Goal: Task Accomplishment & Management: Complete application form

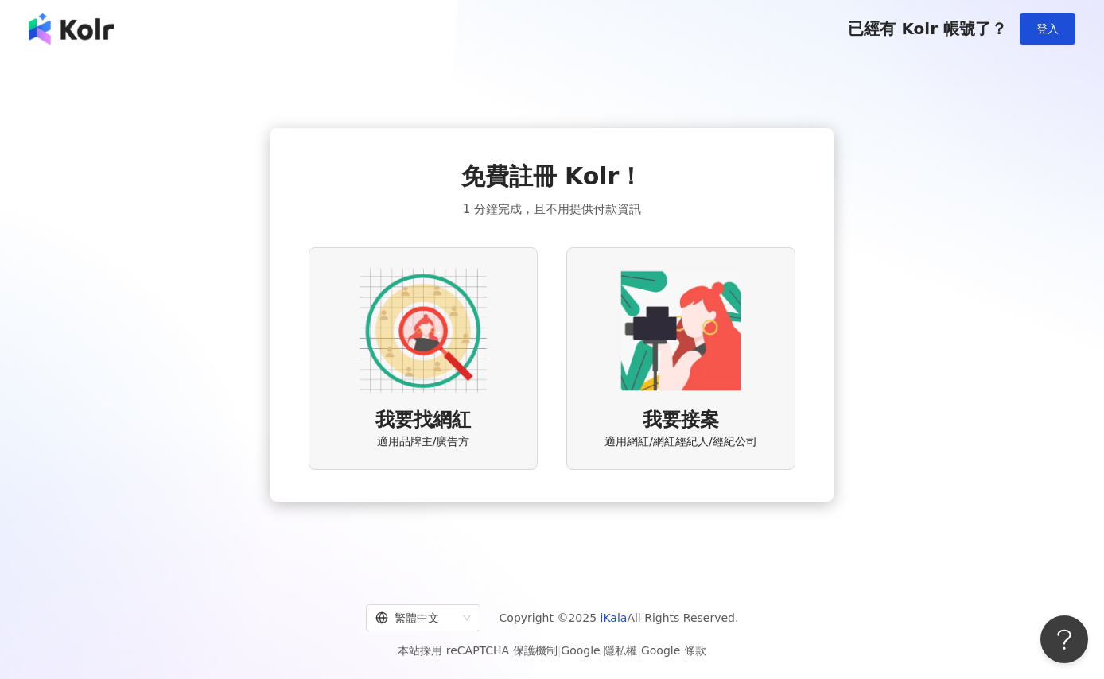
click at [410, 310] on img at bounding box center [423, 330] width 127 height 127
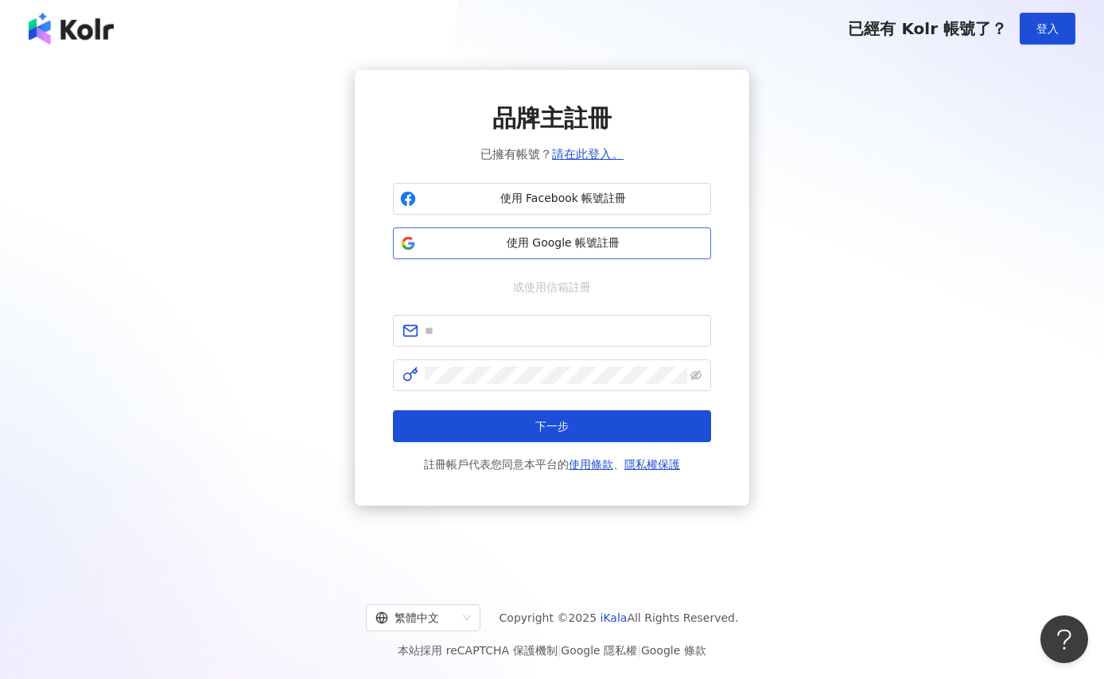
click at [553, 246] on span "使用 Google 帳號註冊" at bounding box center [563, 243] width 282 height 16
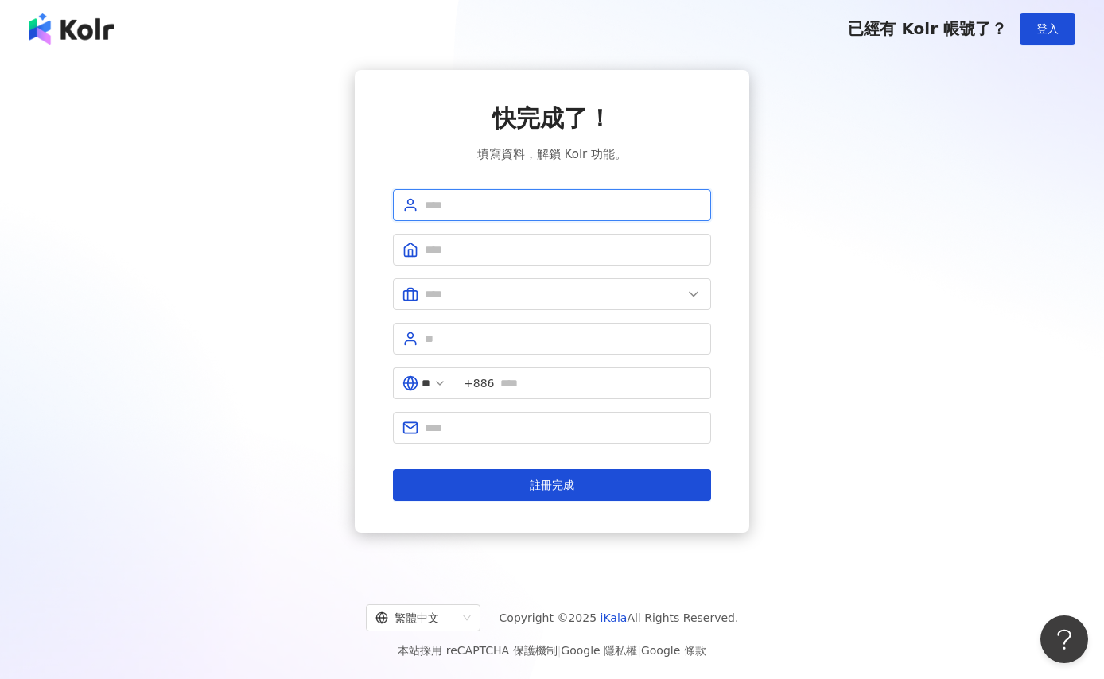
click at [454, 212] on input "text" at bounding box center [563, 205] width 277 height 18
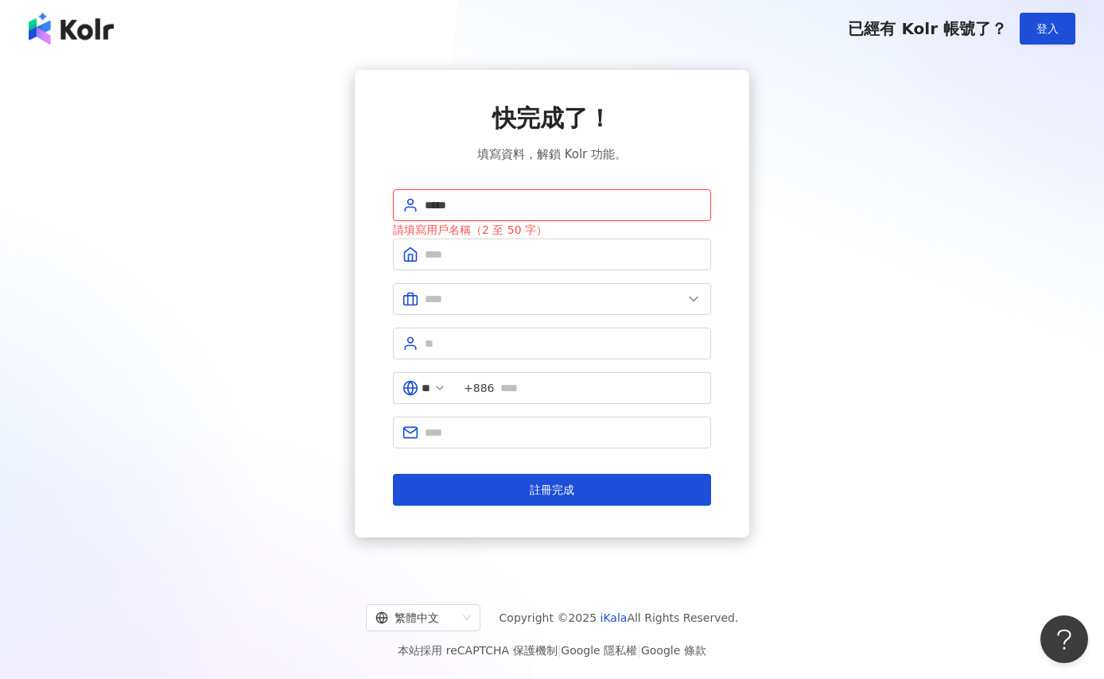
type input "*****"
drag, startPoint x: 281, startPoint y: 246, endPoint x: 555, endPoint y: 204, distance: 277.7
click at [282, 244] on div "快完成了！ 填寫資料，解鎖 Kolr 功能。 ***** 請填寫用戶名稱（2 至 50 字） ** +886 註冊完成" at bounding box center [552, 304] width 1066 height 468
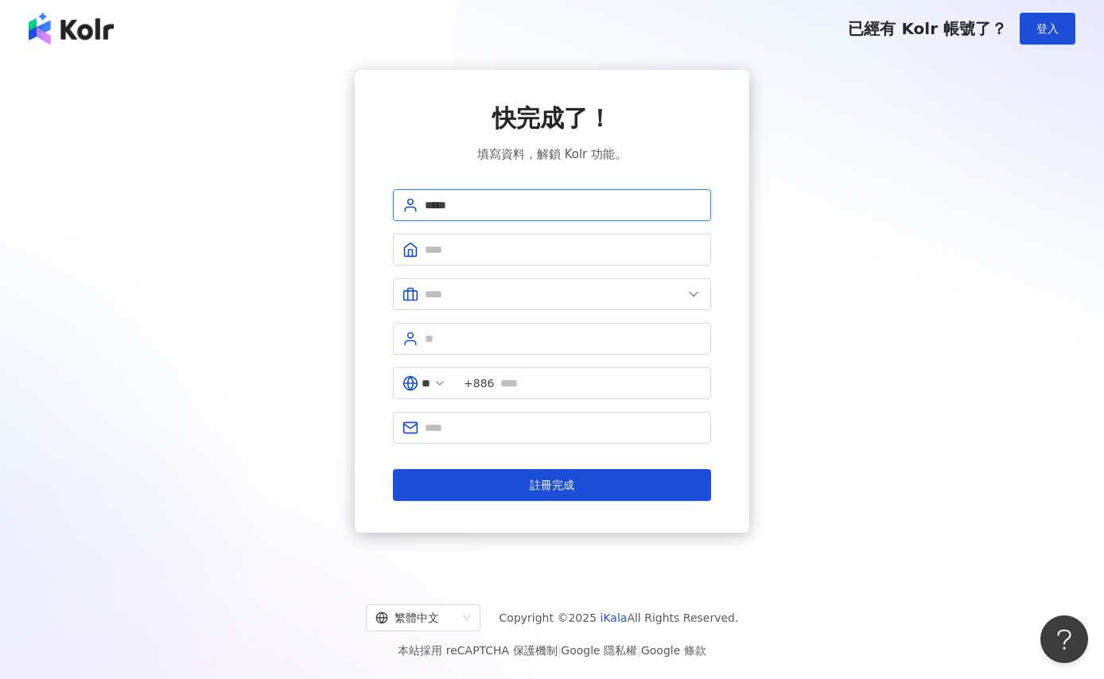
click at [519, 210] on input "*****" at bounding box center [563, 205] width 277 height 18
click at [461, 259] on span at bounding box center [552, 250] width 318 height 32
paste input "*****"
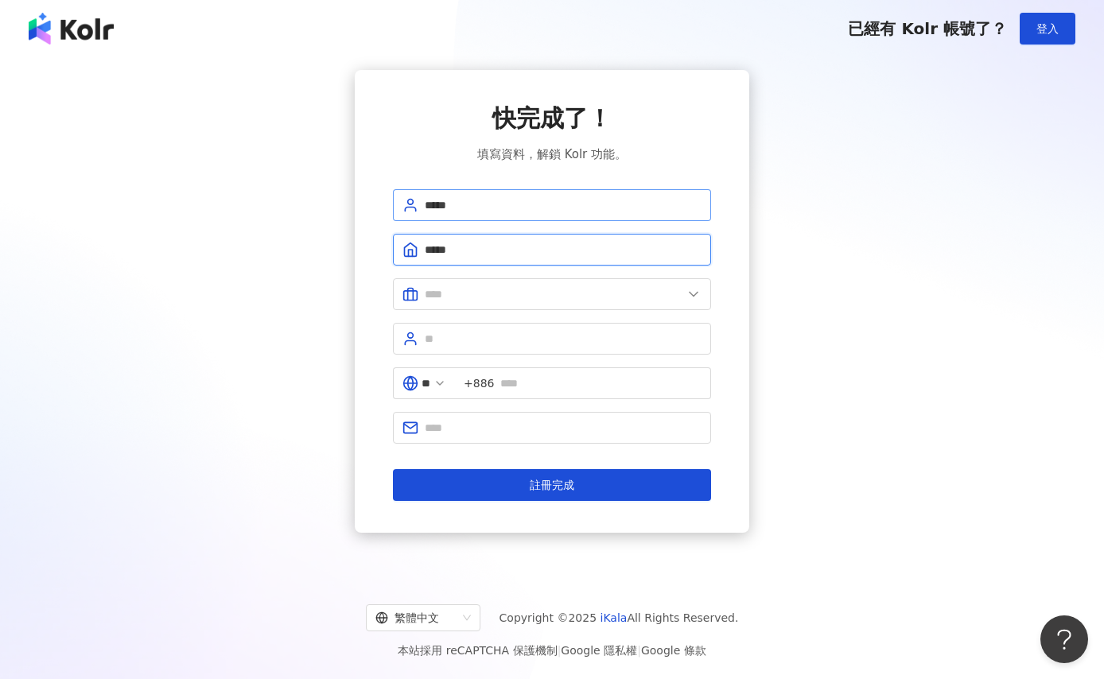
type input "*****"
drag, startPoint x: 486, startPoint y: 202, endPoint x: 363, endPoint y: 207, distance: 123.4
click at [363, 207] on div "快完成了！ 填寫資料，解鎖 Kolr 功能。 ***** ***** ** +886 註冊完成" at bounding box center [552, 301] width 395 height 463
drag, startPoint x: 493, startPoint y: 204, endPoint x: 372, endPoint y: 204, distance: 121.7
click at [373, 205] on div "快完成了！ 填寫資料，解鎖 Kolr 功能。 ***** ***** ** +886 註冊完成" at bounding box center [552, 301] width 395 height 463
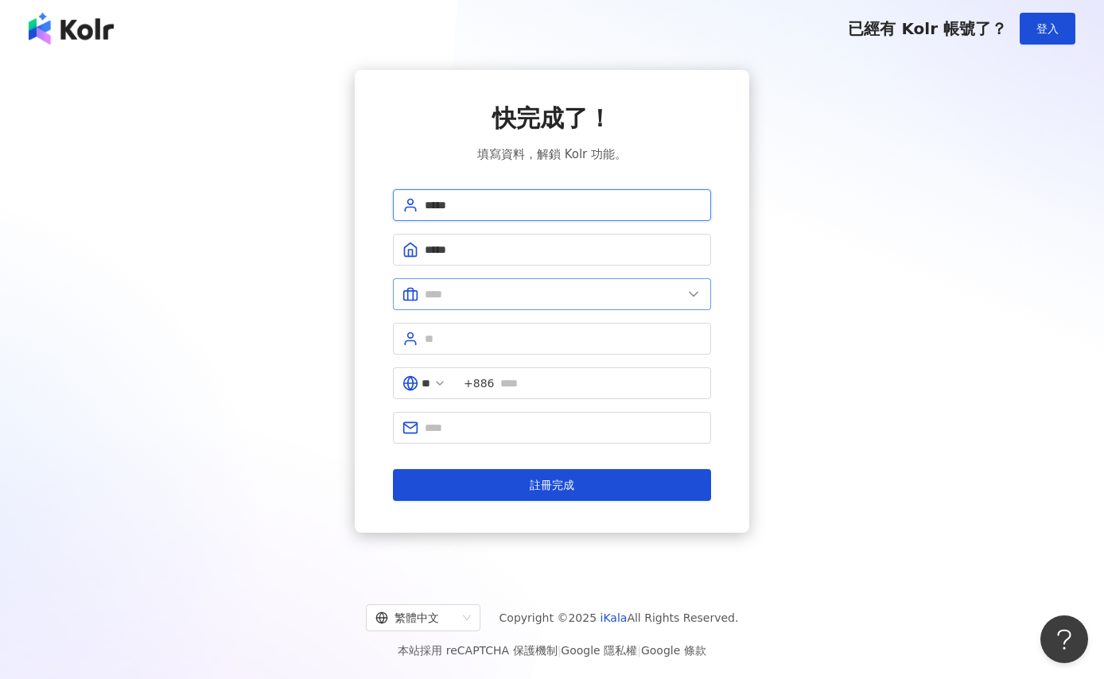
type input "*****"
click at [444, 302] on input "text" at bounding box center [554, 295] width 258 height 18
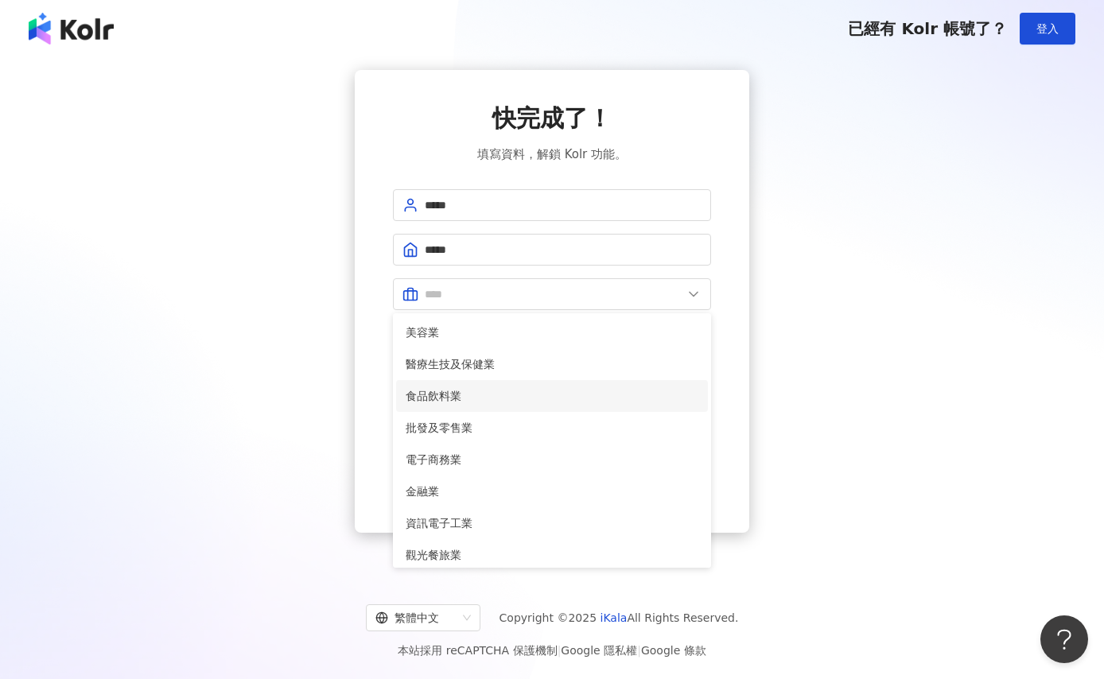
click at [496, 383] on li "食品飲料業" at bounding box center [552, 396] width 312 height 32
type input "*****"
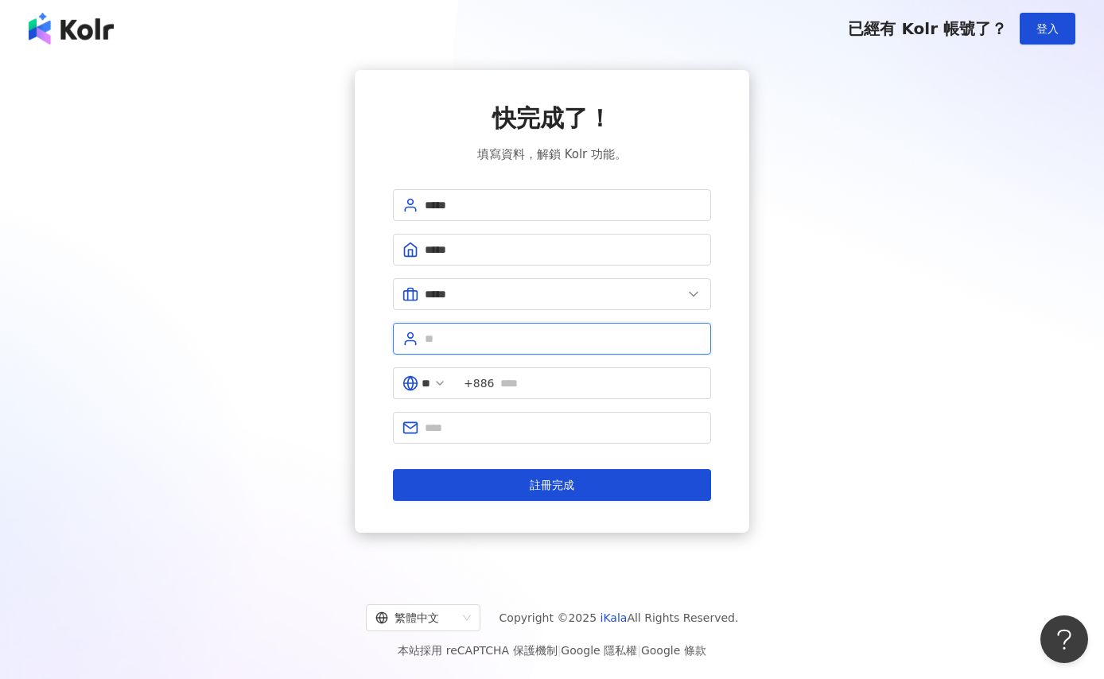
click at [462, 347] on input "text" at bounding box center [563, 339] width 277 height 18
type input "**"
click at [561, 378] on input "text" at bounding box center [600, 384] width 201 height 18
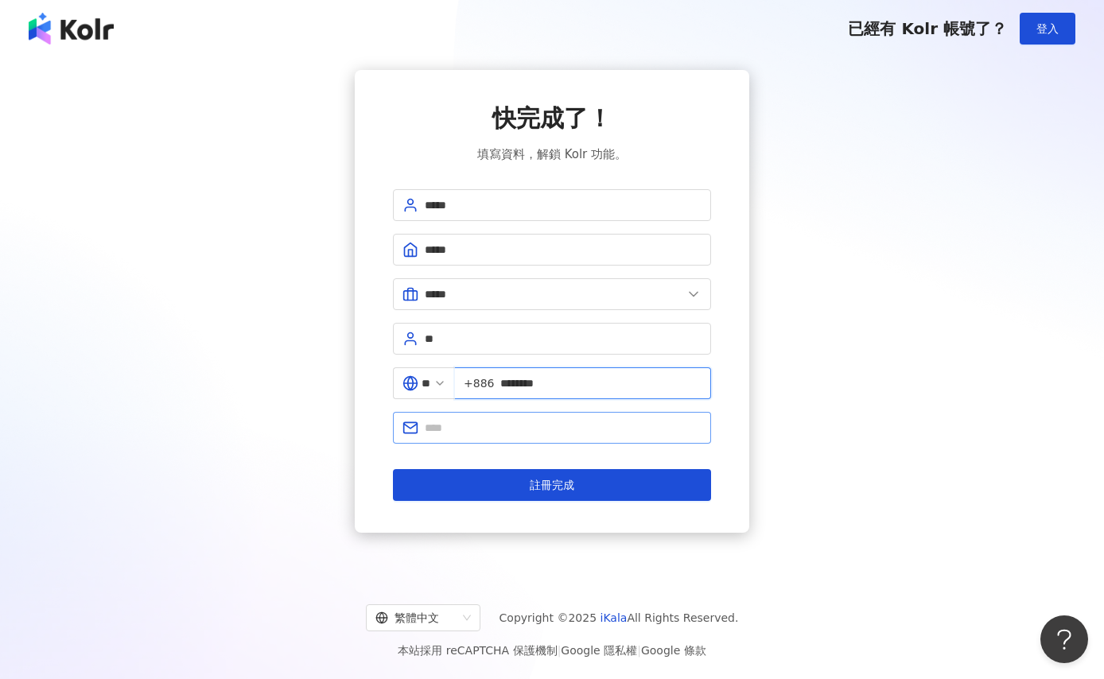
type input "********"
click at [538, 419] on input "text" at bounding box center [563, 428] width 277 height 18
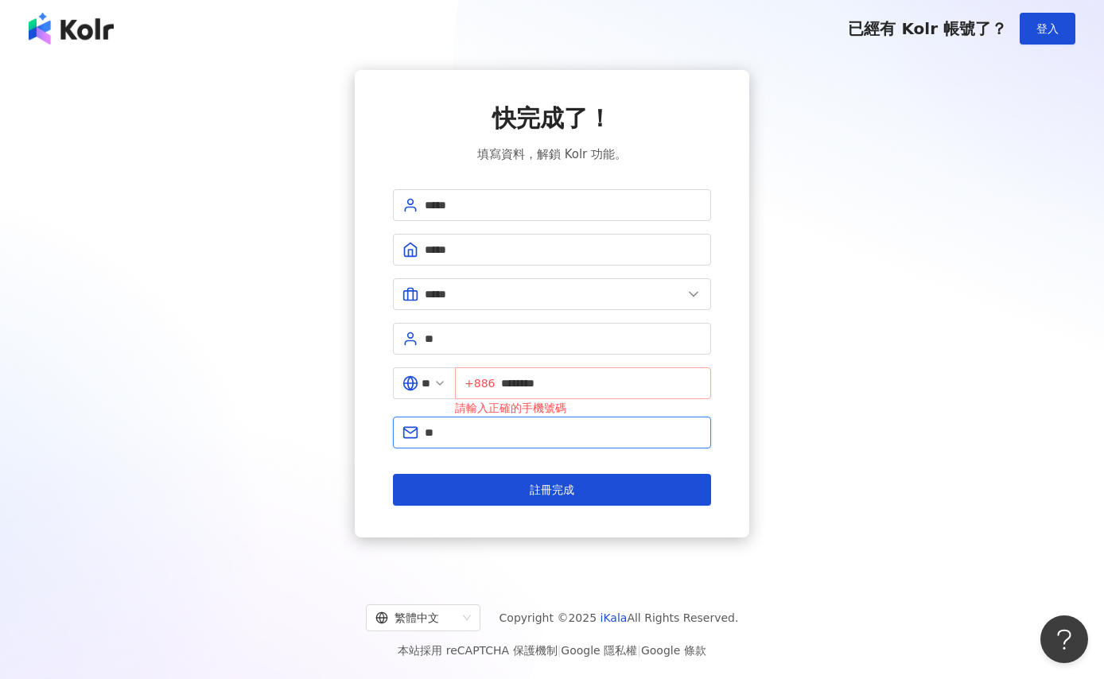
type input "**"
click at [621, 383] on input "********" at bounding box center [601, 384] width 200 height 18
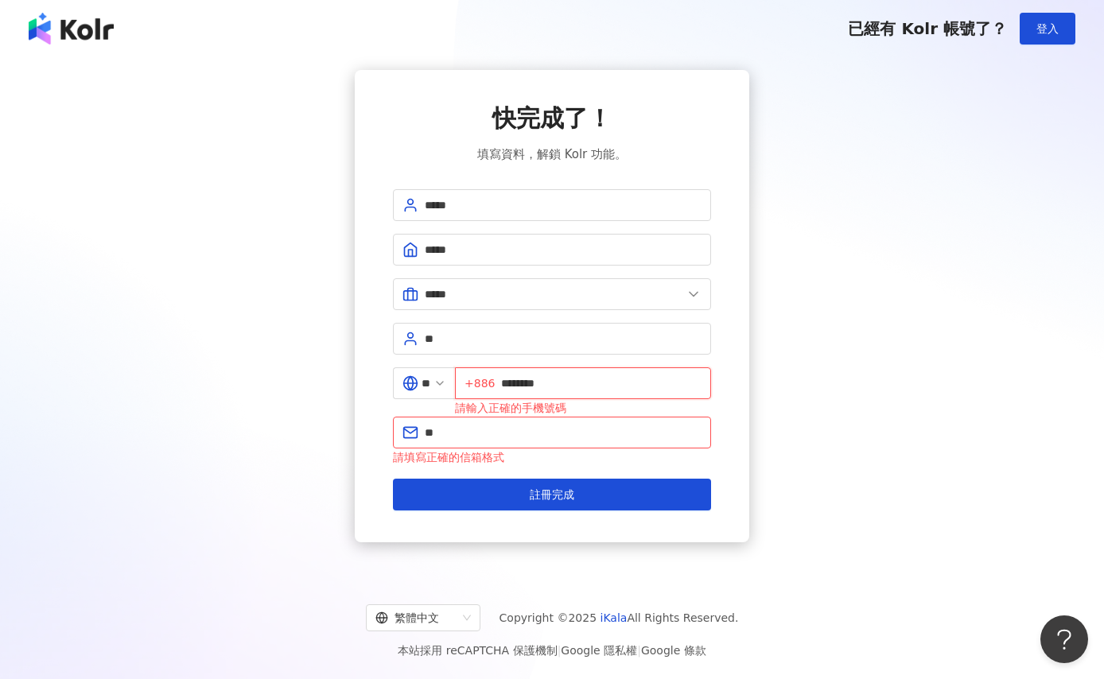
click at [621, 383] on input "********" at bounding box center [601, 384] width 200 height 18
click at [585, 453] on div "請填寫正確的信箱格式" at bounding box center [552, 458] width 318 height 18
click at [551, 429] on input "**" at bounding box center [563, 433] width 277 height 18
click at [531, 446] on span "**" at bounding box center [552, 433] width 318 height 32
click at [512, 382] on input "*********" at bounding box center [601, 384] width 200 height 18
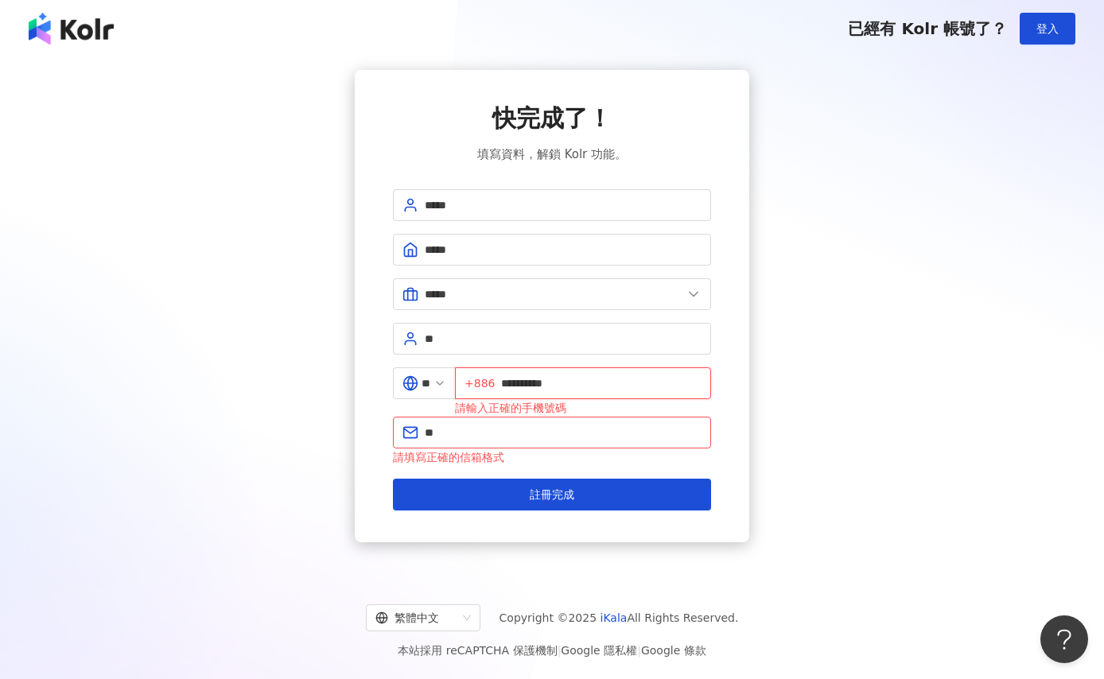
type input "**********"
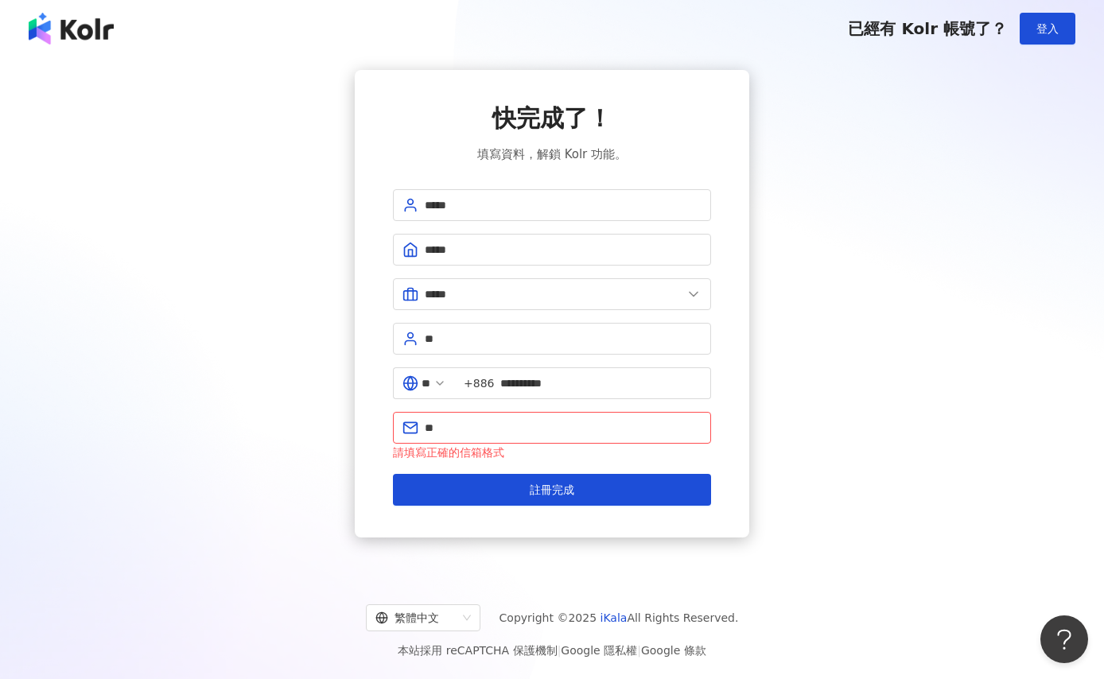
drag, startPoint x: 845, startPoint y: 411, endPoint x: 586, endPoint y: 464, distance: 264.6
click at [844, 412] on div "**********" at bounding box center [552, 304] width 1066 height 468
click at [571, 422] on input "**" at bounding box center [563, 428] width 277 height 18
type input "**********"
click at [393, 474] on button "註冊完成" at bounding box center [552, 490] width 318 height 32
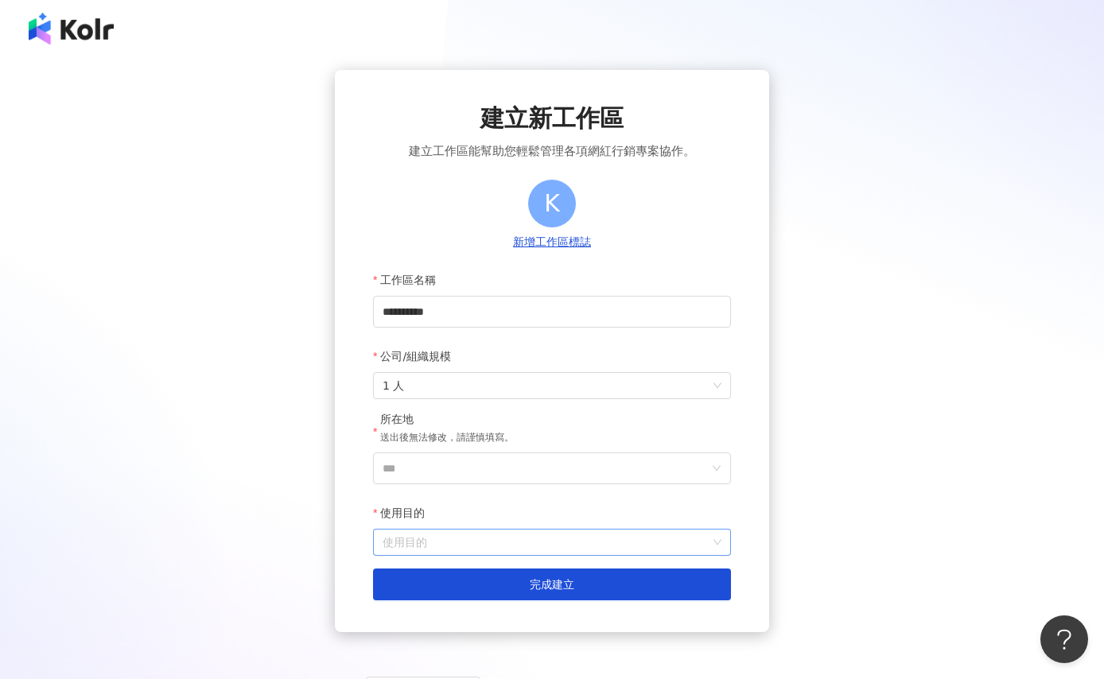
click at [503, 551] on input "使用目的" at bounding box center [552, 542] width 339 height 25
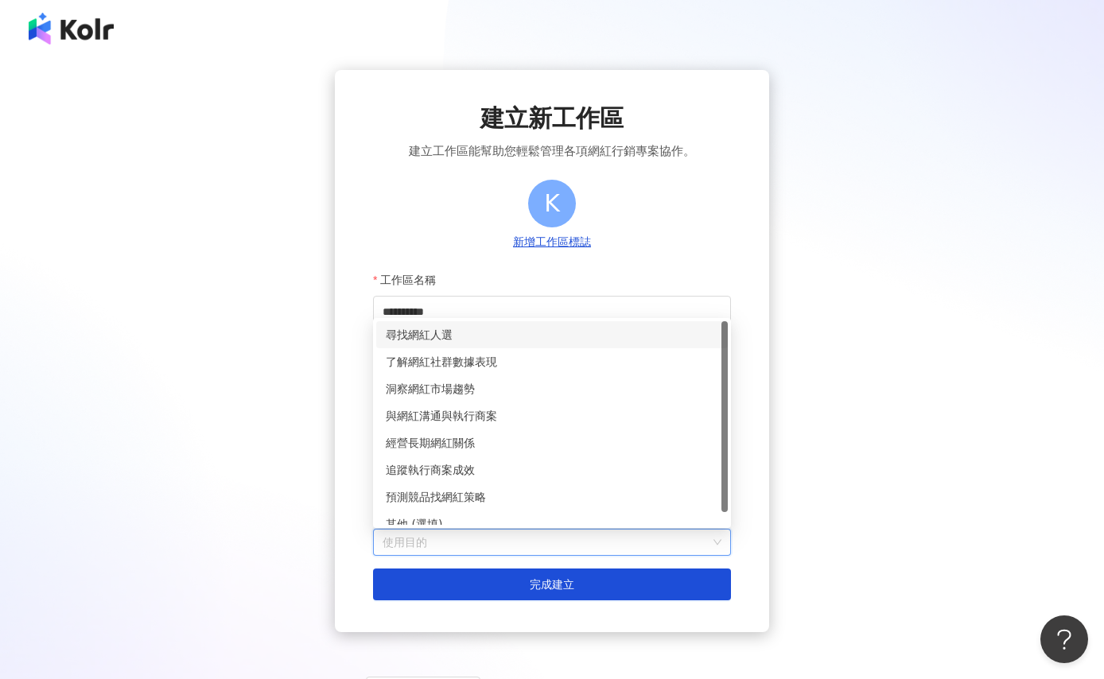
click at [457, 329] on div "尋找網紅人選" at bounding box center [552, 335] width 333 height 18
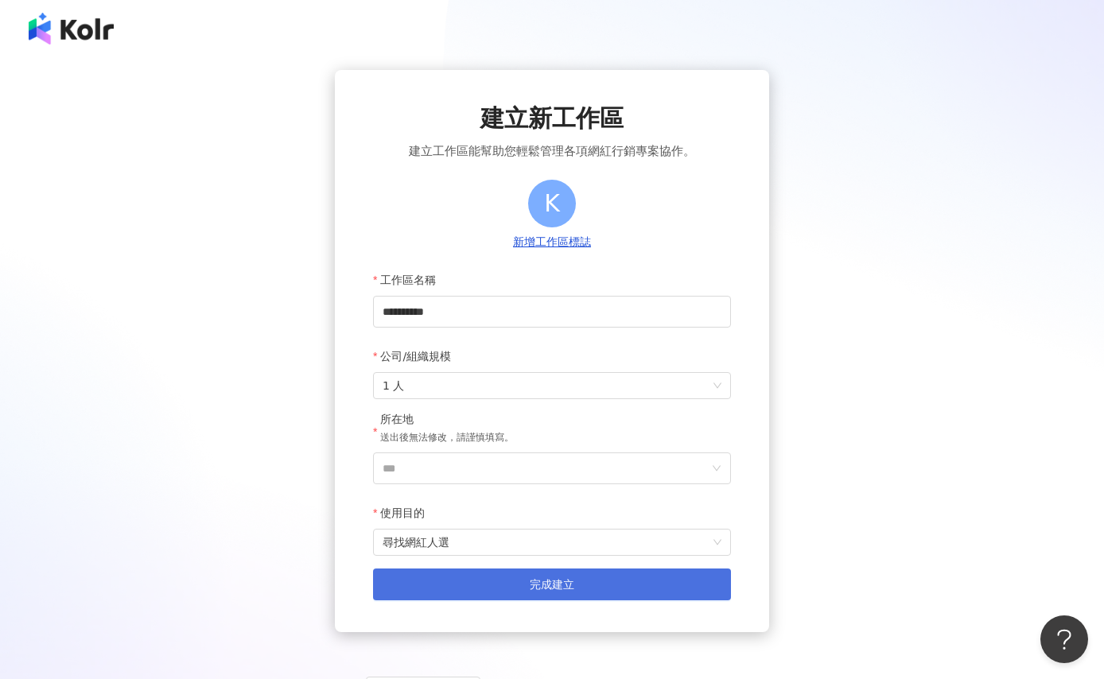
click at [514, 577] on button "完成建立" at bounding box center [552, 585] width 358 height 32
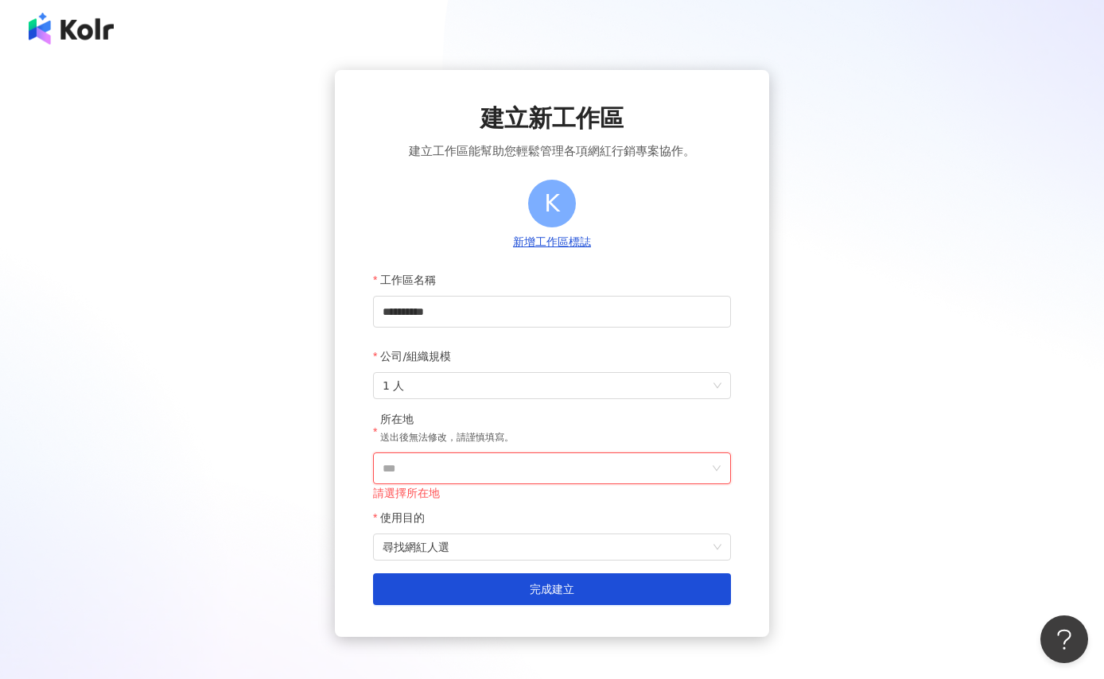
click at [511, 477] on input "***" at bounding box center [546, 468] width 326 height 30
drag, startPoint x: 628, startPoint y: 249, endPoint x: 623, endPoint y: 257, distance: 9.7
click at [628, 248] on div "台灣" at bounding box center [643, 244] width 153 height 29
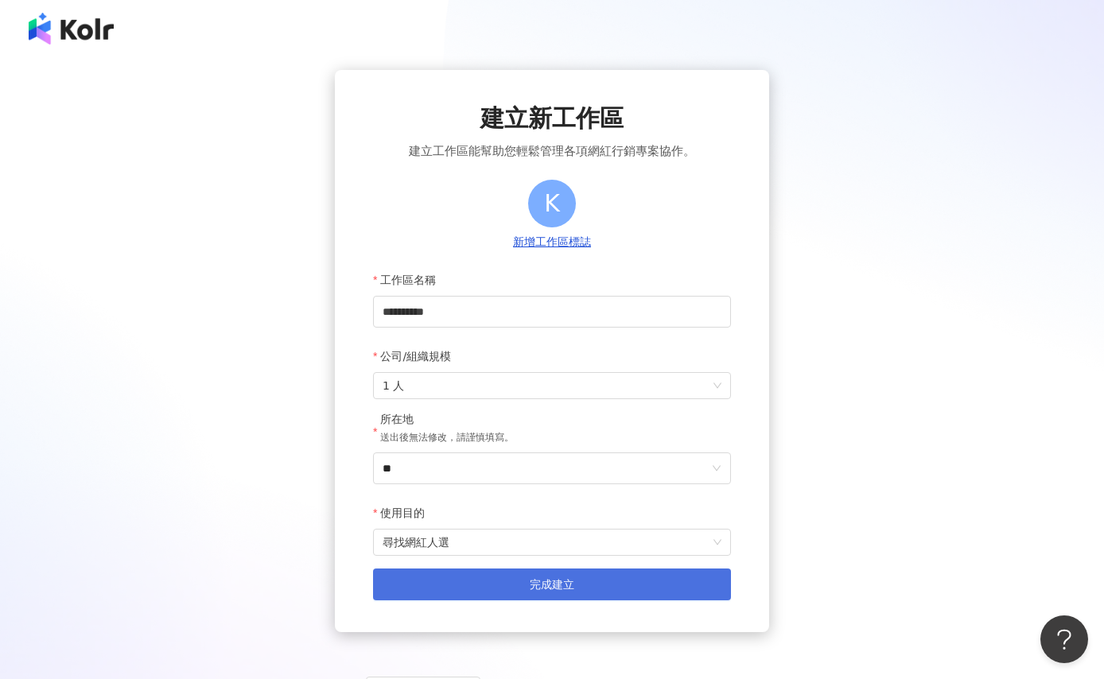
click at [504, 591] on button "完成建立" at bounding box center [552, 585] width 358 height 32
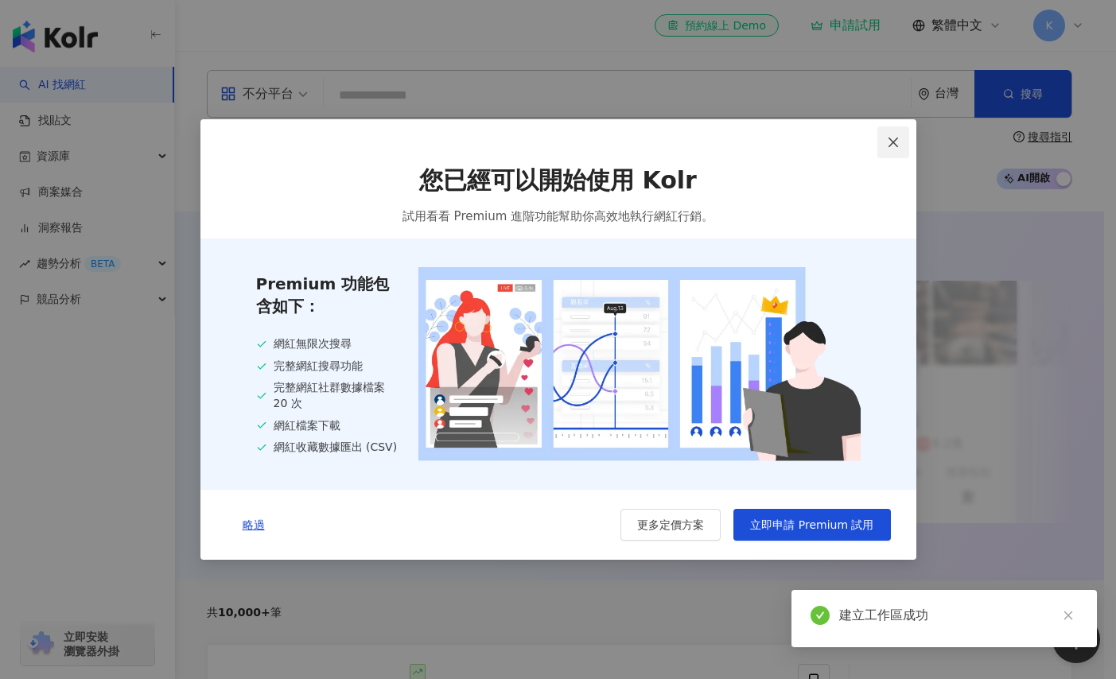
click at [899, 145] on icon "close" at bounding box center [893, 142] width 13 height 13
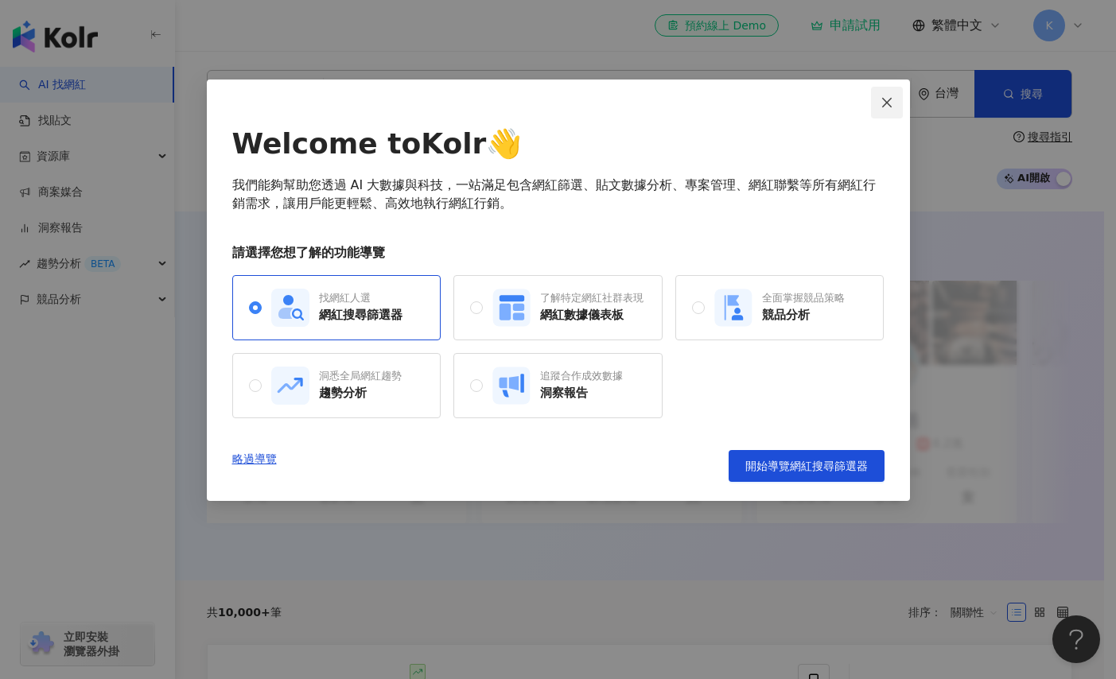
click at [893, 112] on button "Close" at bounding box center [887, 103] width 32 height 32
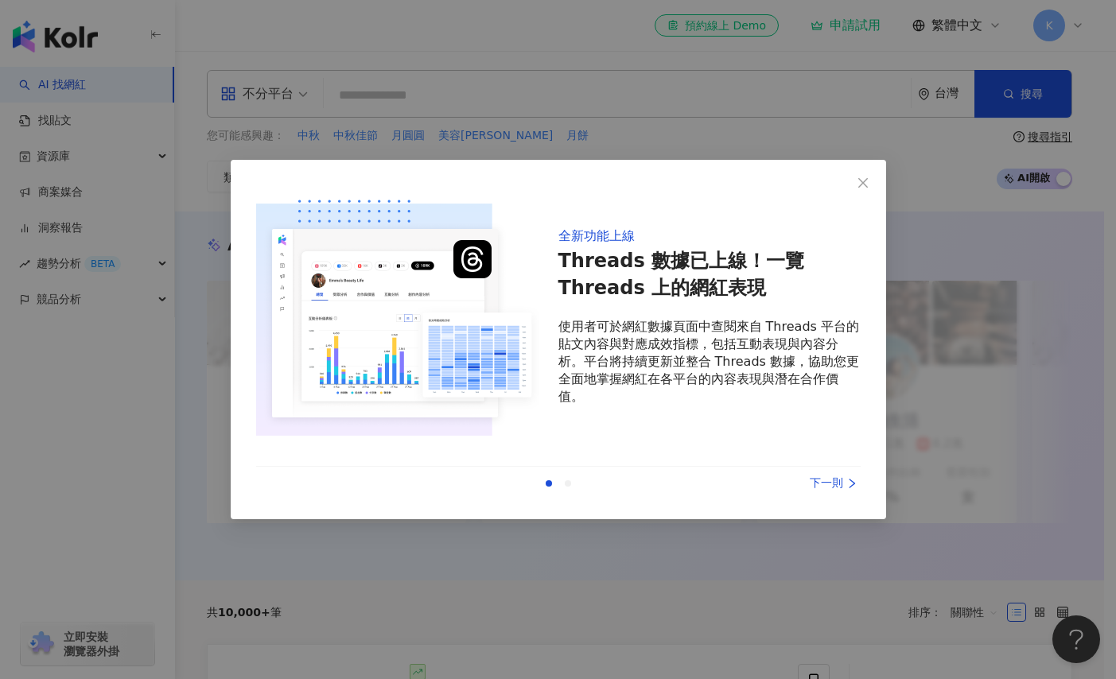
click at [893, 112] on div "全新功能上線 Threads 數據已上線！一覽 Threads 上的網紅表現 使用者可於網紅數據頁面中查閱來自 Threads 平台的貼文內容與對應成效指標，…" at bounding box center [558, 339] width 1116 height 679
click at [863, 180] on icon "close" at bounding box center [863, 183] width 13 height 13
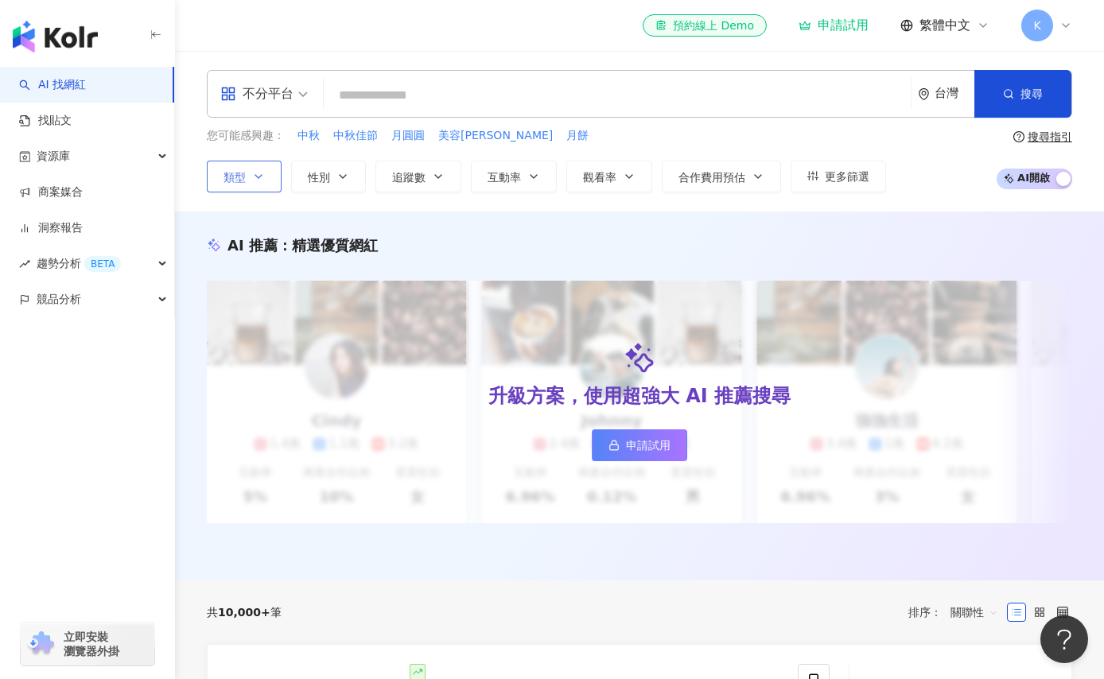
click at [256, 177] on icon "button" at bounding box center [258, 176] width 13 height 13
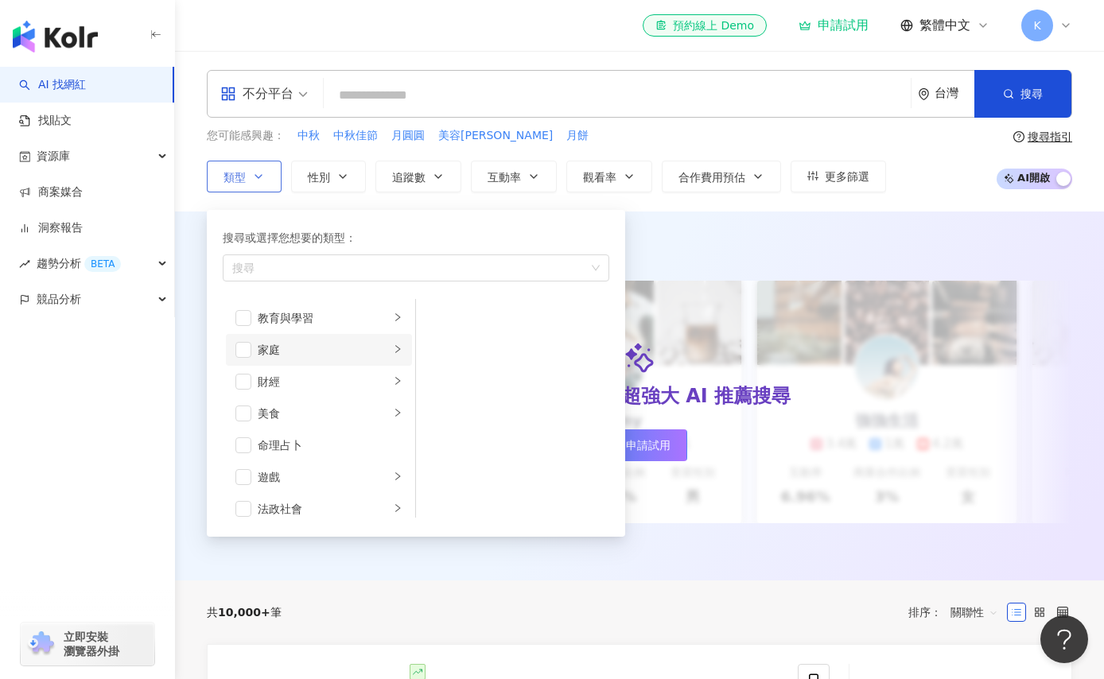
scroll to position [153, 0]
click at [290, 376] on li "美食" at bounding box center [319, 388] width 186 height 32
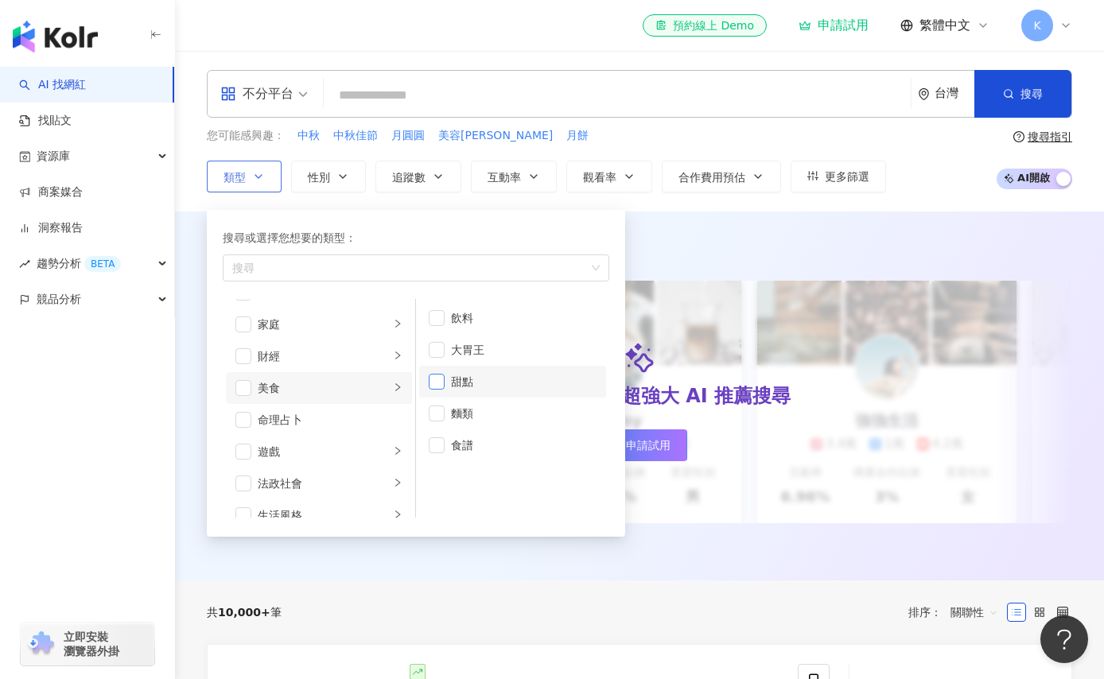
click at [438, 383] on span "button" at bounding box center [437, 382] width 16 height 16
click at [440, 444] on span "button" at bounding box center [437, 446] width 16 height 16
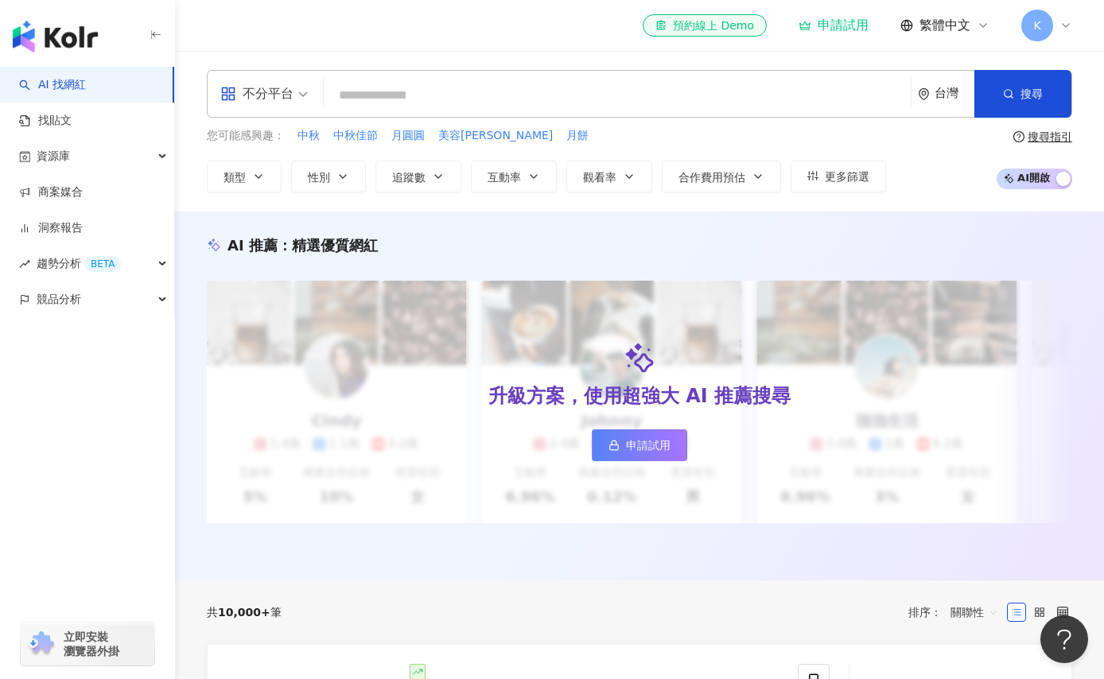
click at [870, 226] on div "AI 推薦 ： 精選優質網紅 升級方案，使用超強大 AI 推薦搜尋 申請試用 Cindy 1.4萬 1.1萬 3.2萬 互動率 5% 商業合作比例 10% 受…" at bounding box center [639, 396] width 929 height 369
click at [644, 452] on span "申請試用" at bounding box center [648, 445] width 45 height 13
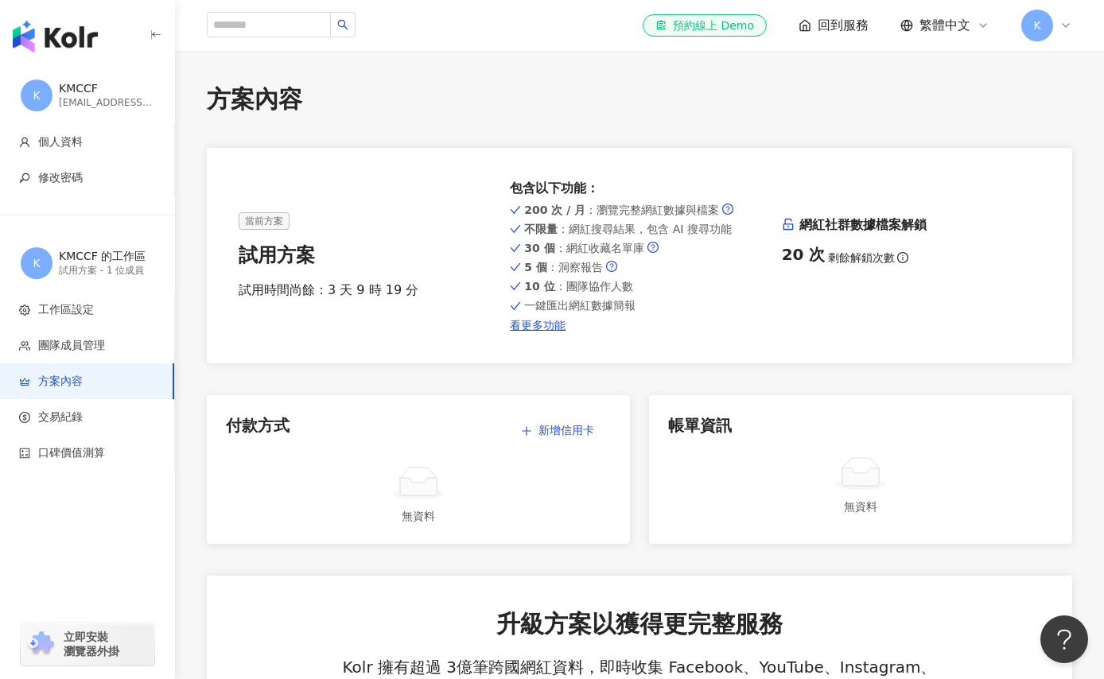
click at [850, 26] on span "回到服務" at bounding box center [843, 26] width 51 height 18
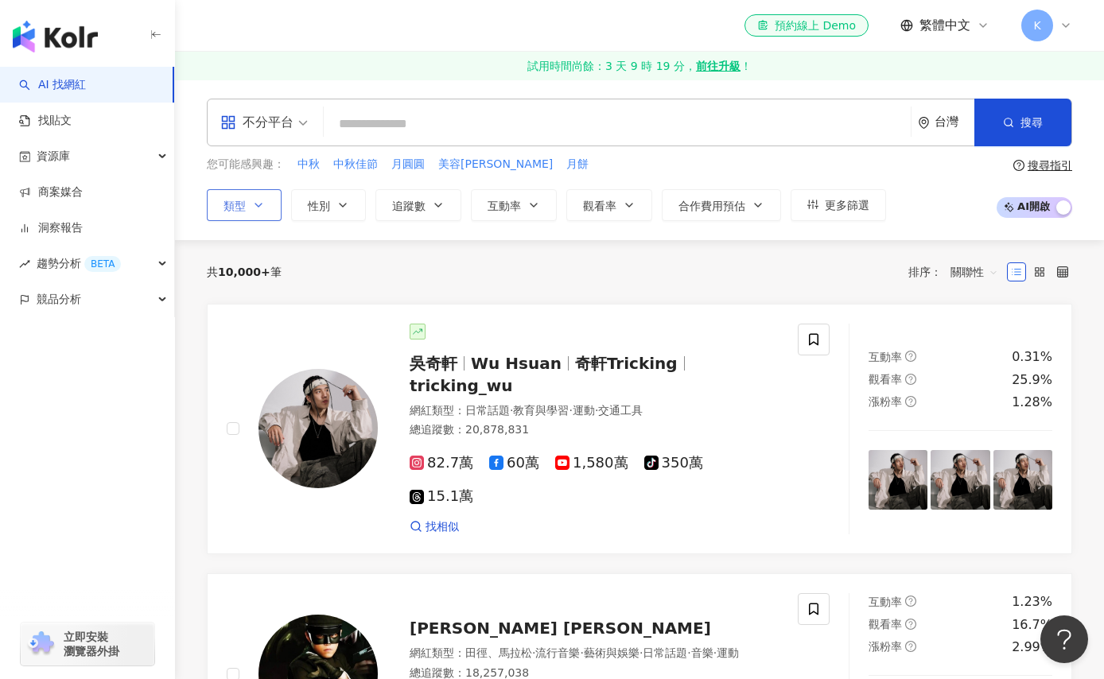
click at [275, 204] on button "類型" at bounding box center [244, 205] width 75 height 32
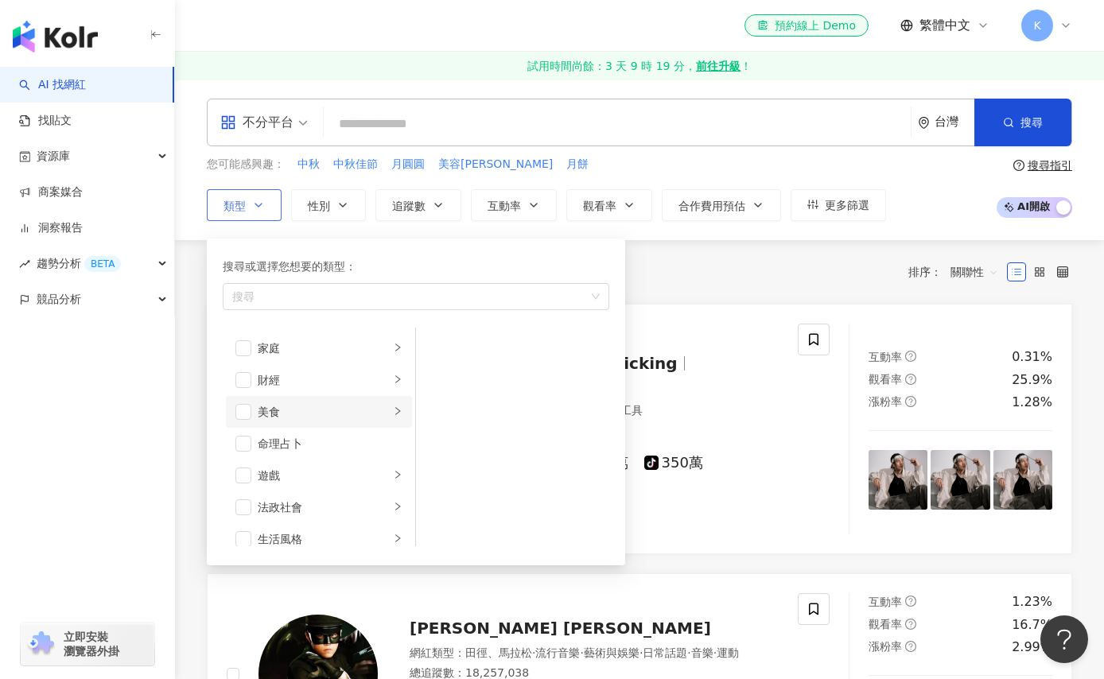
scroll to position [179, 0]
click at [294, 387] on div "美食" at bounding box center [324, 391] width 132 height 18
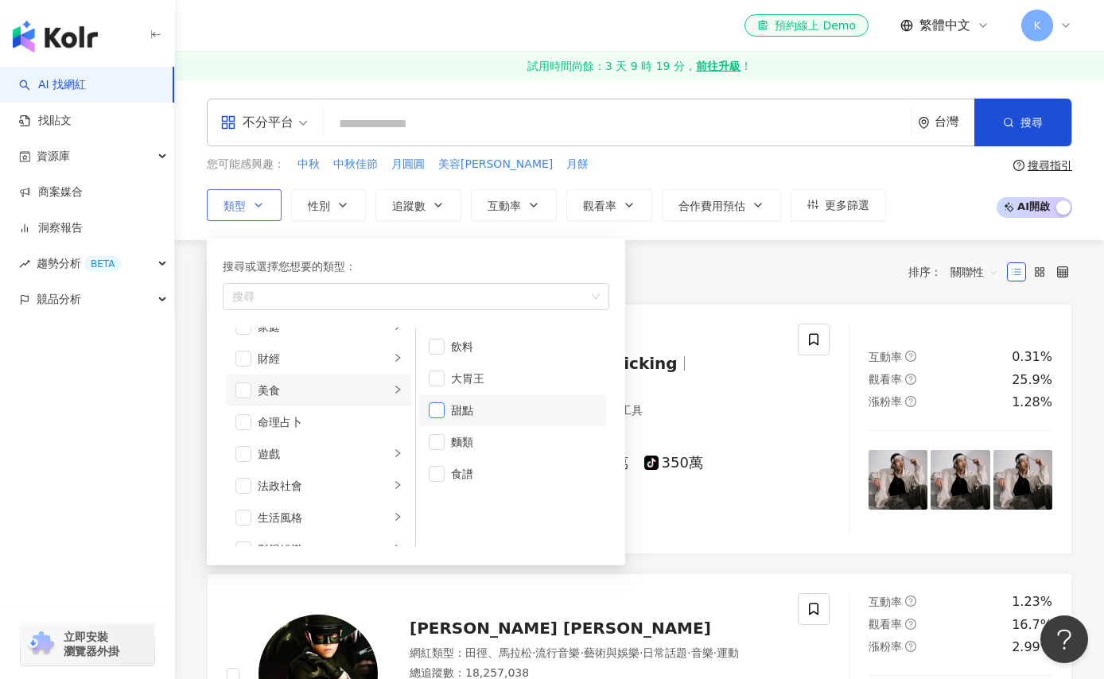
click at [438, 410] on span "button" at bounding box center [437, 411] width 16 height 16
click at [438, 468] on span "button" at bounding box center [437, 474] width 16 height 16
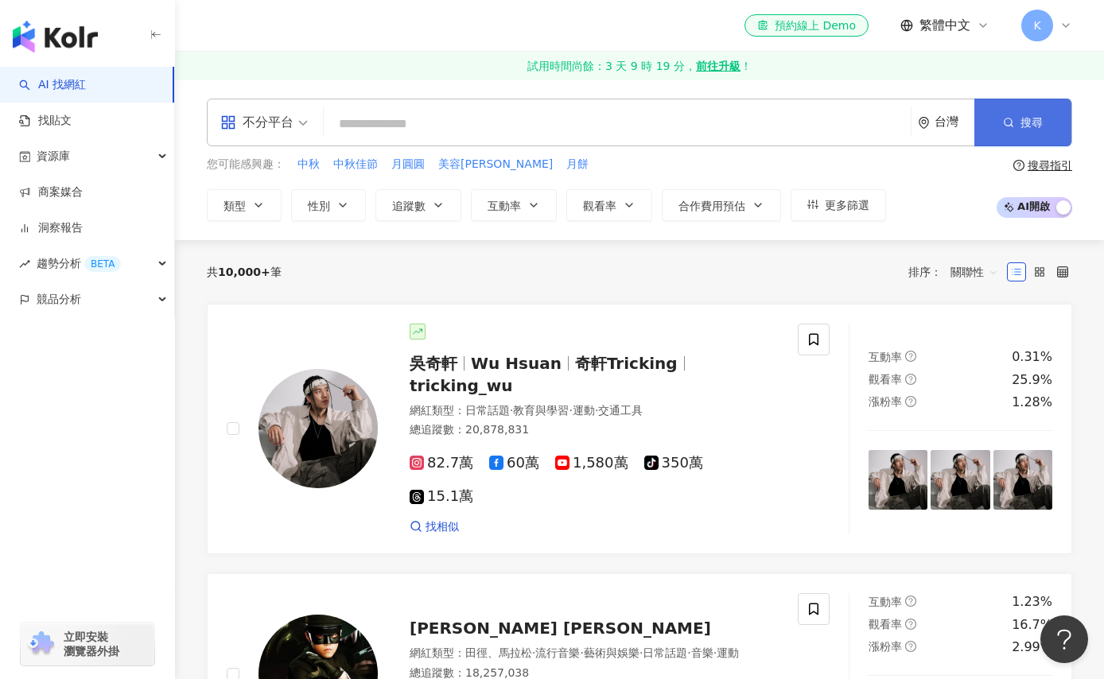
click at [1020, 127] on button "搜尋" at bounding box center [1023, 123] width 97 height 48
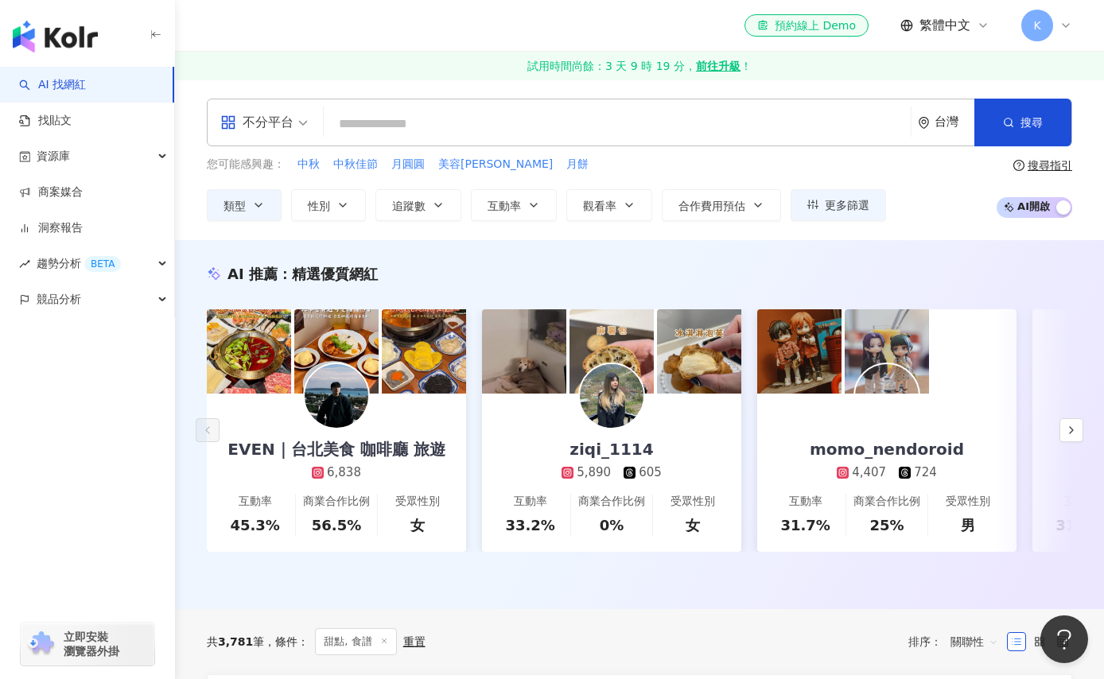
scroll to position [21, 0]
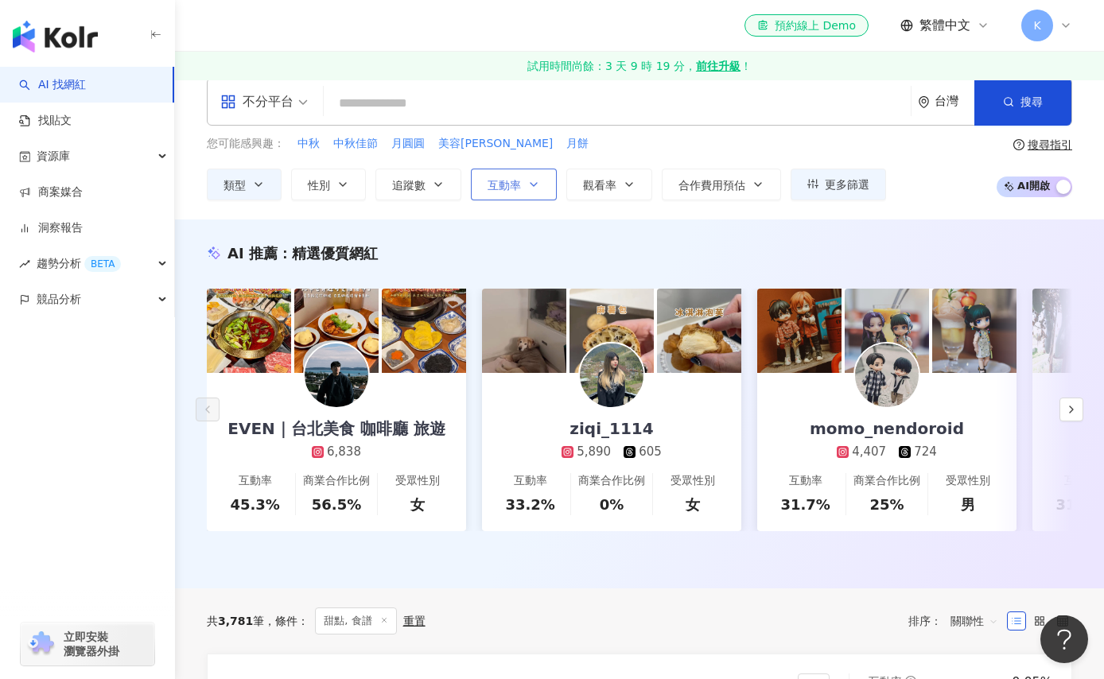
click at [532, 189] on icon "button" at bounding box center [533, 184] width 13 height 13
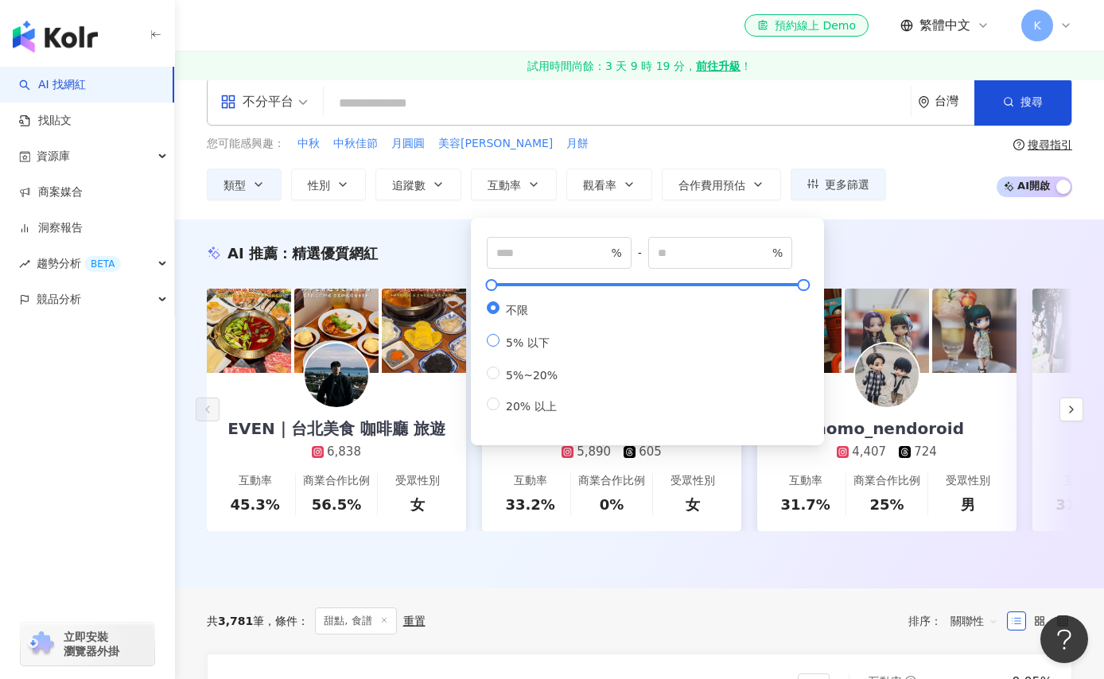
type input "*"
click at [503, 413] on span "20% 以上" at bounding box center [532, 406] width 64 height 13
type input "**"
click at [1012, 119] on button "搜尋" at bounding box center [1023, 102] width 97 height 48
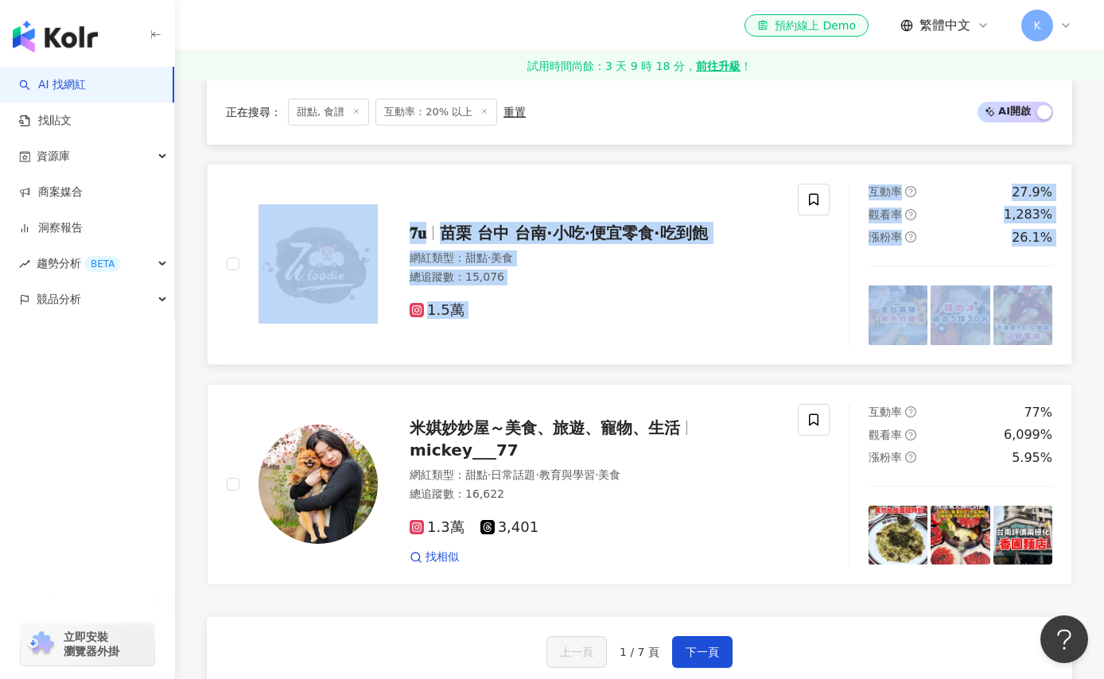
scroll to position [2780, 0]
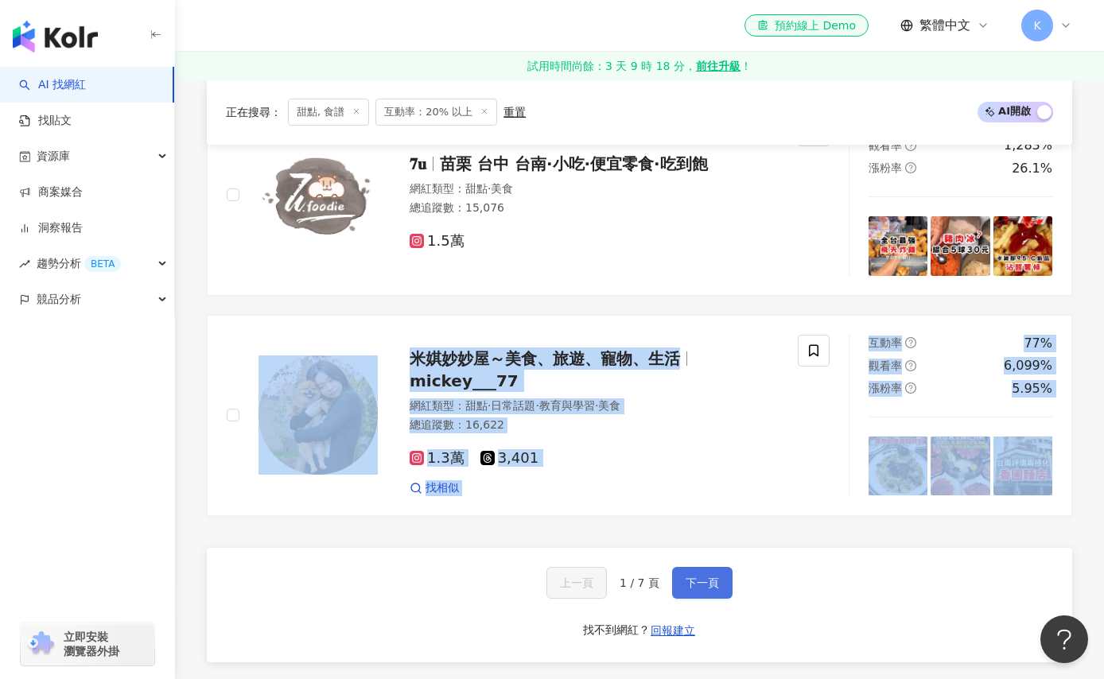
click at [693, 589] on span "下一頁" at bounding box center [702, 583] width 33 height 13
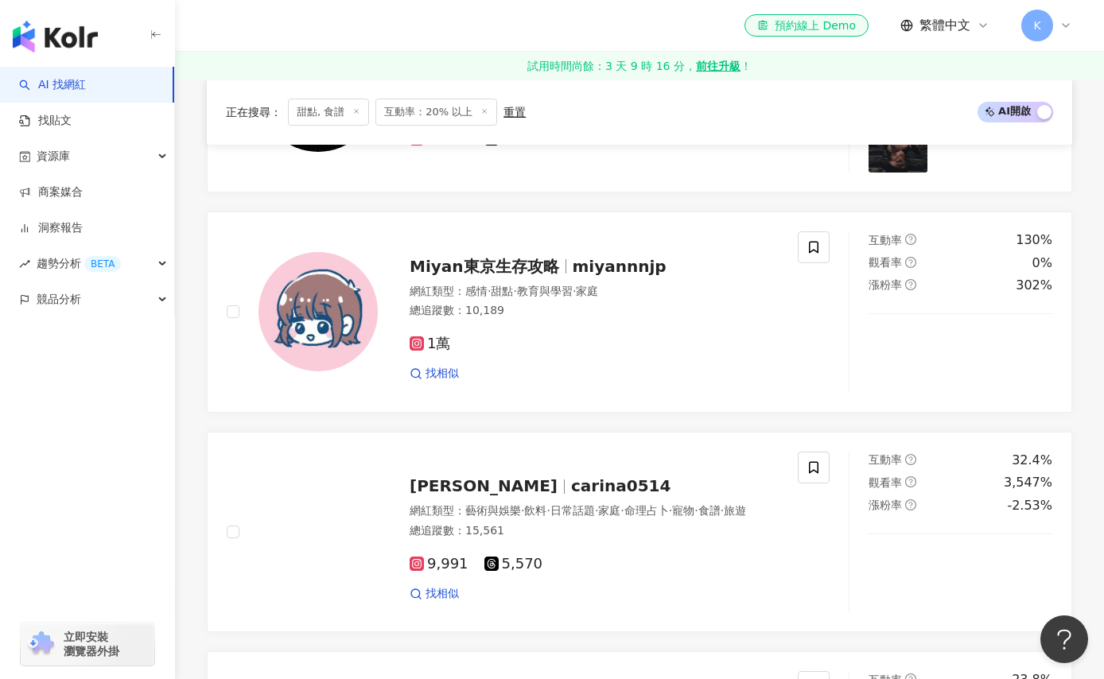
scroll to position [0, 0]
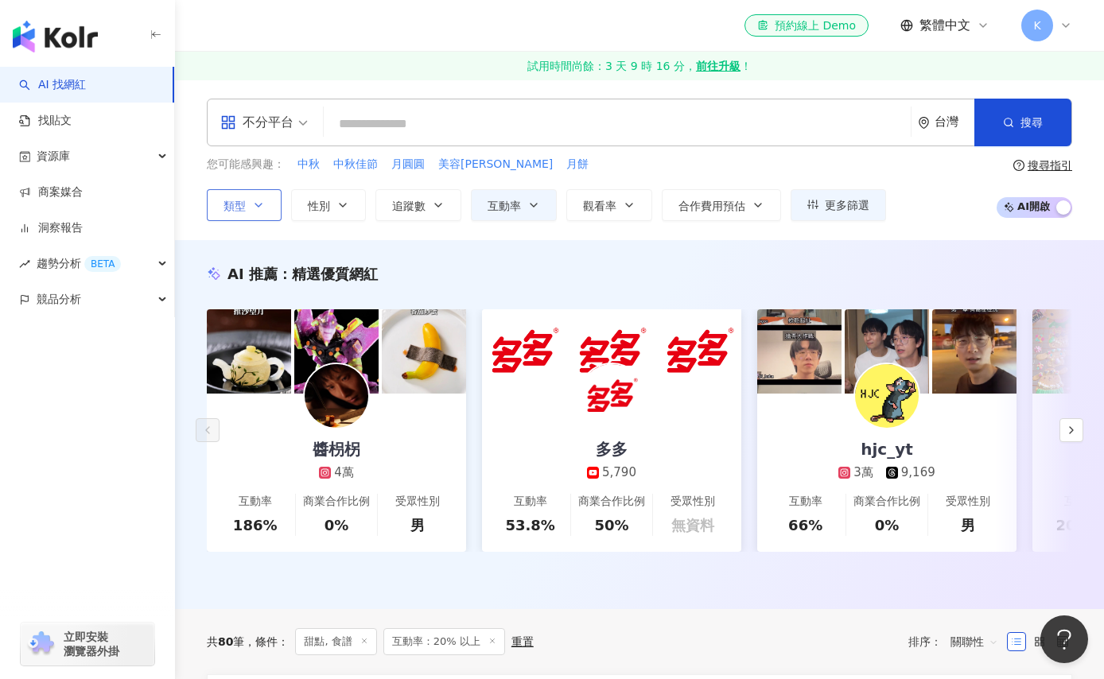
click at [247, 211] on button "類型" at bounding box center [244, 205] width 75 height 32
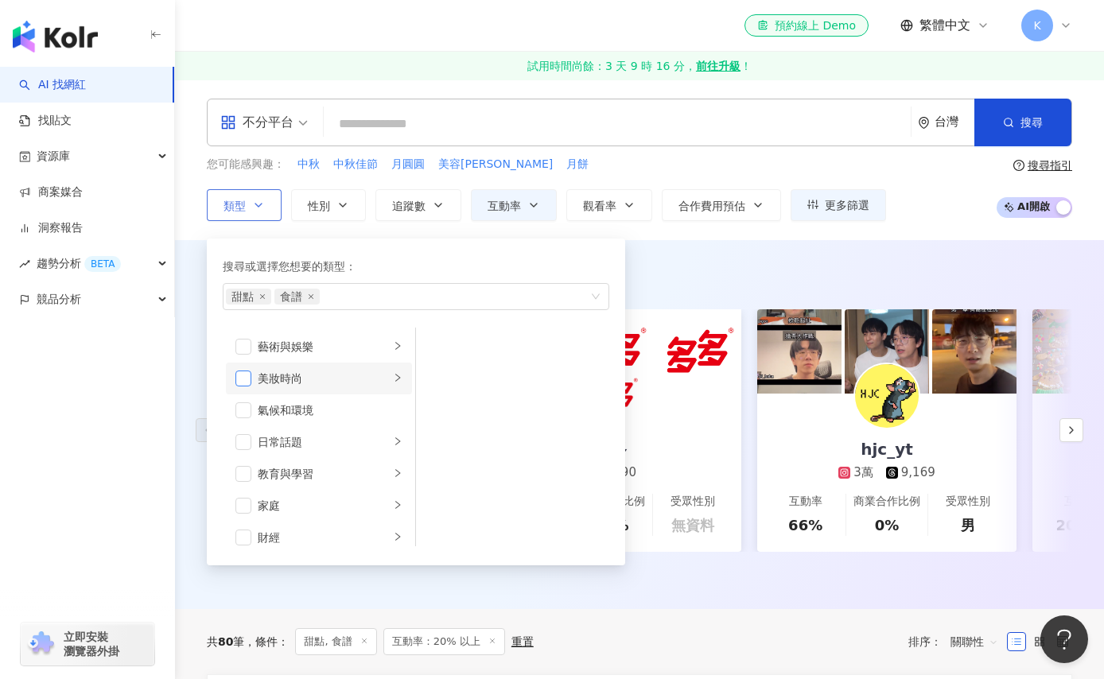
click at [240, 374] on span "button" at bounding box center [243, 379] width 16 height 16
click at [389, 239] on div "搜尋或選擇您想要的類型： 甜點 食譜 美妝時尚 藝術與娛樂 美妝時尚 氣候和環境 日常話題 教育與學習 家庭 財經 美食 命理占卜 遊戲 法政社會 生活風格 …" at bounding box center [416, 402] width 418 height 327
click at [396, 207] on span "追蹤數" at bounding box center [408, 206] width 33 height 13
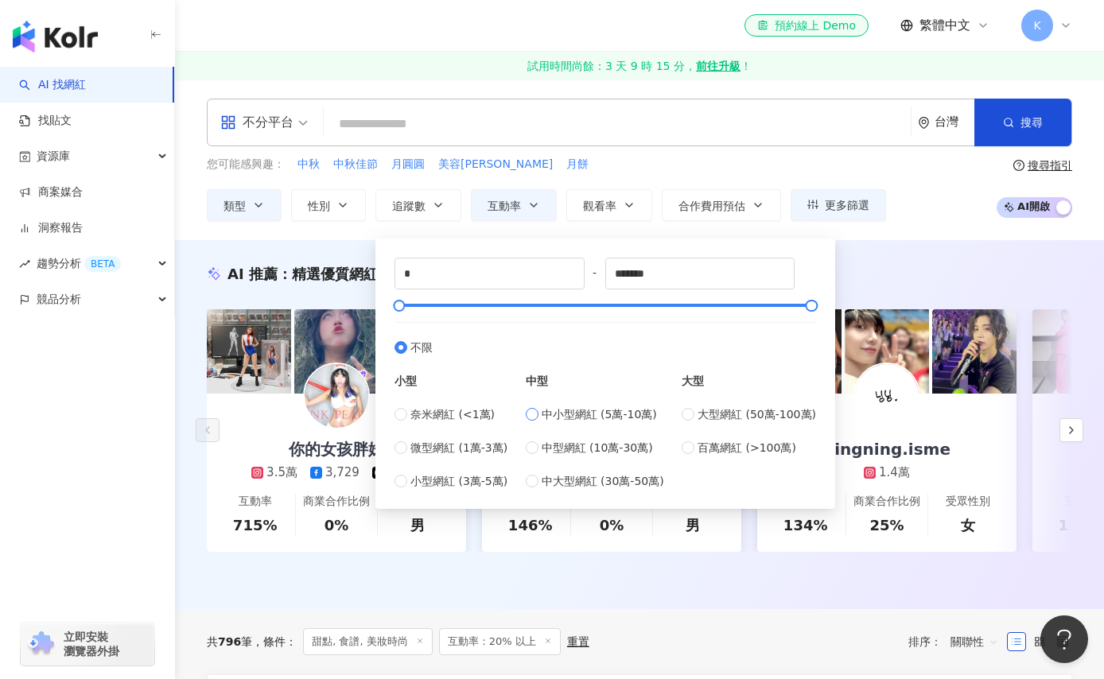
type input "*****"
type input "******"
type input "*****"
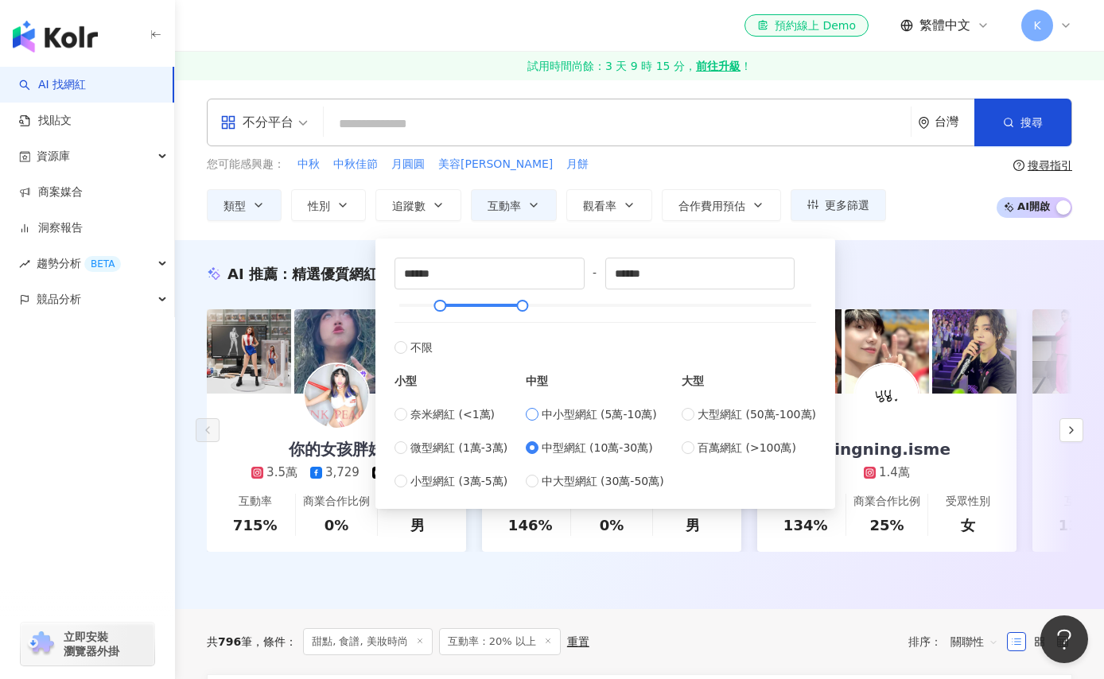
type input "*****"
click at [994, 253] on div "AI 推薦 ： 精選優質網紅 你的女孩胖妹 3.5萬 3,729 4,648 互動率 715% 商業合作比例 0% 受眾性別 男 ruuuuna____ 1.…" at bounding box center [639, 424] width 929 height 369
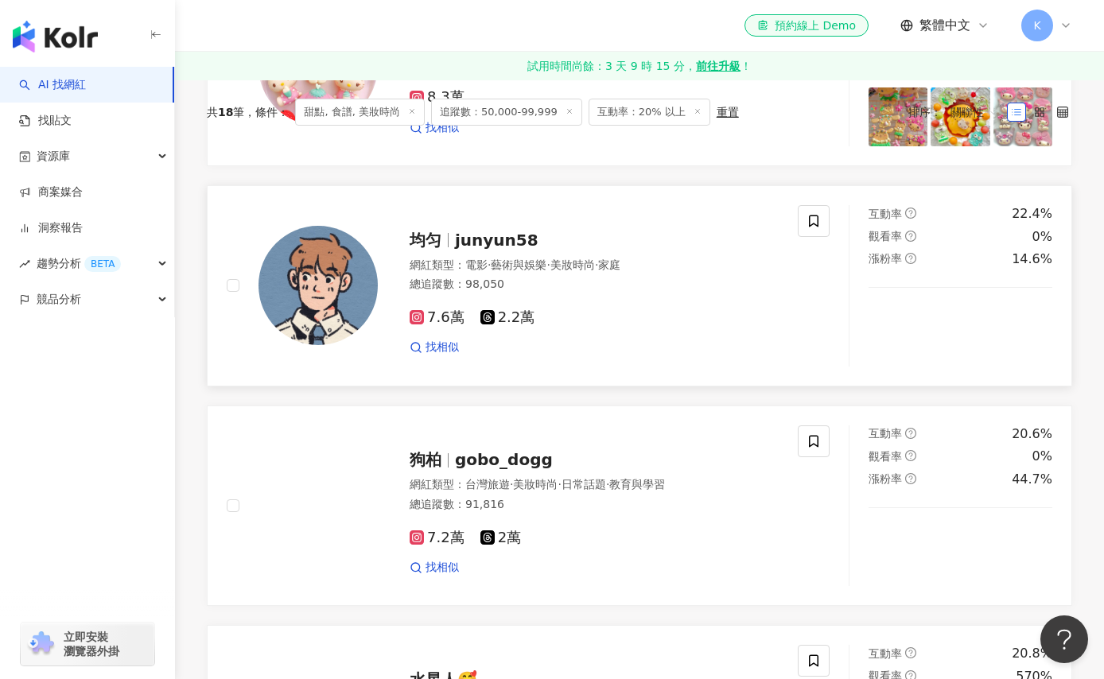
scroll to position [789, 0]
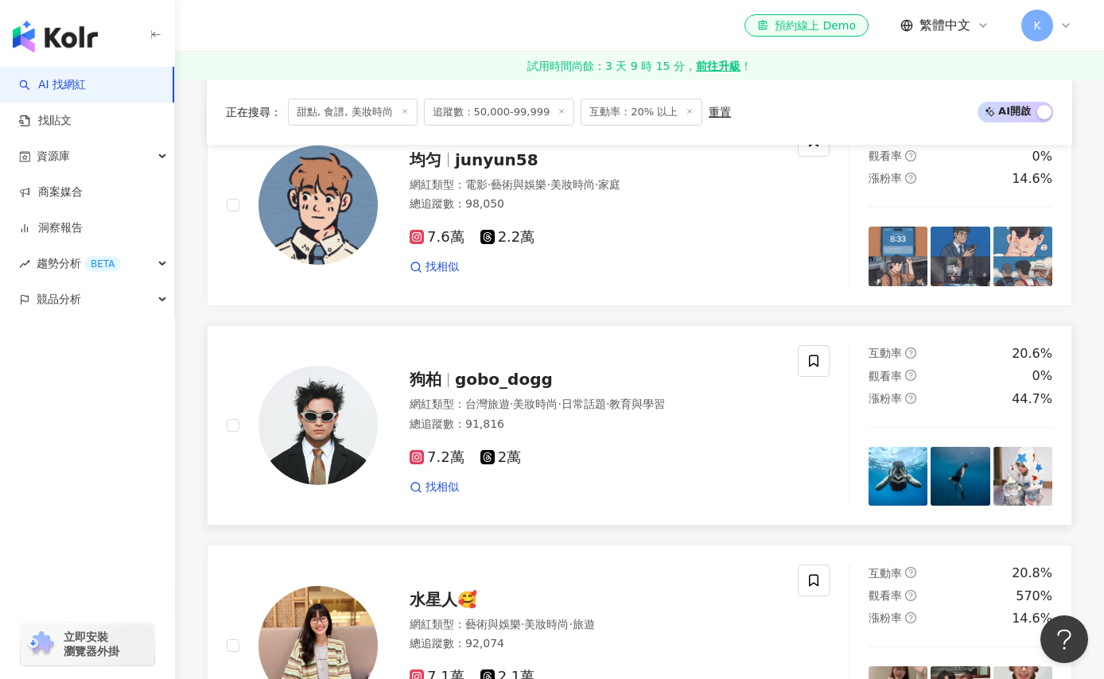
click at [418, 461] on icon at bounding box center [417, 457] width 8 height 8
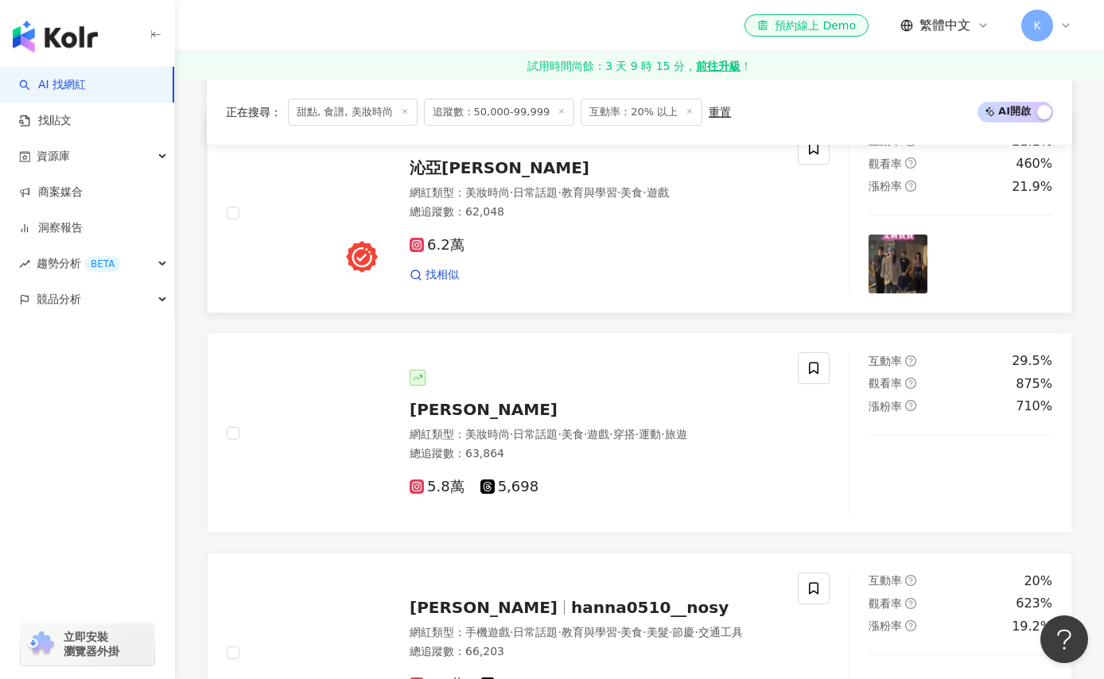
scroll to position [2213, 0]
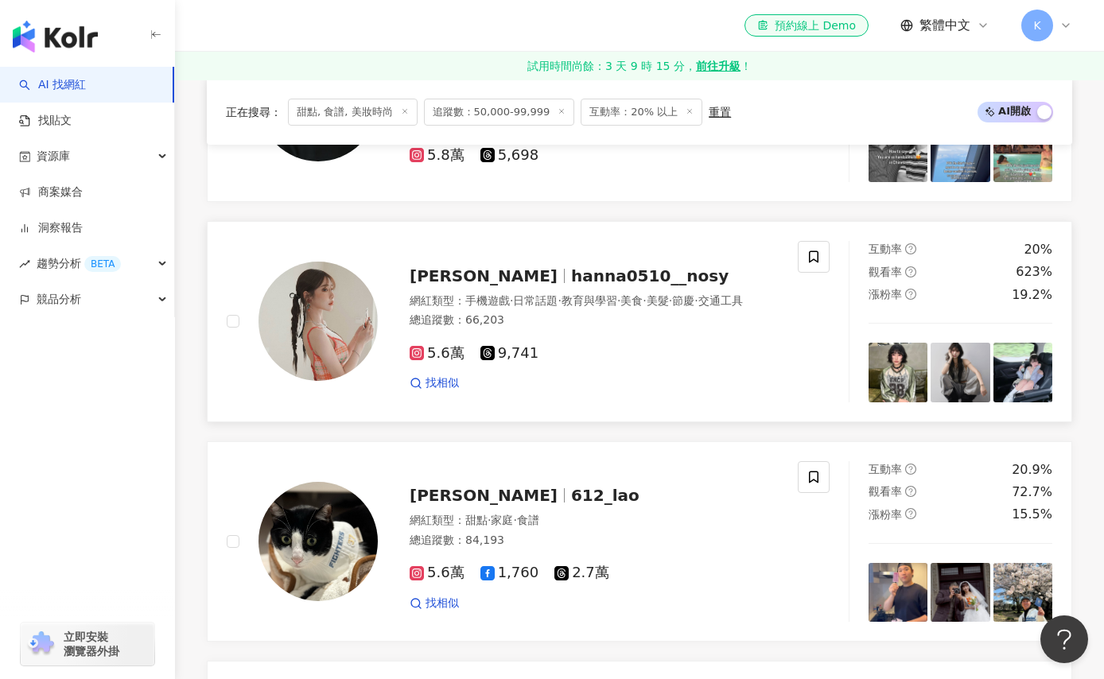
click at [571, 282] on span "hanna0510__nosy" at bounding box center [650, 276] width 158 height 19
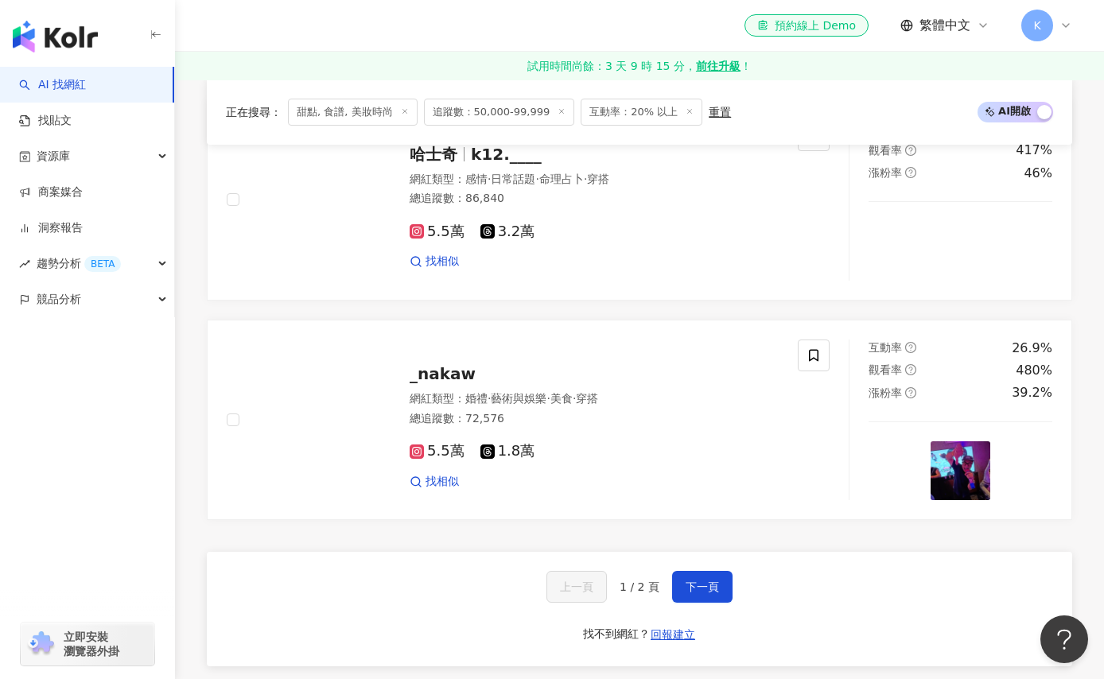
scroll to position [2996, 0]
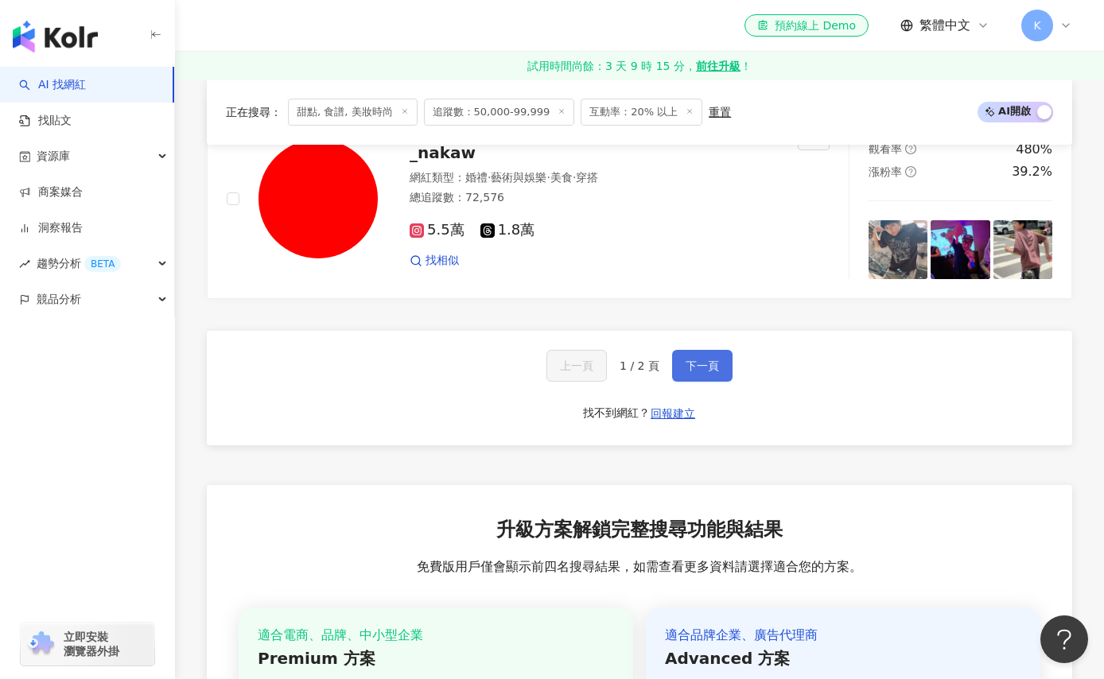
click at [702, 382] on button "下一頁" at bounding box center [702, 366] width 60 height 32
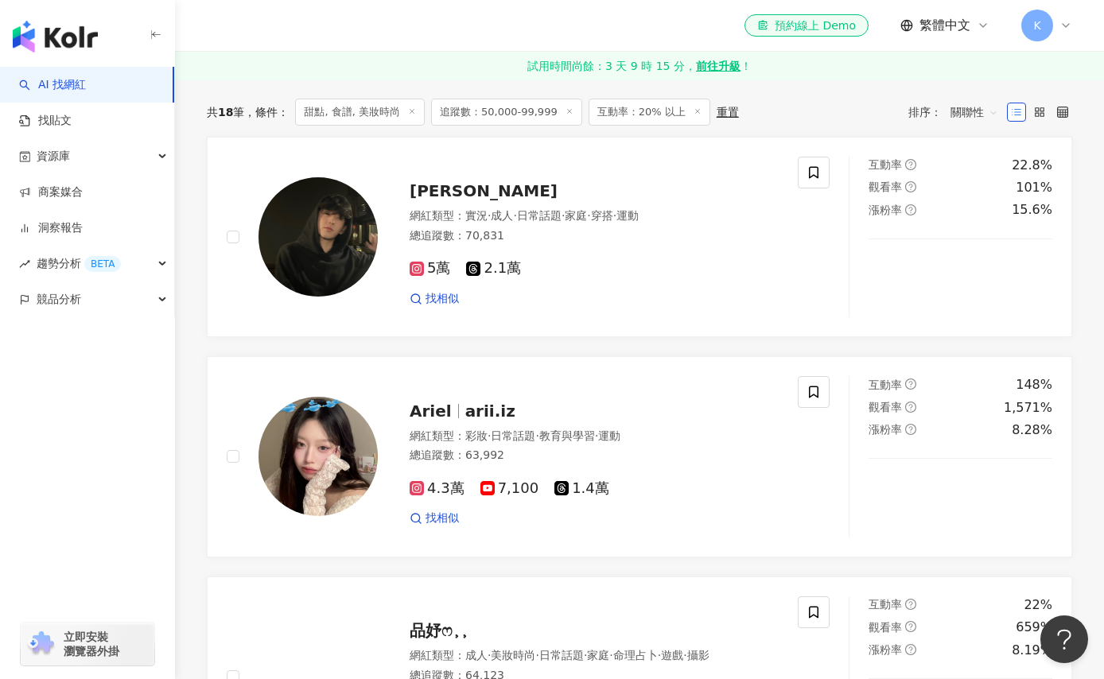
scroll to position [0, 0]
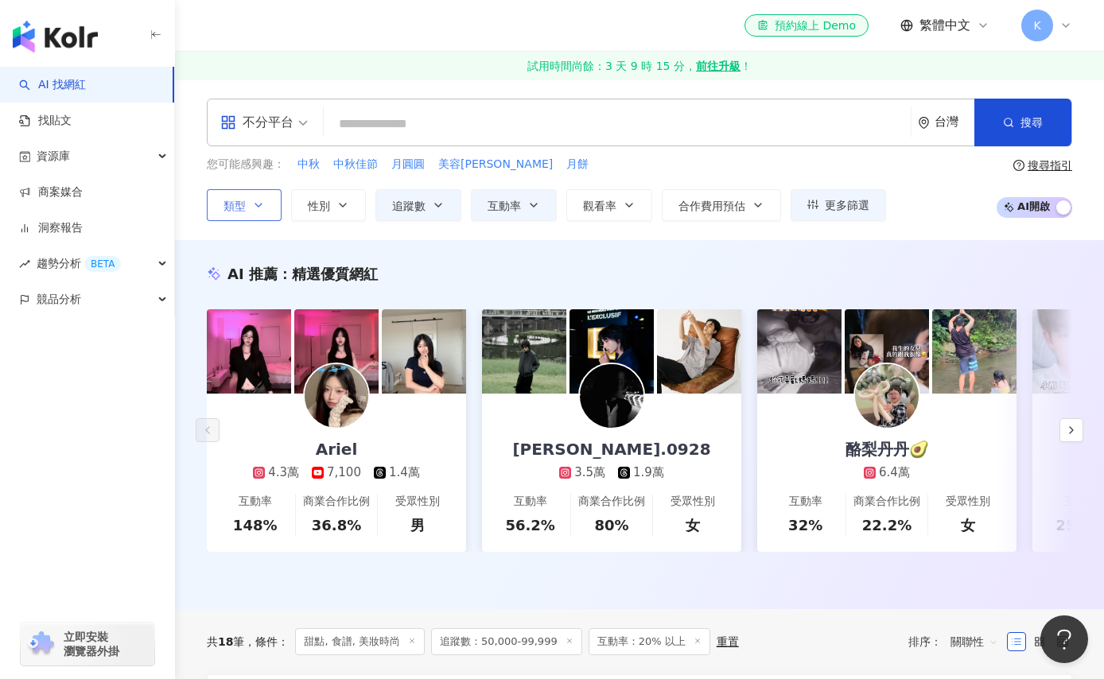
click at [251, 195] on button "類型" at bounding box center [244, 205] width 75 height 32
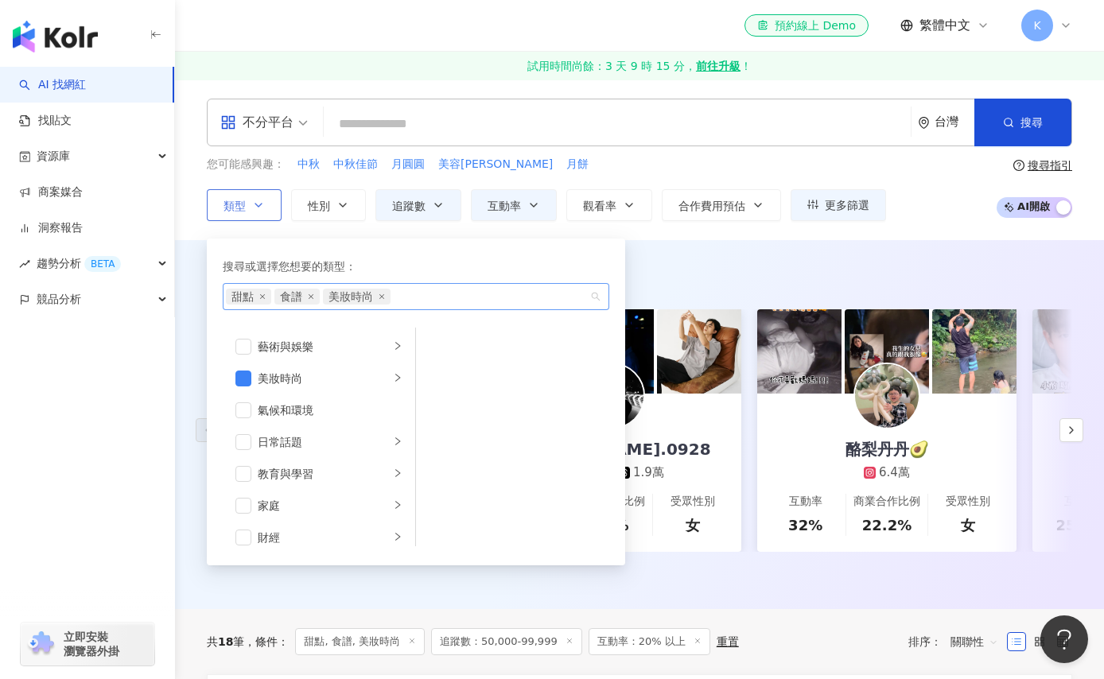
click at [267, 298] on span "甜點" at bounding box center [248, 297] width 45 height 16
click at [263, 297] on icon "close" at bounding box center [262, 297] width 6 height 6
click at [263, 296] on icon "close" at bounding box center [262, 296] width 5 height 5
click at [263, 296] on span "美妝時尚" at bounding box center [253, 297] width 45 height 16
click at [289, 295] on span "美妝時尚" at bounding box center [260, 297] width 68 height 16
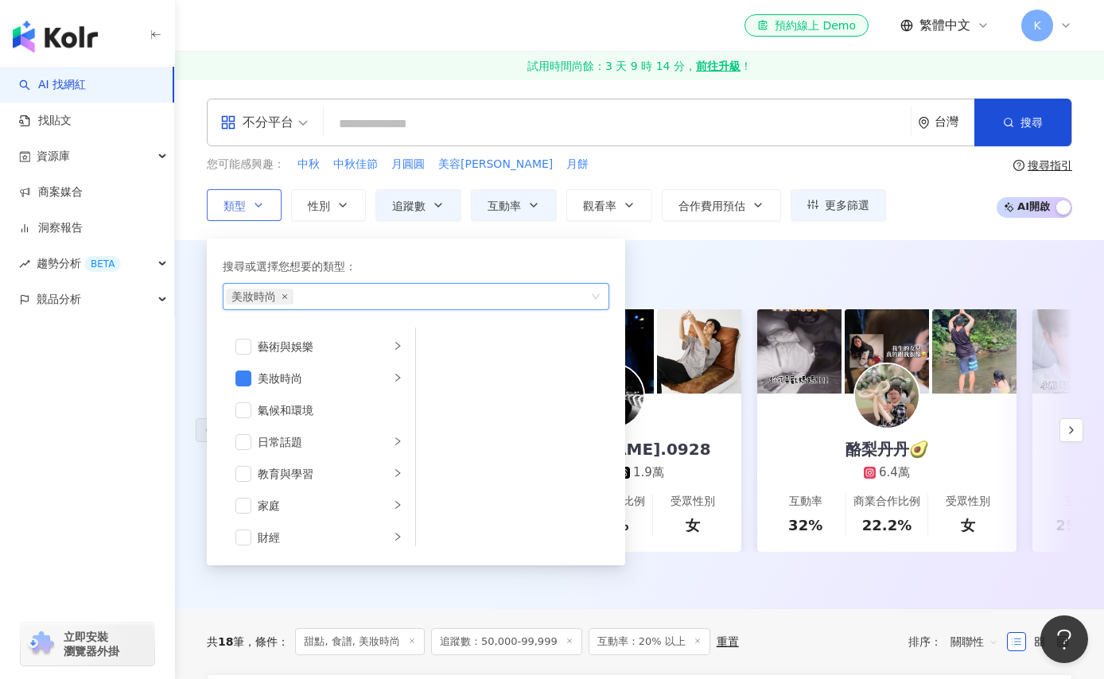
click at [284, 295] on icon "close" at bounding box center [285, 297] width 6 height 6
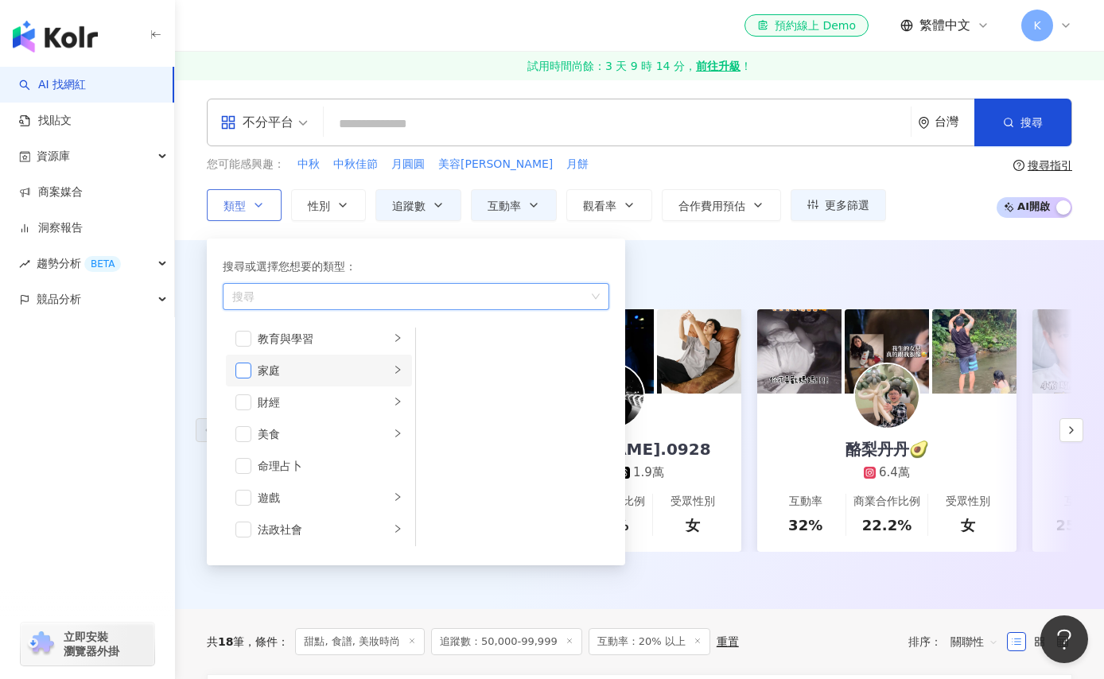
click at [239, 369] on span "button" at bounding box center [243, 371] width 16 height 16
click at [394, 368] on li "家庭" at bounding box center [319, 371] width 186 height 32
click at [446, 209] on button "追蹤數" at bounding box center [418, 205] width 86 height 32
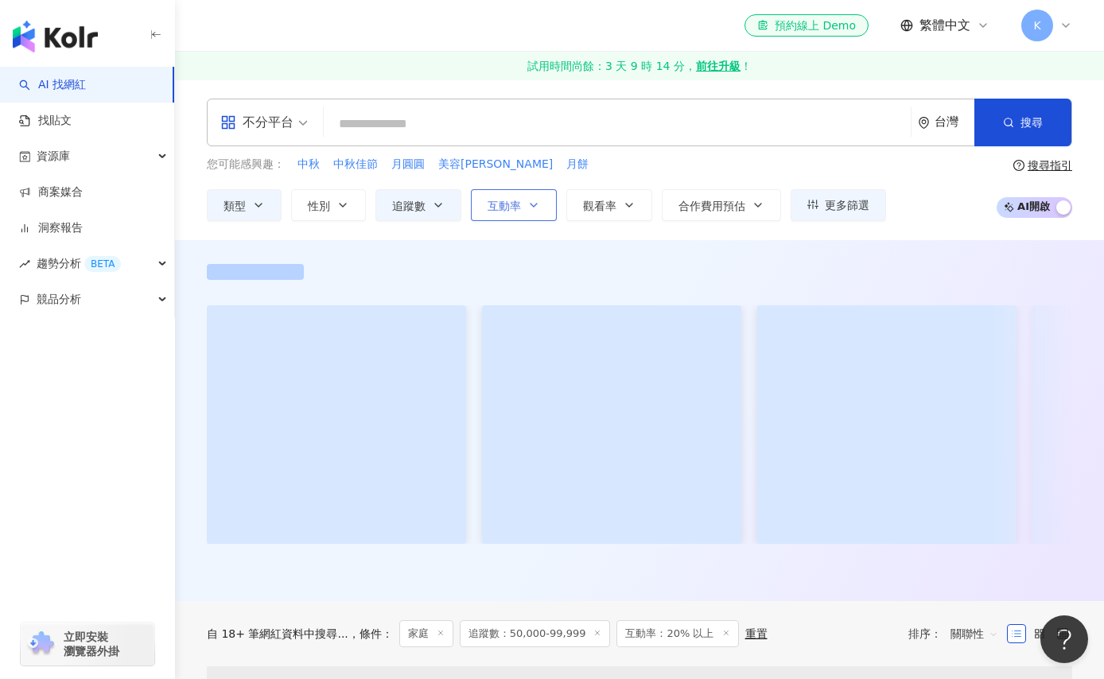
click at [507, 211] on span "互動率" at bounding box center [504, 206] width 33 height 13
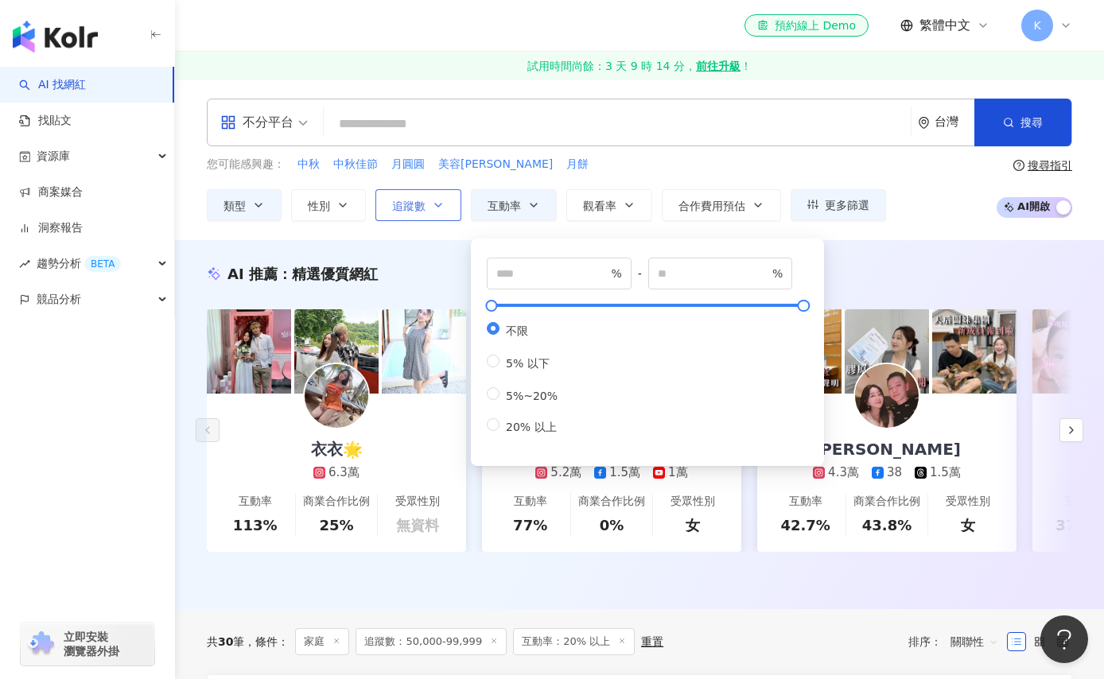
click at [438, 215] on button "追蹤數" at bounding box center [418, 205] width 86 height 32
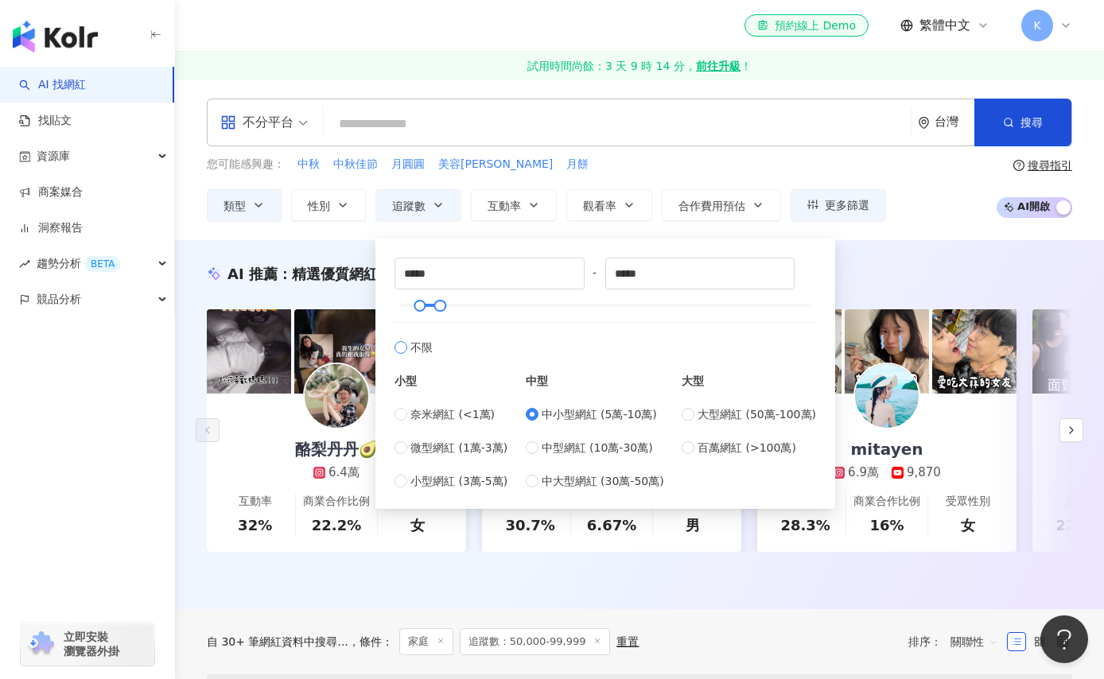
type input "*"
type input "*******"
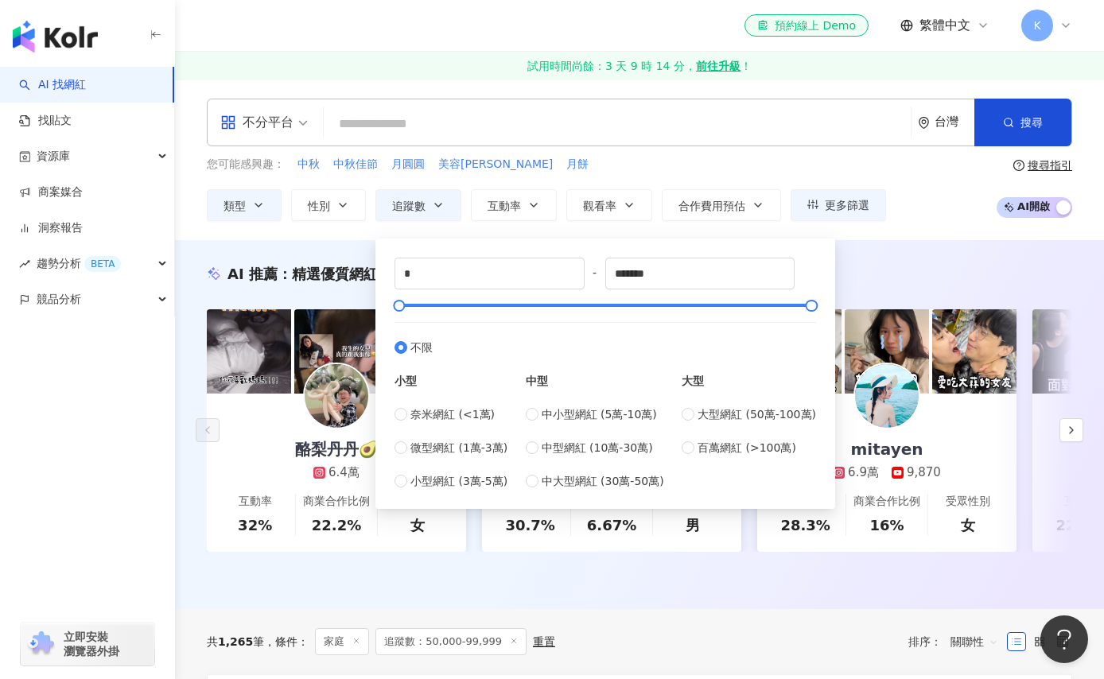
click at [693, 179] on div "您可能感興趣： 中秋 中秋佳節 月圓圓 美容柚香澡 月餅 類型 性別 追蹤數 互動率 觀看率 合作費用預估 更多篩選 % - % 不限 5% 以下 5%~20…" at bounding box center [546, 188] width 679 height 65
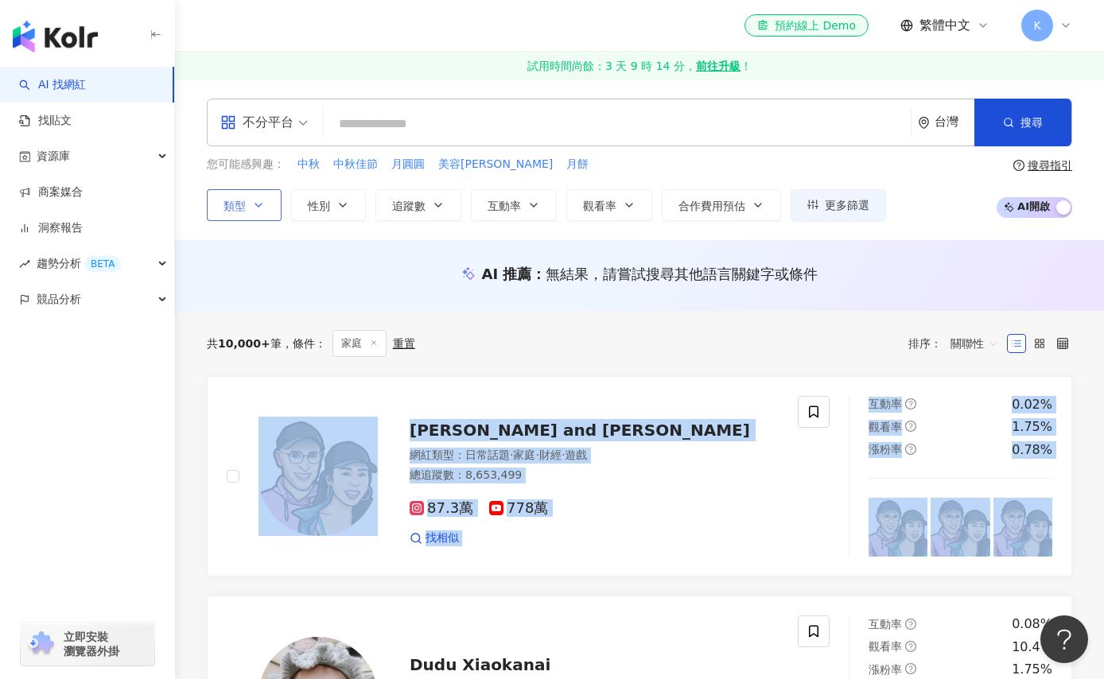
click at [247, 209] on button "類型" at bounding box center [244, 205] width 75 height 32
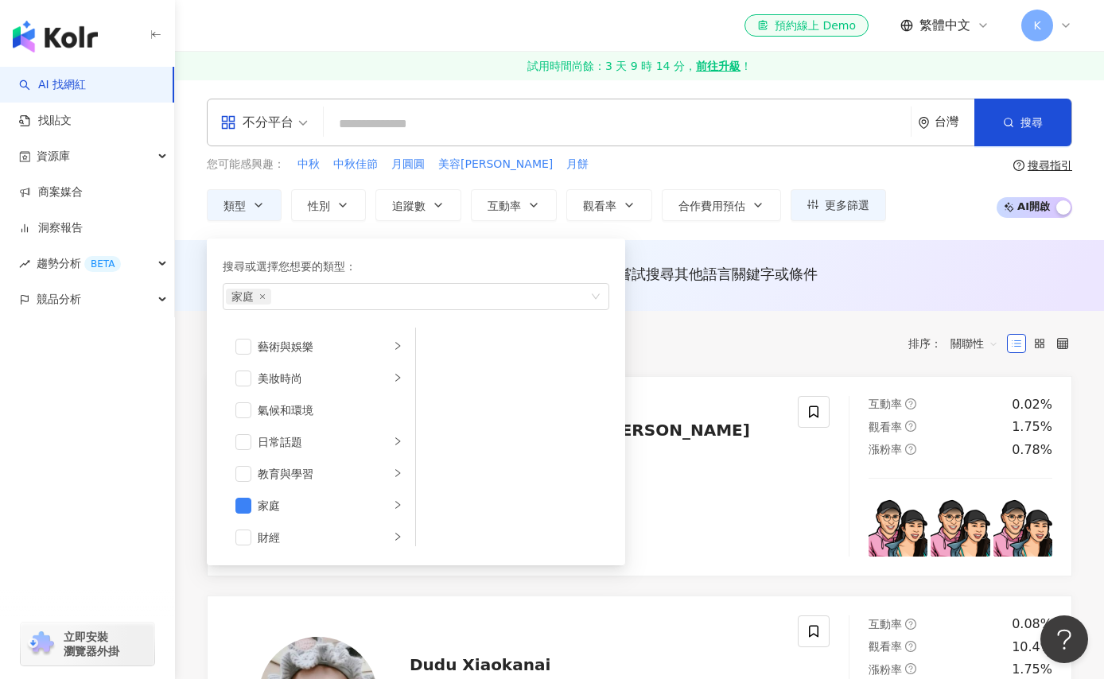
click at [702, 254] on div "AI 推薦 ： 無結果，請嘗試搜尋其他語言關鍵字或條件" at bounding box center [639, 275] width 929 height 71
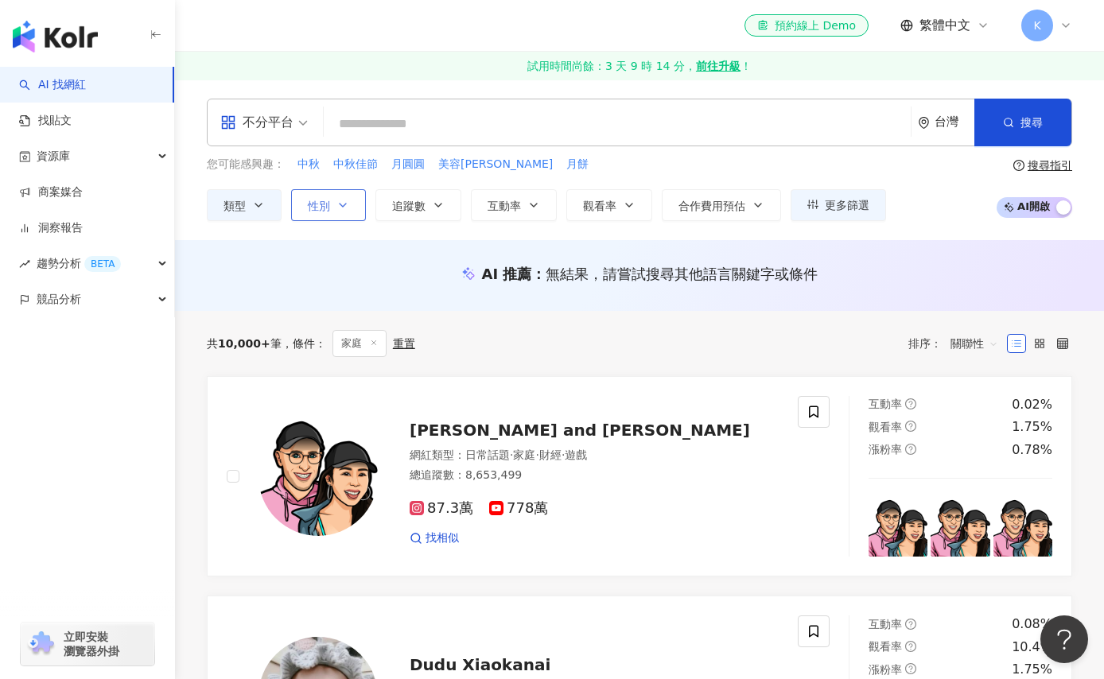
click at [337, 200] on icon "button" at bounding box center [343, 205] width 13 height 13
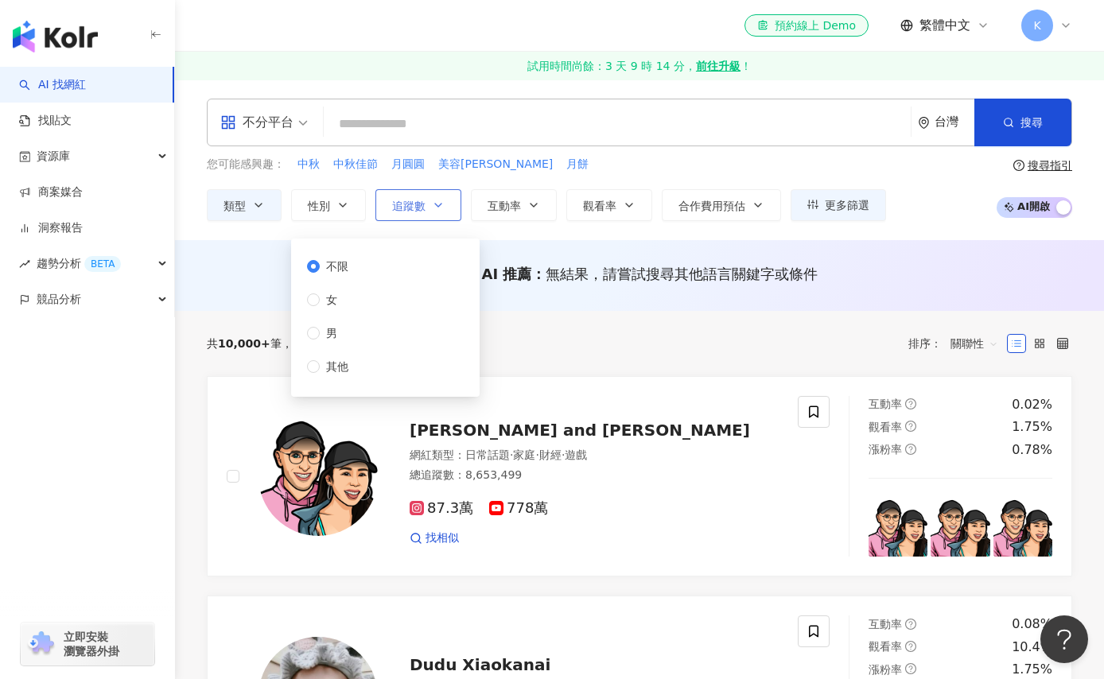
click at [410, 208] on span "追蹤數" at bounding box center [408, 206] width 33 height 13
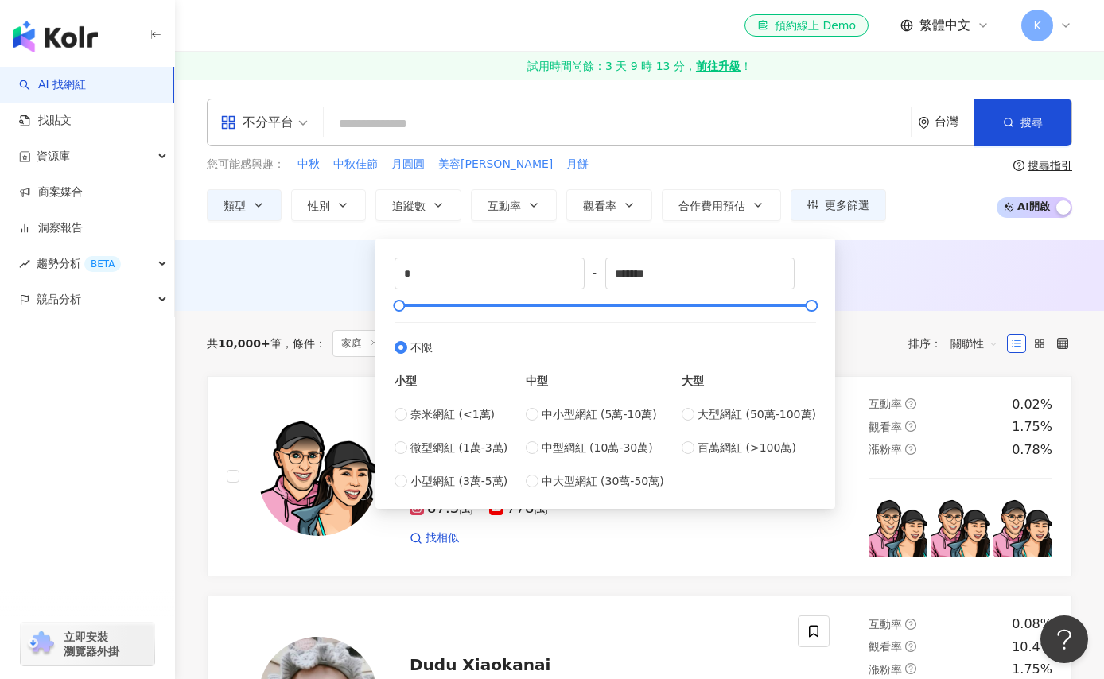
type input "*****"
click at [536, 239] on div "***** - ***** 不限 小型 奈米網紅 (<1萬) 微型網紅 (1萬-3萬) 小型網紅 (3萬-5萬) 中型 中小型網紅 (5萬-10萬) 中型網紅…" at bounding box center [605, 374] width 460 height 270
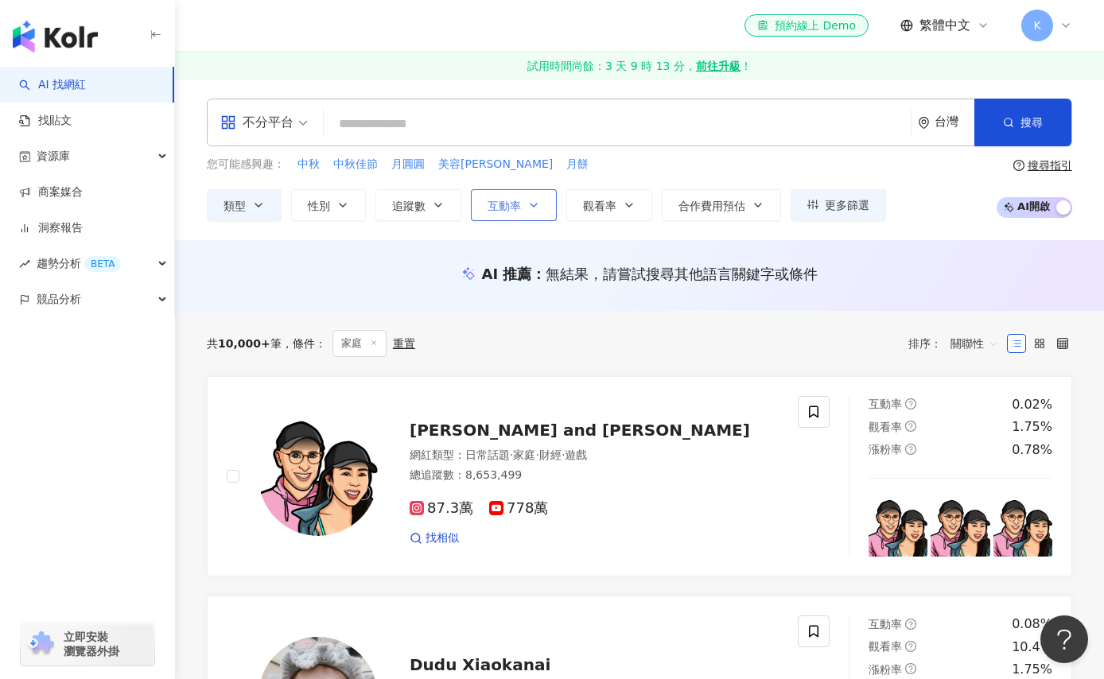
click at [527, 207] on icon "button" at bounding box center [533, 205] width 13 height 13
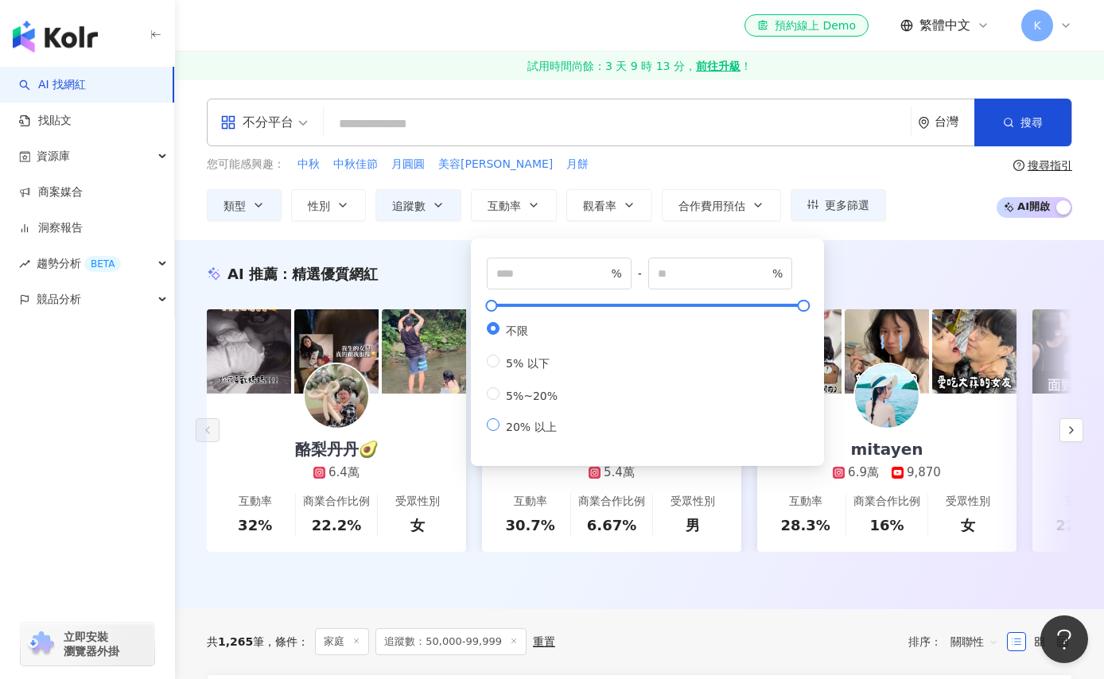
type input "**"
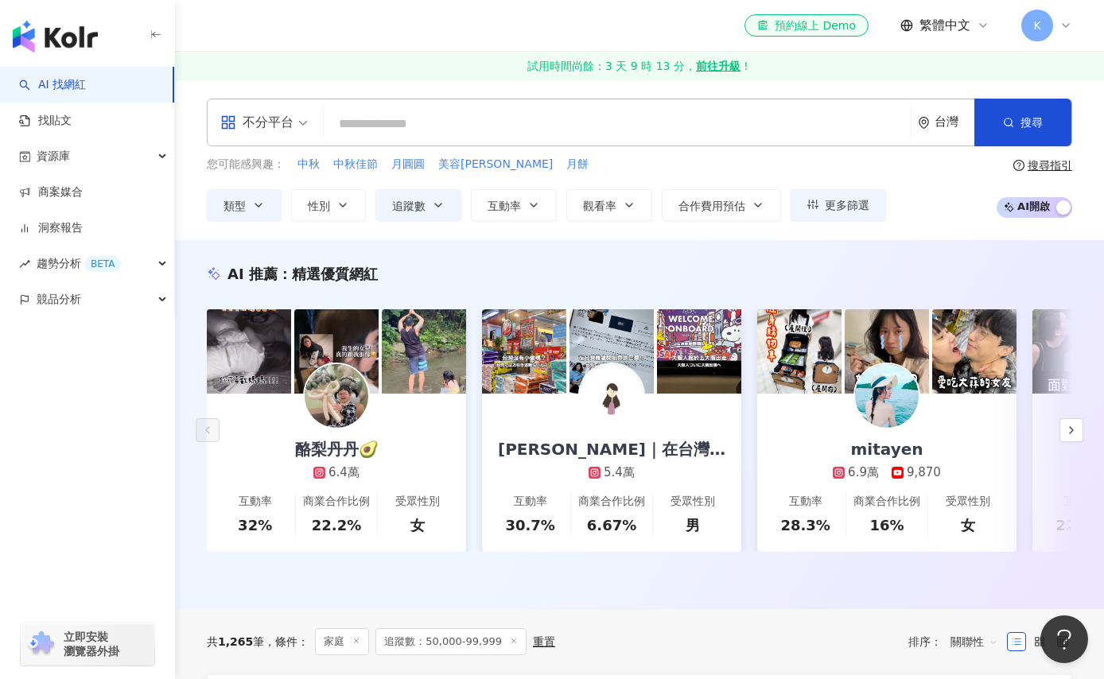
click at [894, 245] on div "AI 推薦 ： 精選優質網紅 酪梨丹丹🥑 6.4萬 互動率 32% 商業合作比例 22.2% 受眾性別 女 Erica｜在台灣工作的大阪人 5.4萬 互動率 …" at bounding box center [639, 424] width 929 height 369
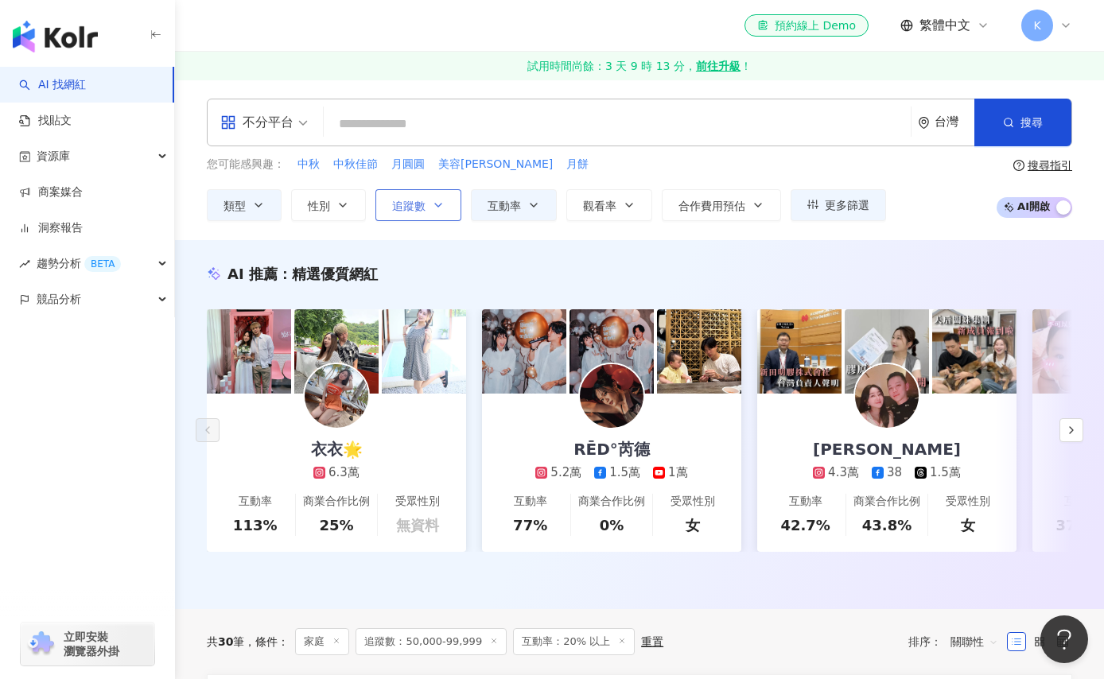
click at [407, 214] on button "追蹤數" at bounding box center [418, 205] width 86 height 32
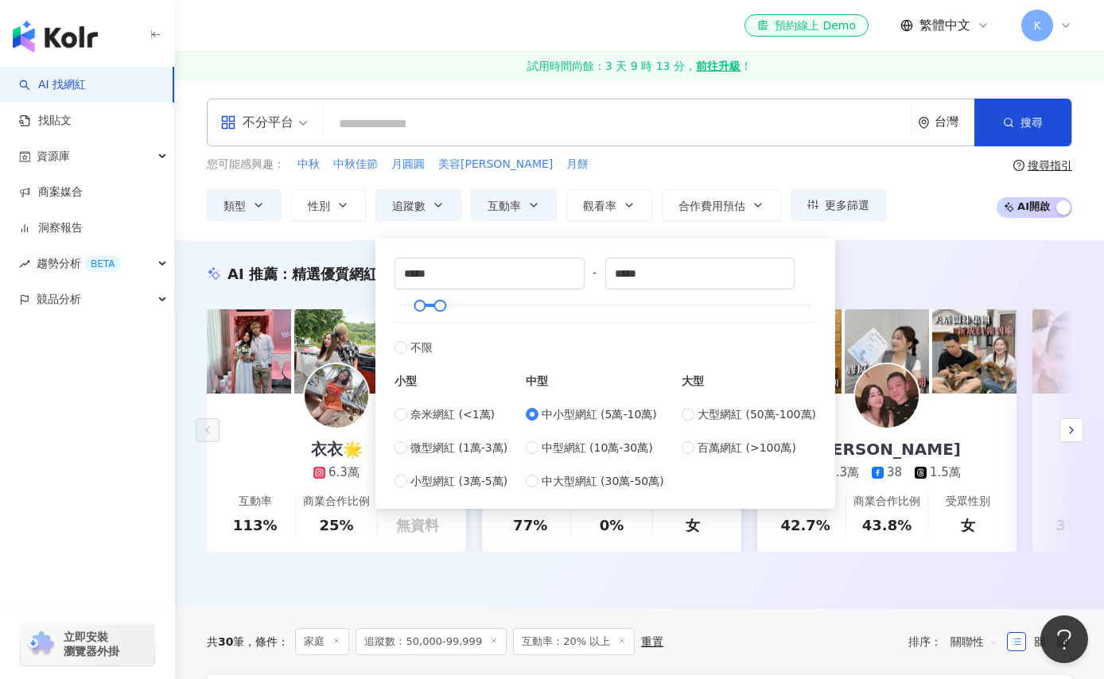
click at [894, 231] on div "不分平台 台灣 搜尋 您可能感興趣： 中秋 中秋佳節 月圓圓 美容柚香澡 月餅 類型 性別 追蹤數 互動率 觀看率 合作費用預估 更多篩選 ** % - % …" at bounding box center [639, 160] width 929 height 161
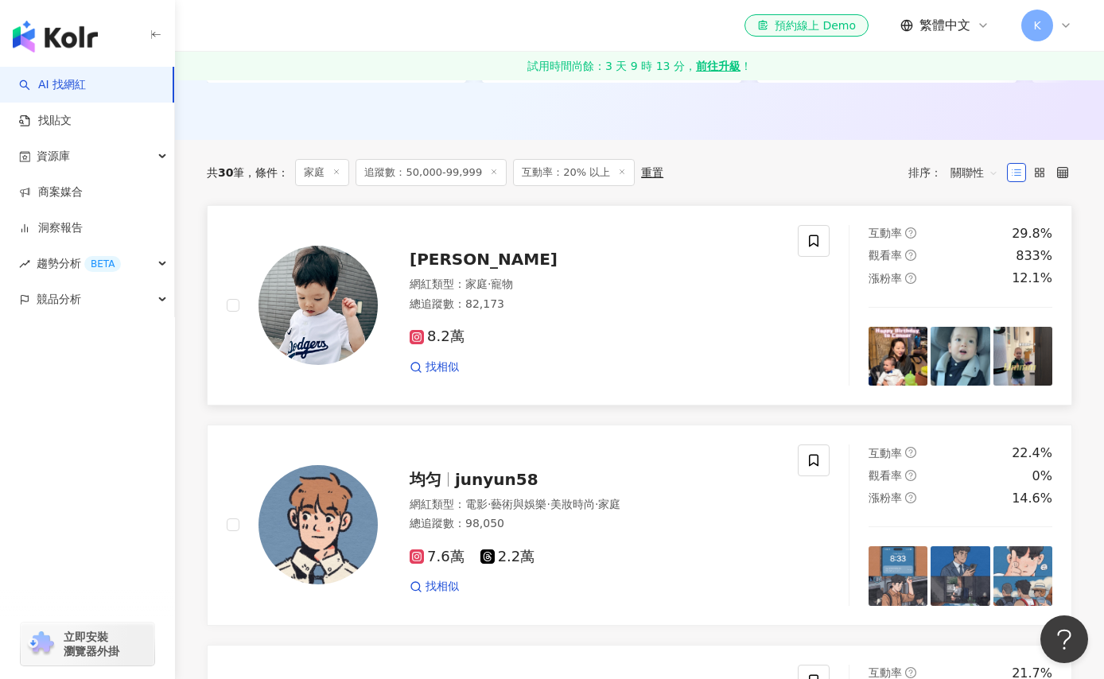
scroll to position [488, 0]
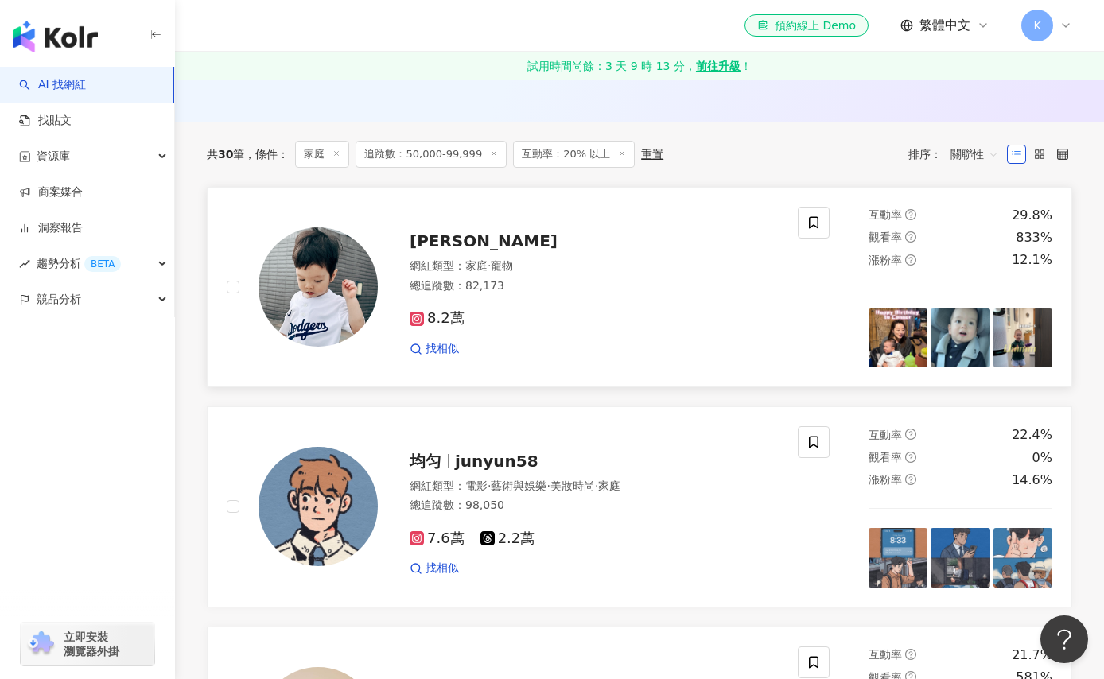
click at [342, 318] on img at bounding box center [318, 287] width 119 height 119
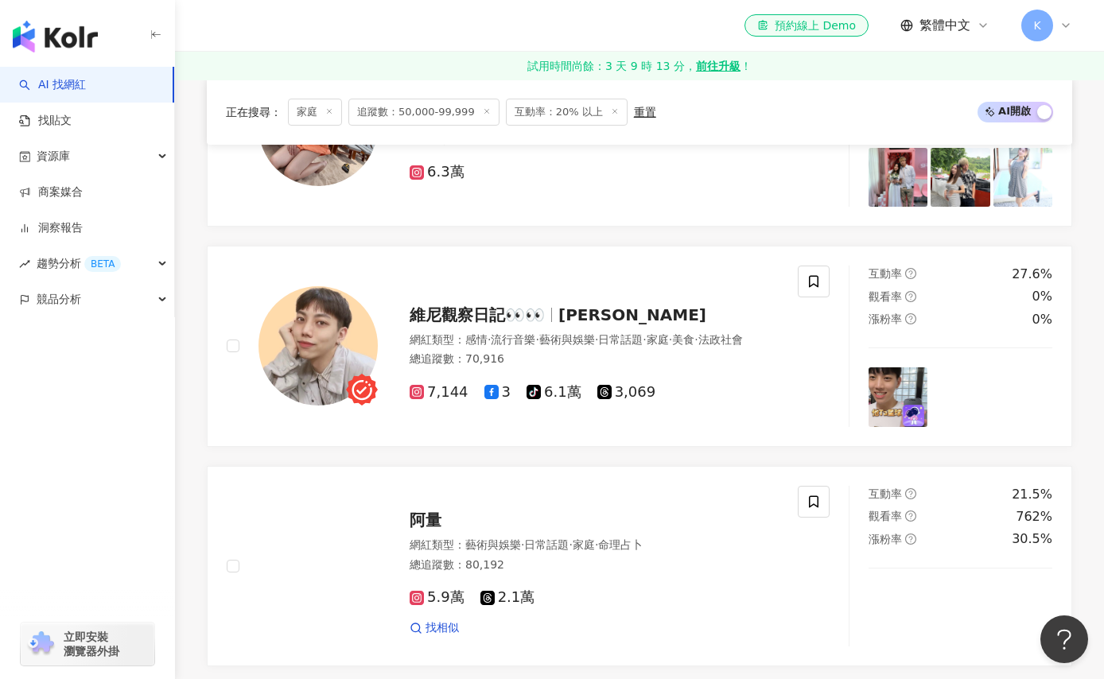
scroll to position [2955, 0]
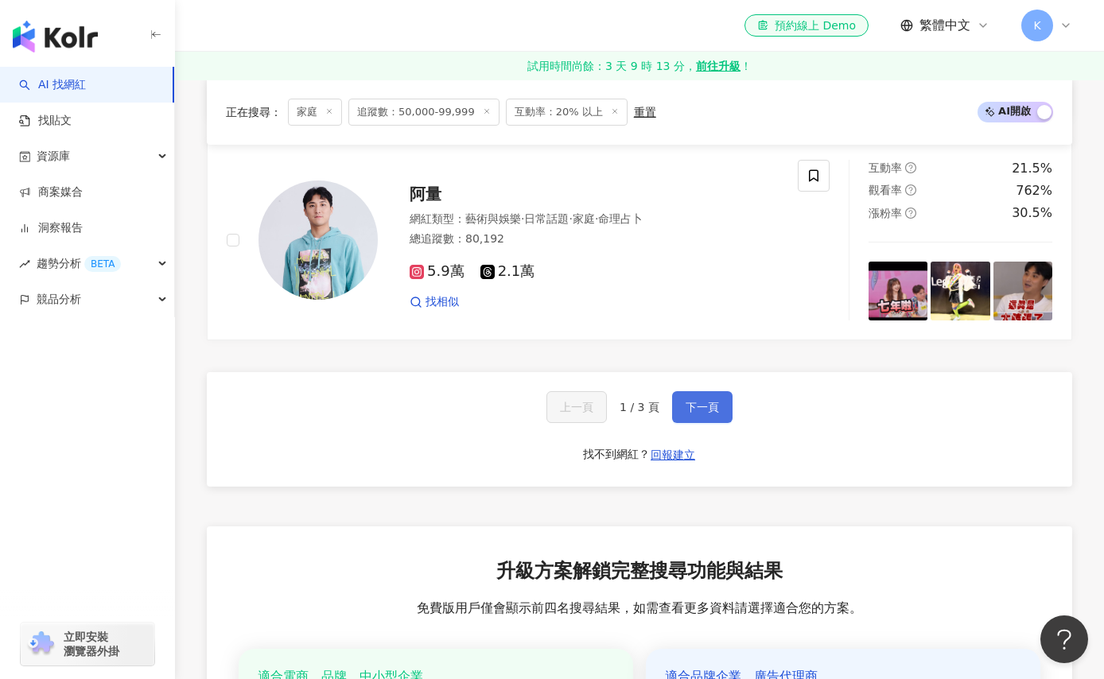
click at [680, 414] on button "下一頁" at bounding box center [702, 407] width 60 height 32
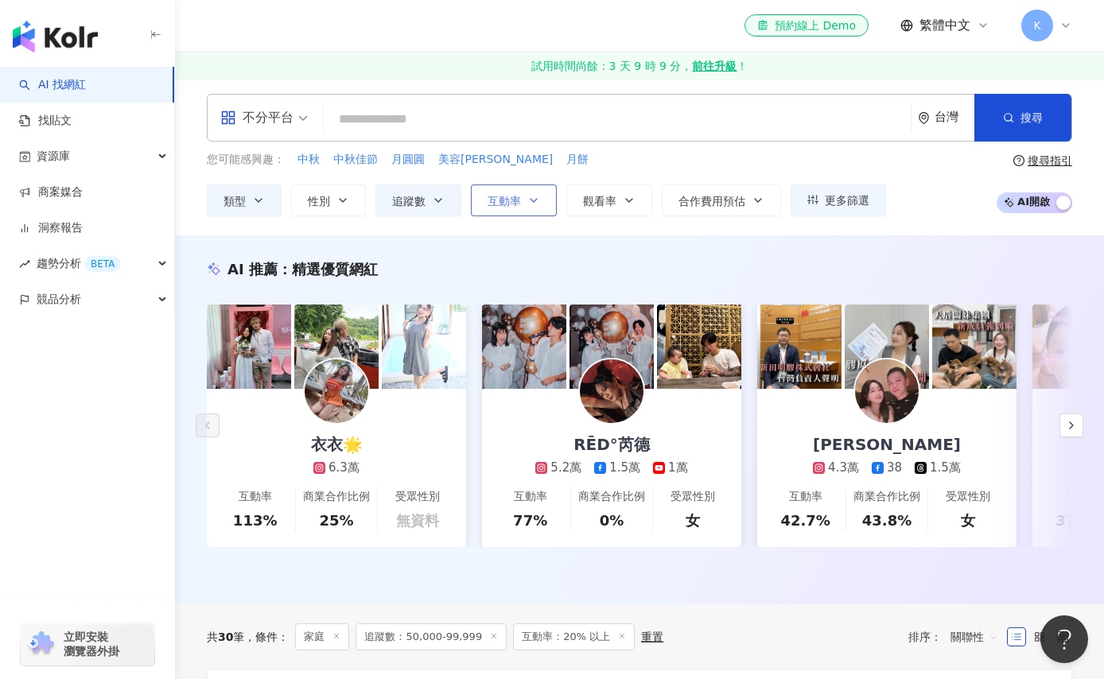
scroll to position [6, 0]
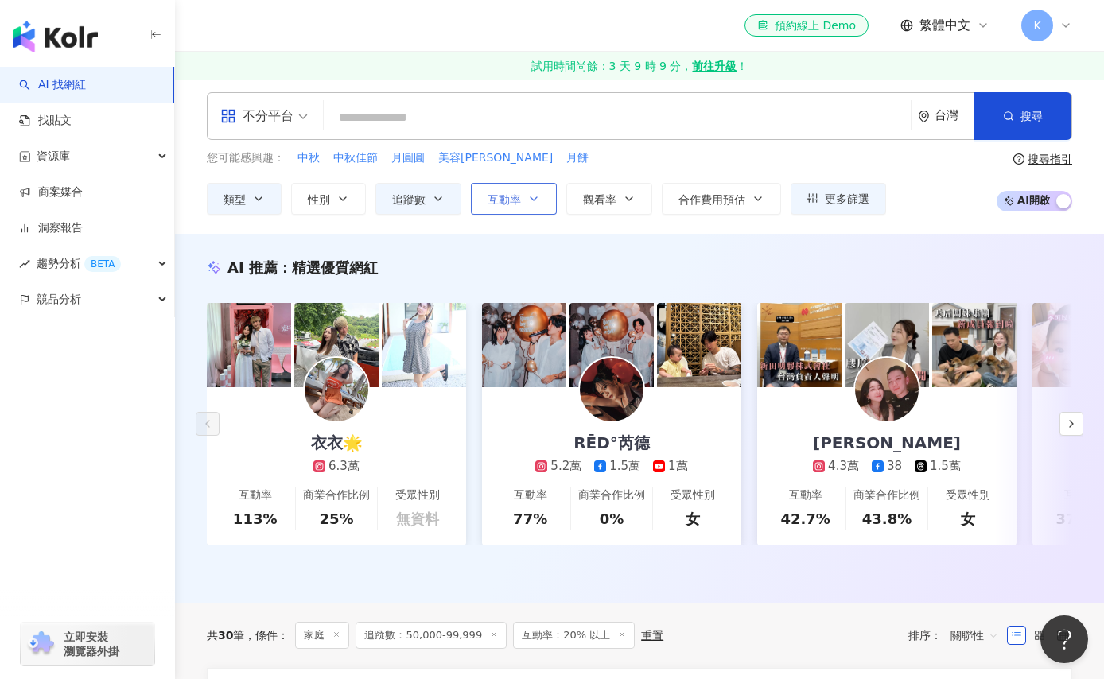
click at [539, 194] on icon "button" at bounding box center [533, 199] width 13 height 13
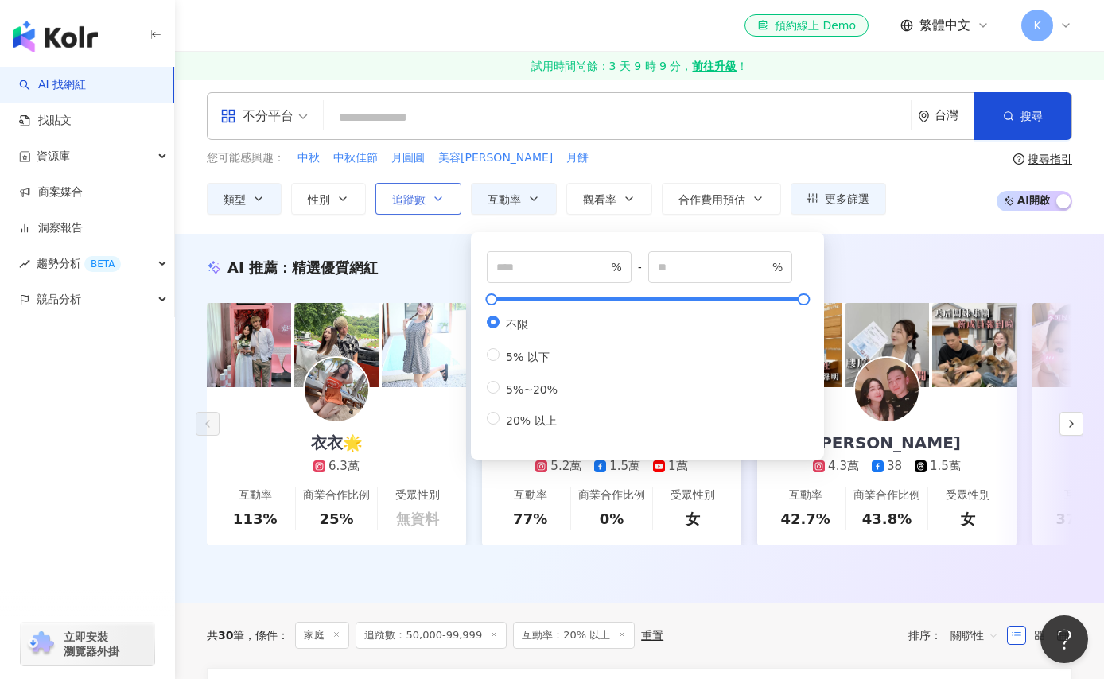
click at [426, 199] on button "追蹤數" at bounding box center [418, 199] width 86 height 32
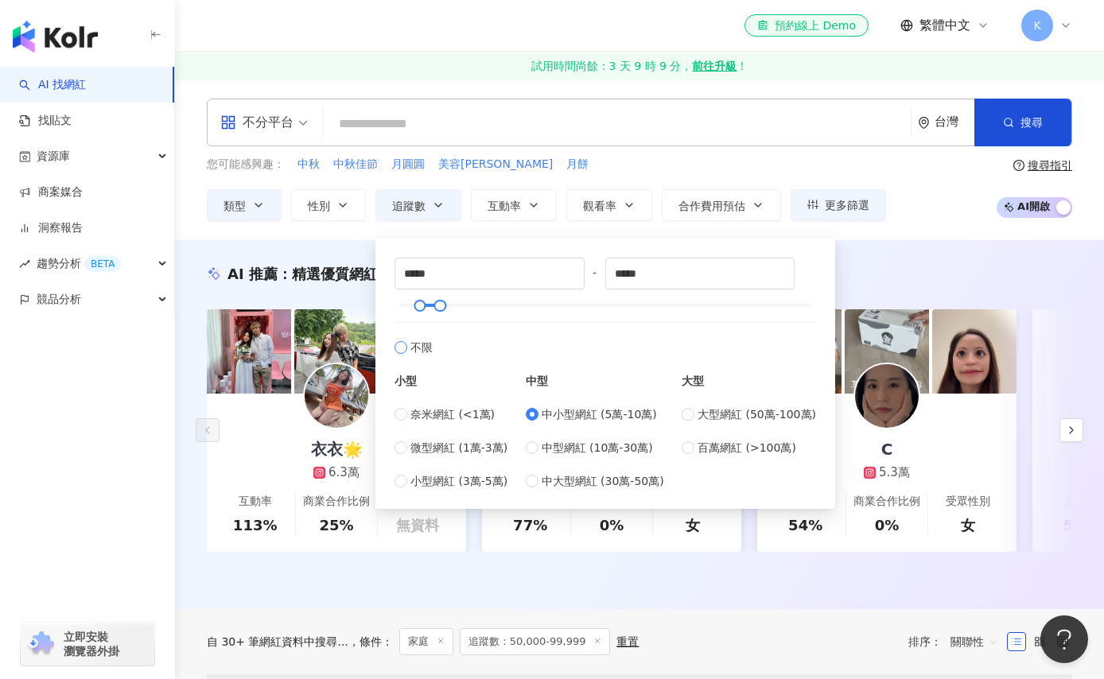
type input "*"
type input "*******"
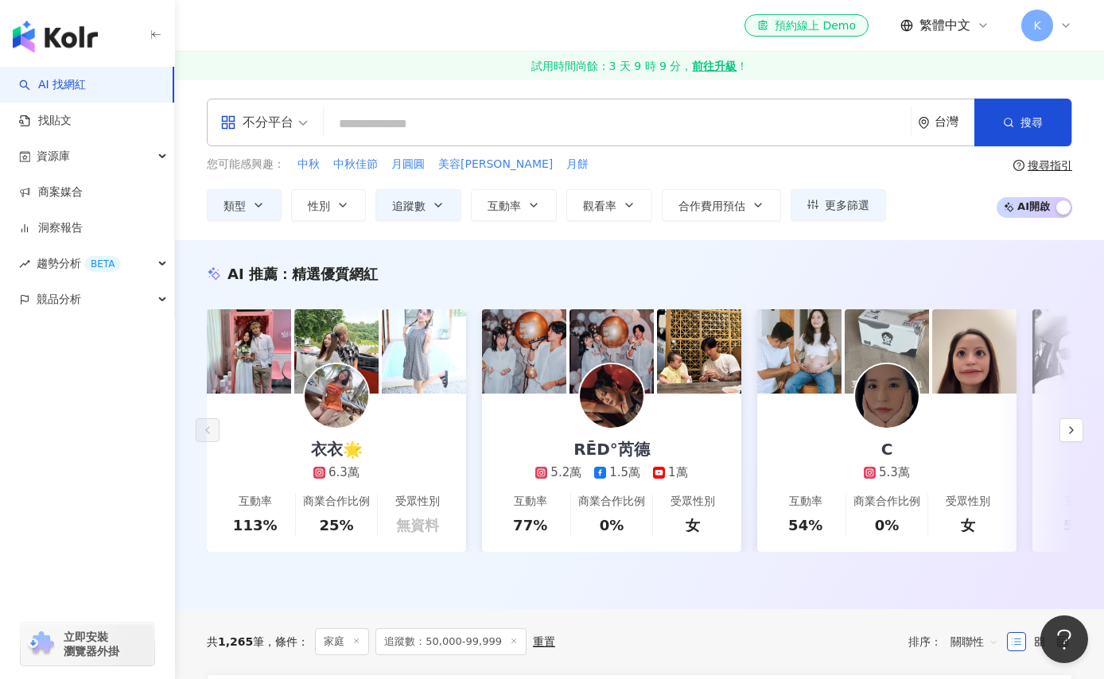
click at [326, 185] on div "您可能感興趣： 中秋 中秋佳節 月圓圓 美容柚香澡 月餅 類型 性別 追蹤數 互動率 觀看率 合作費用預估 更多篩選 % - % 不限 5% 以下 5%~20…" at bounding box center [546, 188] width 679 height 65
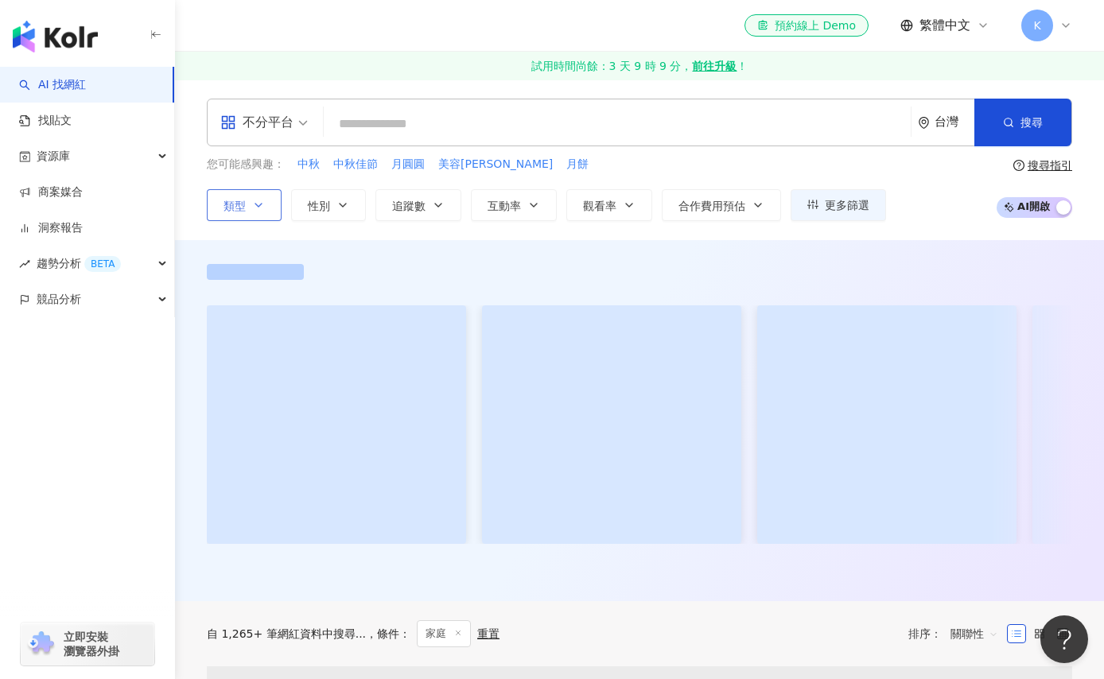
click at [251, 208] on button "類型" at bounding box center [244, 205] width 75 height 32
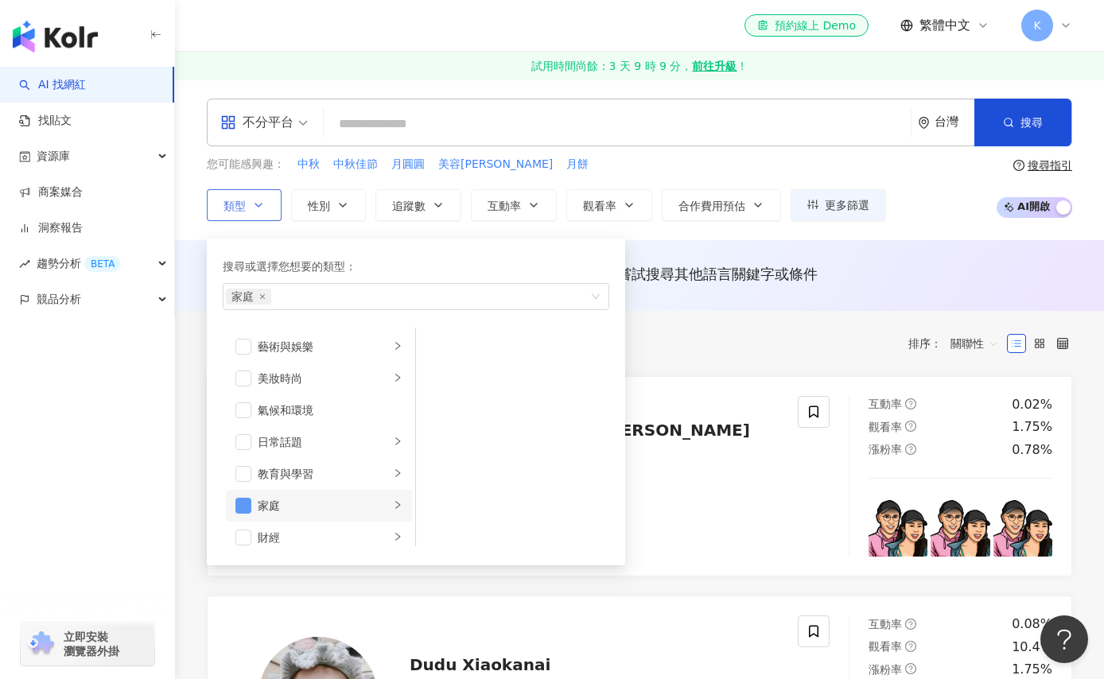
click at [248, 506] on span "button" at bounding box center [243, 506] width 16 height 16
click at [247, 472] on span "button" at bounding box center [243, 476] width 16 height 16
click at [241, 419] on li "家庭" at bounding box center [319, 412] width 186 height 32
click at [244, 409] on span "button" at bounding box center [243, 412] width 16 height 16
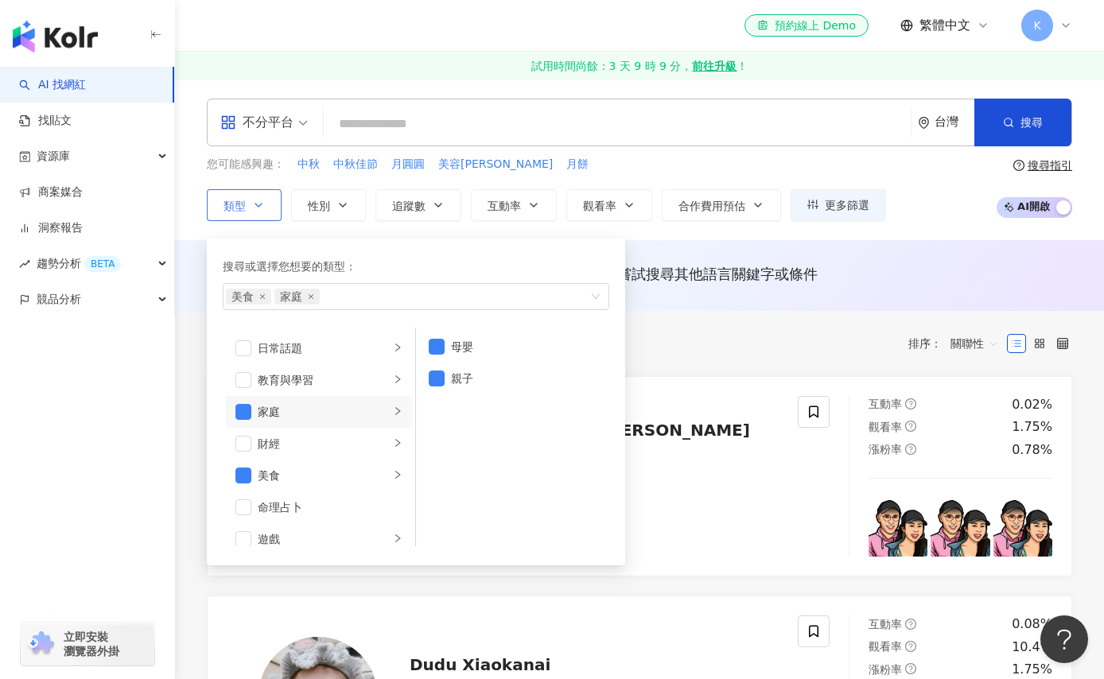
click at [430, 243] on div "搜尋或選擇您想要的類型： 美食 家庭 藝術與娛樂 美妝時尚 氣候和環境 日常話題 教育與學習 家庭 財經 美食 命理占卜 遊戲 法政社會 生活風格 影視娛樂 …" at bounding box center [416, 402] width 418 height 327
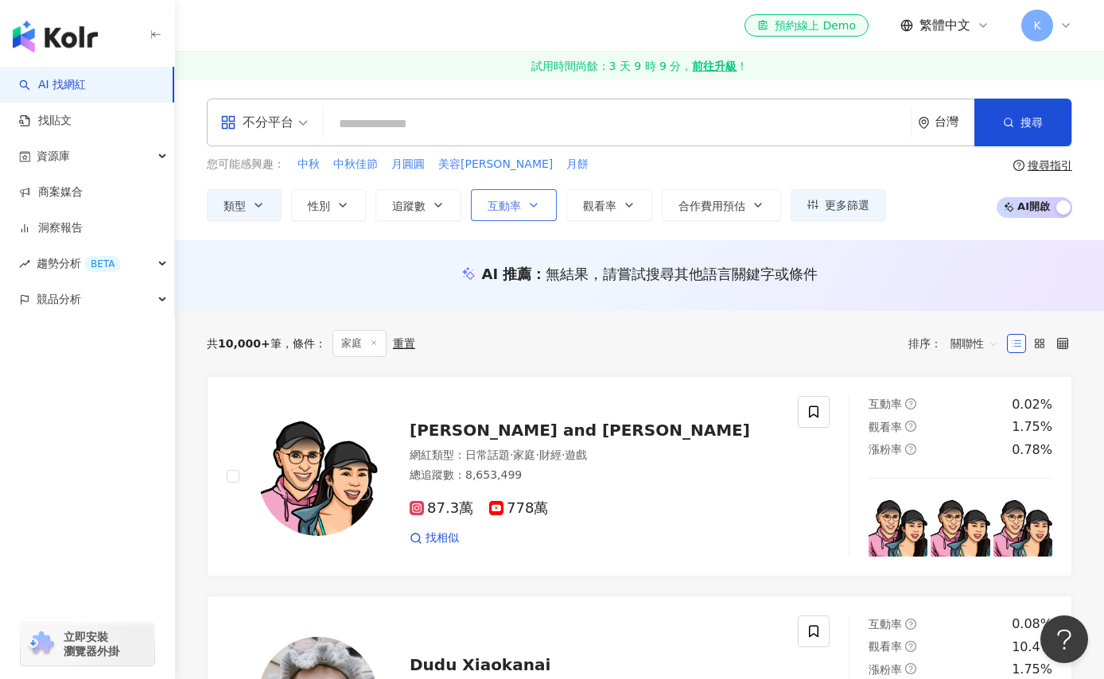
click at [518, 212] on span "互動率" at bounding box center [504, 206] width 33 height 13
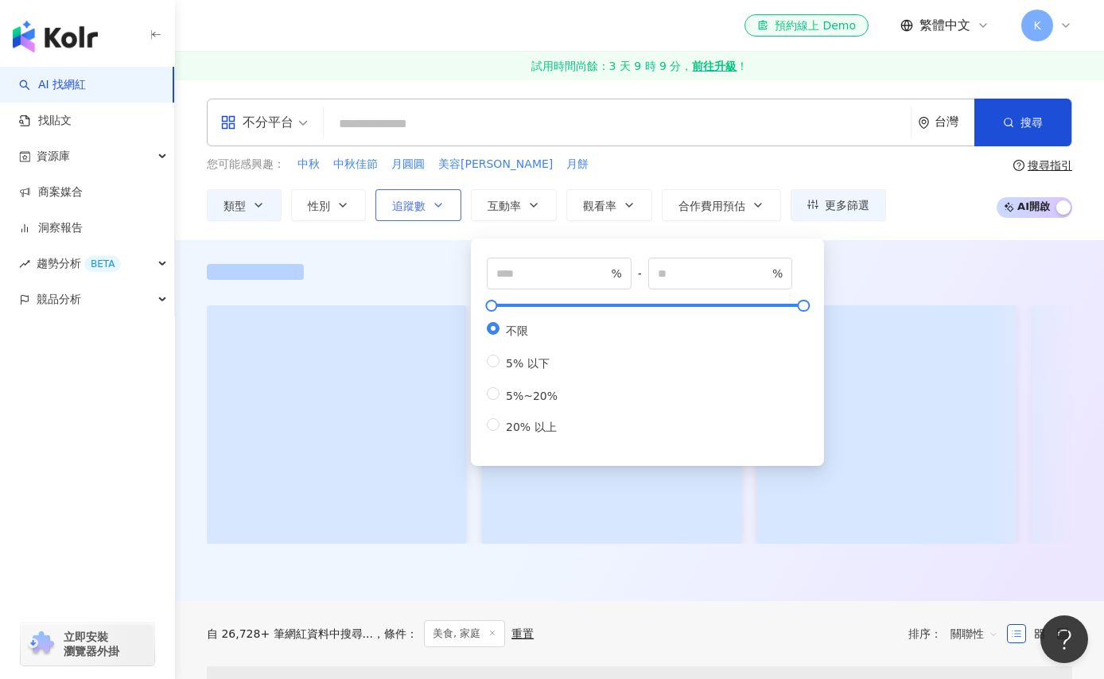
click at [426, 204] on button "追蹤數" at bounding box center [418, 205] width 86 height 32
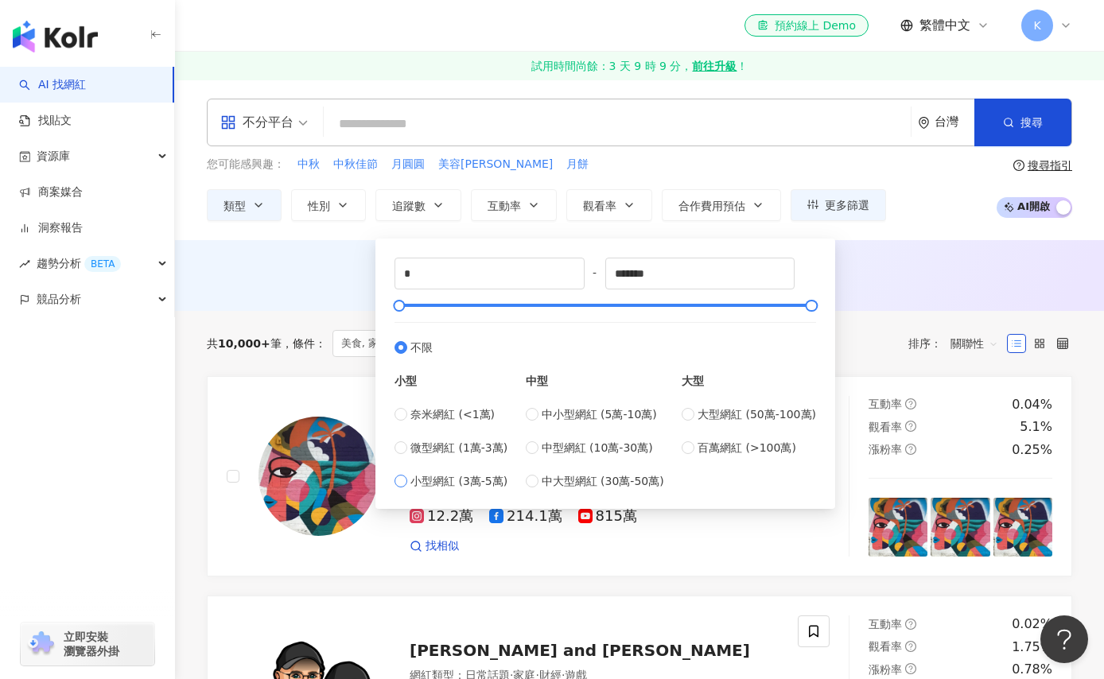
type input "*****"
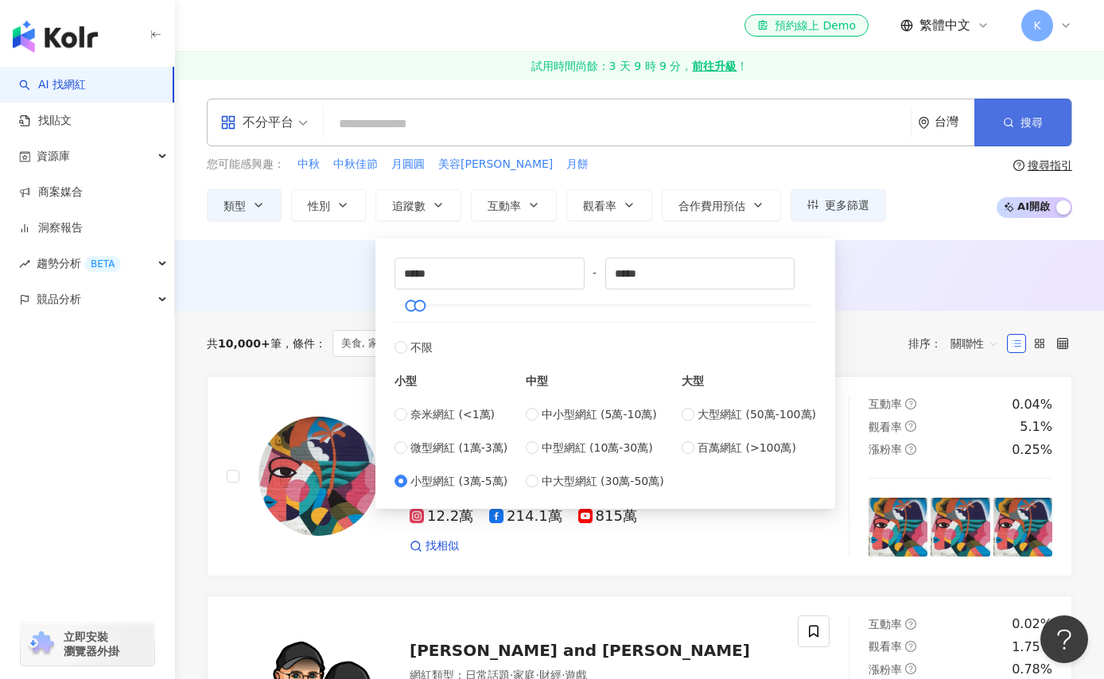
click at [1021, 123] on span "搜尋" at bounding box center [1032, 122] width 22 height 13
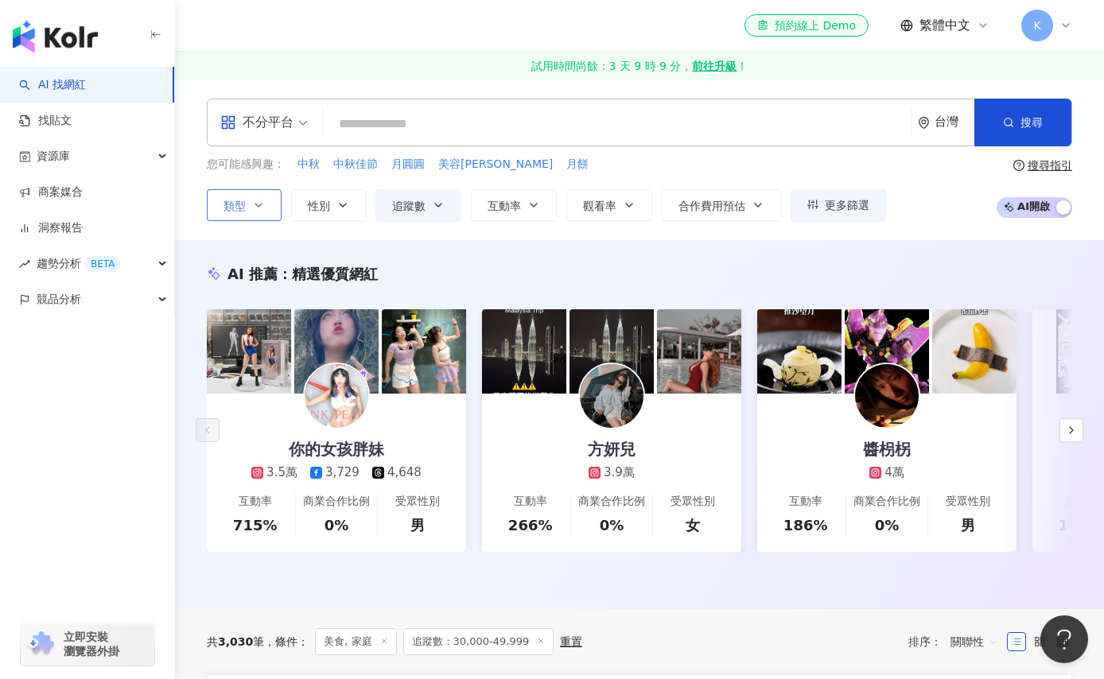
click at [256, 195] on button "類型" at bounding box center [244, 205] width 75 height 32
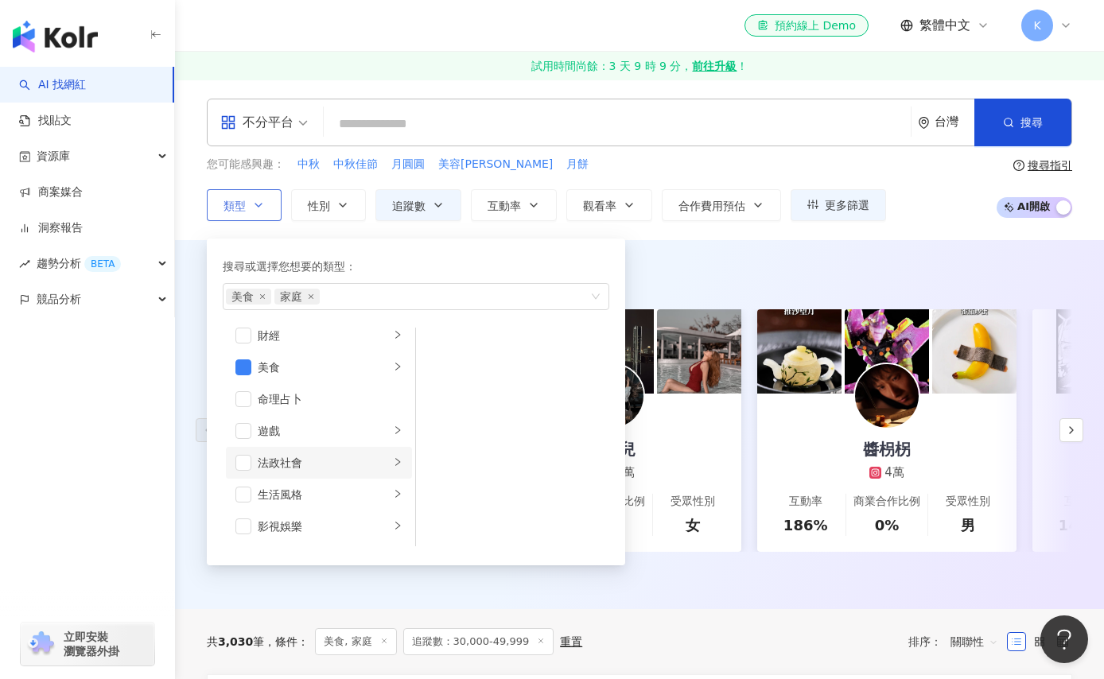
scroll to position [115, 0]
click at [370, 453] on div "美食" at bounding box center [324, 454] width 132 height 18
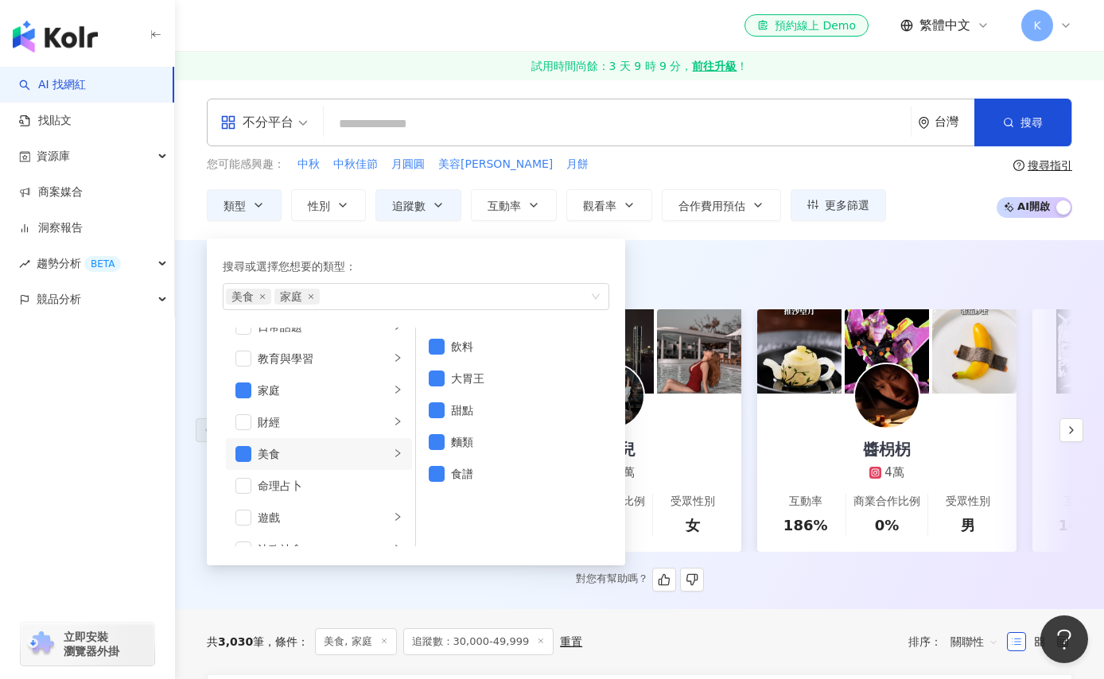
click at [194, 325] on div "AI 推薦 ： 精選優質網紅 你的女孩胖妹 3.5萬 3,729 4,648 互動率 715% 商業合作比例 0% 受眾性別 男 方妍兒 3.9萬 互動率 2…" at bounding box center [639, 428] width 929 height 328
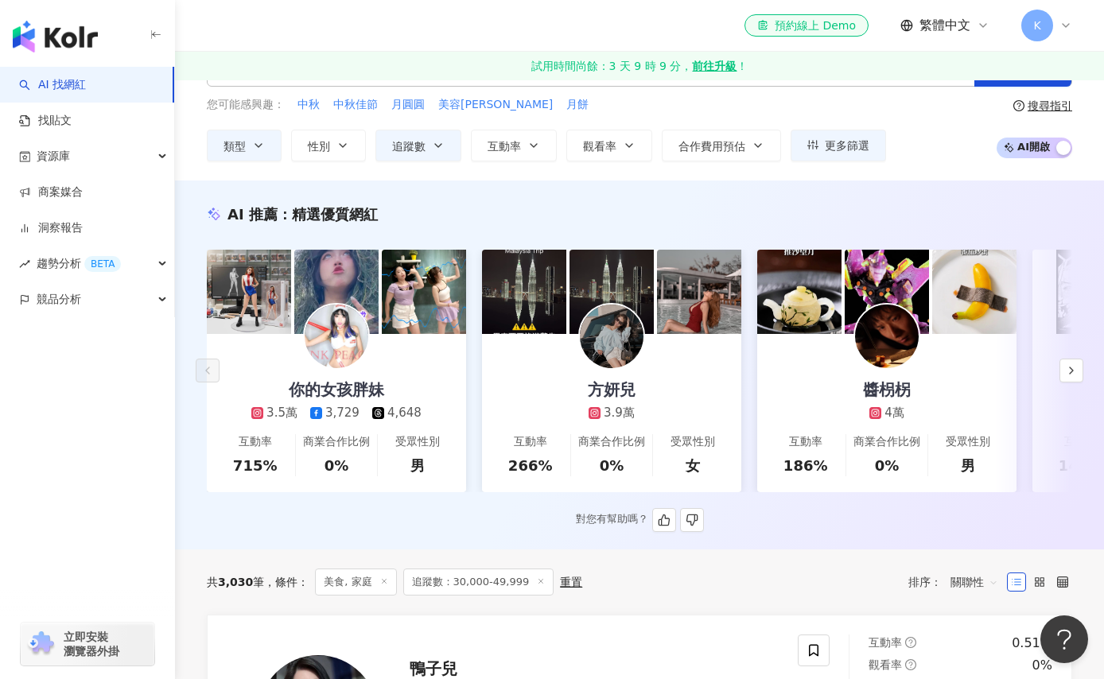
scroll to position [0, 0]
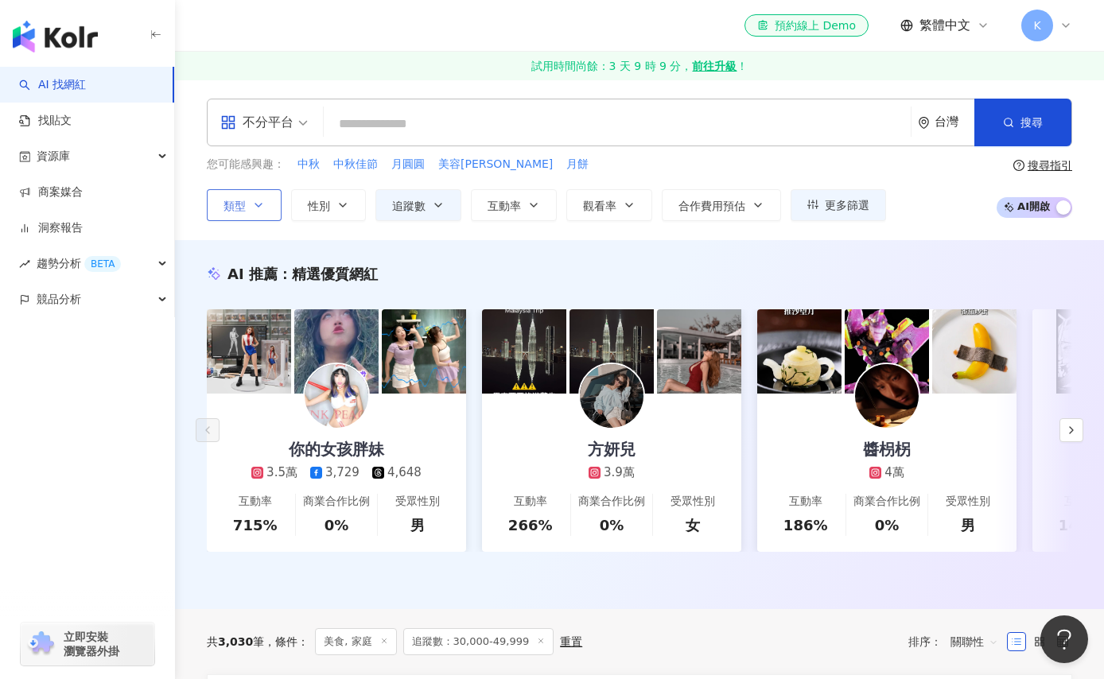
click at [267, 208] on button "類型" at bounding box center [244, 205] width 75 height 32
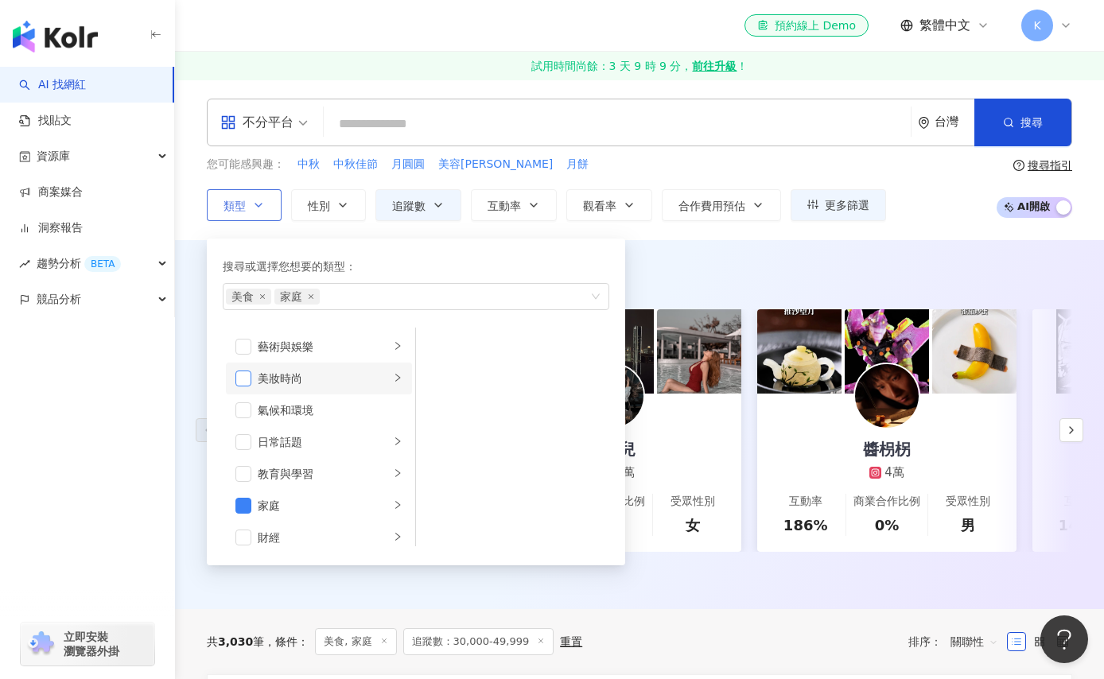
click at [245, 372] on span "button" at bounding box center [243, 379] width 16 height 16
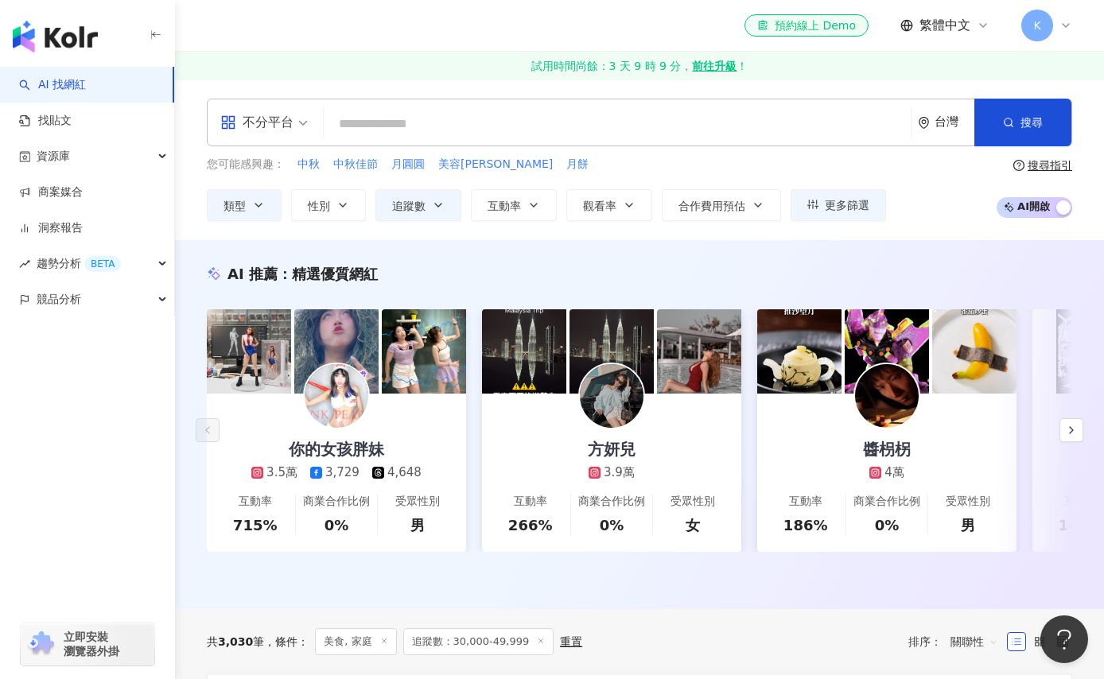
click at [173, 337] on div "button" at bounding box center [87, 369] width 175 height 105
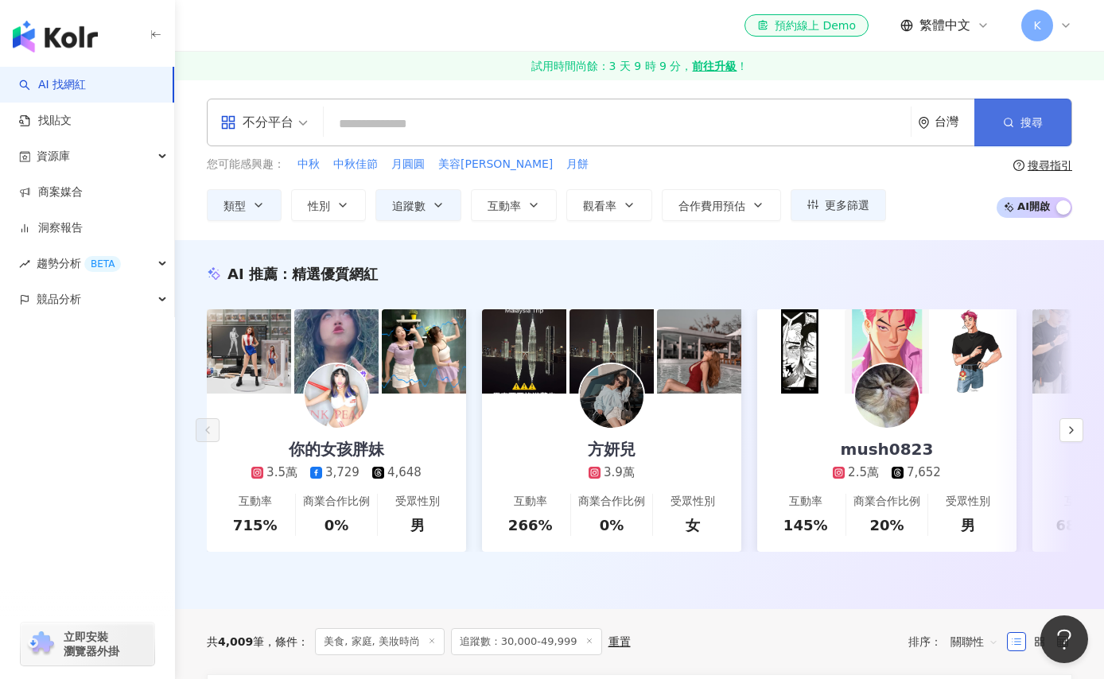
click at [1013, 111] on button "搜尋" at bounding box center [1023, 123] width 97 height 48
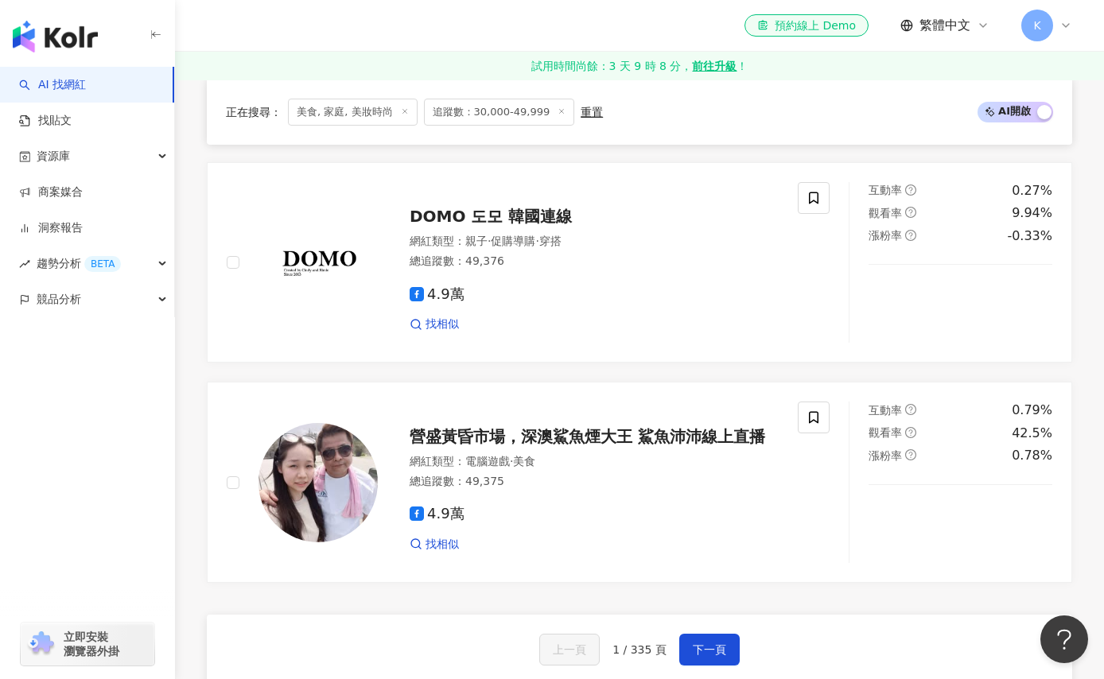
scroll to position [2823, 0]
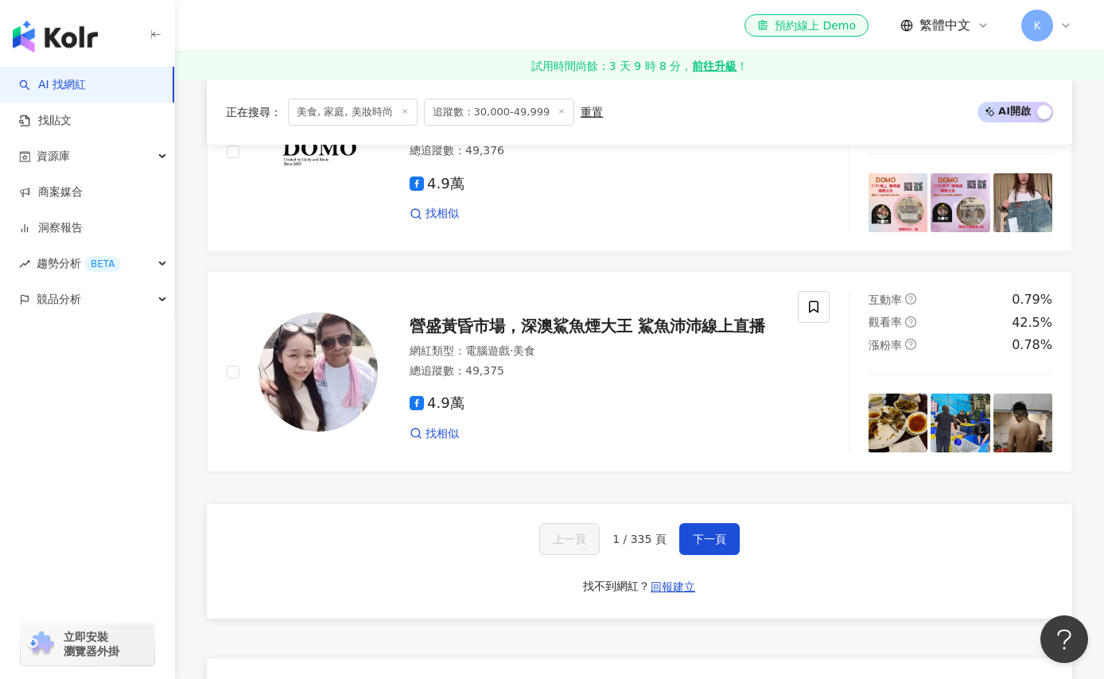
click at [726, 572] on div "上一頁 1 / 335 頁 下一頁 找不到網紅？ 回報建立" at bounding box center [640, 561] width 866 height 115
click at [722, 555] on button "下一頁" at bounding box center [709, 539] width 60 height 32
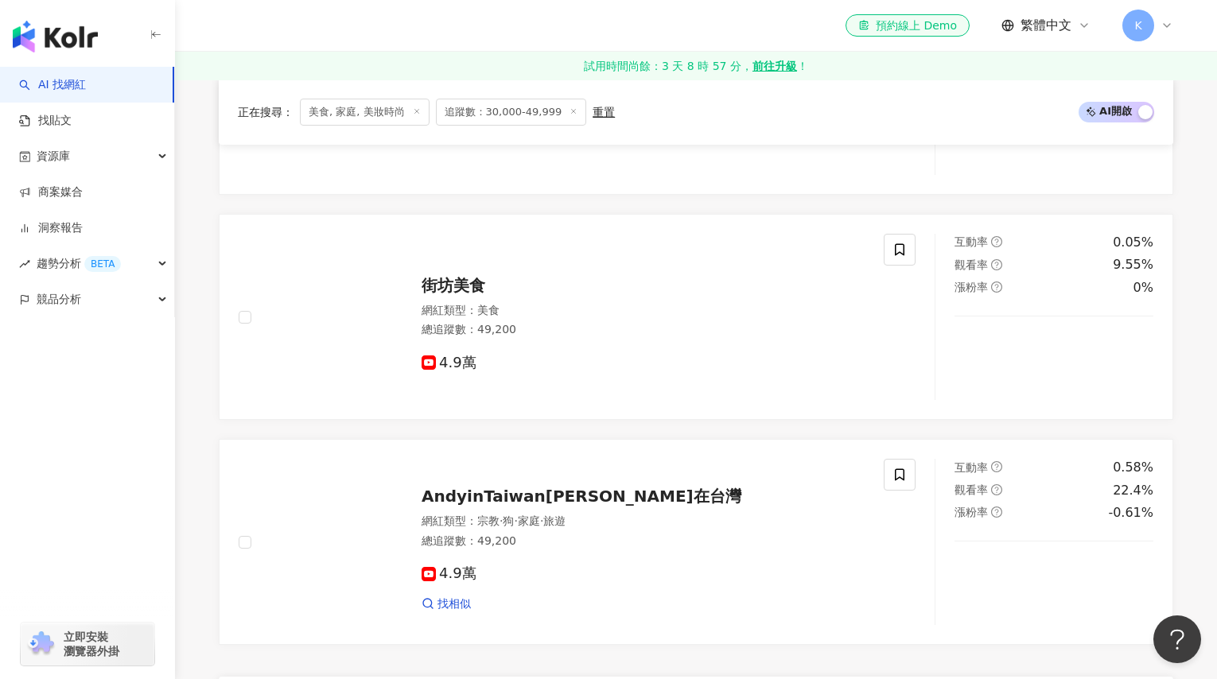
scroll to position [2797, 0]
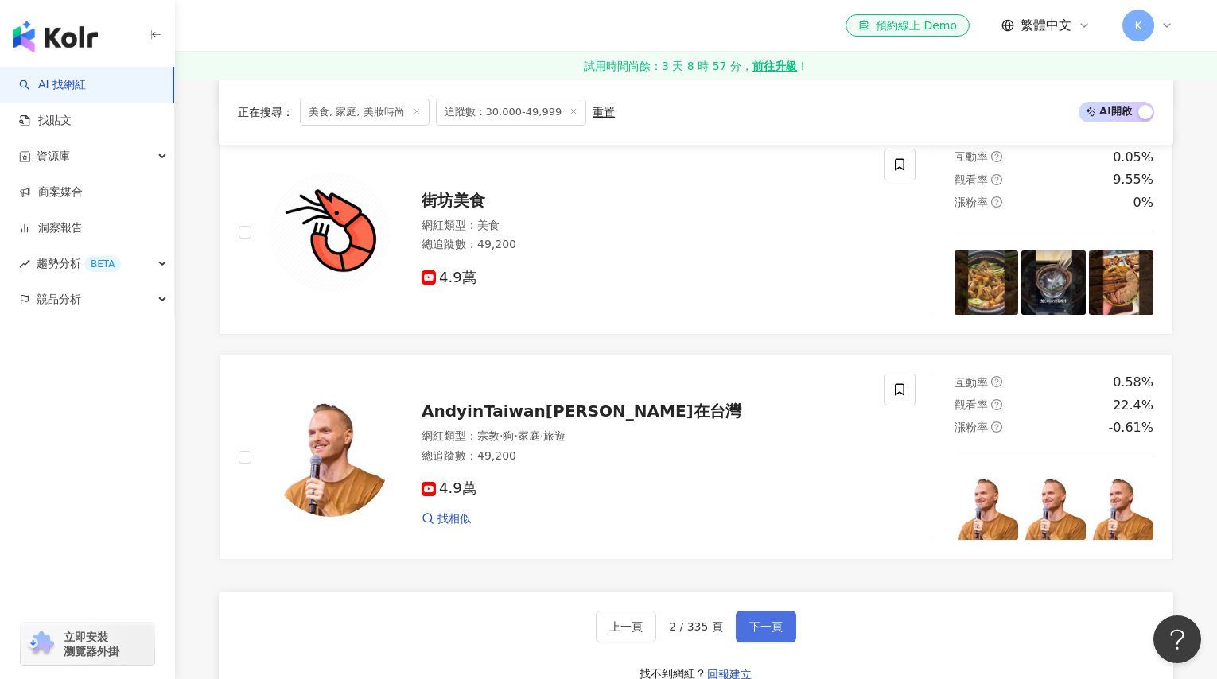
click at [758, 633] on span "下一頁" at bounding box center [765, 627] width 33 height 13
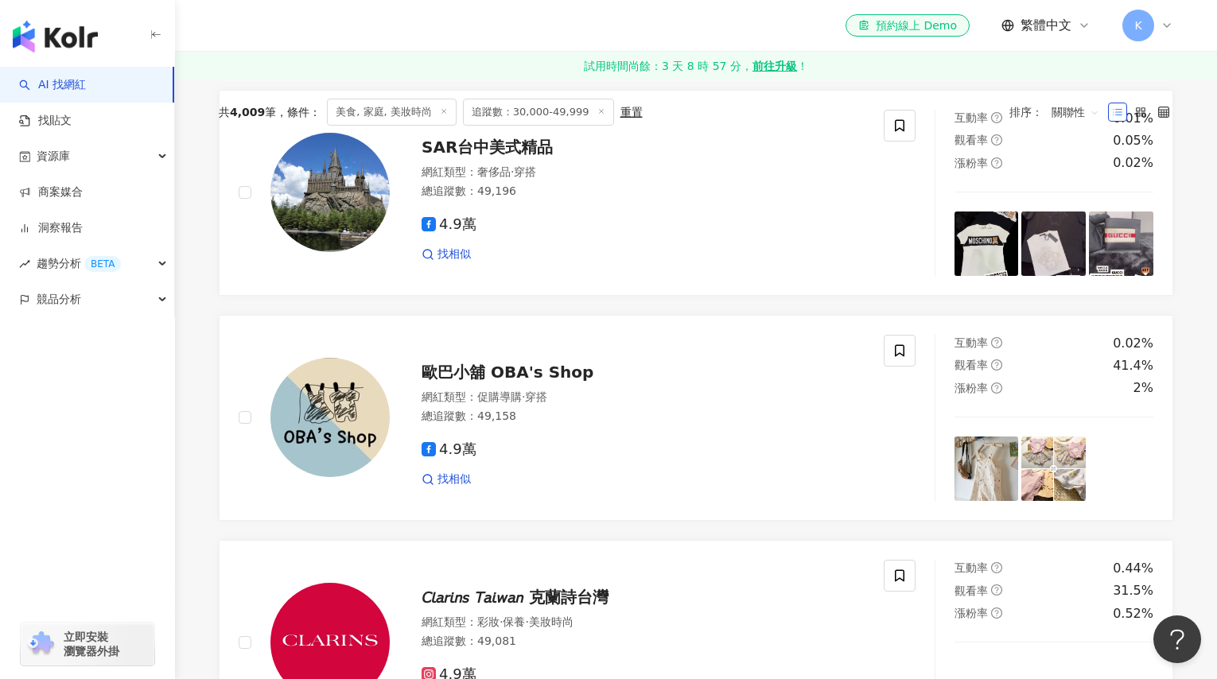
scroll to position [0, 0]
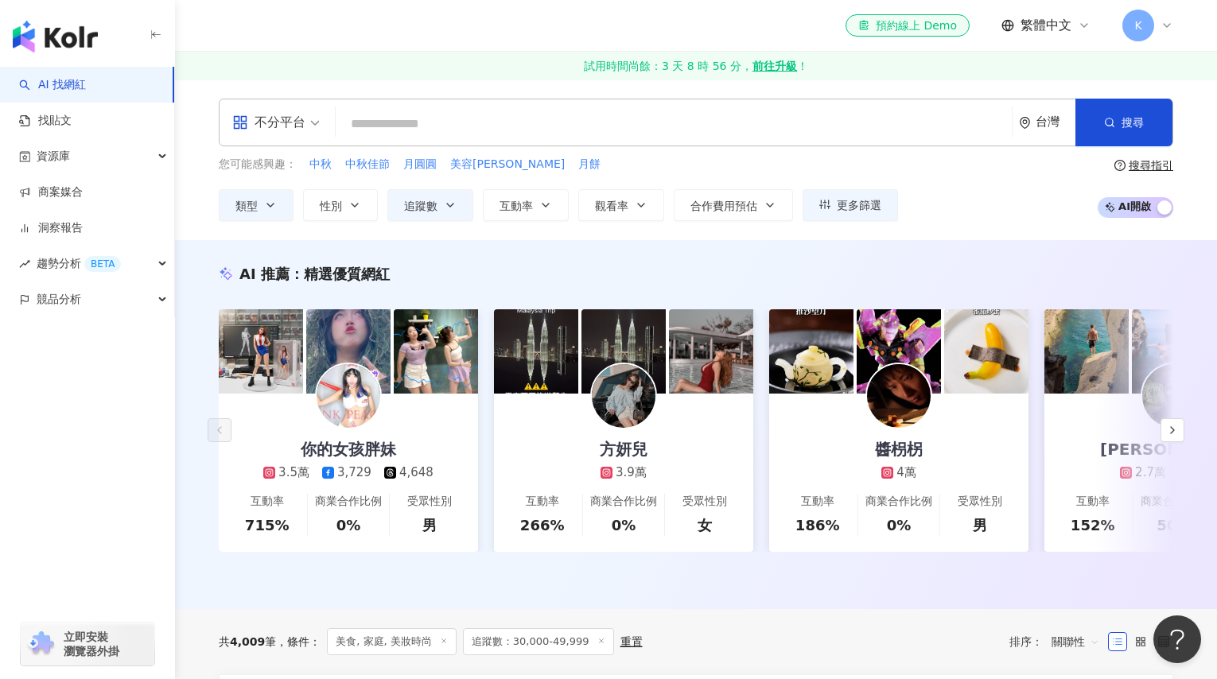
click at [534, 127] on input "search" at bounding box center [673, 124] width 663 height 30
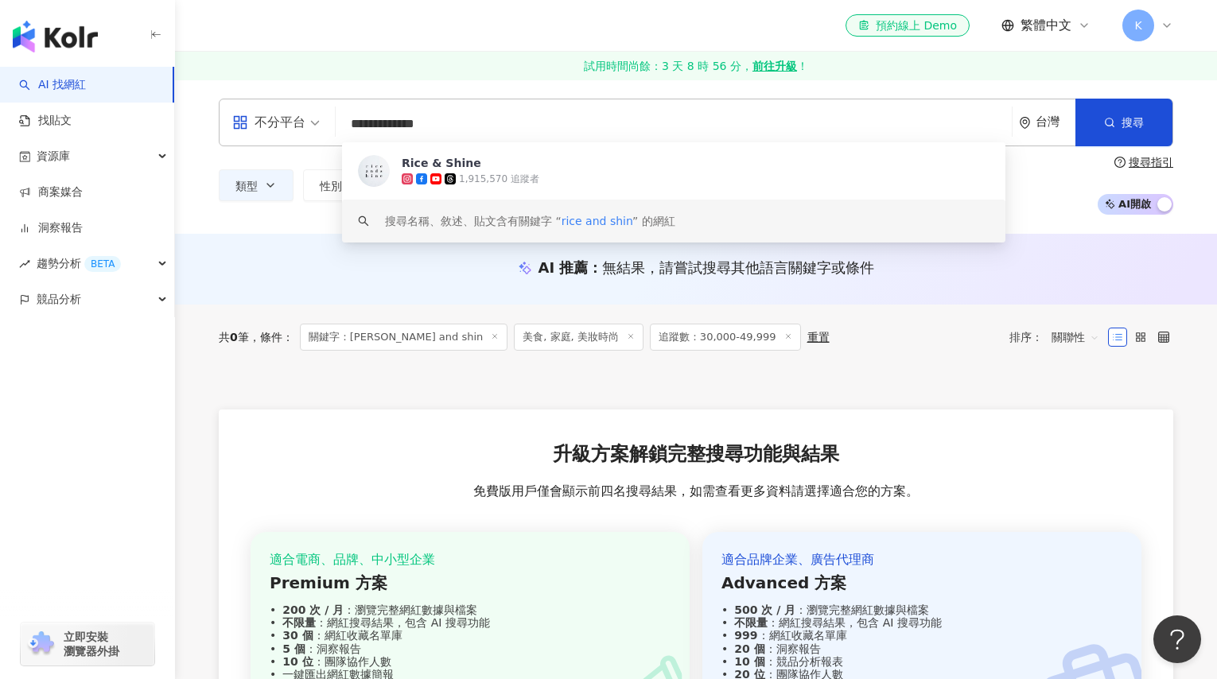
type input "**********"
click at [841, 316] on div "共 0 筆 條件 ： 關鍵字：rice and shin 美食, 家庭, 美妝時尚 追蹤數：30,000-49,999 重置 排序： 關聯性" at bounding box center [696, 337] width 955 height 65
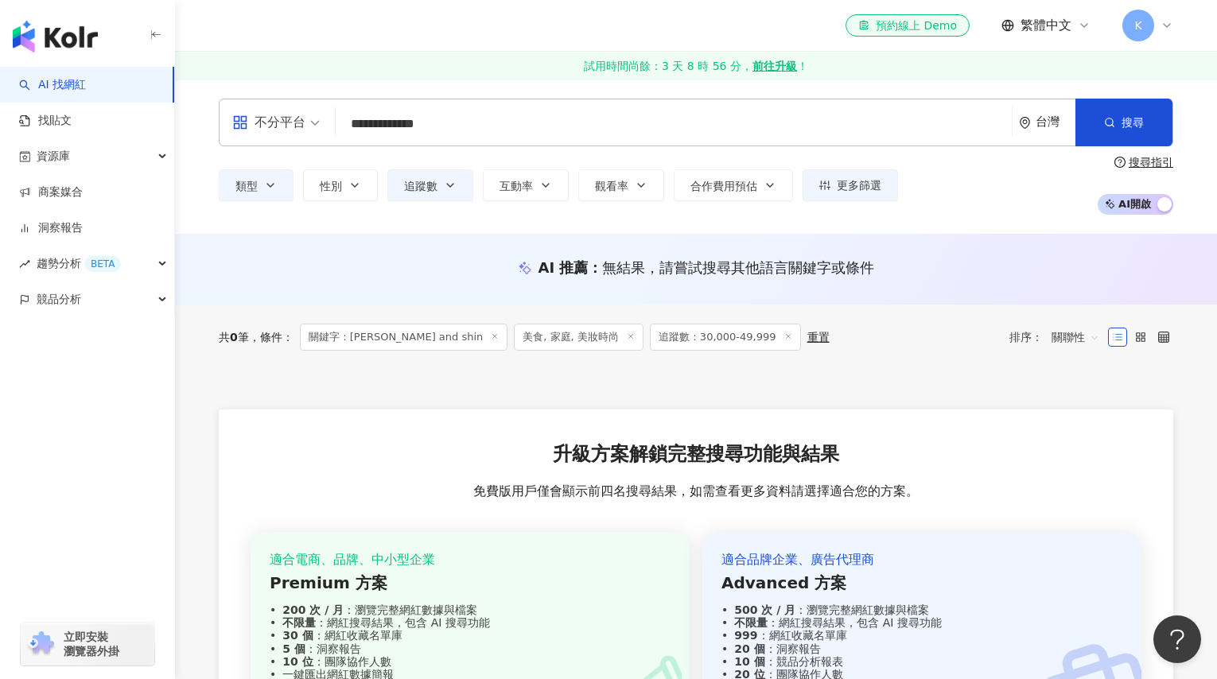
click at [807, 336] on div "重置" at bounding box center [818, 337] width 22 height 13
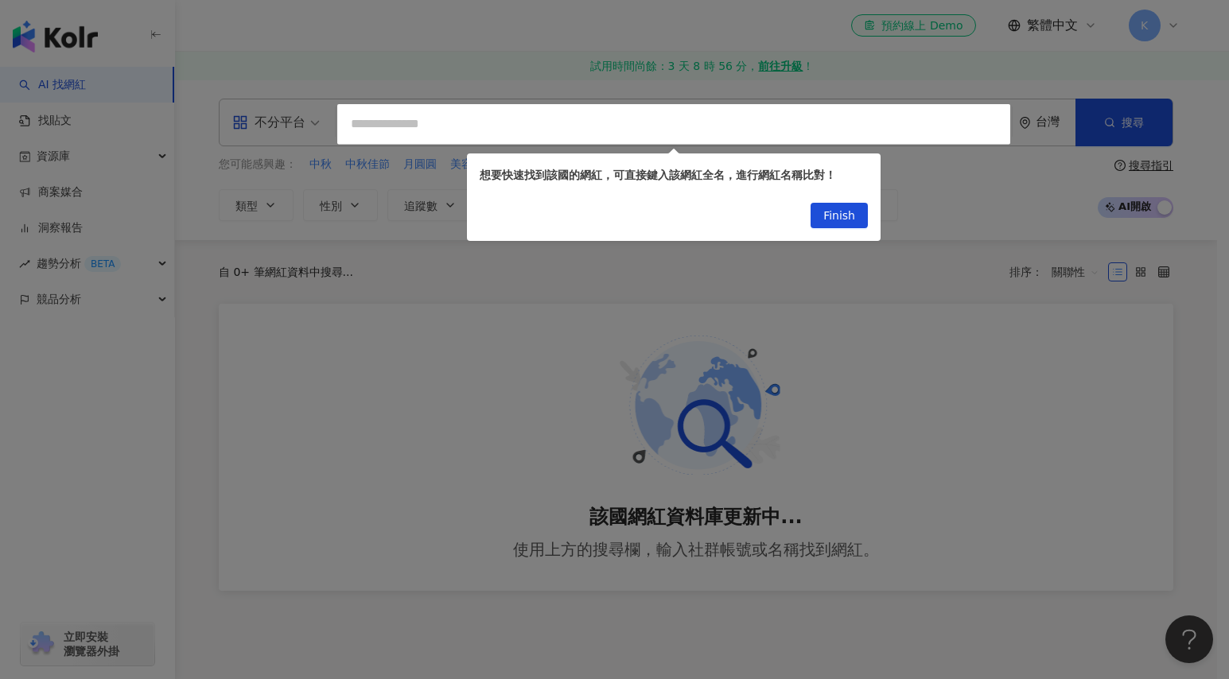
click at [957, 176] on div at bounding box center [614, 339] width 1229 height 679
click at [834, 212] on span "Finish" at bounding box center [839, 216] width 32 height 25
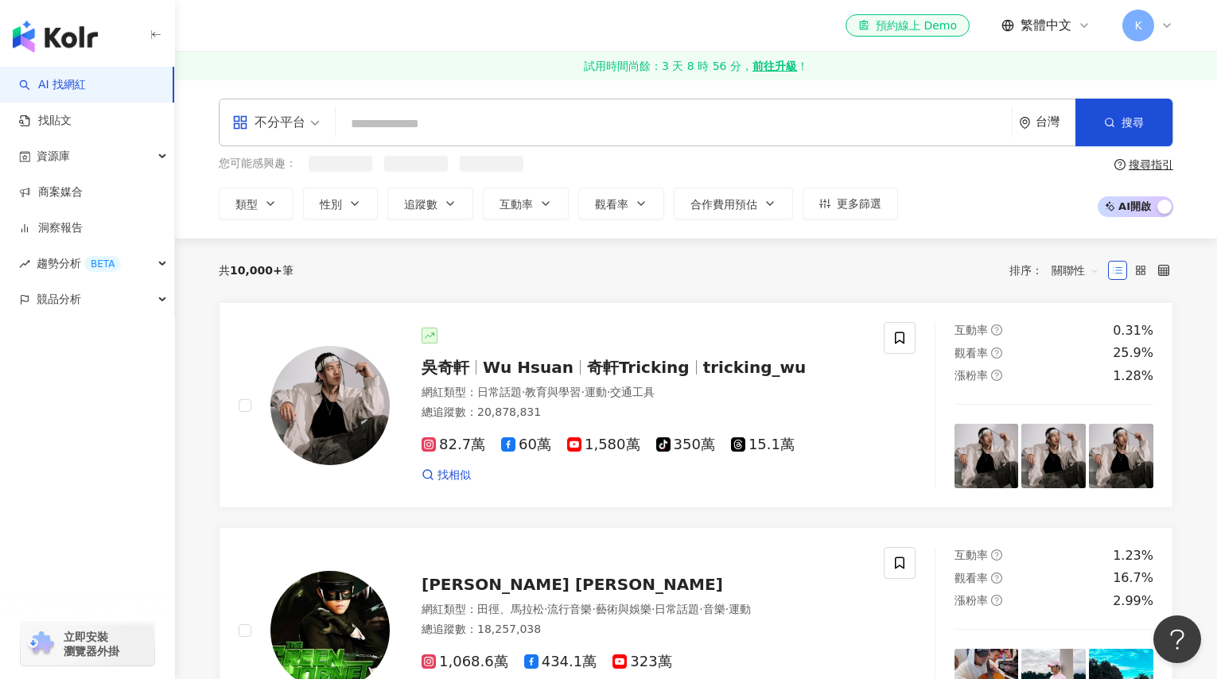
click at [647, 138] on input "search" at bounding box center [673, 124] width 663 height 30
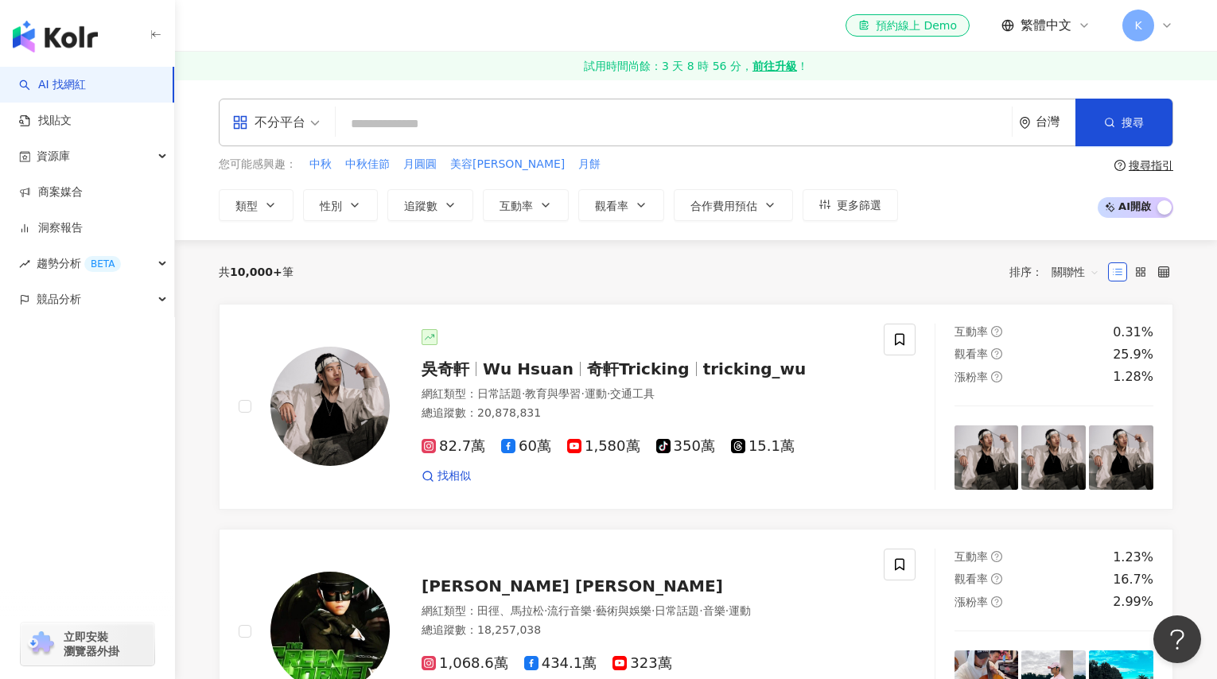
click at [1049, 122] on div "台灣" at bounding box center [1056, 122] width 40 height 14
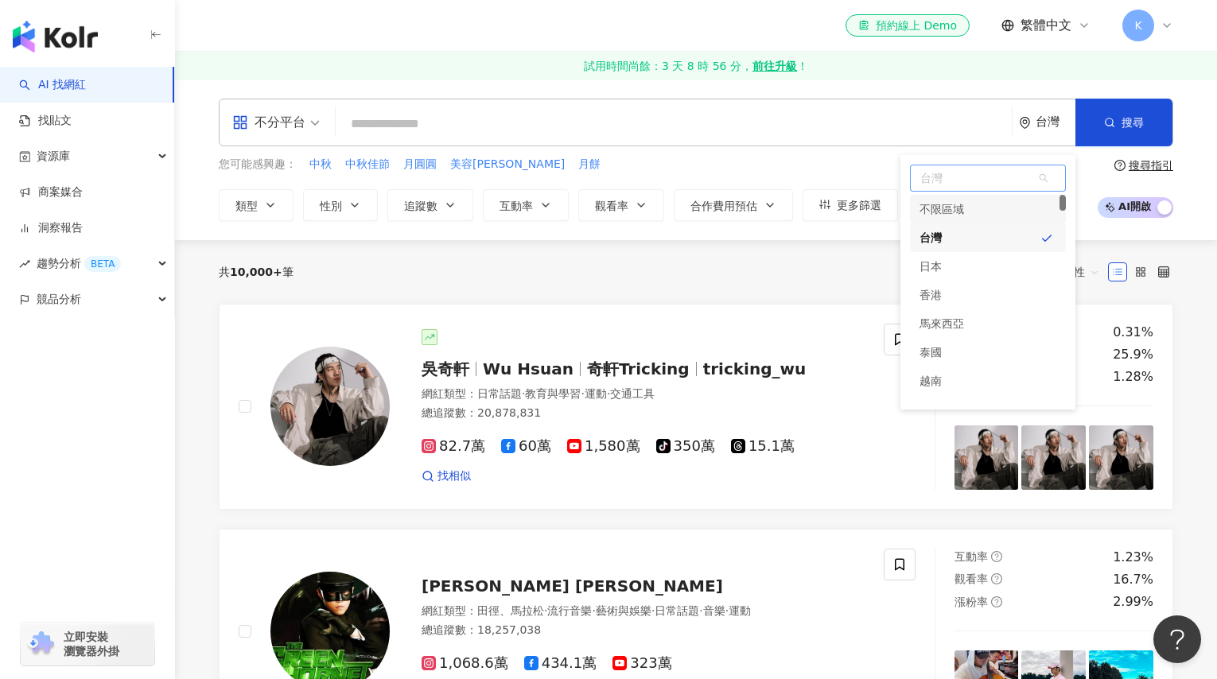
click at [958, 183] on span "台灣" at bounding box center [988, 177] width 154 height 25
type input "**"
click at [961, 206] on div "韓國" at bounding box center [988, 209] width 156 height 29
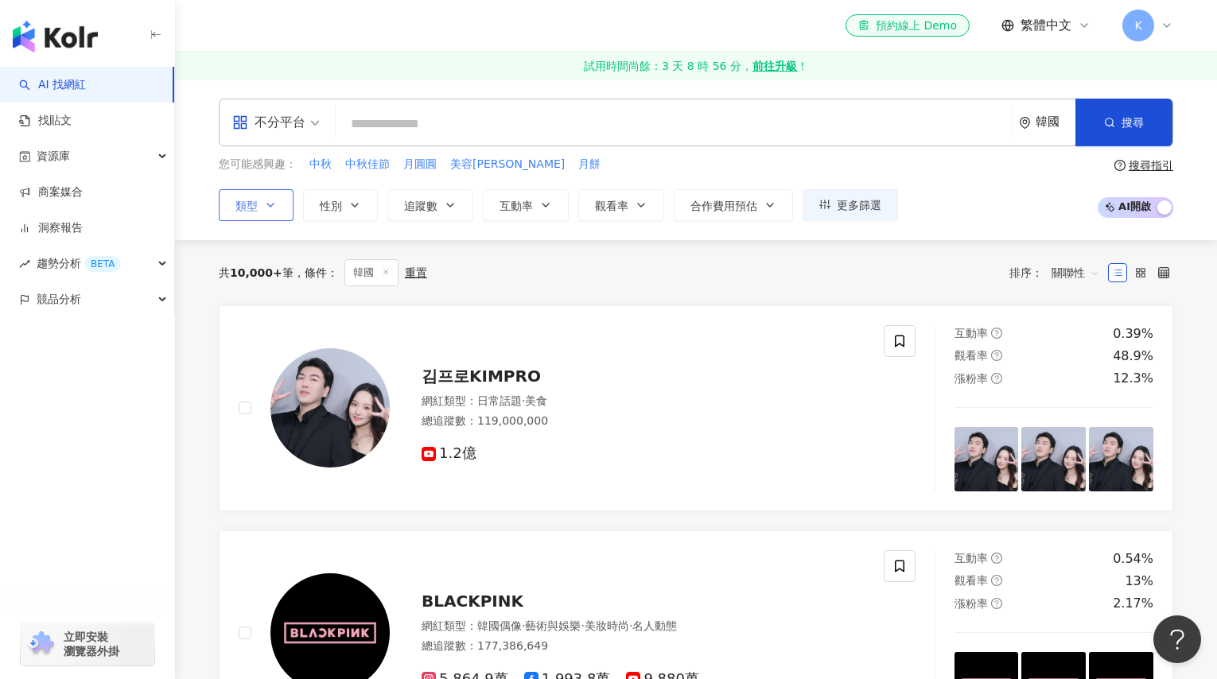
click at [265, 216] on button "類型" at bounding box center [256, 205] width 75 height 32
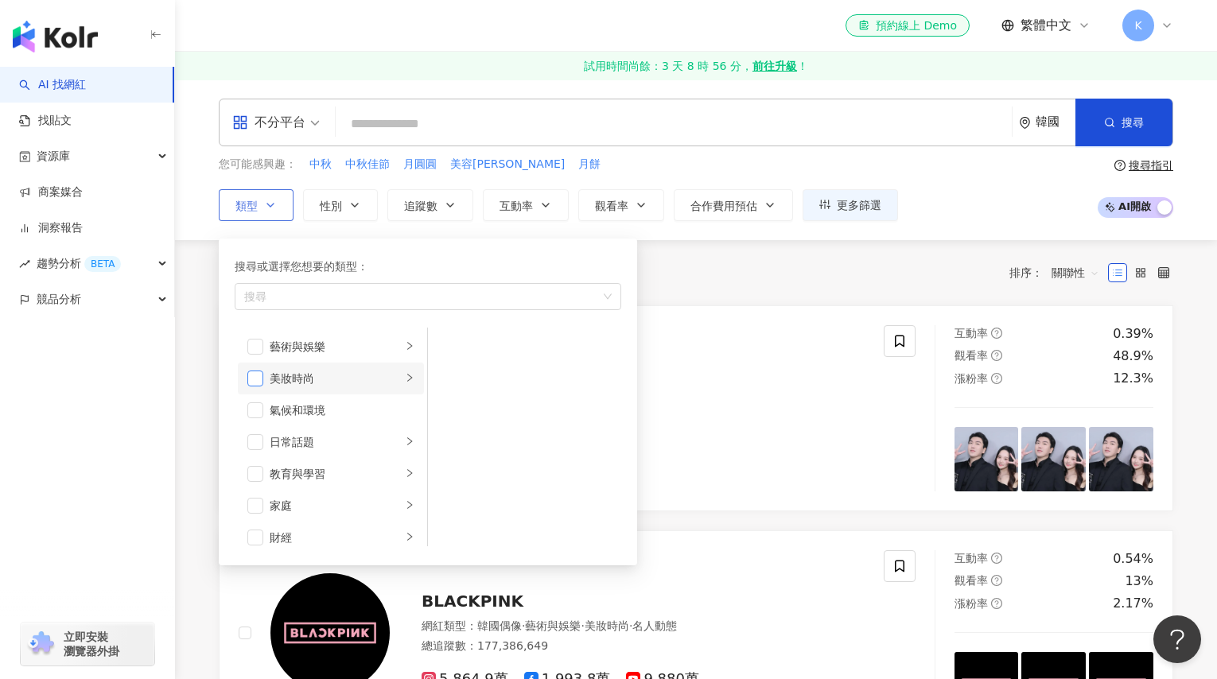
click at [255, 377] on span "button" at bounding box center [255, 379] width 16 height 16
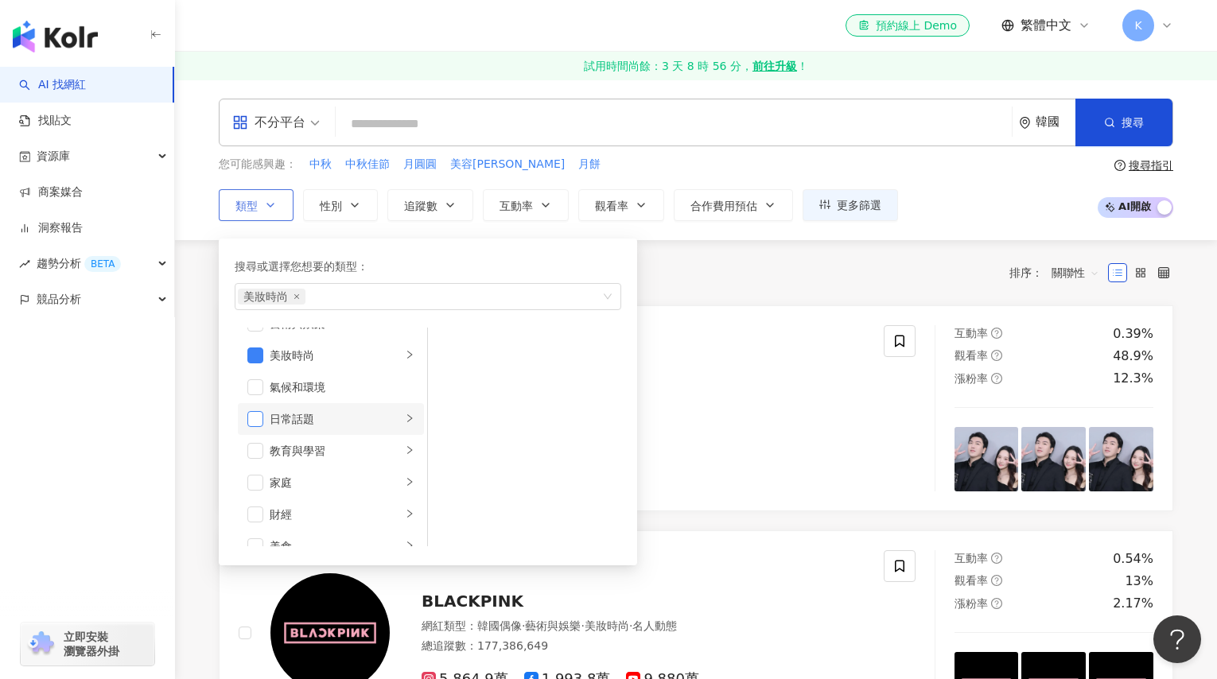
scroll to position [134, 0]
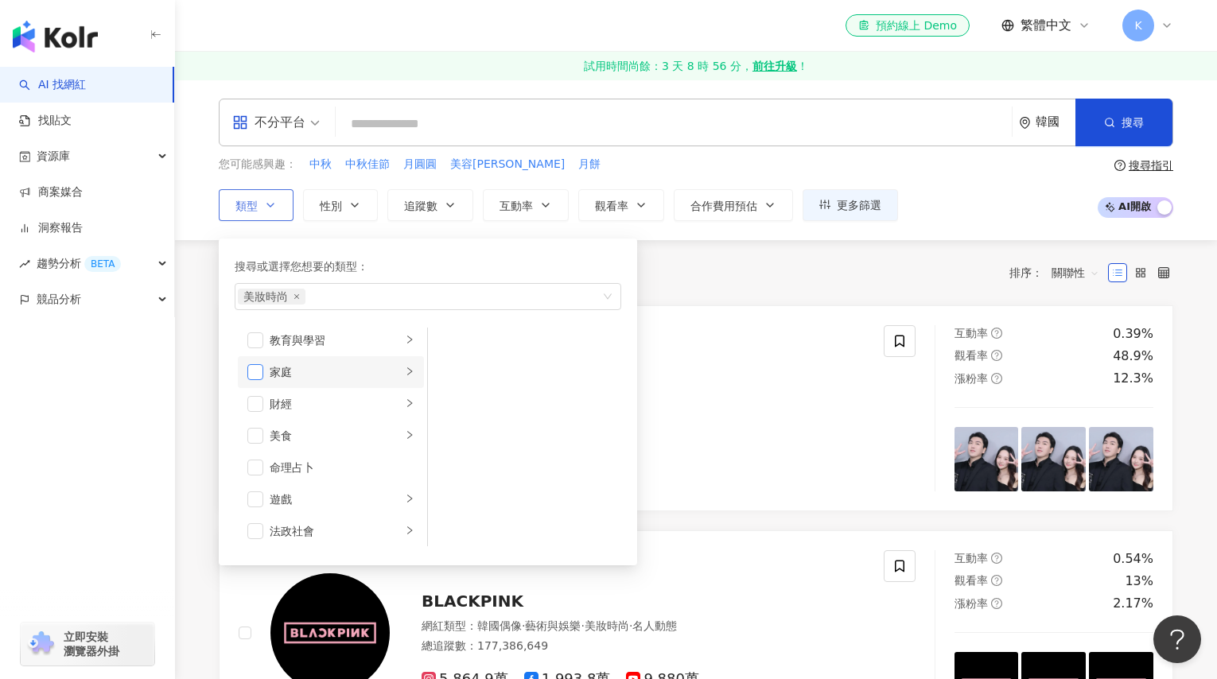
click at [257, 375] on span "button" at bounding box center [255, 372] width 16 height 16
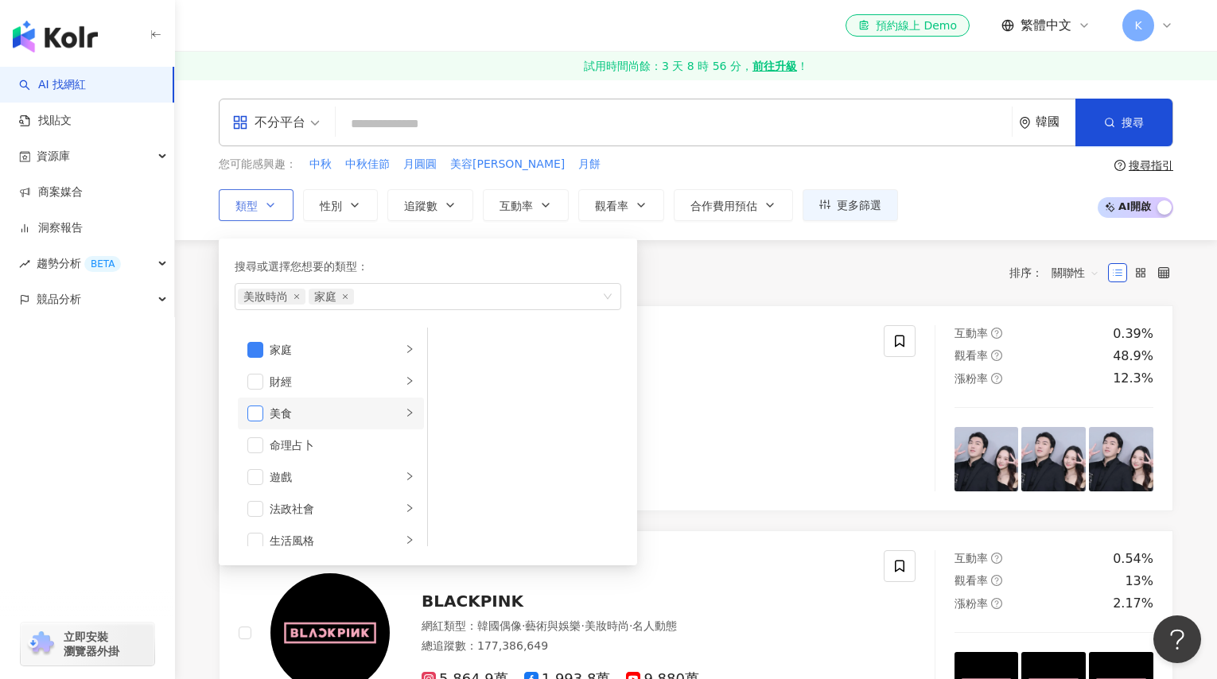
scroll to position [157, 0]
click at [260, 414] on span "button" at bounding box center [255, 413] width 16 height 16
click at [1103, 134] on button "搜尋" at bounding box center [1124, 123] width 97 height 48
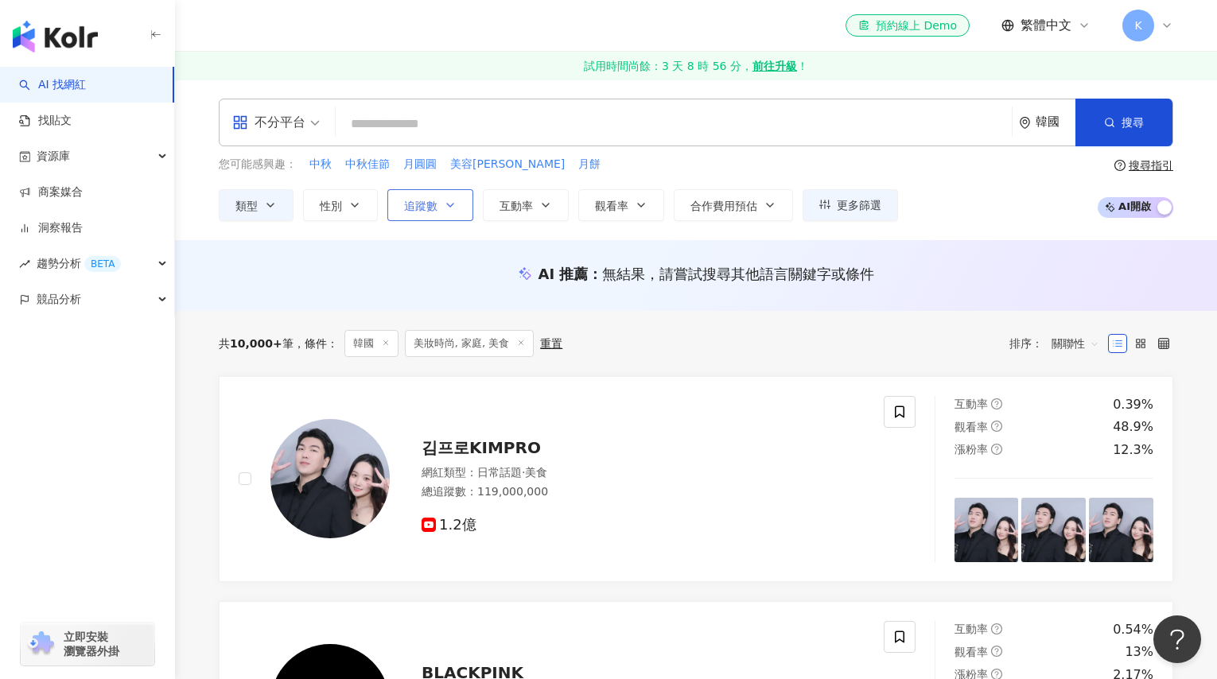
click at [448, 204] on icon "button" at bounding box center [450, 205] width 6 height 3
type input "*"
type input "*******"
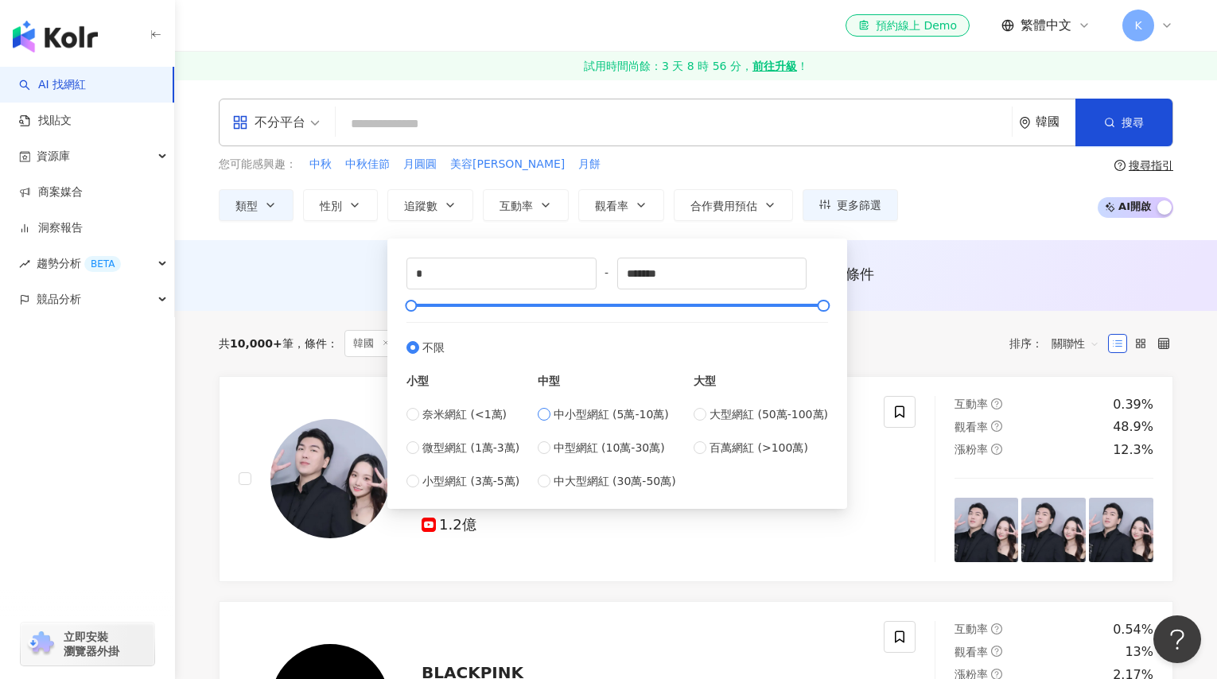
type input "*****"
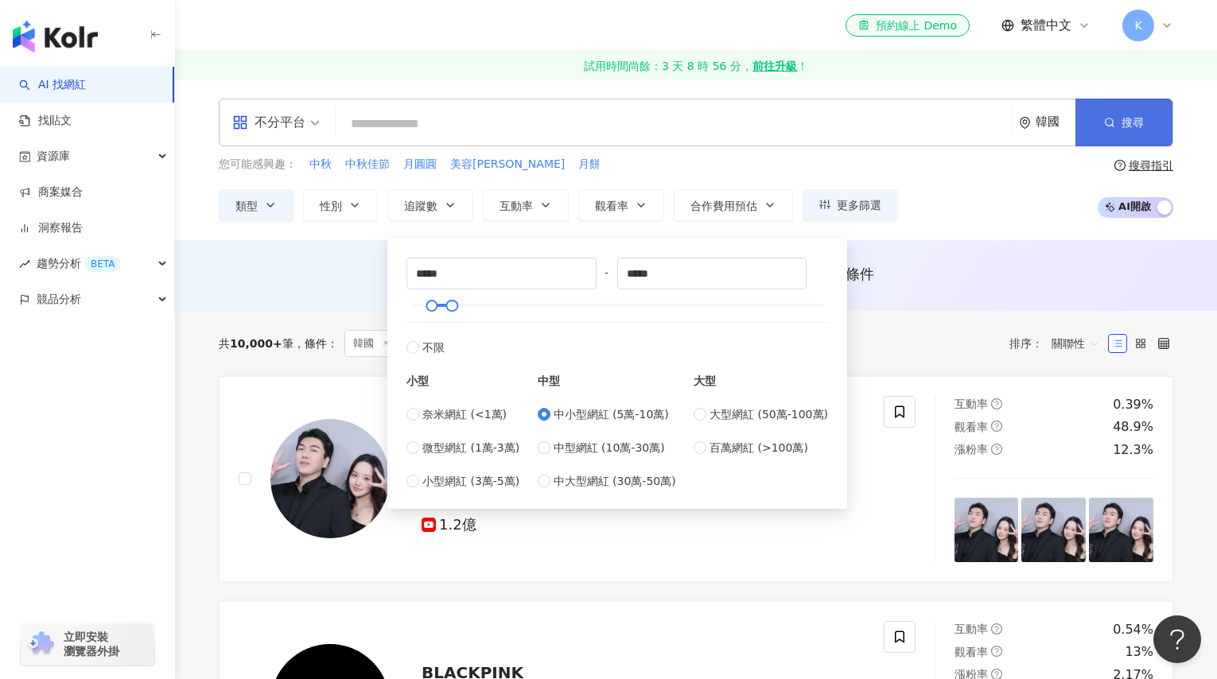
click at [1103, 138] on button "搜尋" at bounding box center [1124, 123] width 97 height 48
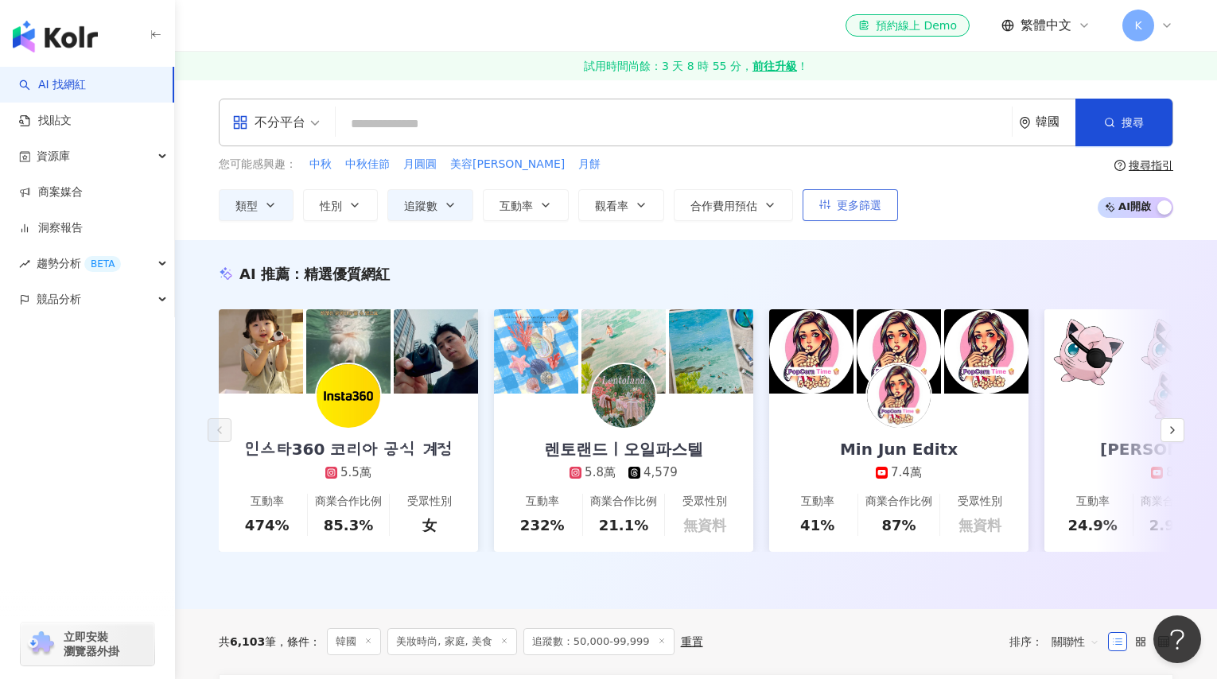
click at [860, 205] on span "更多篩選" at bounding box center [859, 205] width 45 height 13
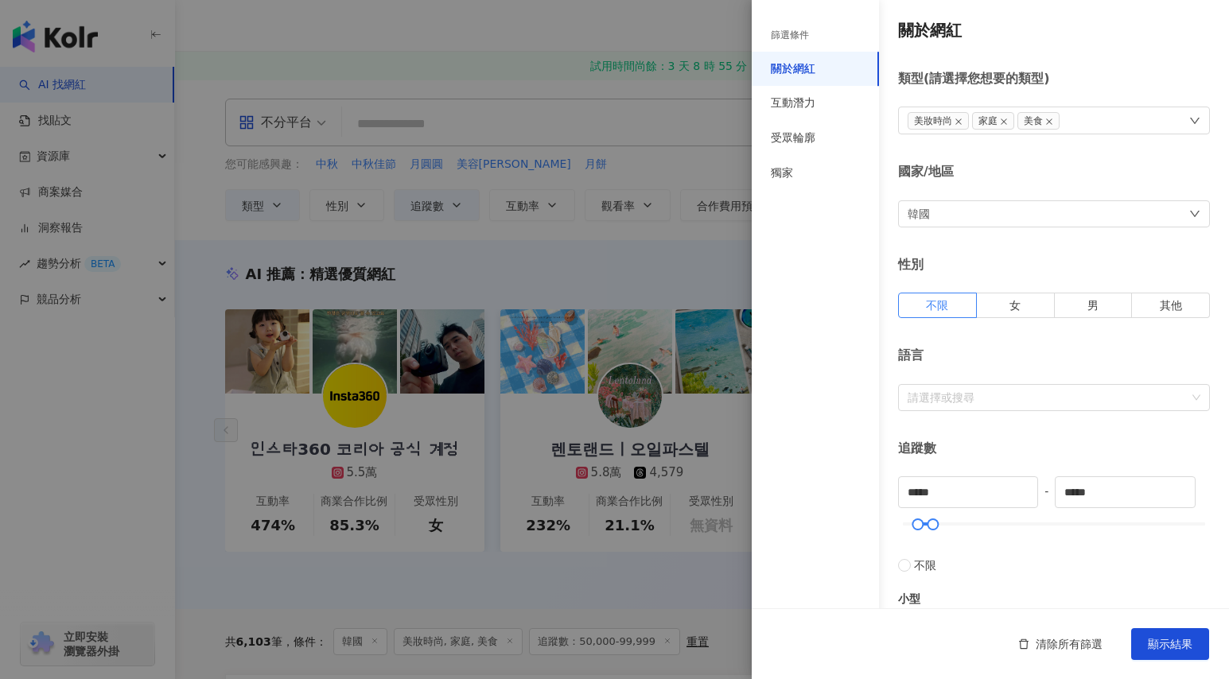
click at [671, 271] on div at bounding box center [614, 339] width 1229 height 679
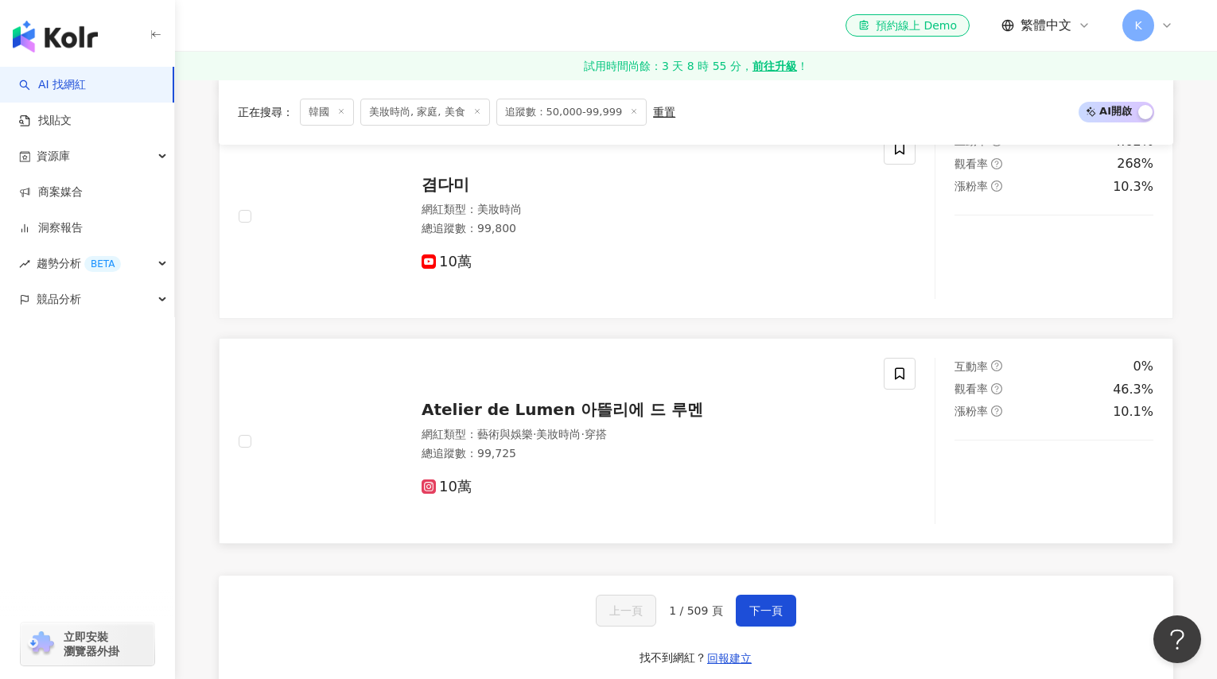
scroll to position [2830, 0]
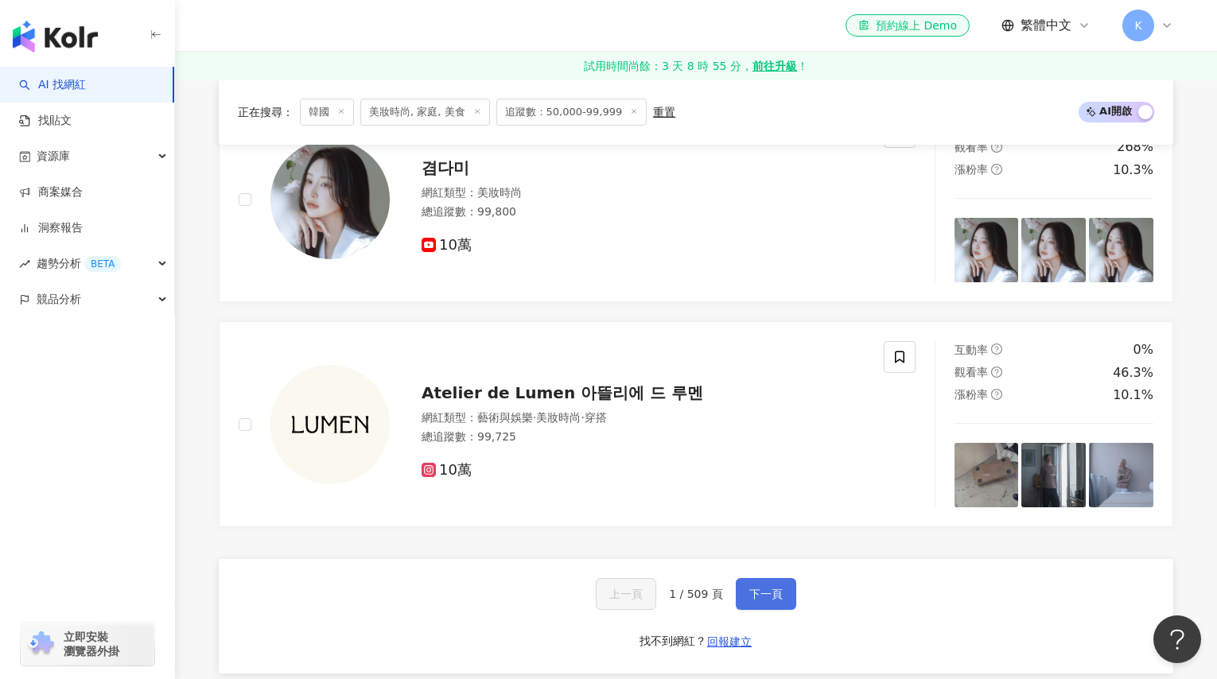
click at [783, 609] on button "下一頁" at bounding box center [766, 594] width 60 height 32
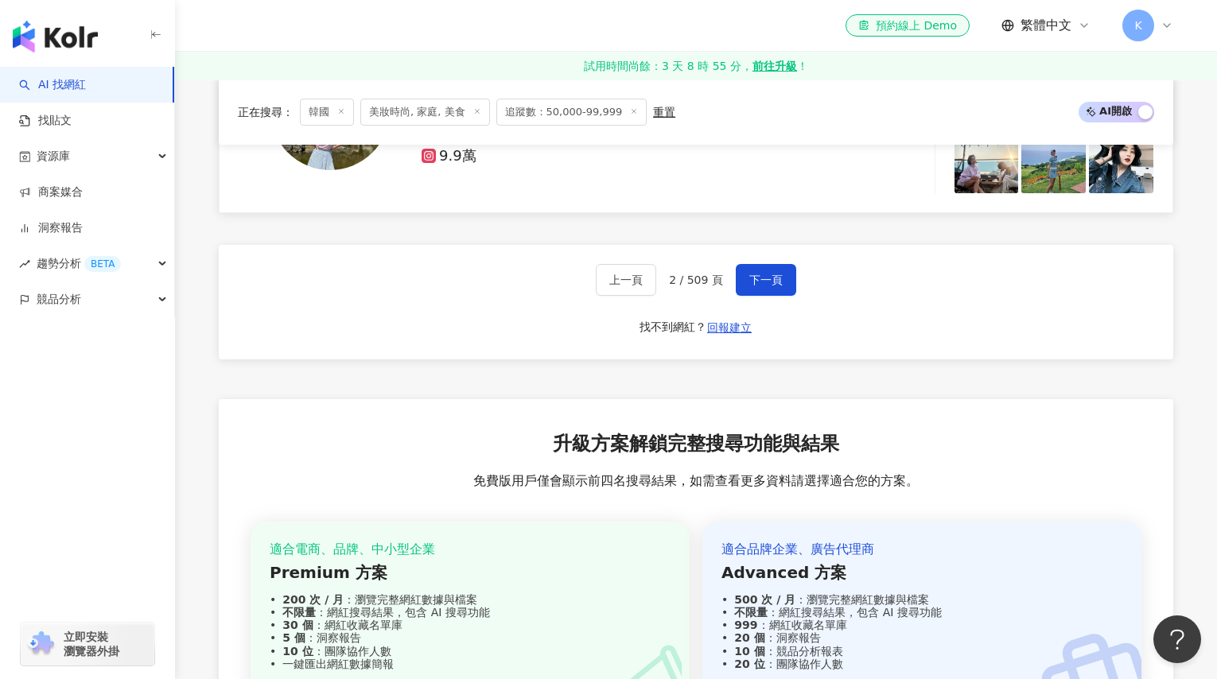
scroll to position [2901, 0]
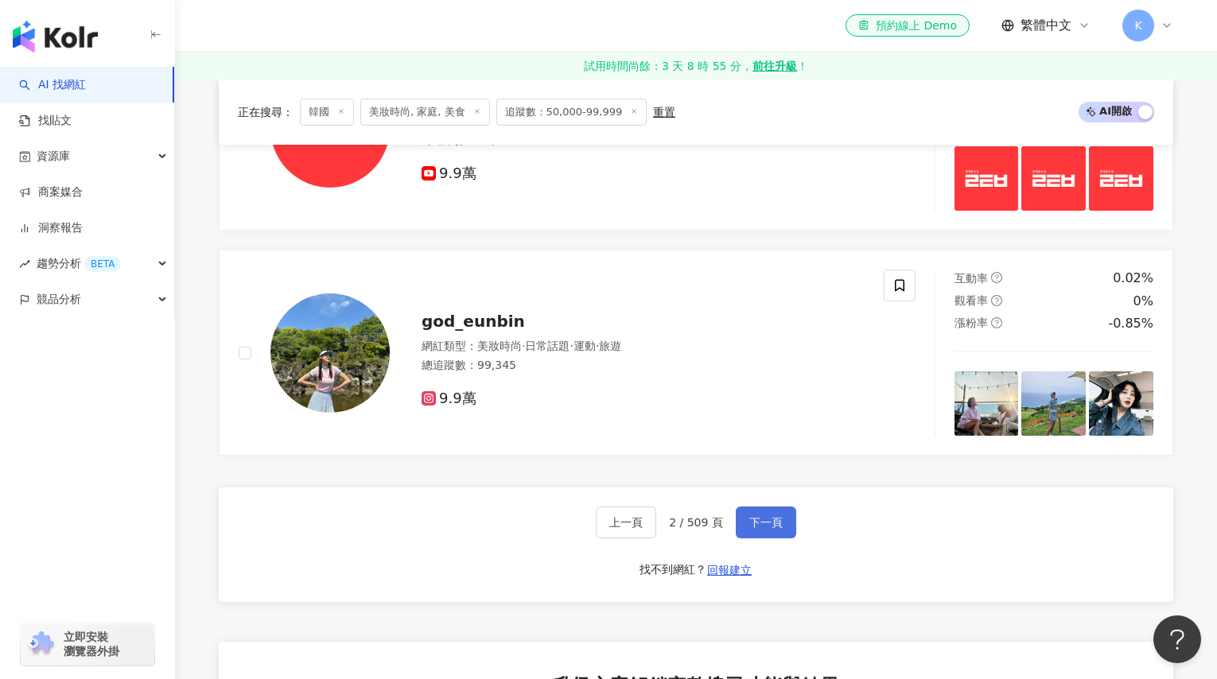
click at [764, 529] on span "下一頁" at bounding box center [765, 522] width 33 height 13
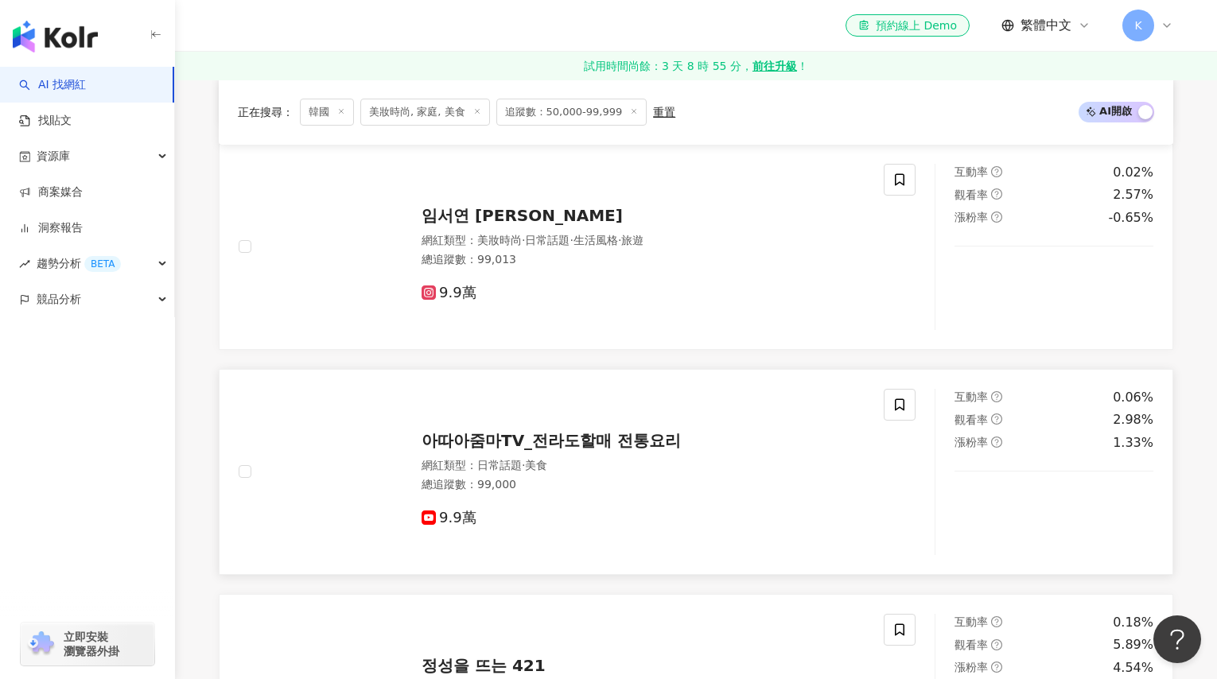
scroll to position [1635, 0]
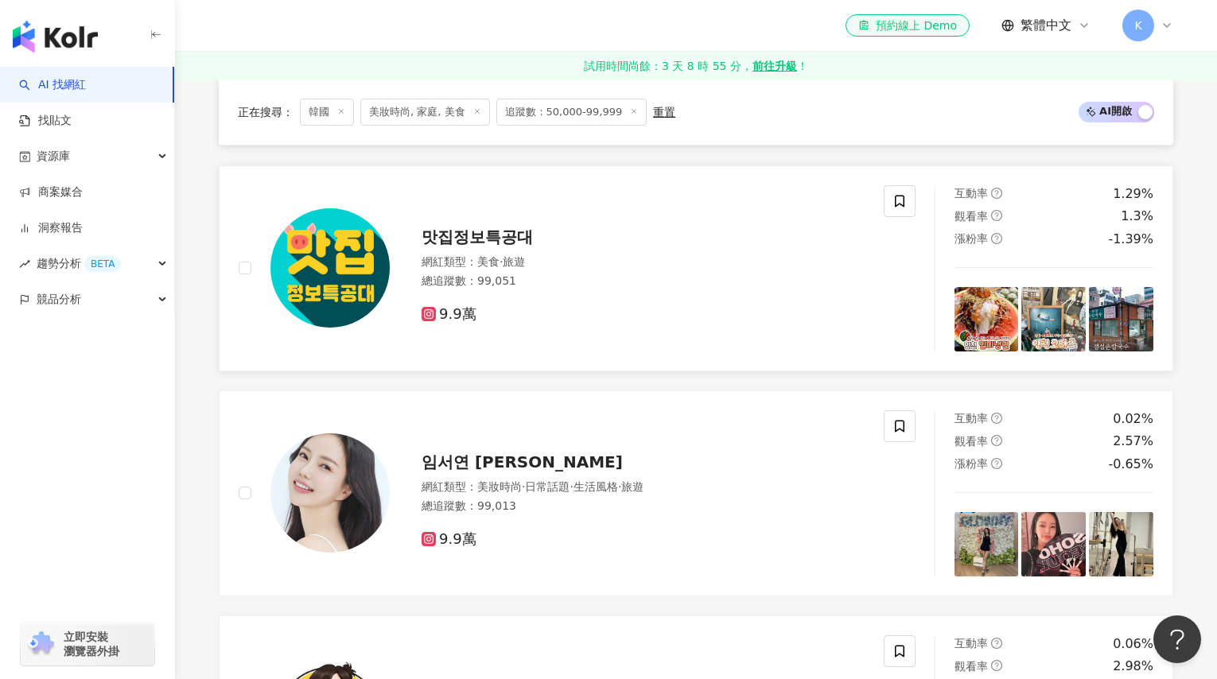
click at [506, 247] on span "맛집정보특공대" at bounding box center [477, 237] width 111 height 19
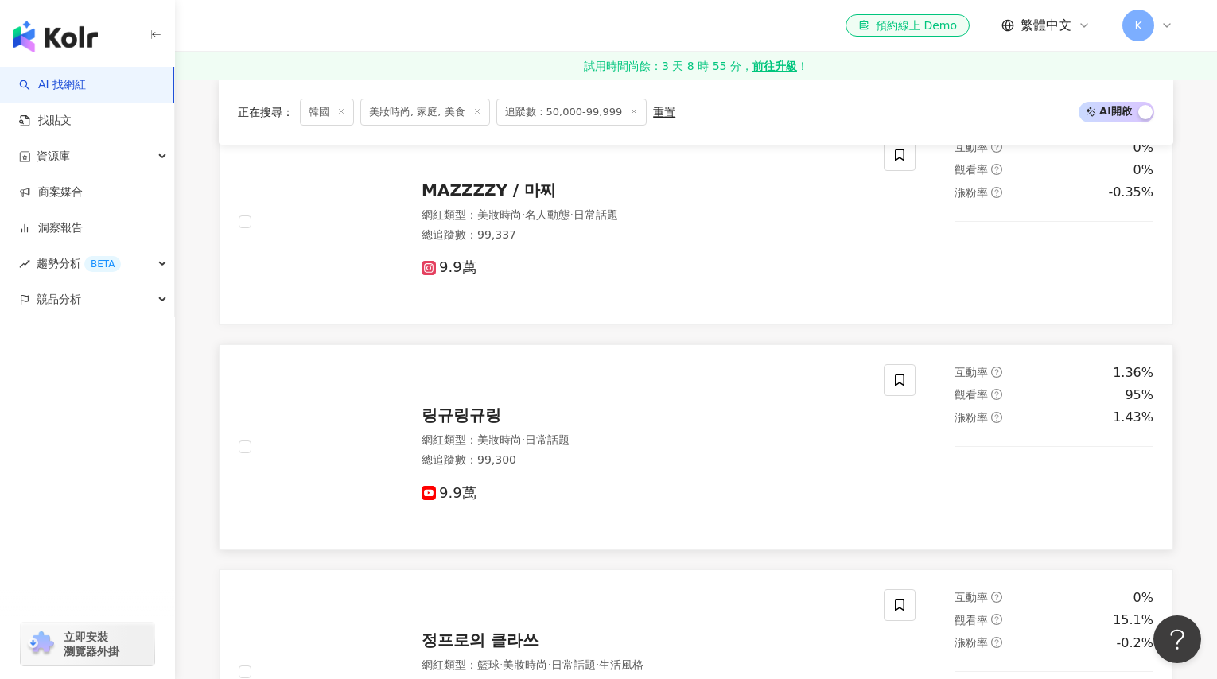
scroll to position [0, 0]
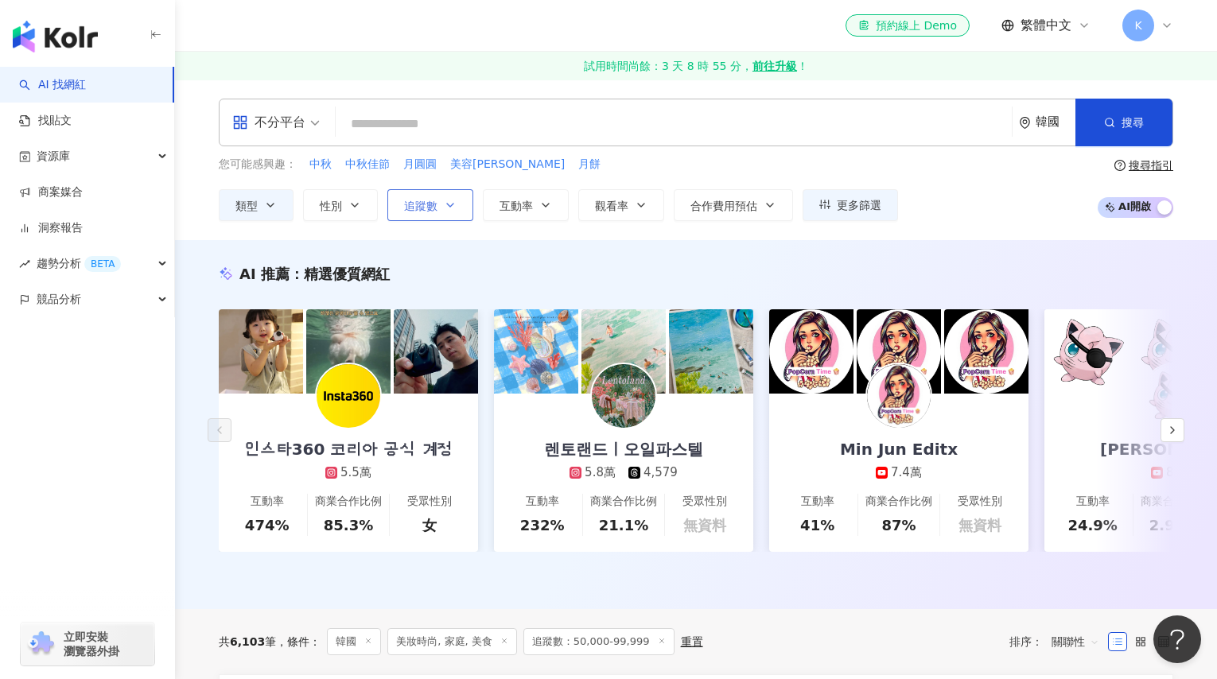
click at [445, 209] on icon "button" at bounding box center [450, 205] width 13 height 13
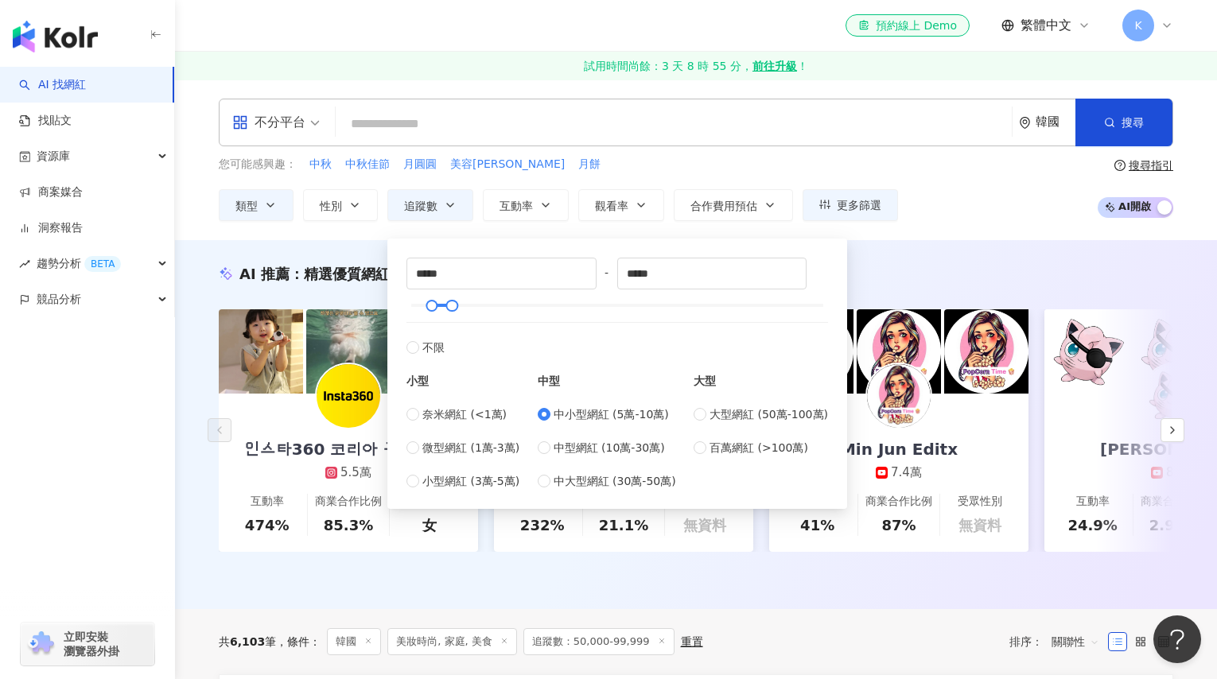
type input "******"
click at [1103, 128] on button "搜尋" at bounding box center [1124, 123] width 97 height 48
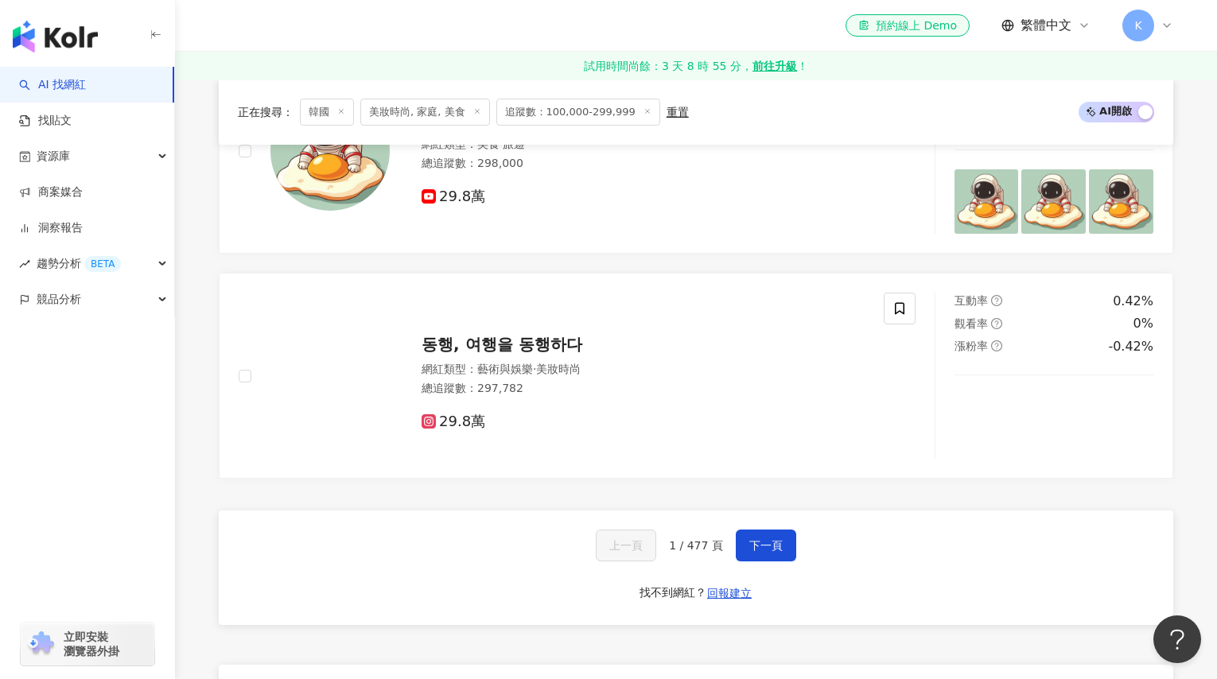
scroll to position [2743, 0]
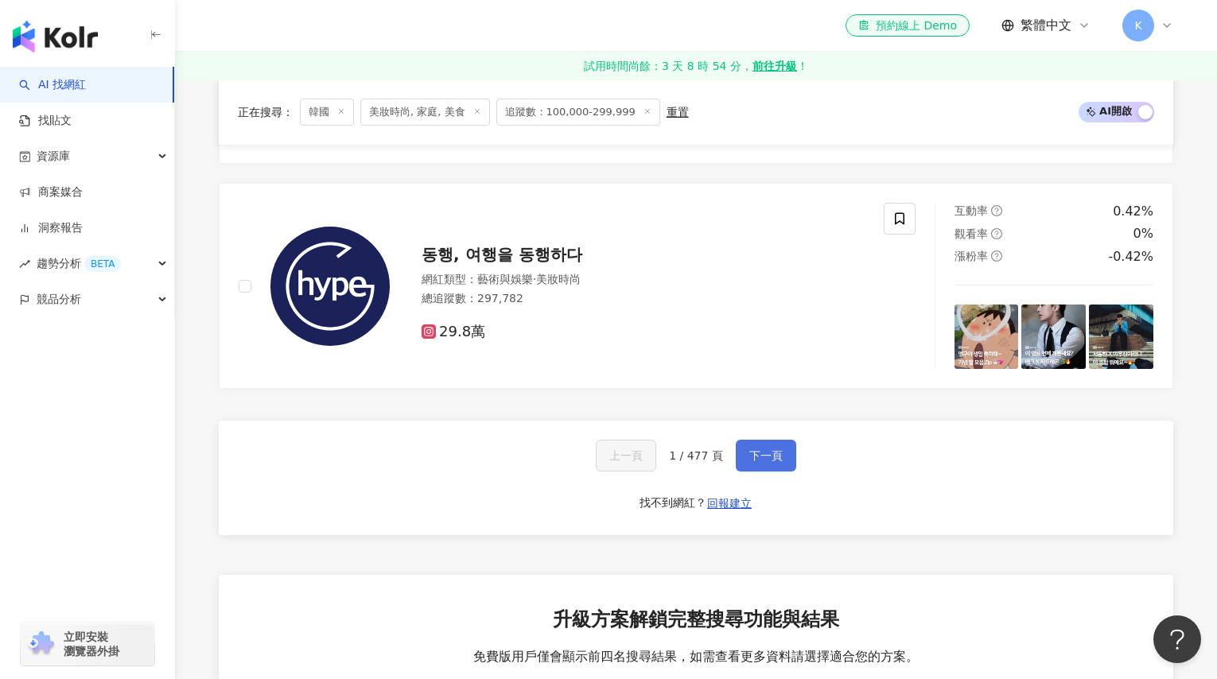
click at [783, 469] on button "下一頁" at bounding box center [766, 456] width 60 height 32
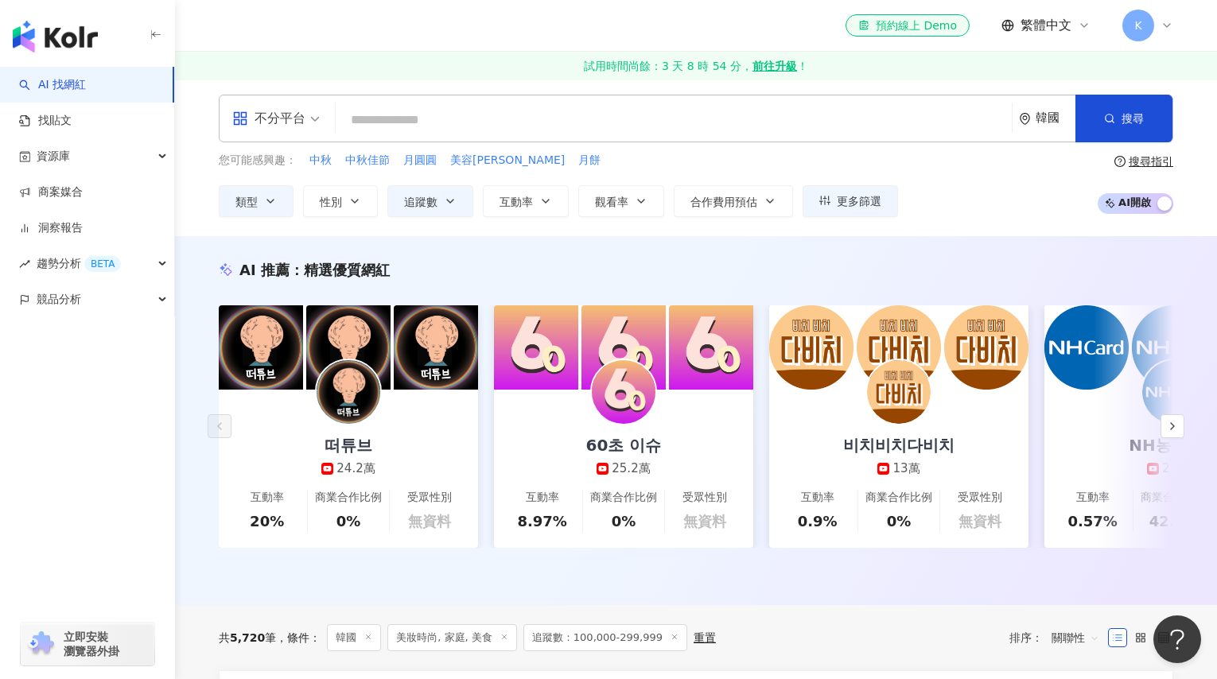
scroll to position [0, 0]
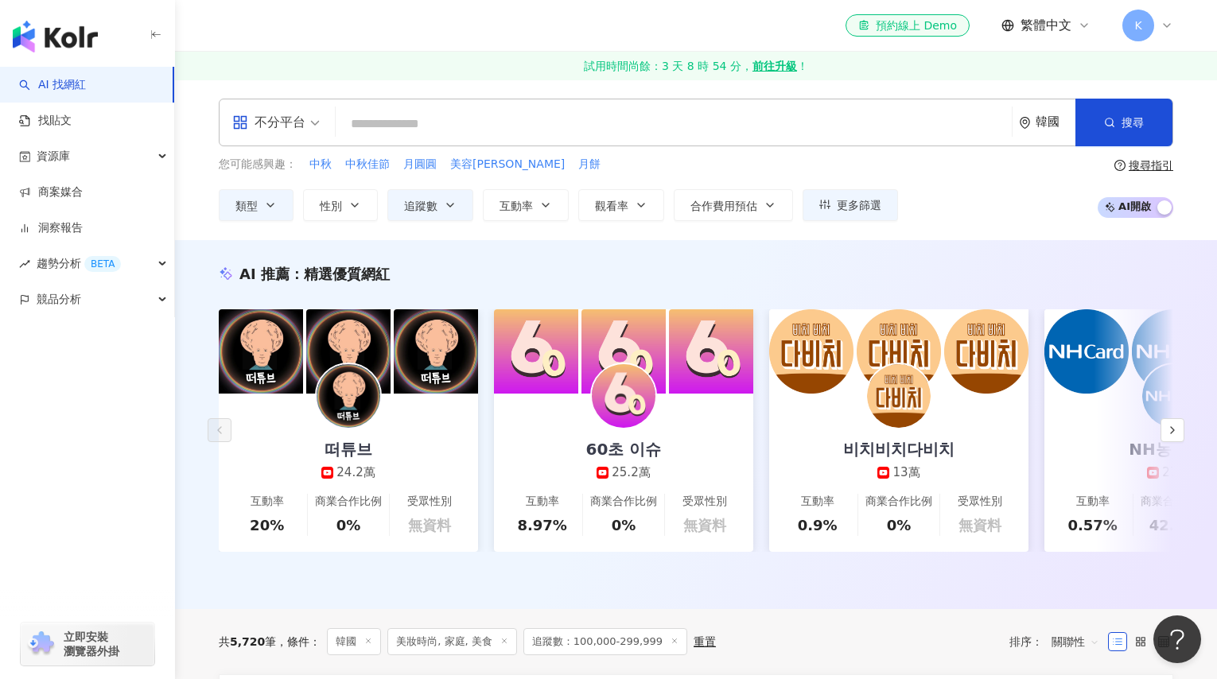
click at [1042, 118] on div "韓國" at bounding box center [1056, 122] width 40 height 14
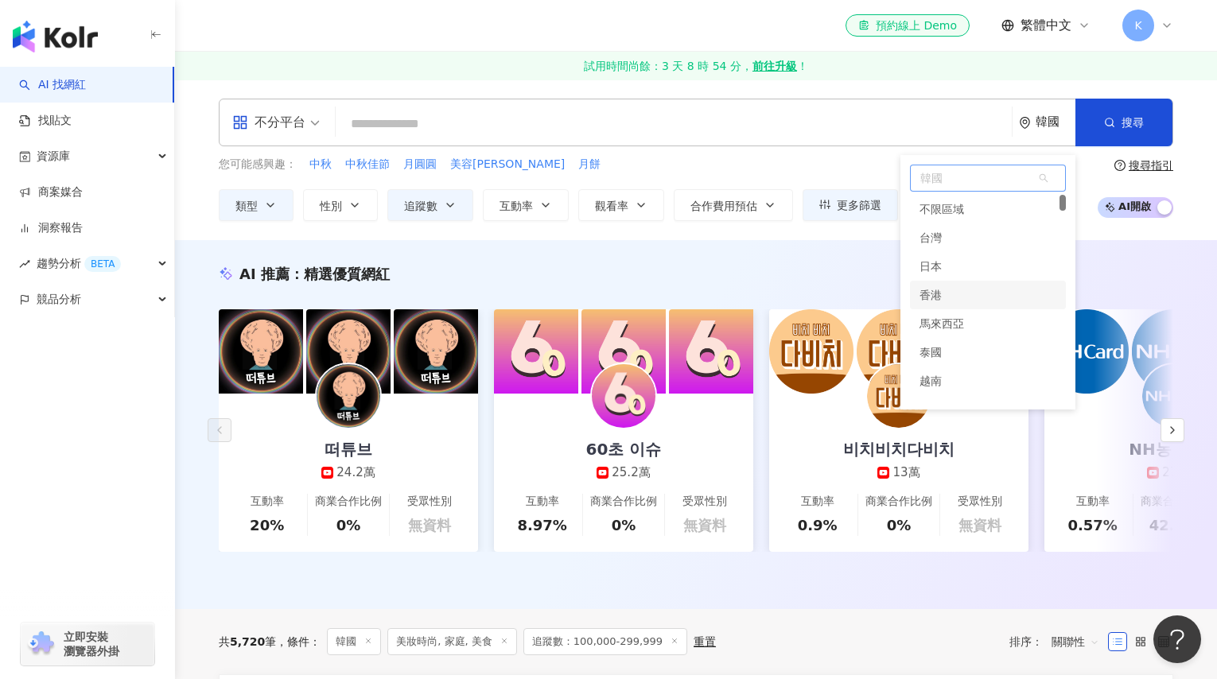
scroll to position [3, 0]
click at [968, 228] on div "台灣" at bounding box center [988, 234] width 156 height 29
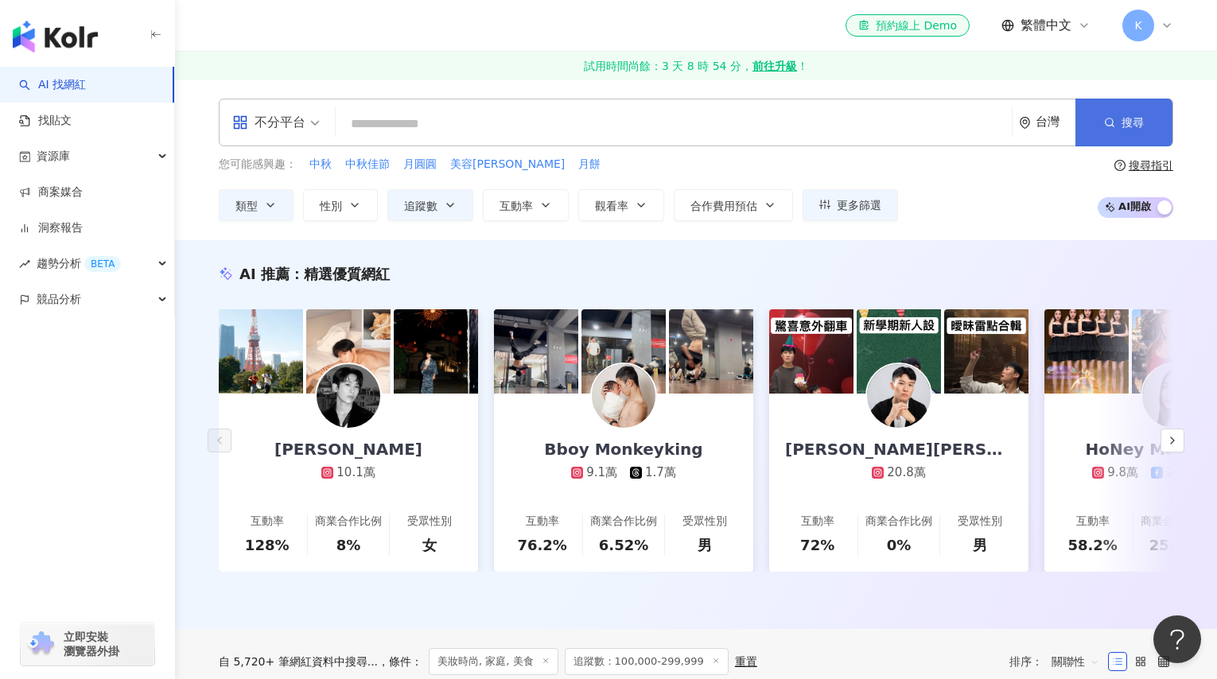
click at [1103, 126] on icon "button" at bounding box center [1109, 122] width 11 height 11
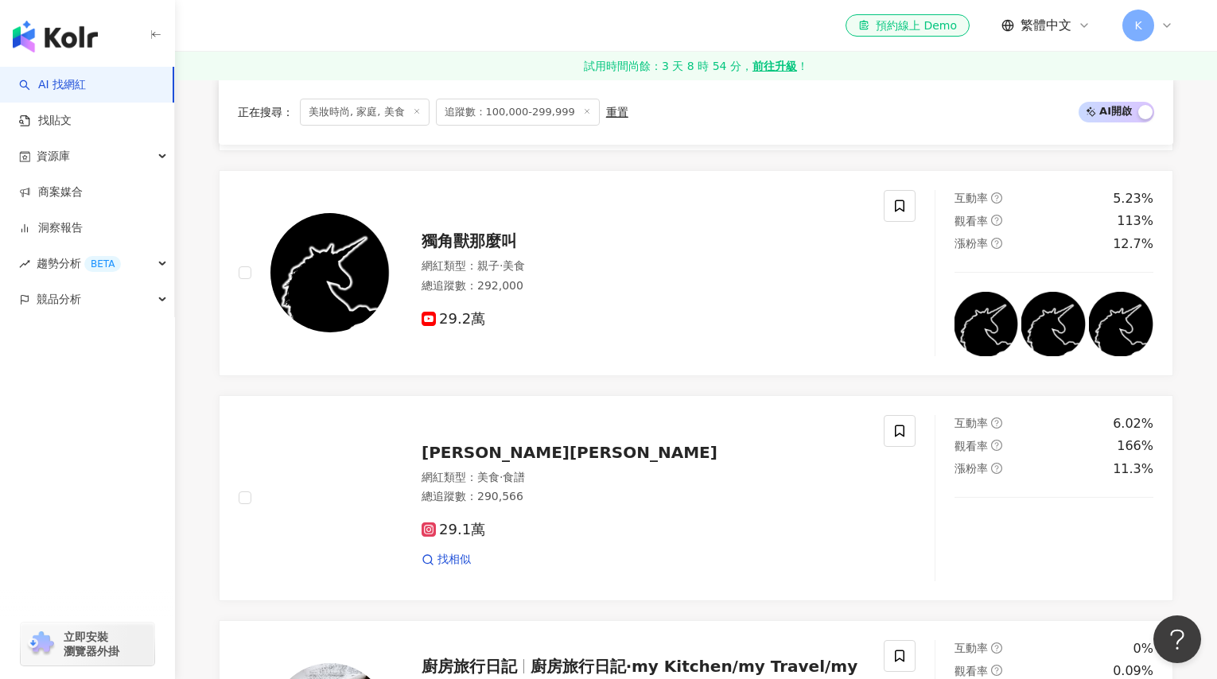
scroll to position [1743, 0]
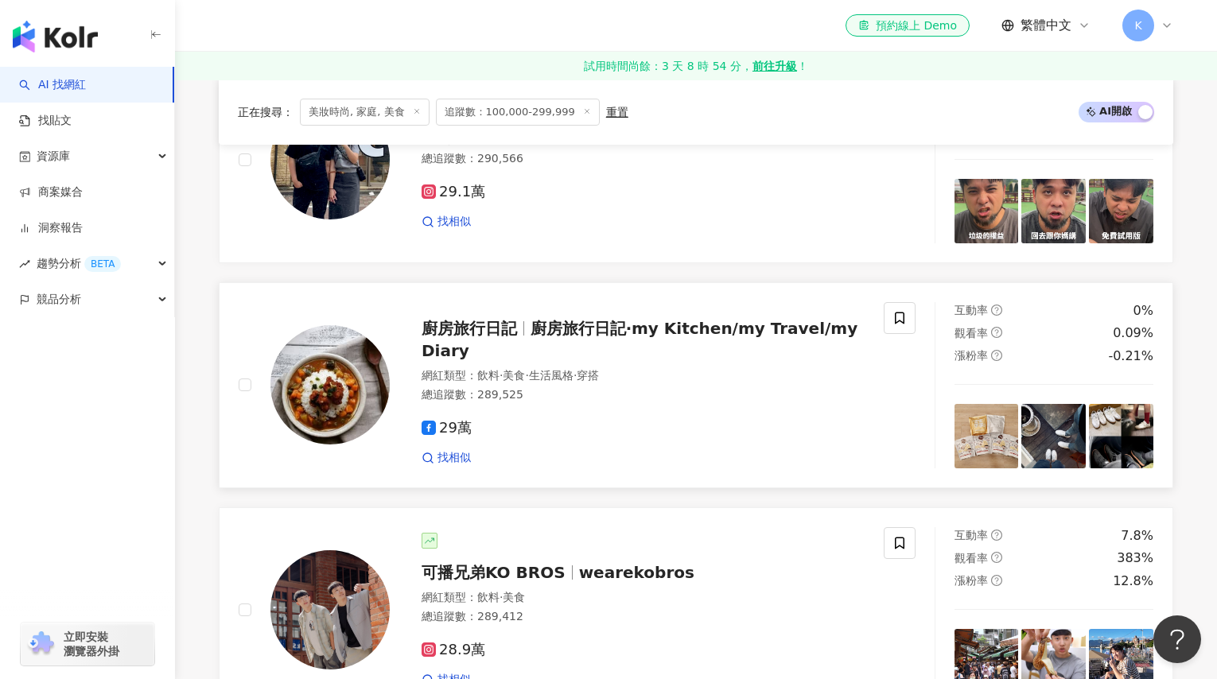
click at [590, 343] on span "廚房旅行日記‧my Kitchen/my Travel/my Diary" at bounding box center [640, 339] width 436 height 41
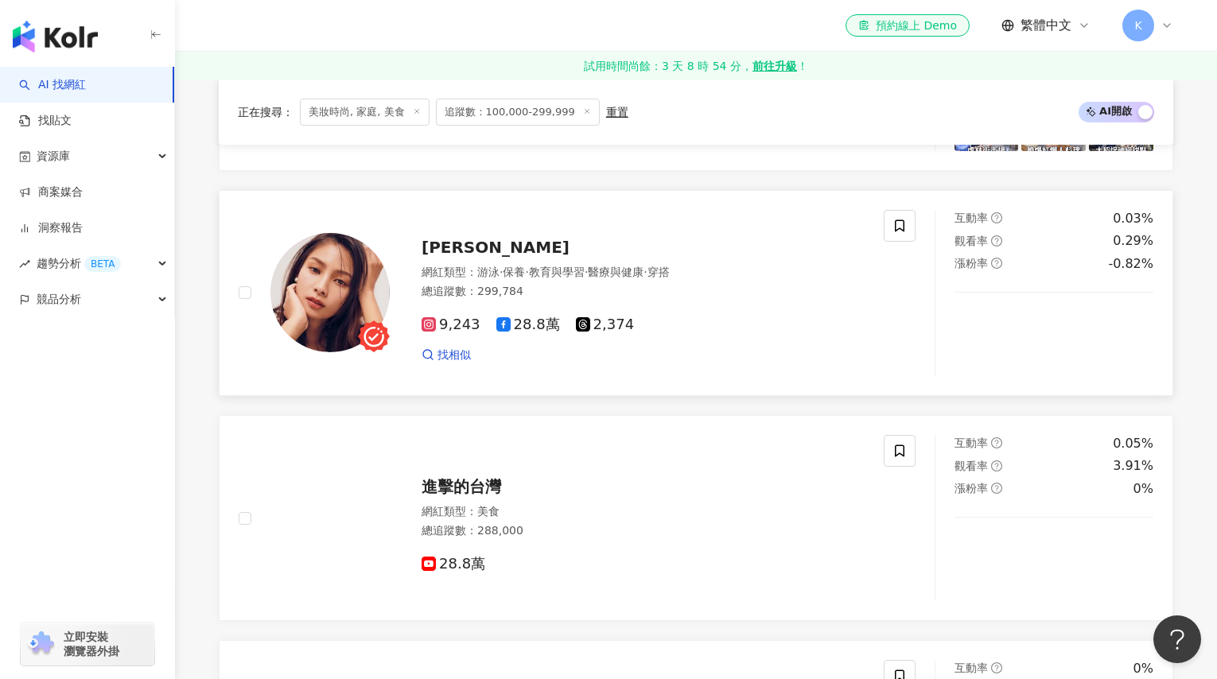
scroll to position [2323, 0]
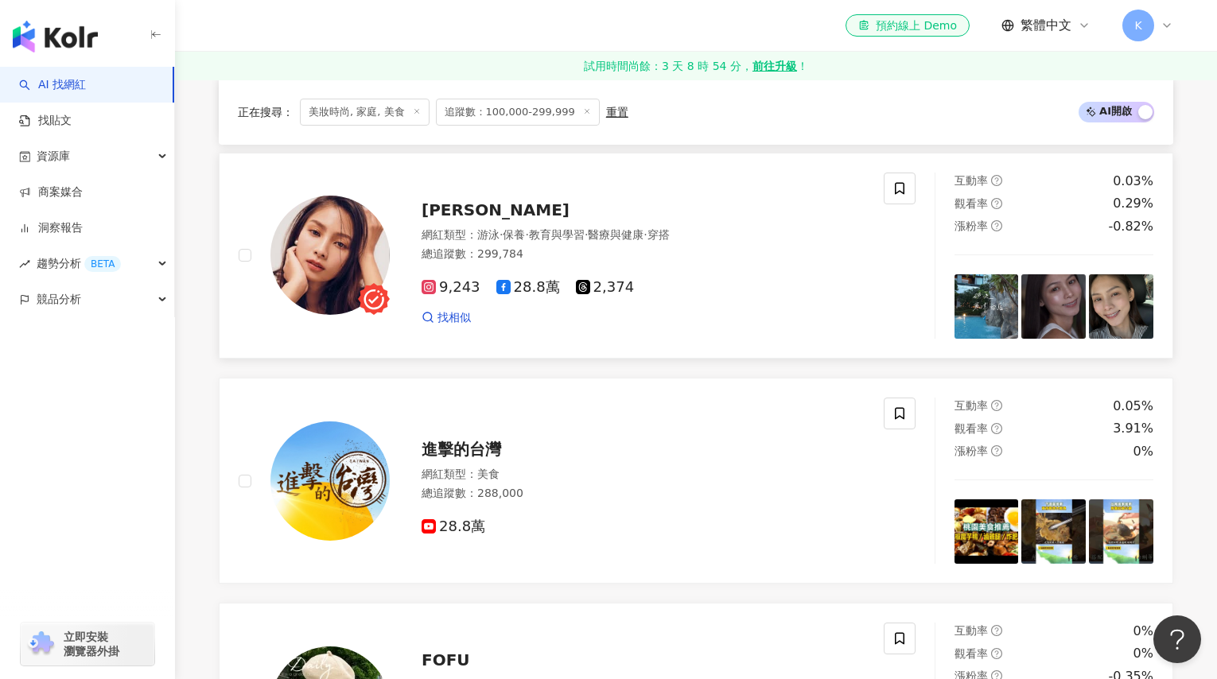
click at [493, 220] on span "常立琳 Chloe" at bounding box center [496, 209] width 148 height 19
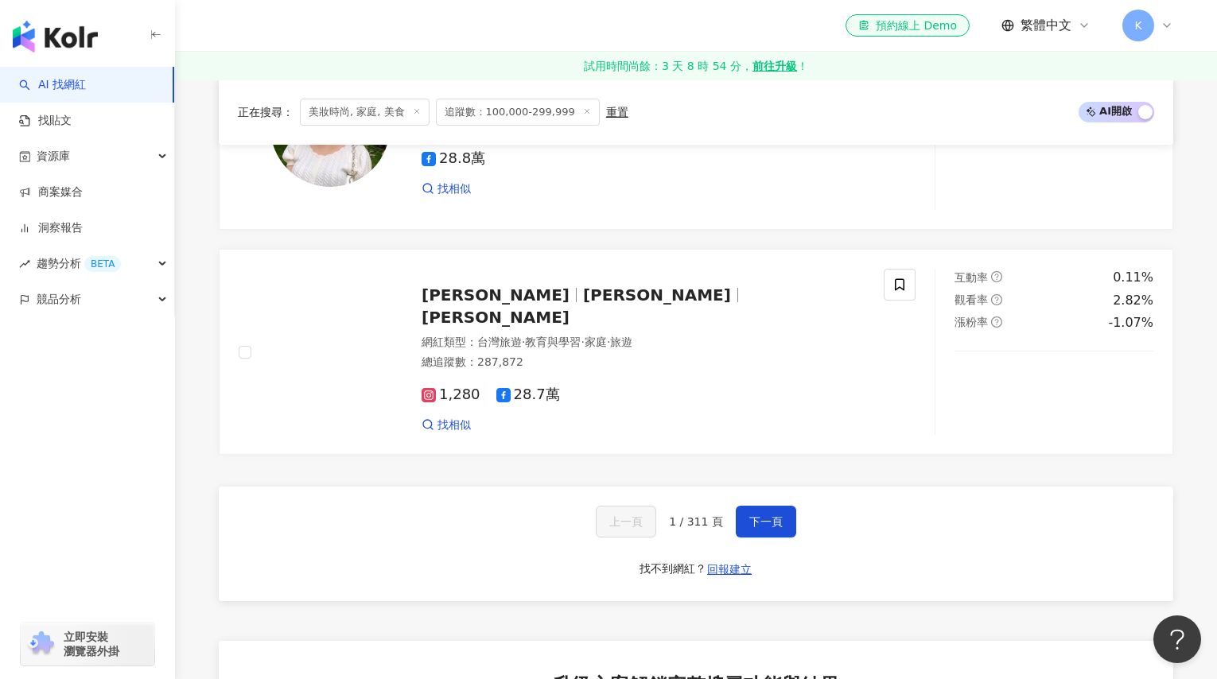
scroll to position [3072, 0]
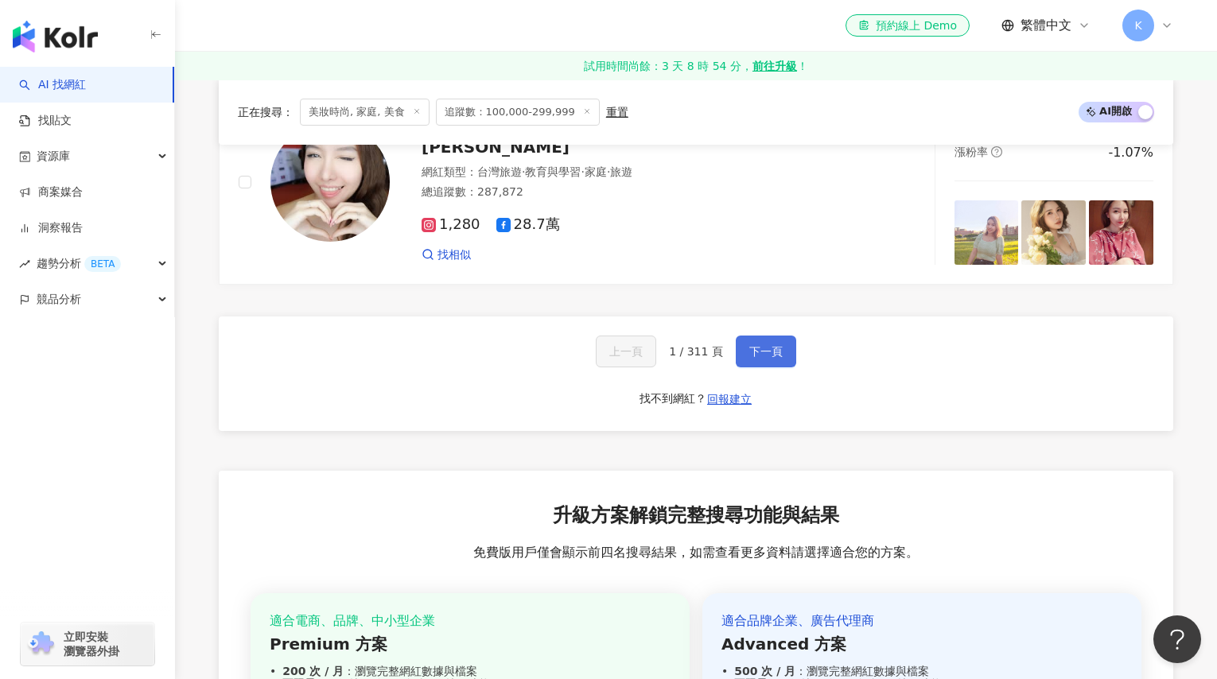
click at [762, 358] on span "下一頁" at bounding box center [765, 351] width 33 height 13
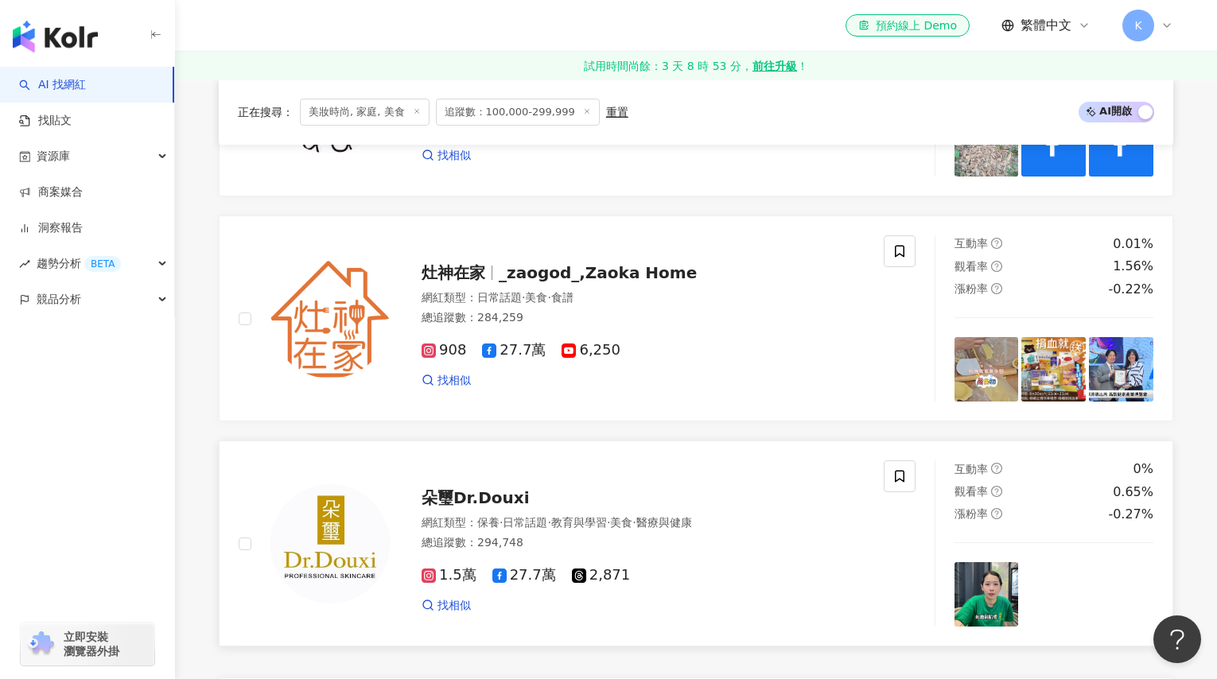
scroll to position [2573, 0]
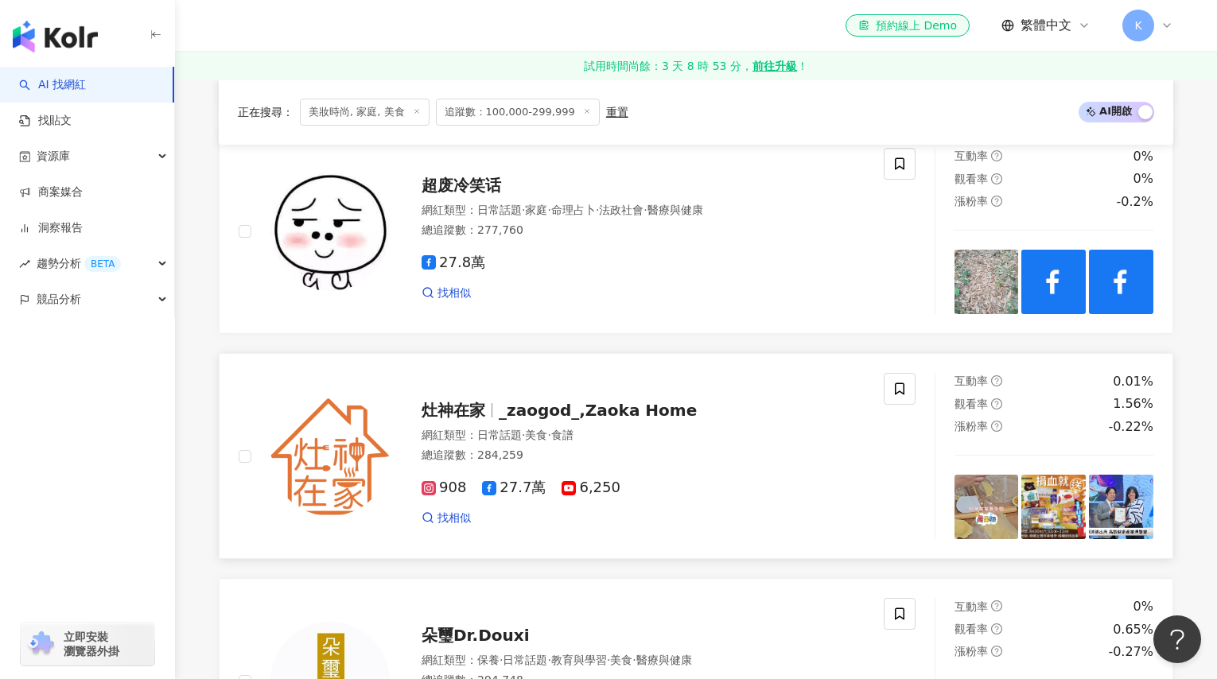
click at [487, 420] on span "灶神在家" at bounding box center [460, 410] width 77 height 19
click at [586, 420] on span "_zaogod_,Zaoka Home" at bounding box center [598, 410] width 198 height 19
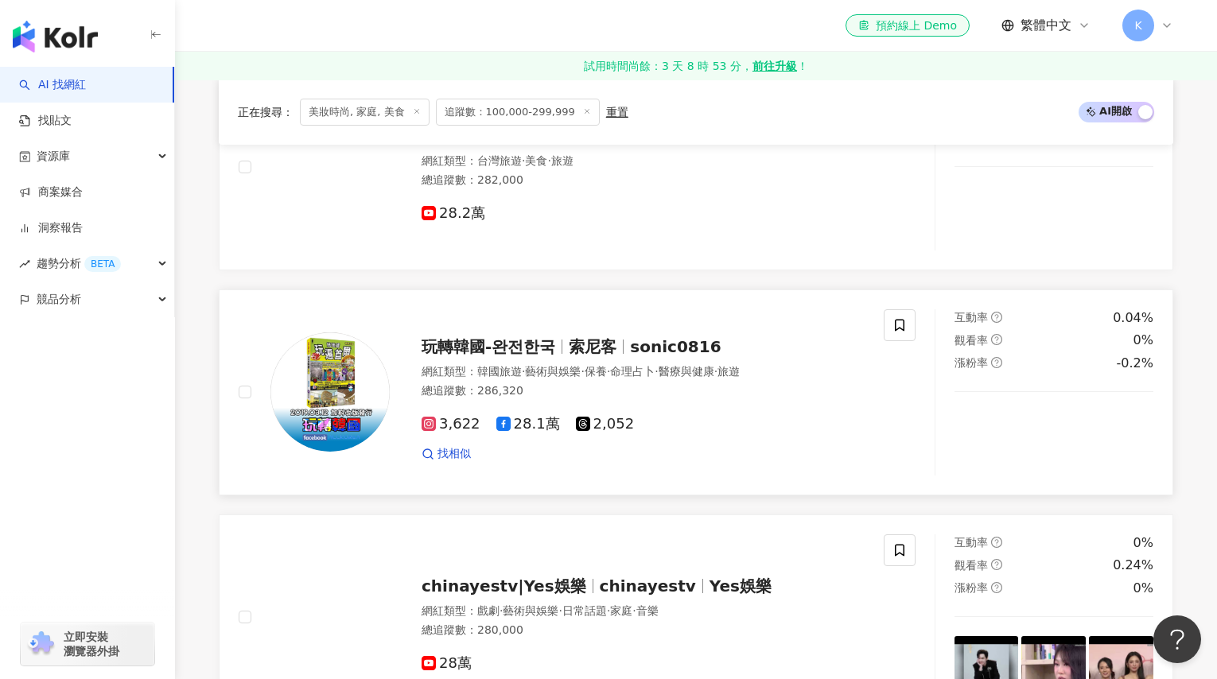
scroll to position [1736, 0]
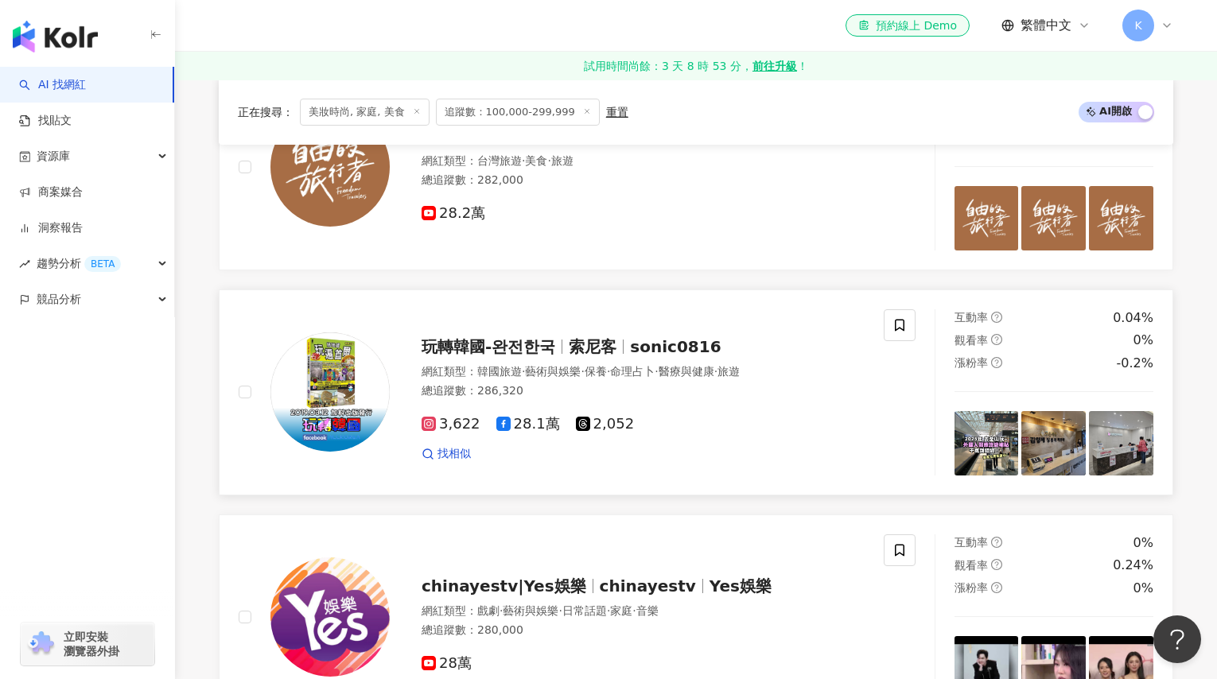
click at [665, 356] on span "sonic0816" at bounding box center [675, 346] width 91 height 19
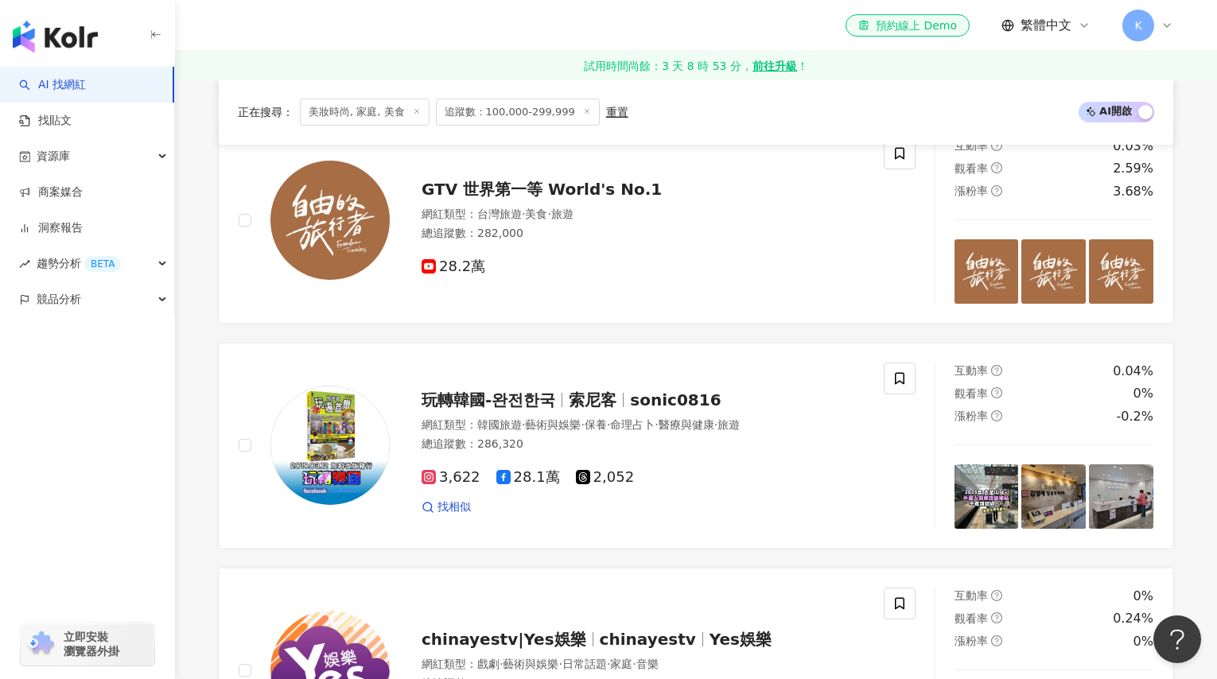
scroll to position [1487, 0]
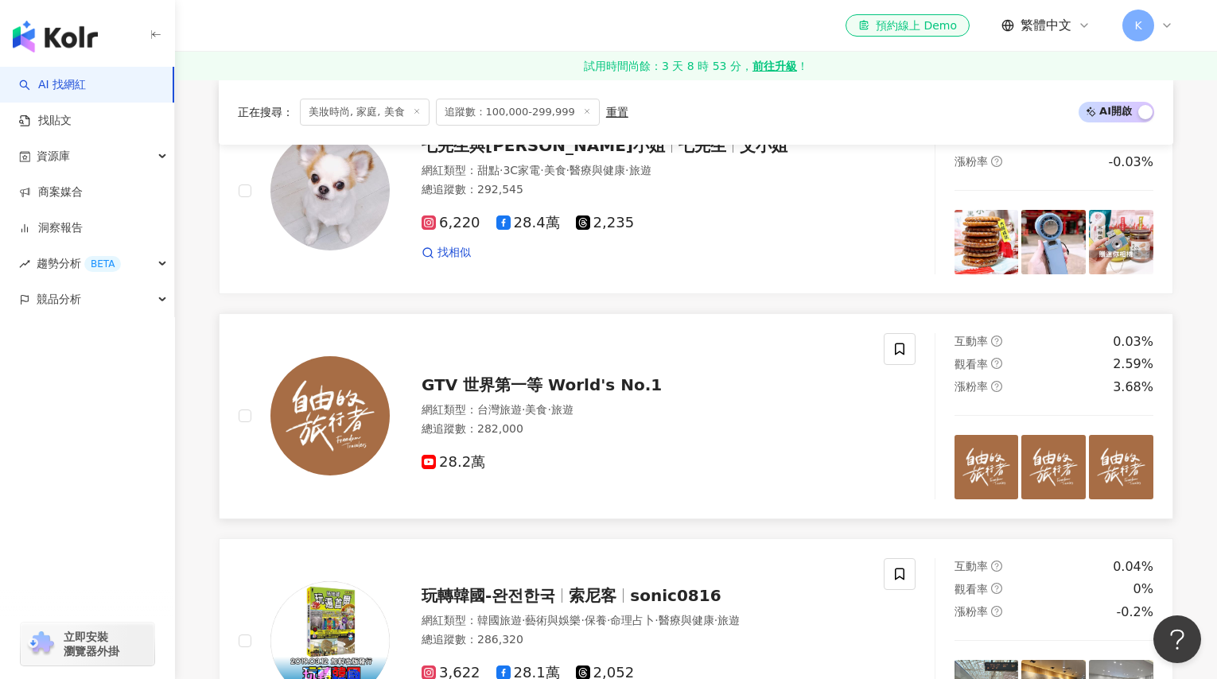
click at [540, 390] on span "GTV 世界第一等 World's No.1" at bounding box center [542, 384] width 240 height 19
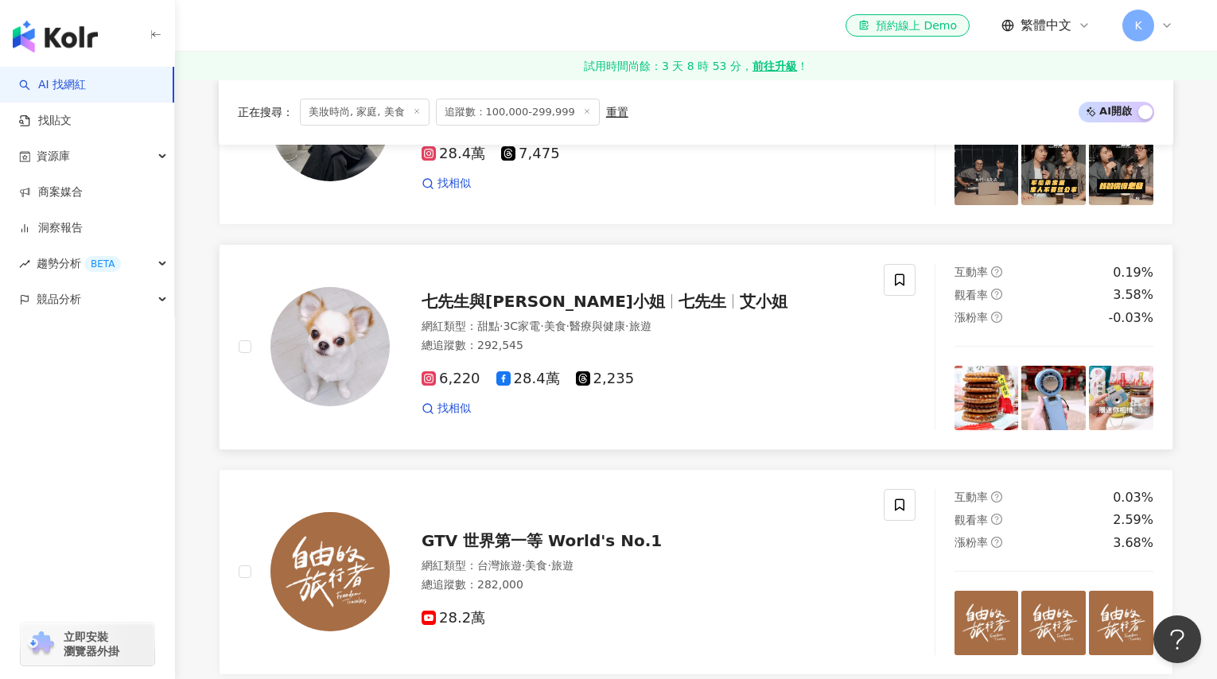
click at [679, 309] on span "七先生" at bounding box center [703, 301] width 48 height 19
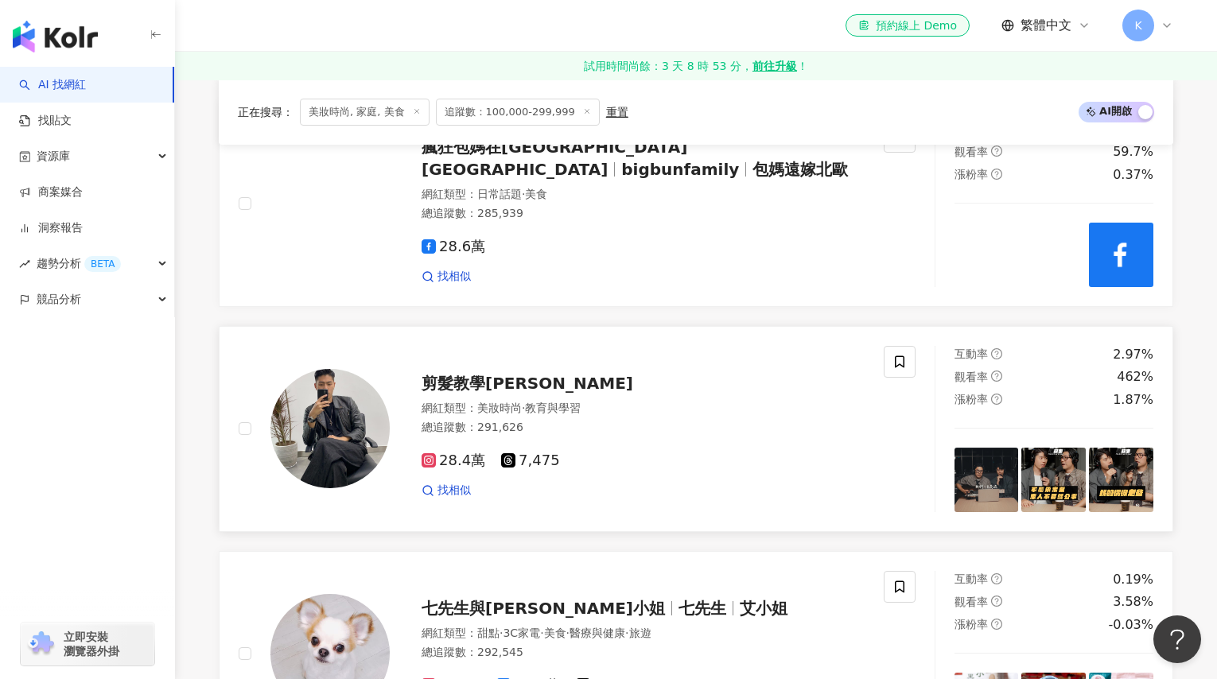
scroll to position [918, 0]
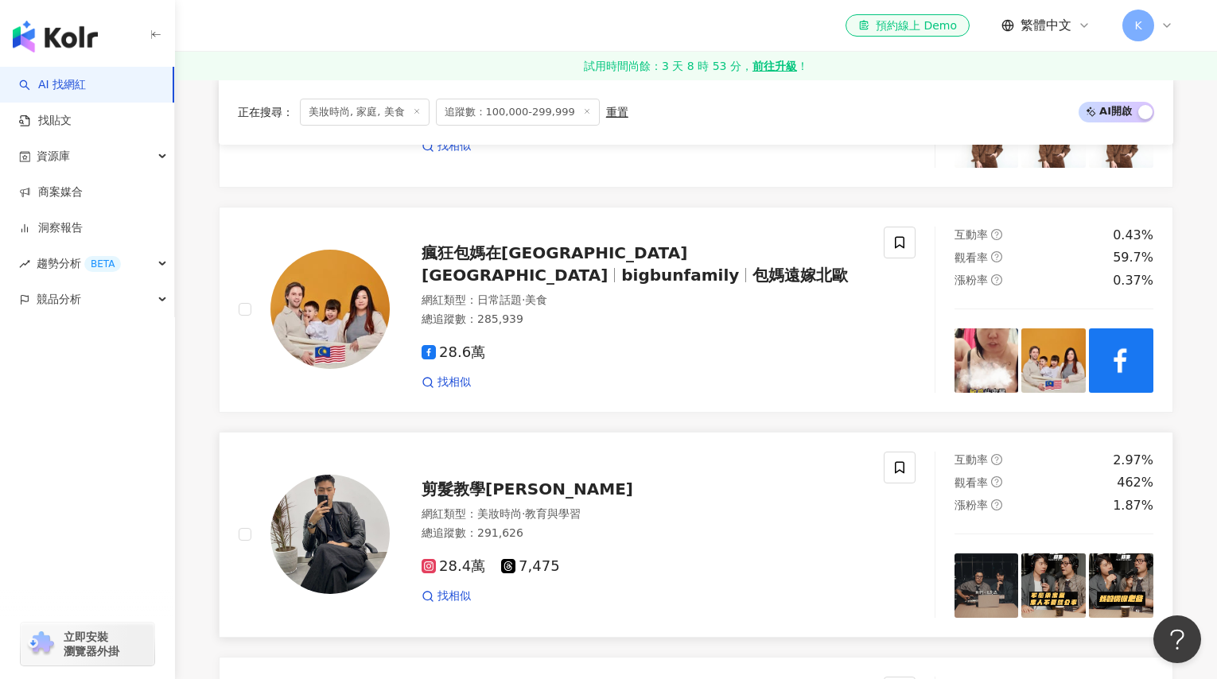
click at [498, 494] on span "剪髮教學尼克" at bounding box center [528, 489] width 212 height 19
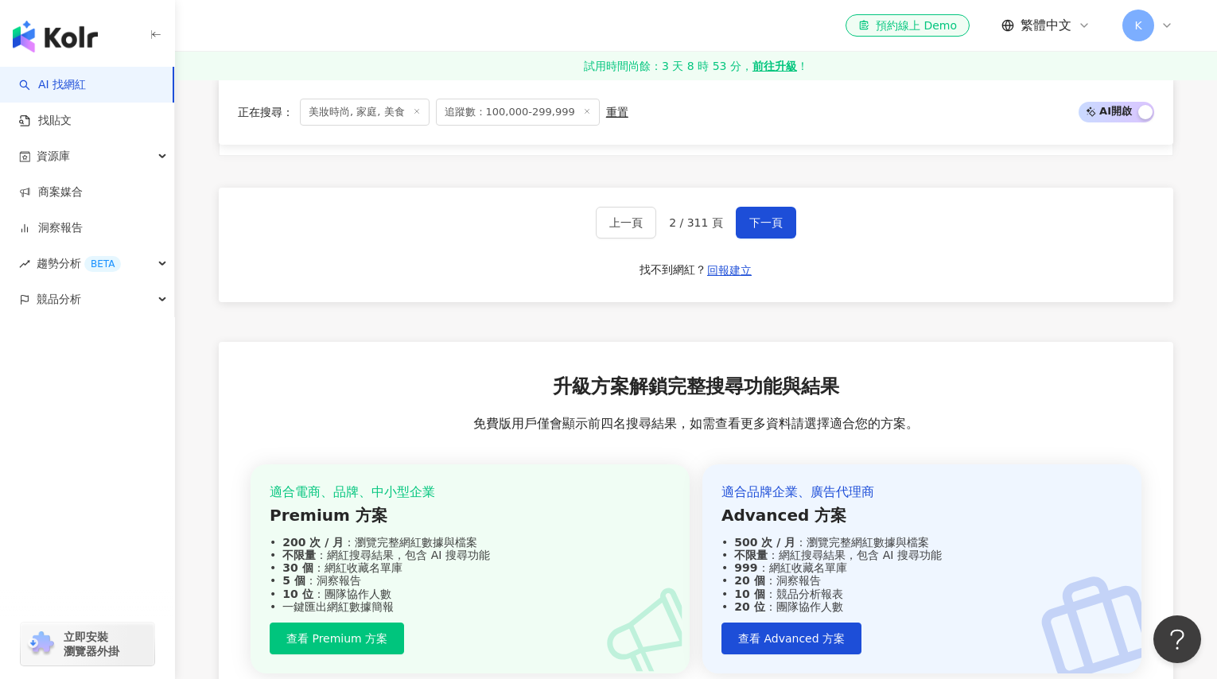
scroll to position [3161, 0]
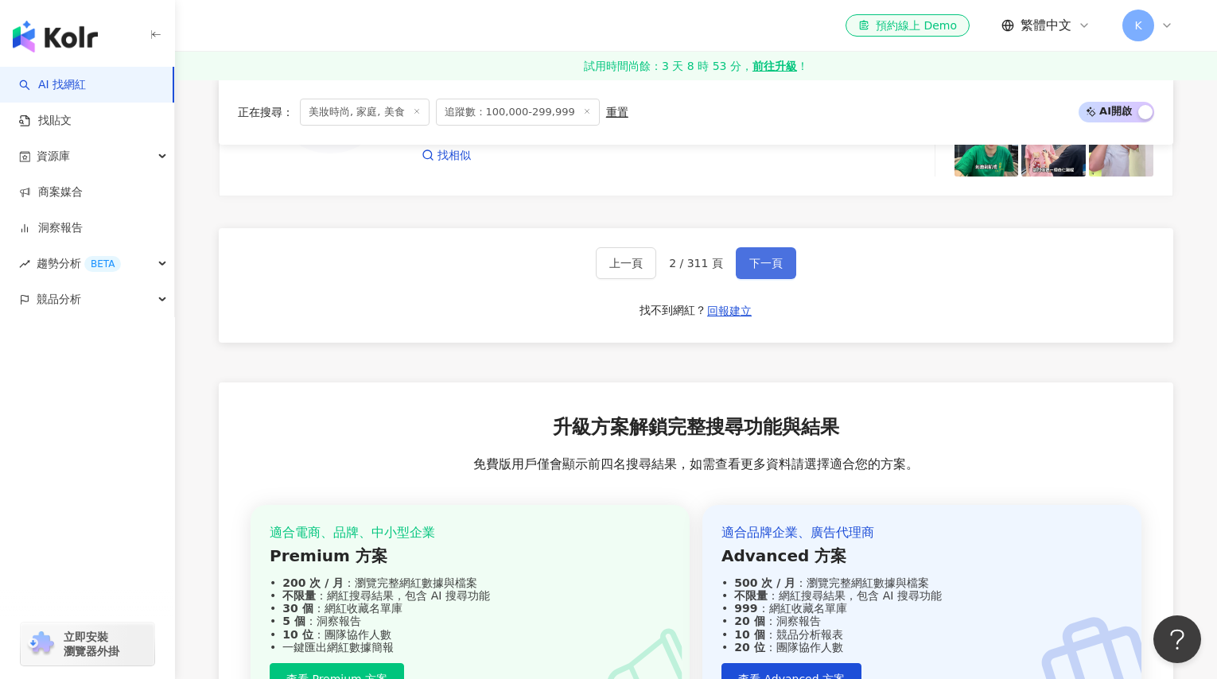
click at [758, 270] on span "下一頁" at bounding box center [765, 263] width 33 height 13
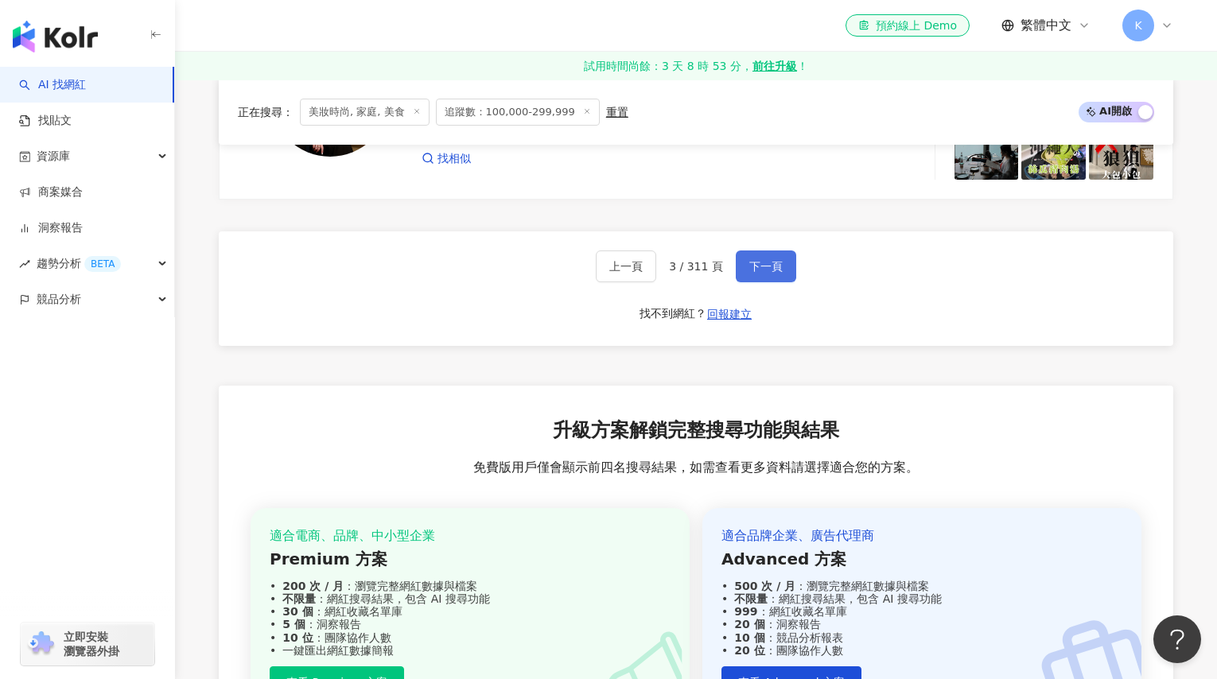
scroll to position [2836, 0]
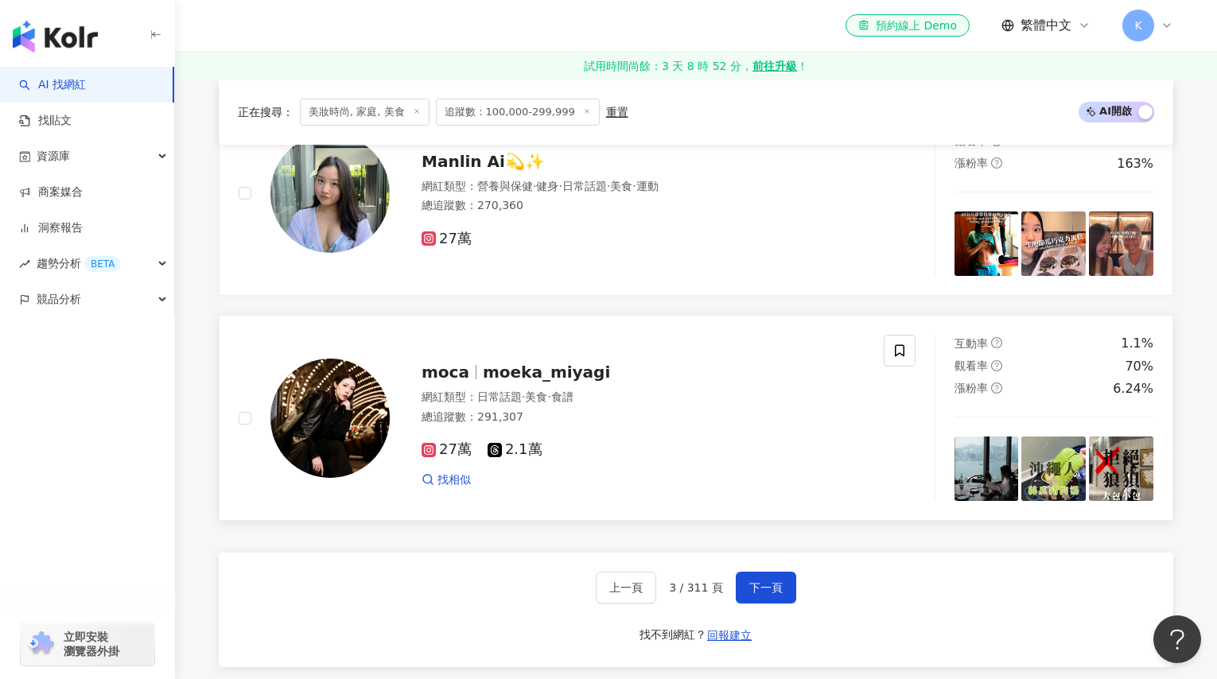
click at [529, 379] on span "moeka_miyagi" at bounding box center [546, 372] width 127 height 19
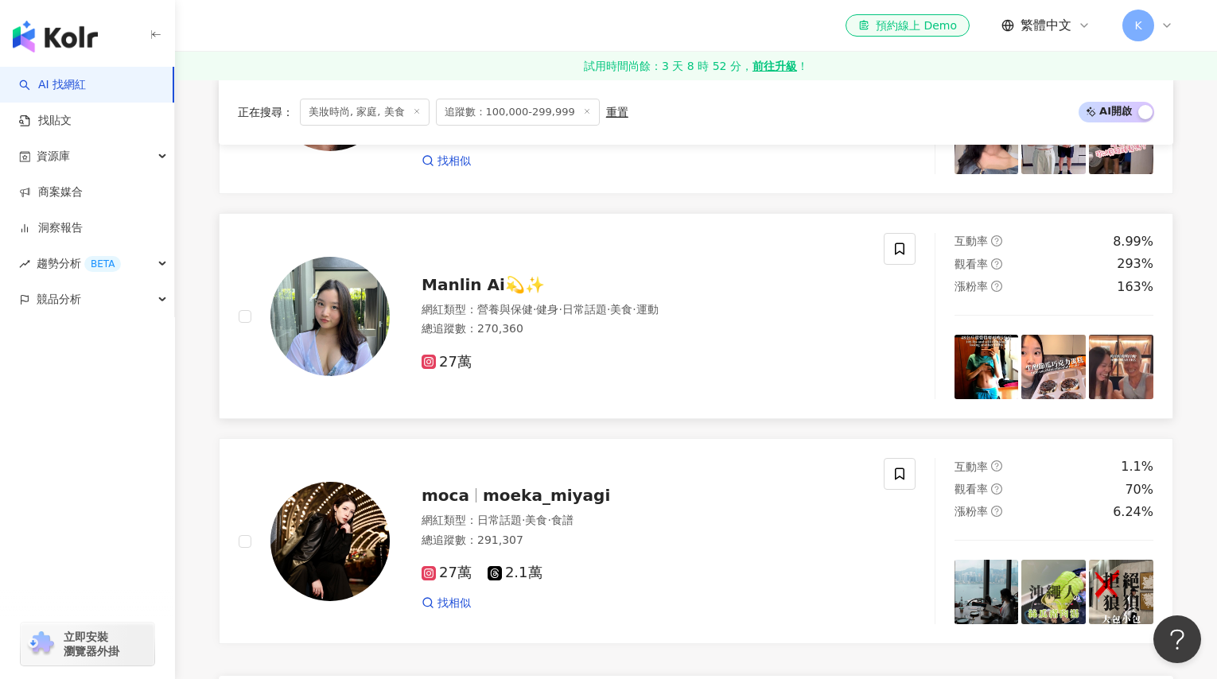
scroll to position [2548, 0]
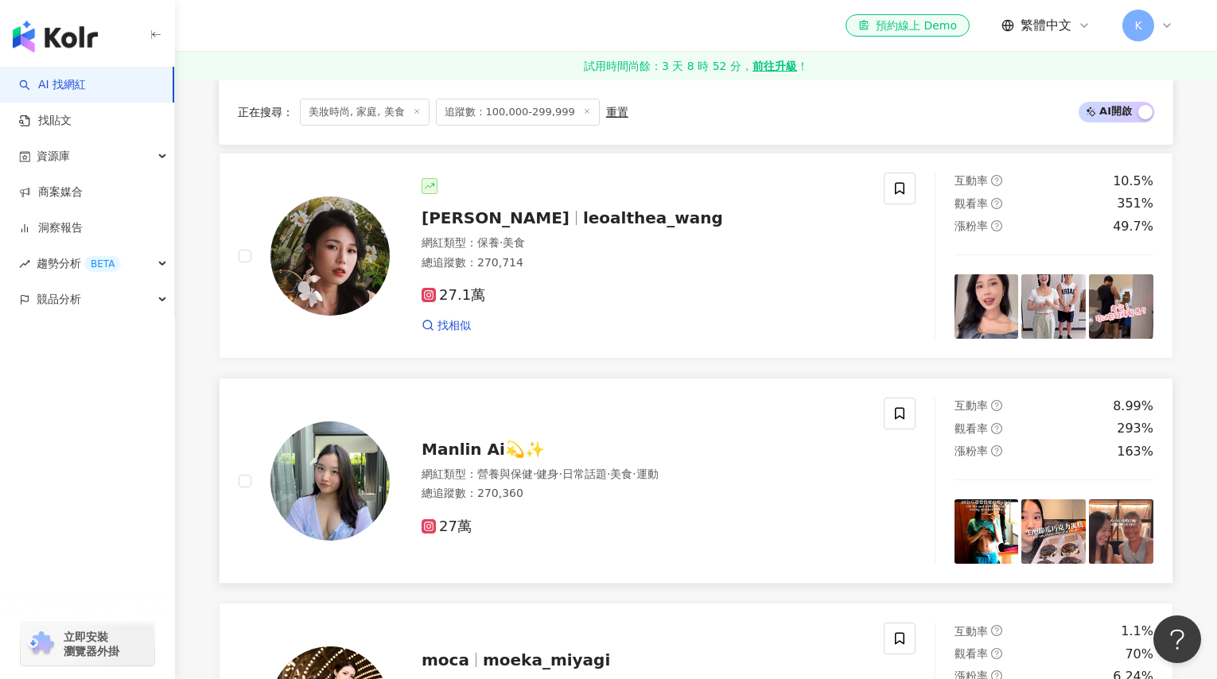
click at [448, 459] on span "Manlin Ai💫✨" at bounding box center [483, 449] width 123 height 19
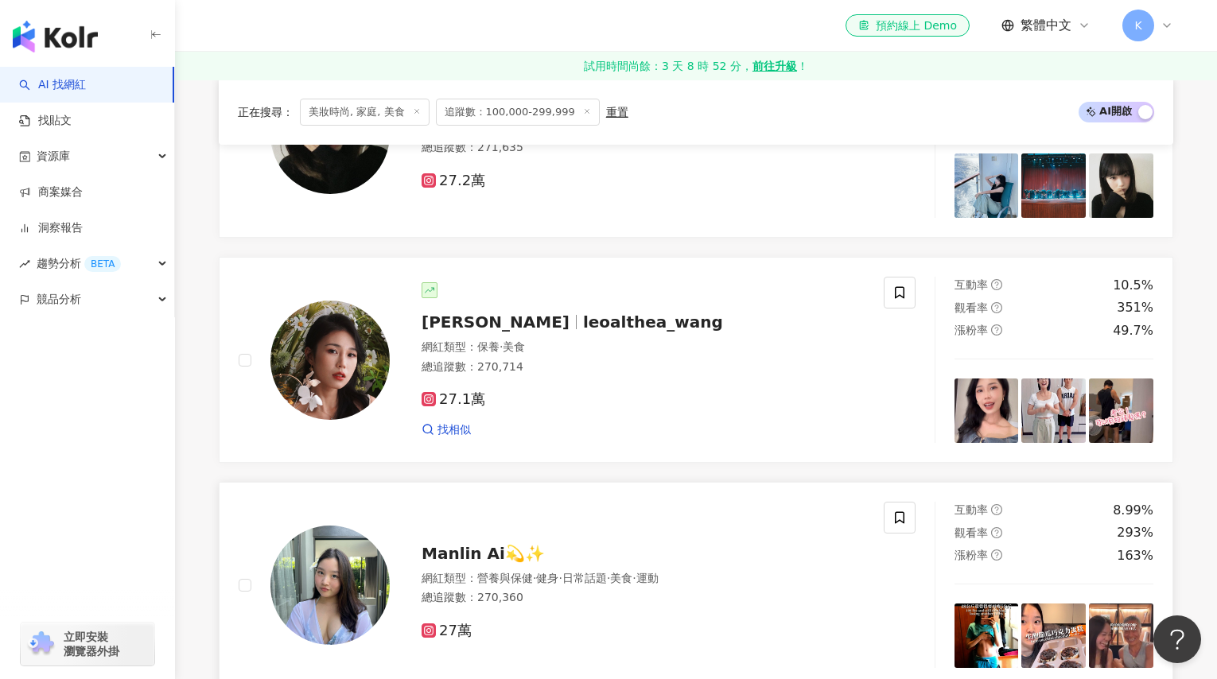
scroll to position [2395, 0]
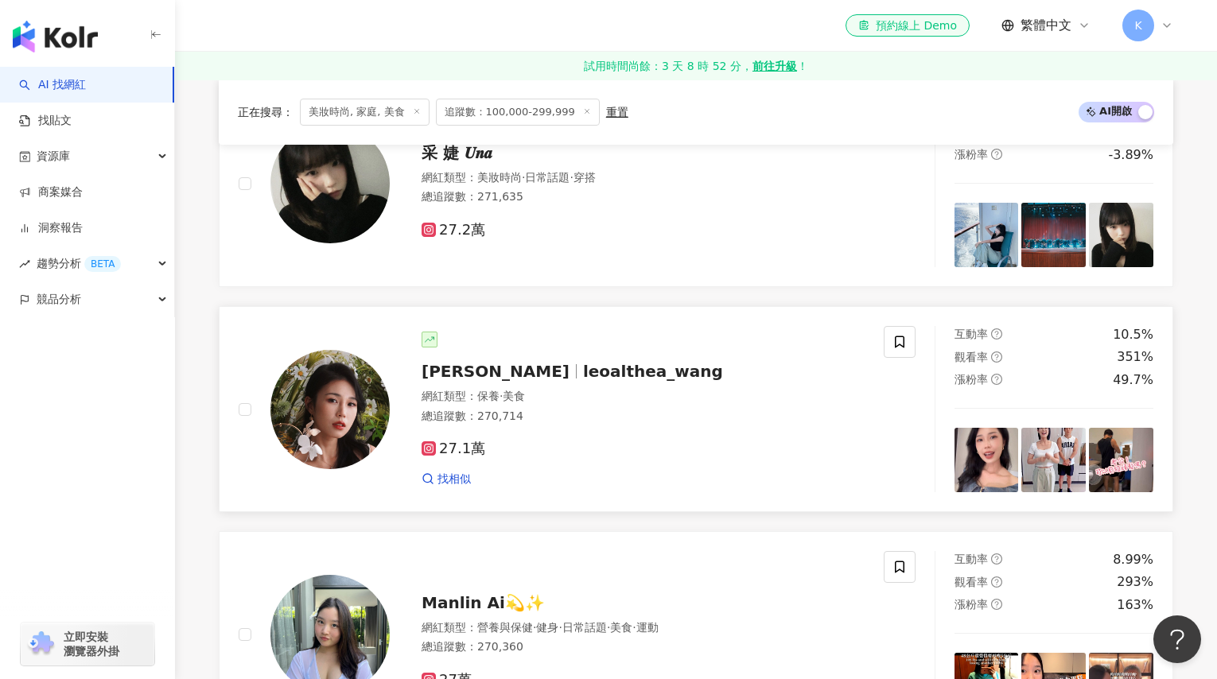
click at [481, 381] on span "Althea昕" at bounding box center [496, 371] width 148 height 19
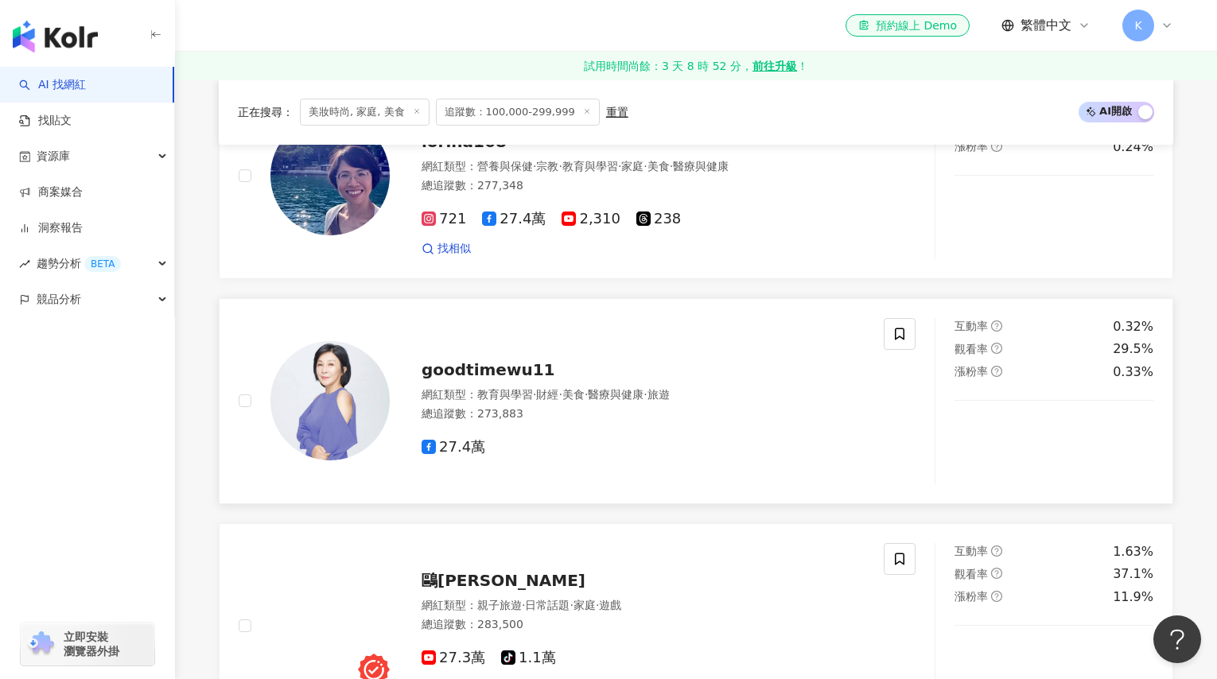
scroll to position [1300, 0]
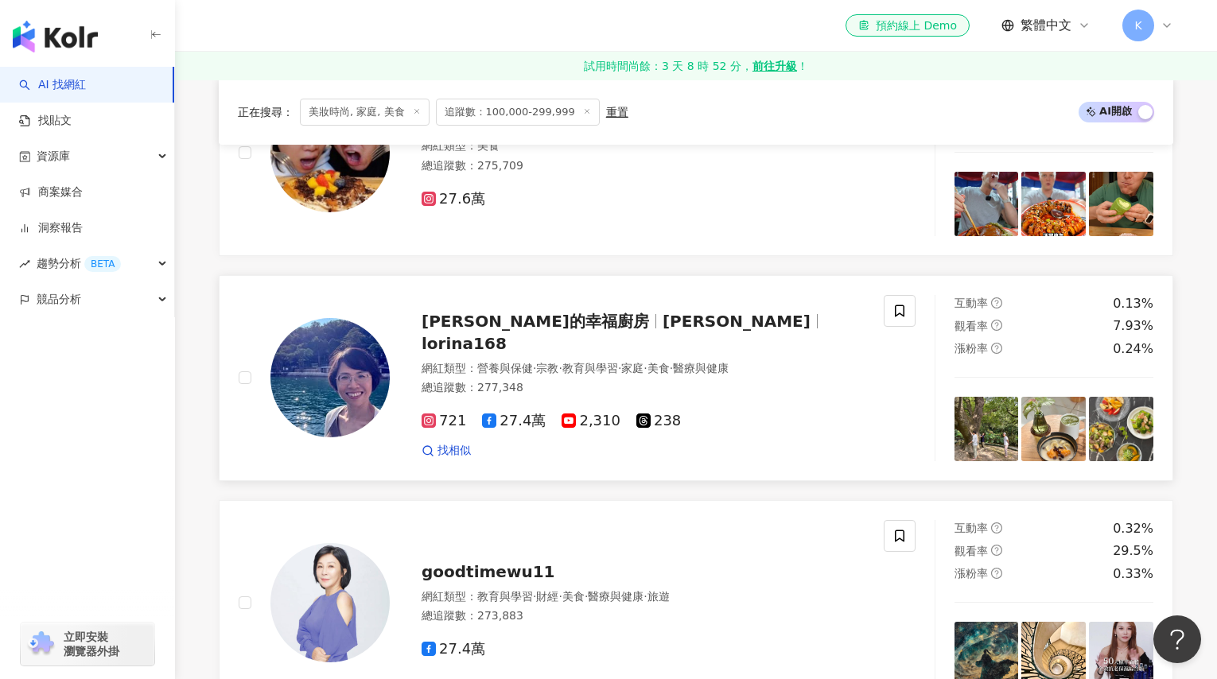
click at [496, 331] on span "蘿瑞娜的幸福廚房" at bounding box center [536, 321] width 228 height 19
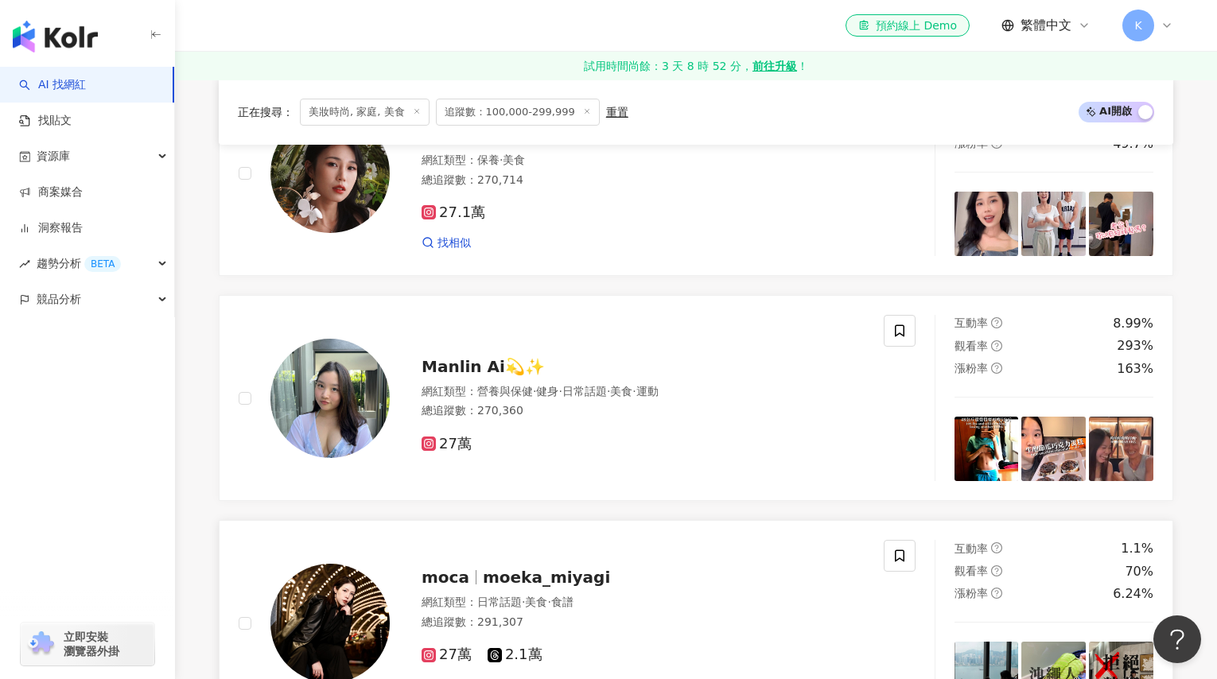
scroll to position [2834, 0]
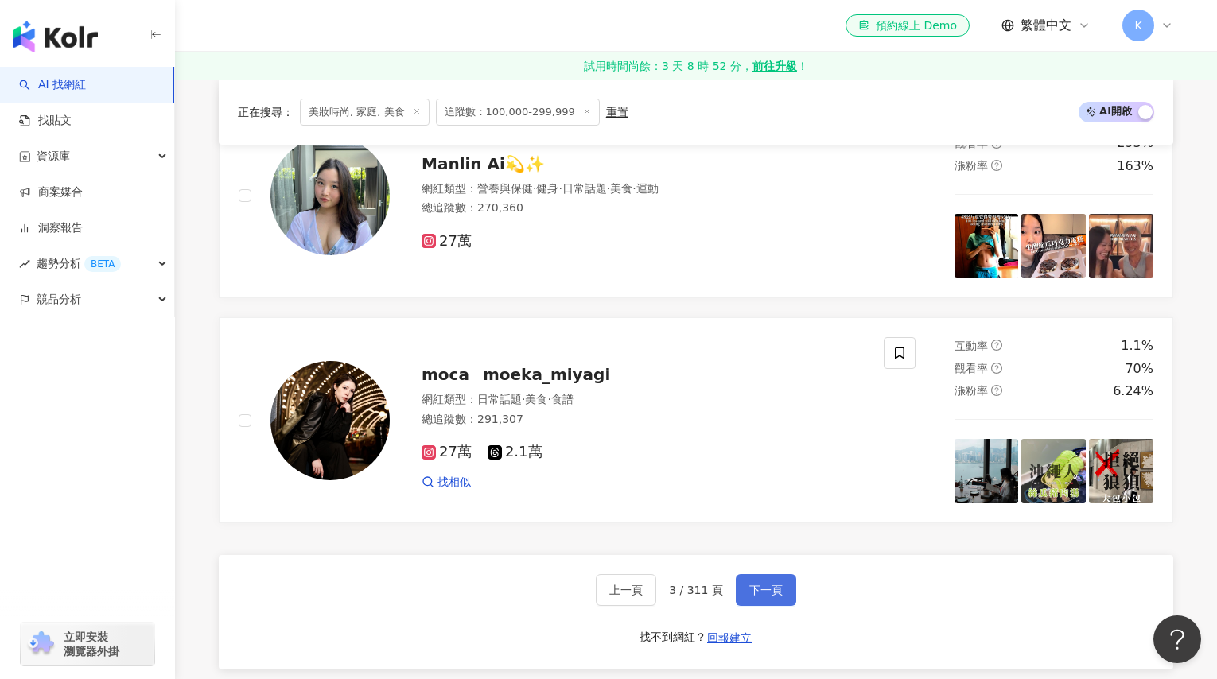
click at [769, 596] on span "下一頁" at bounding box center [765, 590] width 33 height 13
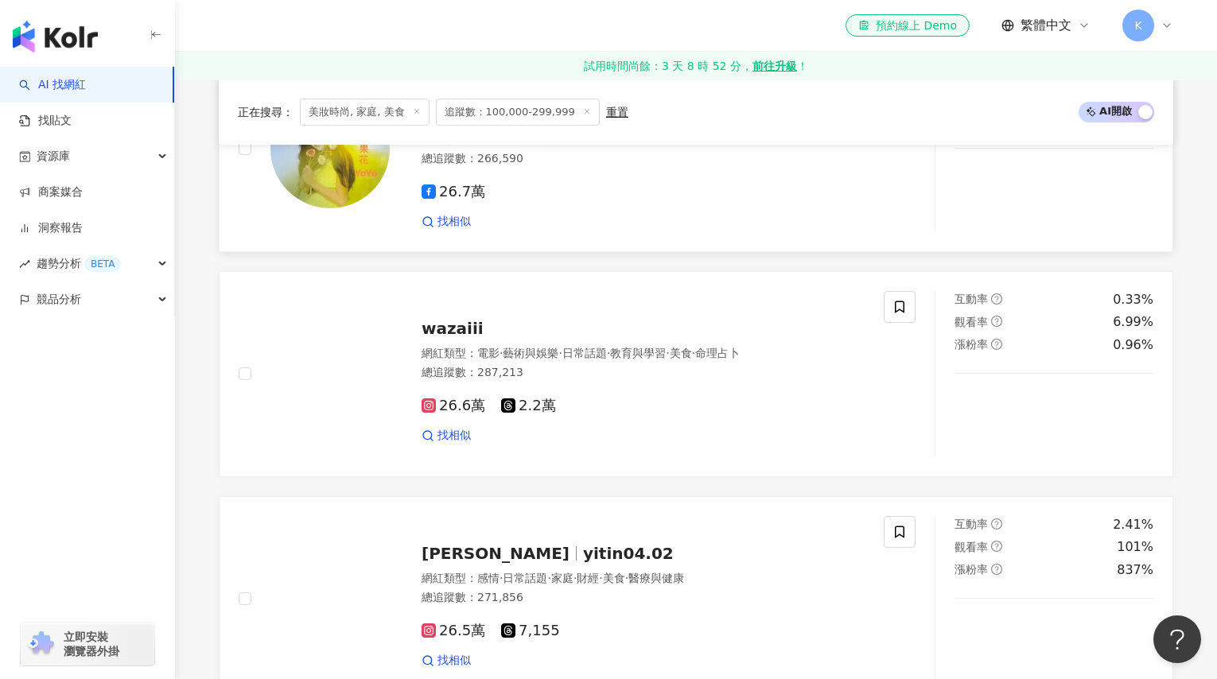
scroll to position [1771, 0]
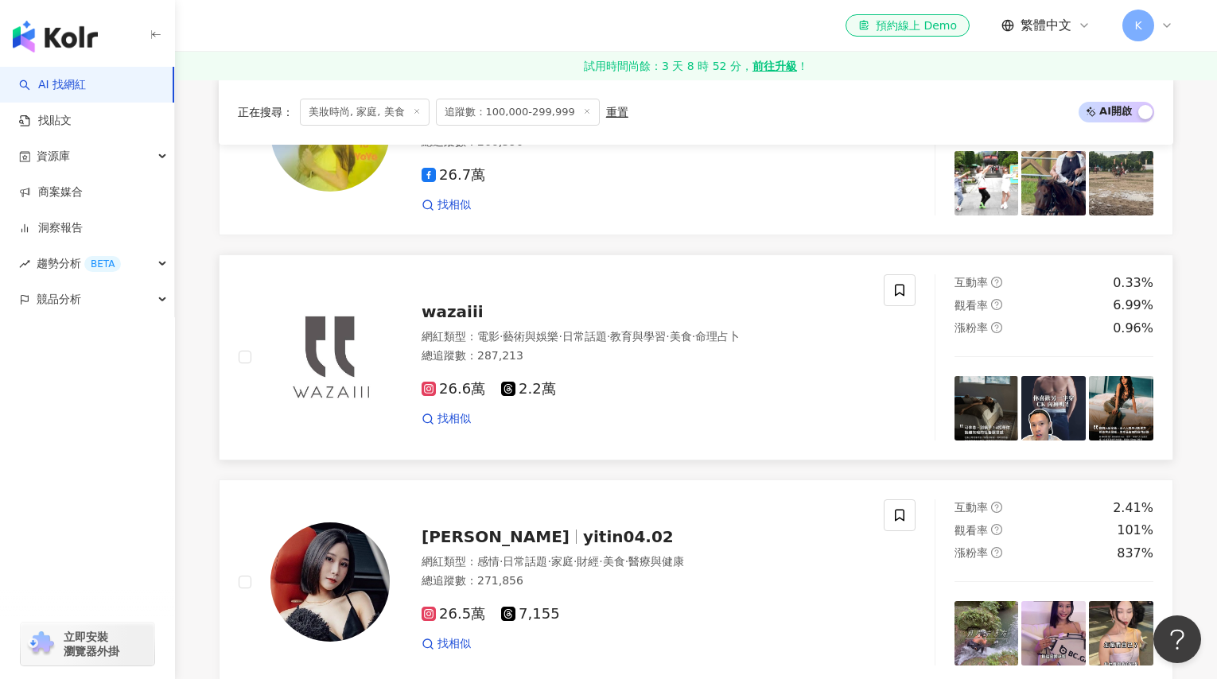
click at [463, 321] on span "wazaiii" at bounding box center [453, 311] width 62 height 19
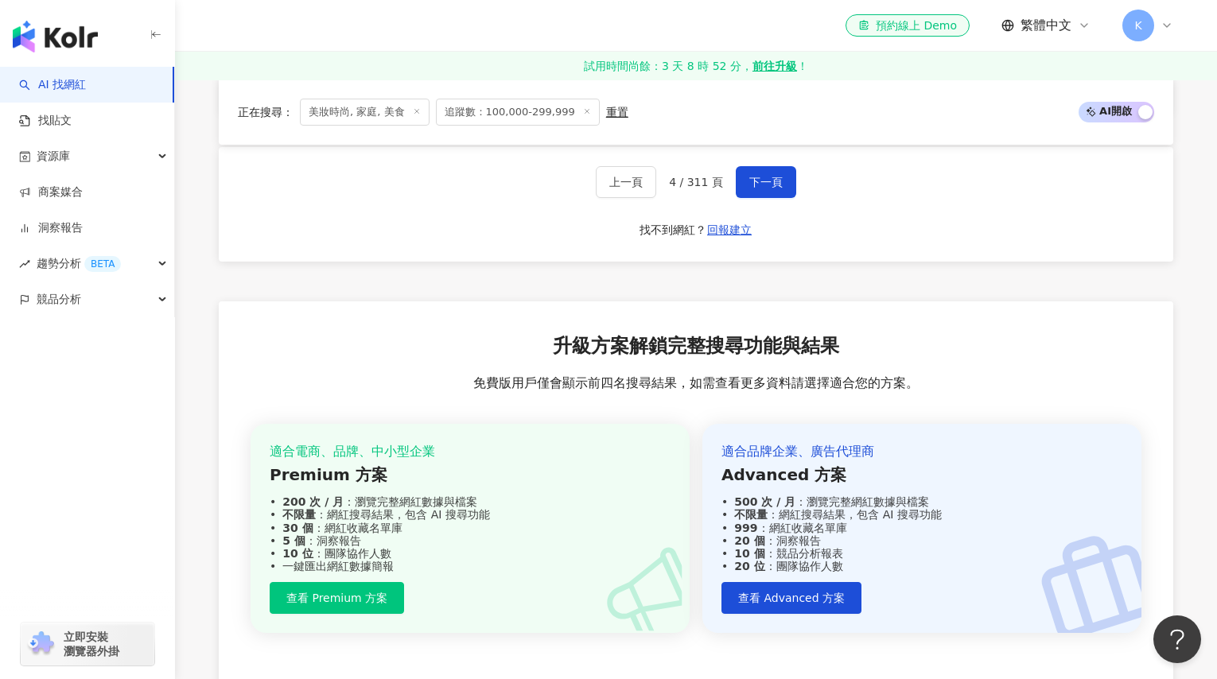
scroll to position [3139, 0]
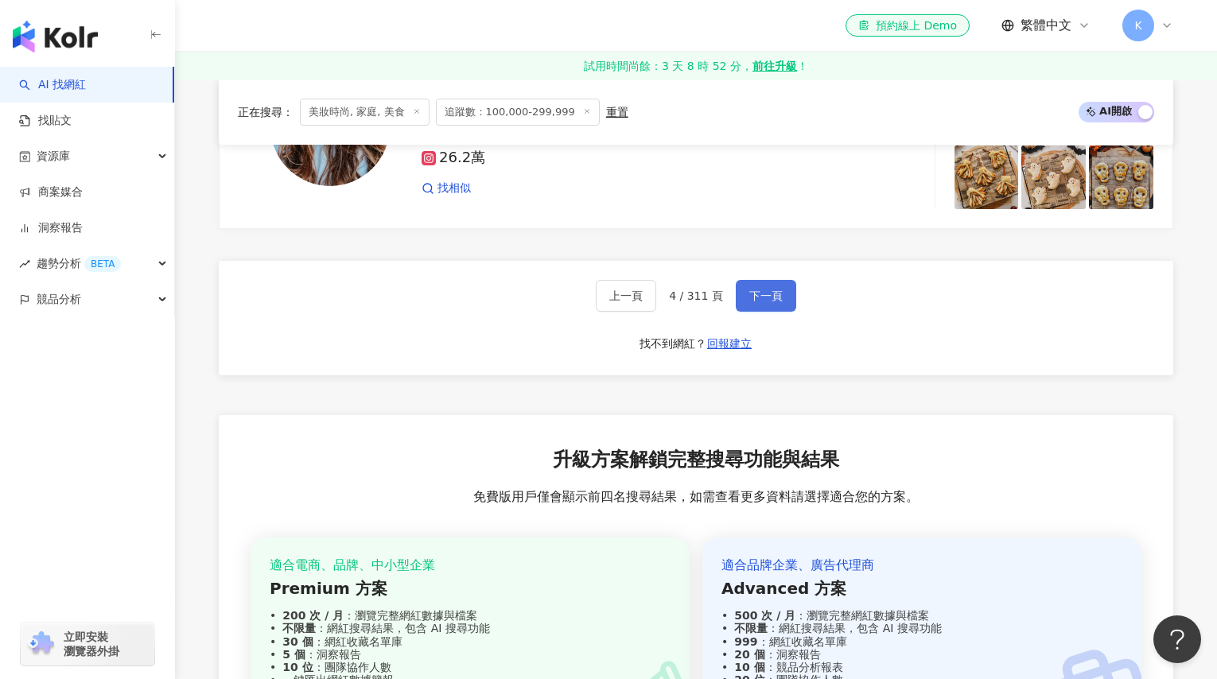
click at [761, 298] on span "下一頁" at bounding box center [765, 296] width 33 height 13
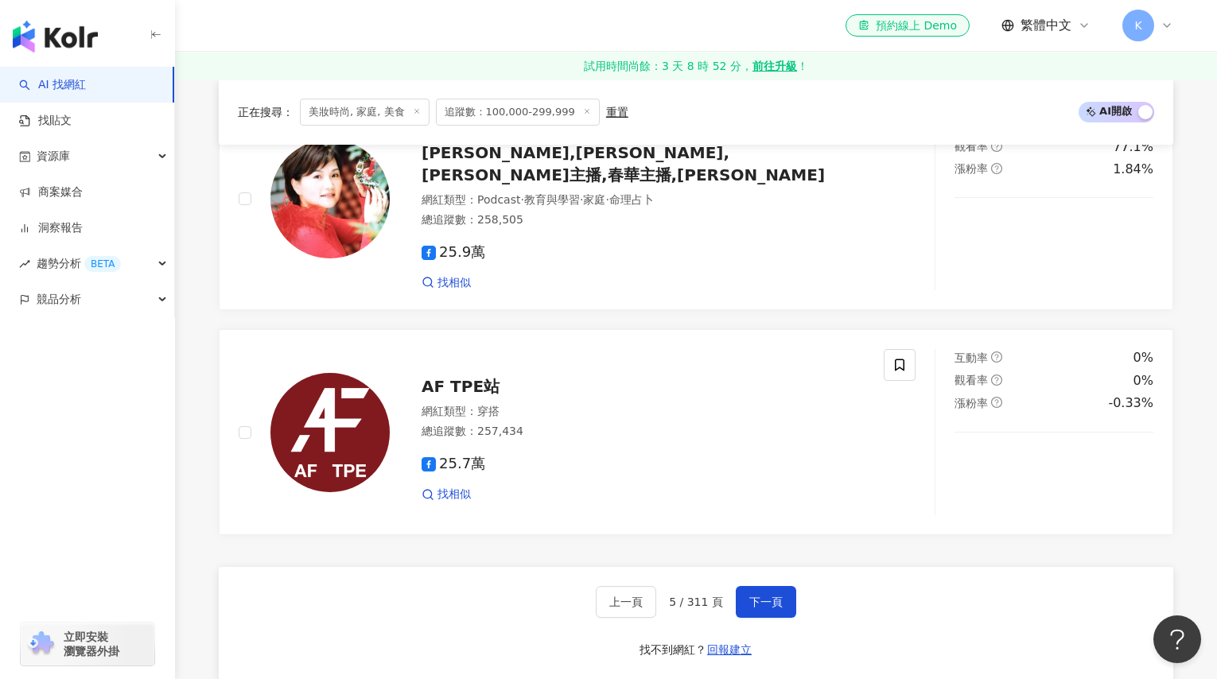
scroll to position [2423, 0]
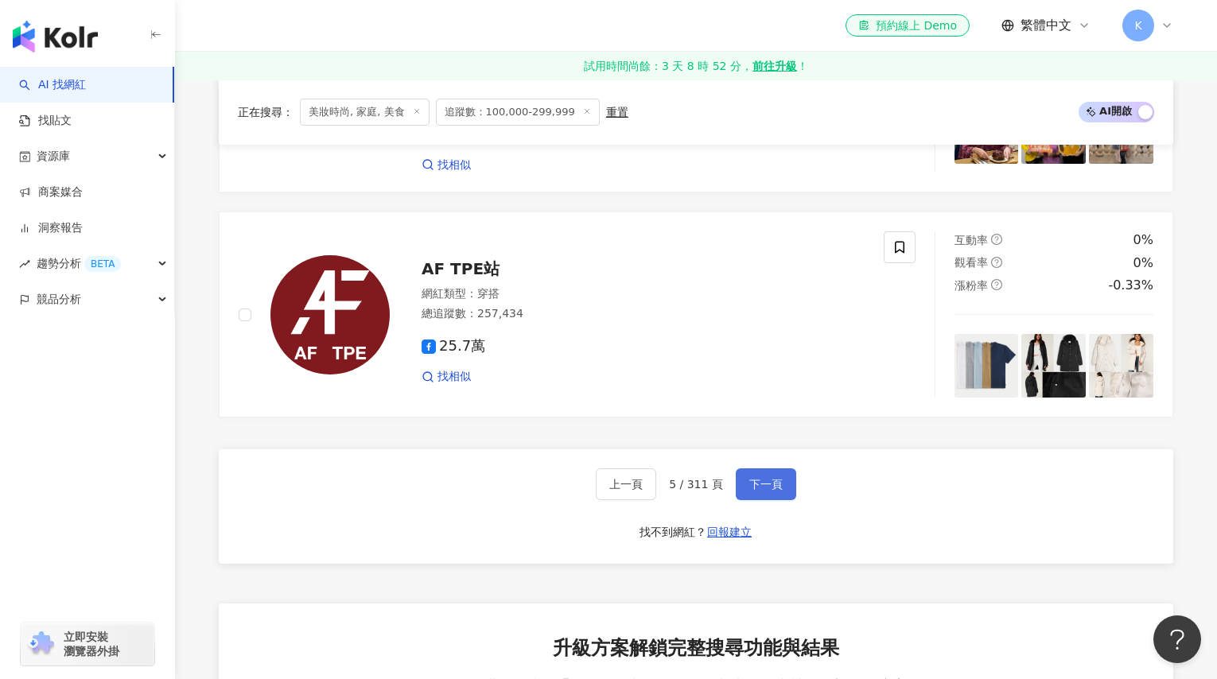
click at [761, 469] on button "下一頁" at bounding box center [766, 485] width 60 height 32
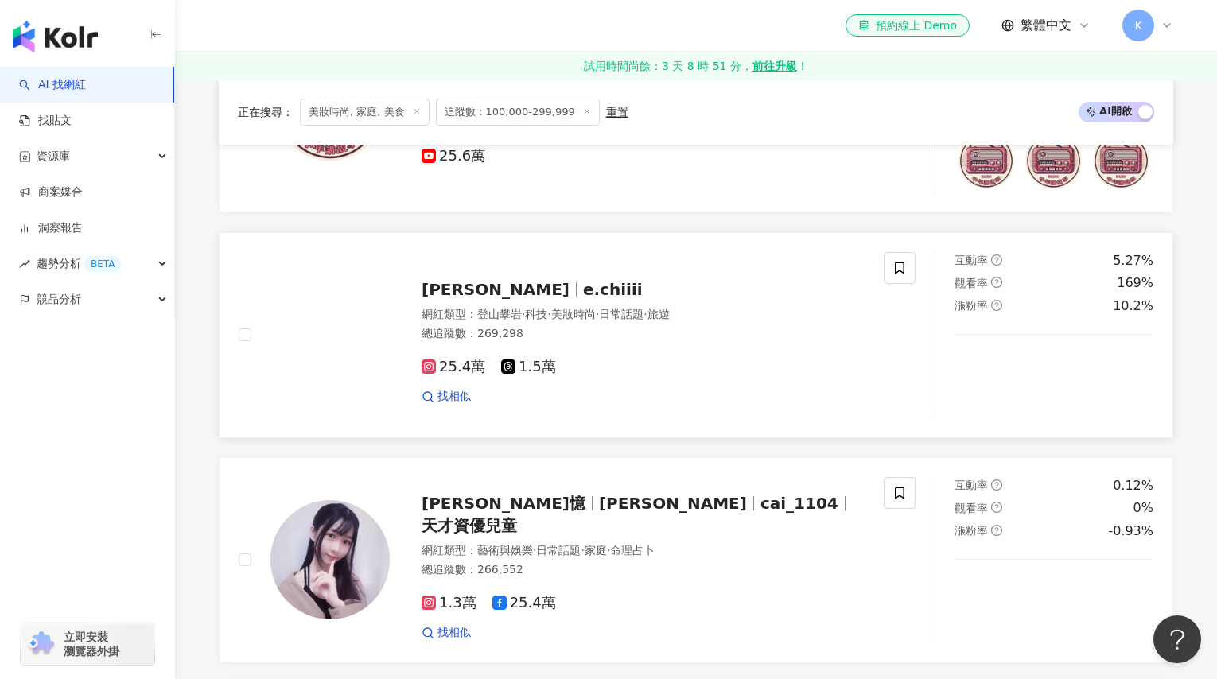
scroll to position [1331, 0]
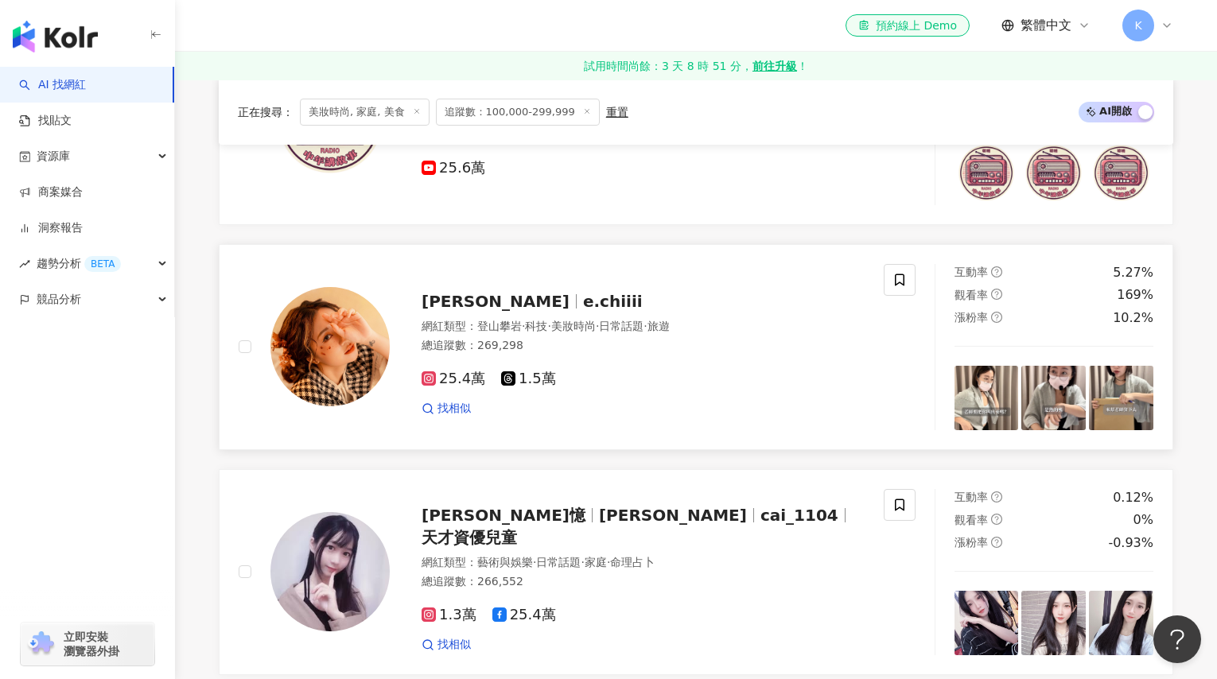
click at [583, 311] on span "e.chiiii" at bounding box center [613, 301] width 60 height 19
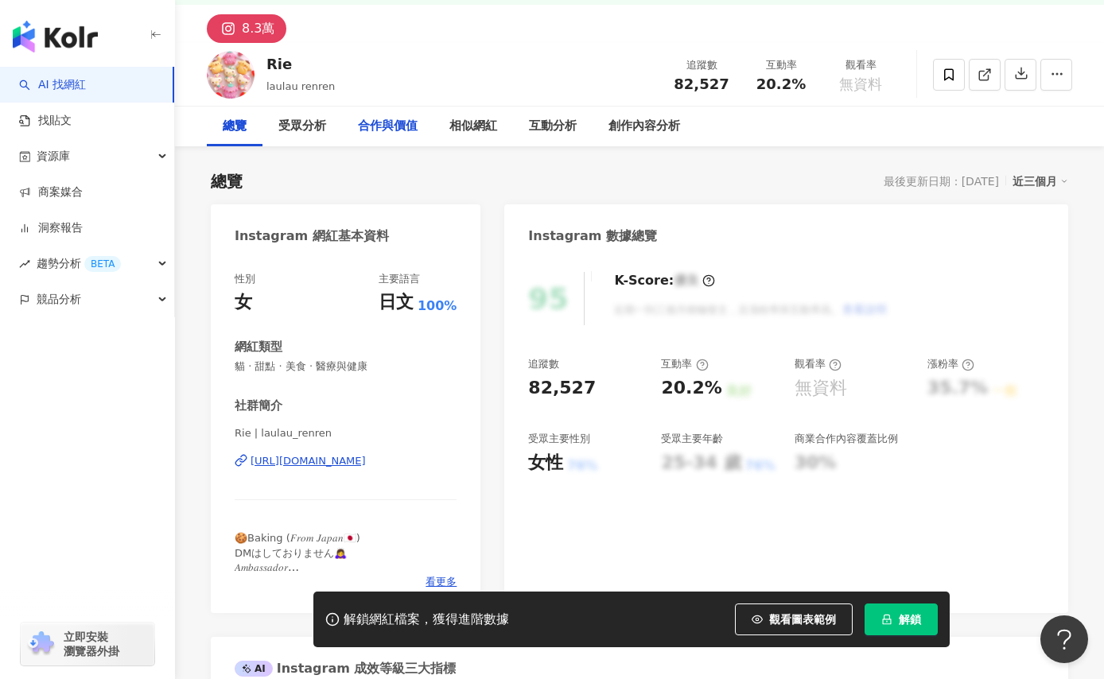
scroll to position [131, 0]
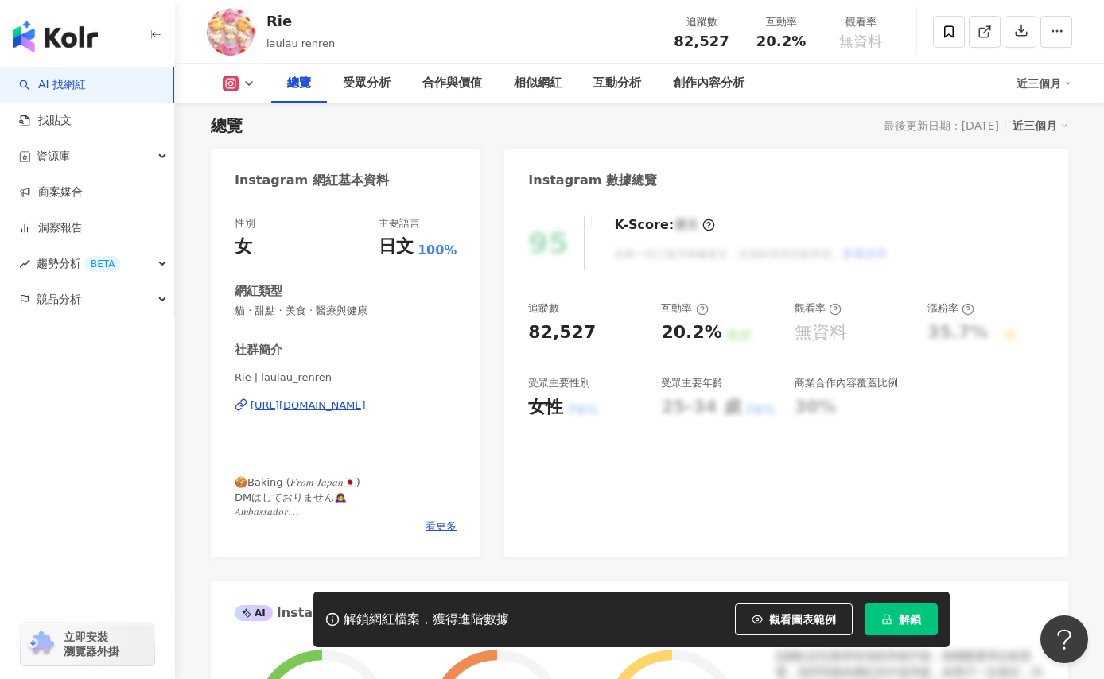
click at [334, 406] on div "[URL][DOMAIN_NAME]" at bounding box center [308, 406] width 115 height 14
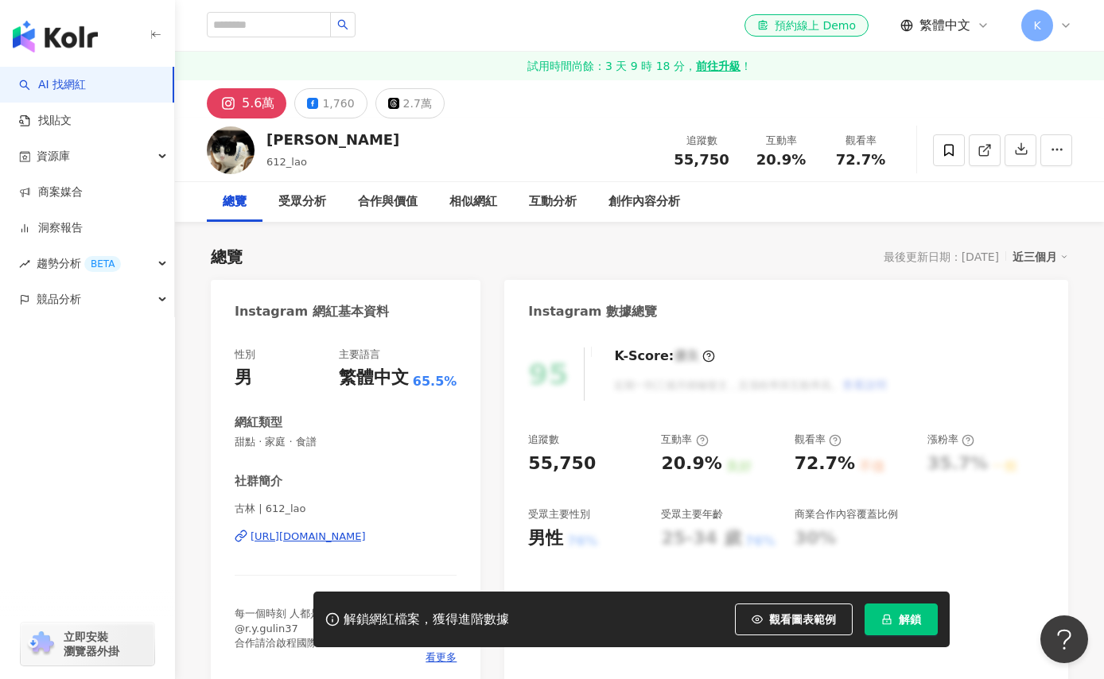
scroll to position [314, 0]
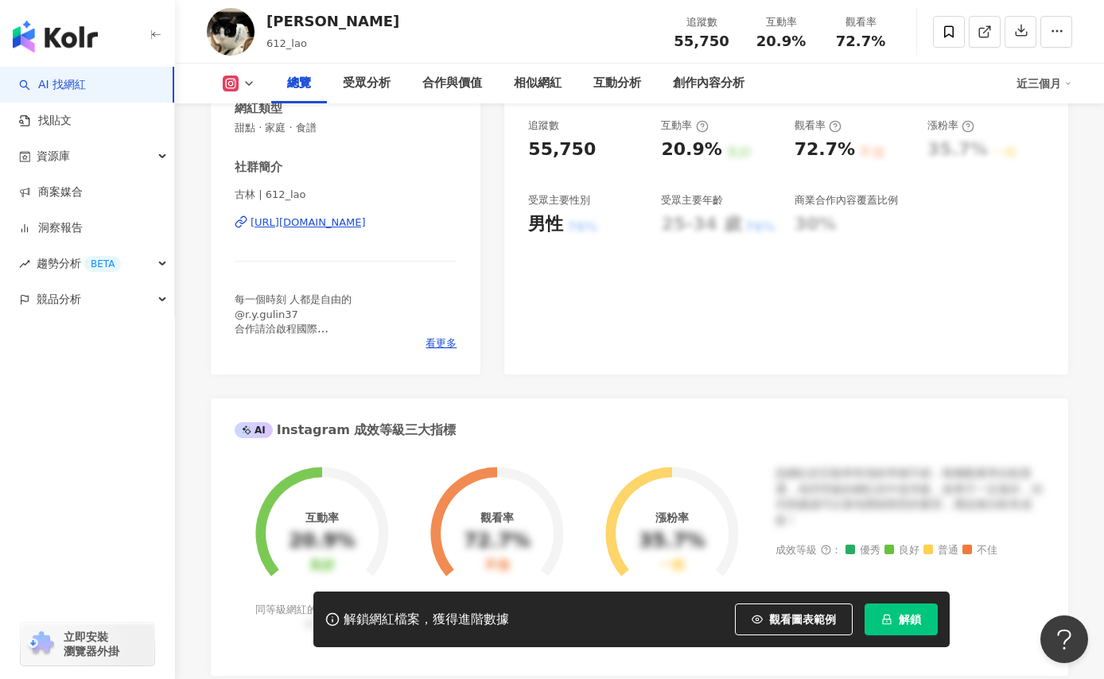
click at [333, 231] on div "古林 | 612_lao https://www.instagram.com/612_lao/" at bounding box center [346, 234] width 222 height 93
click at [366, 220] on div "https://www.instagram.com/612_lao/" at bounding box center [308, 223] width 115 height 14
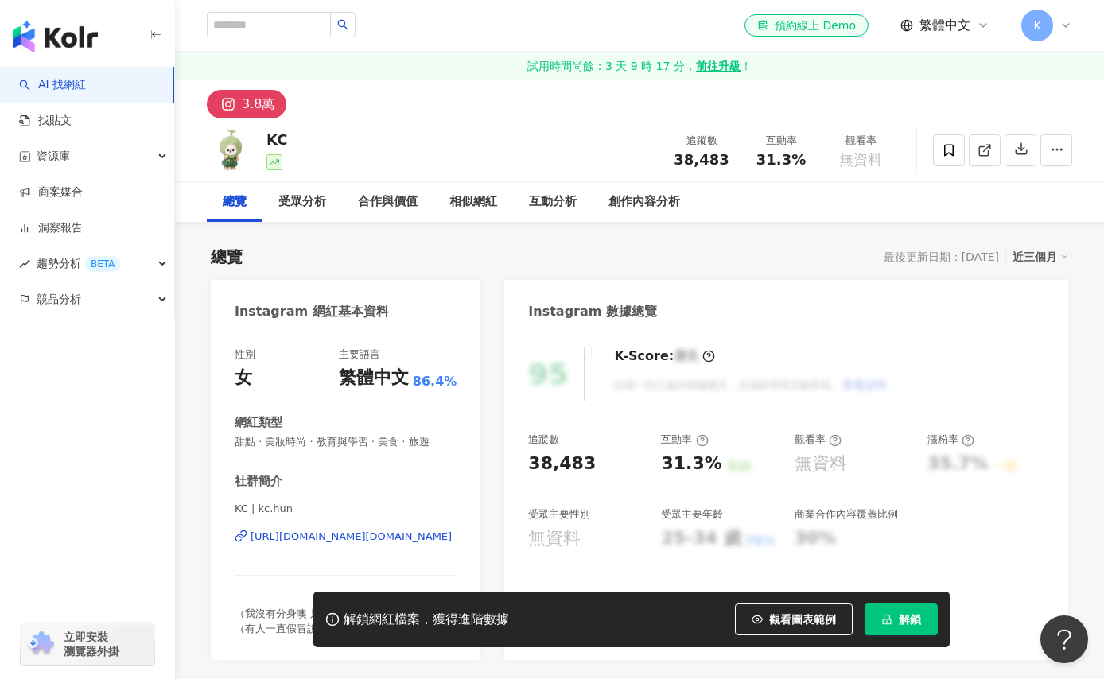
scroll to position [128, 0]
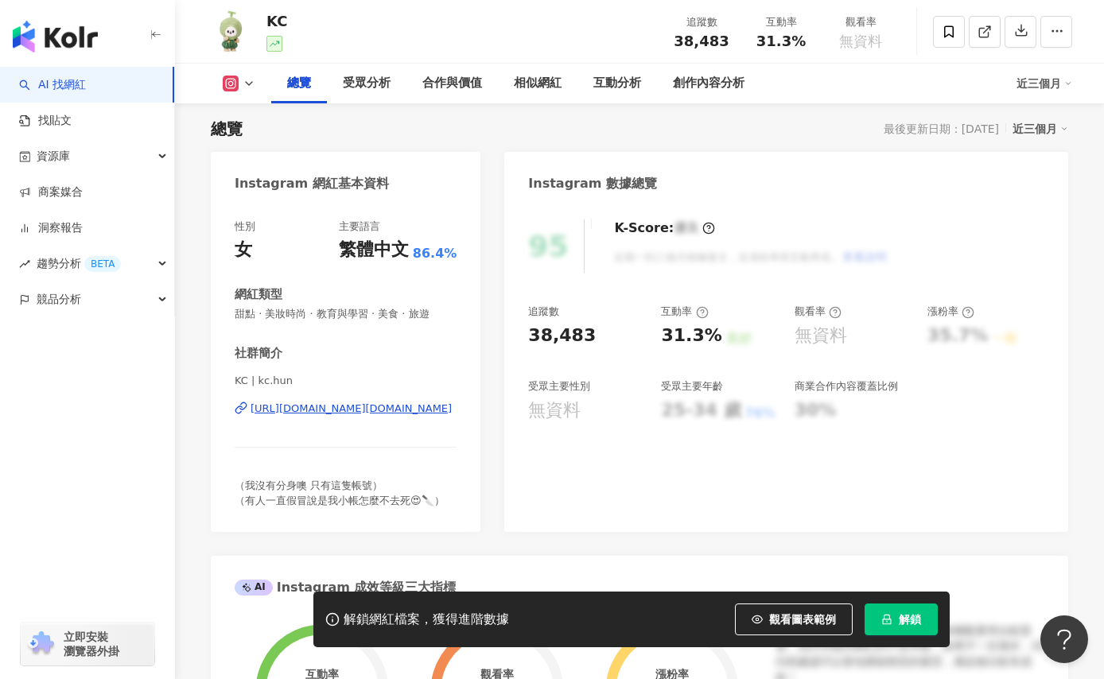
click at [379, 414] on div "https://www.instagram.com/kc.hun/" at bounding box center [351, 409] width 201 height 14
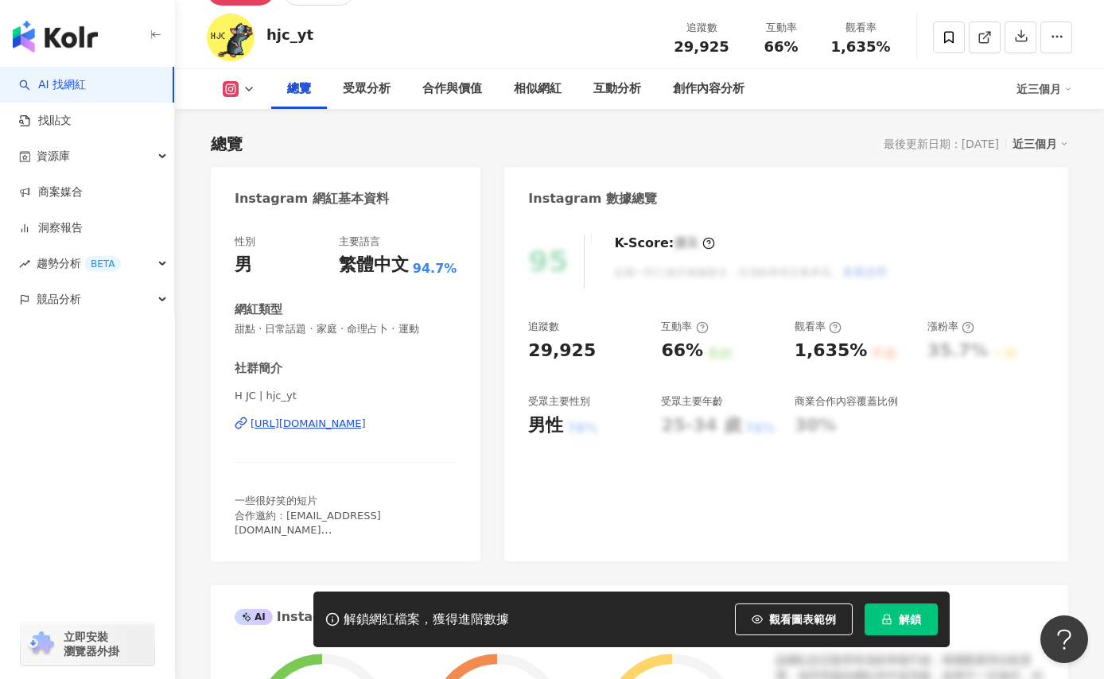
scroll to position [51, 0]
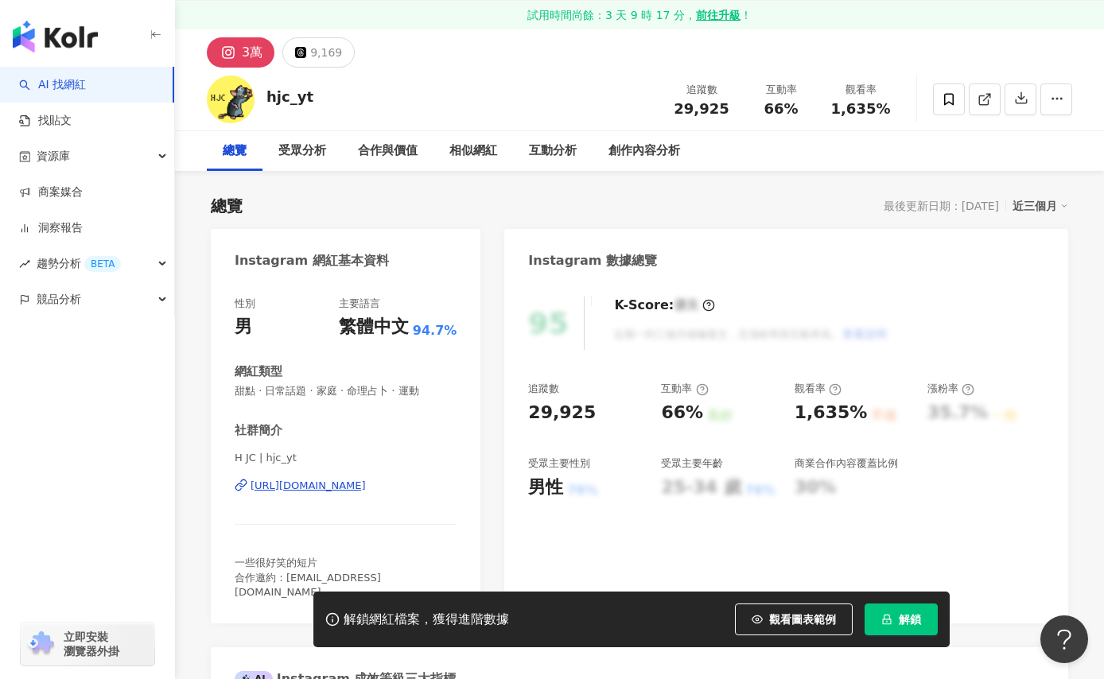
click at [347, 490] on div "https://www.instagram.com/hjc_yt/" at bounding box center [308, 486] width 115 height 14
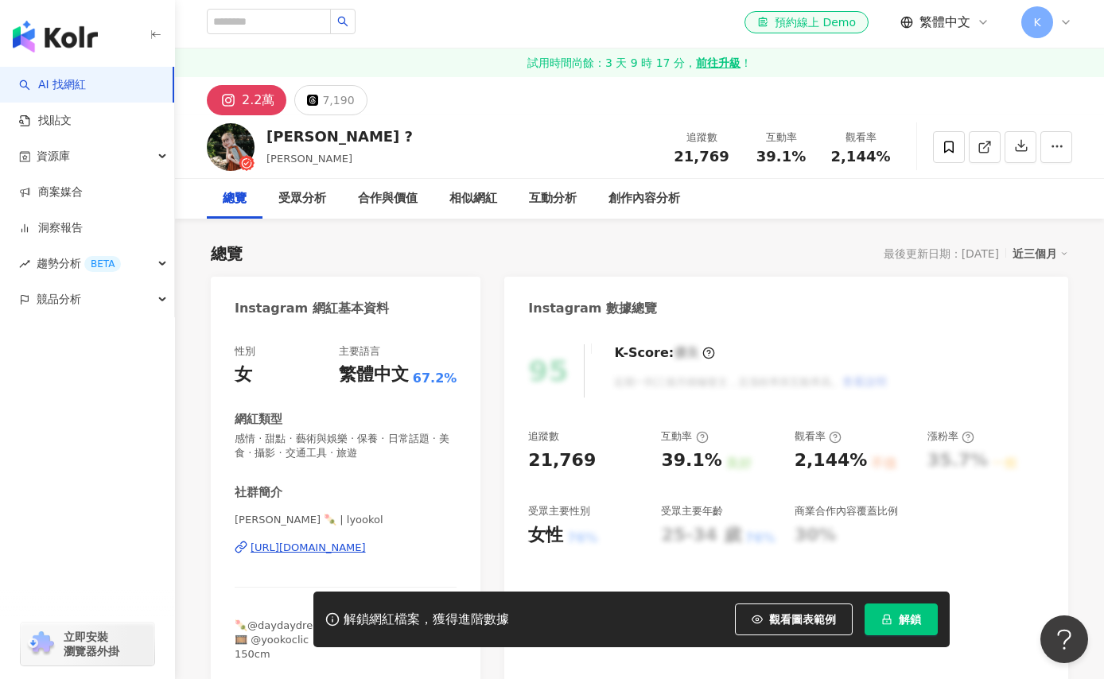
scroll to position [161, 0]
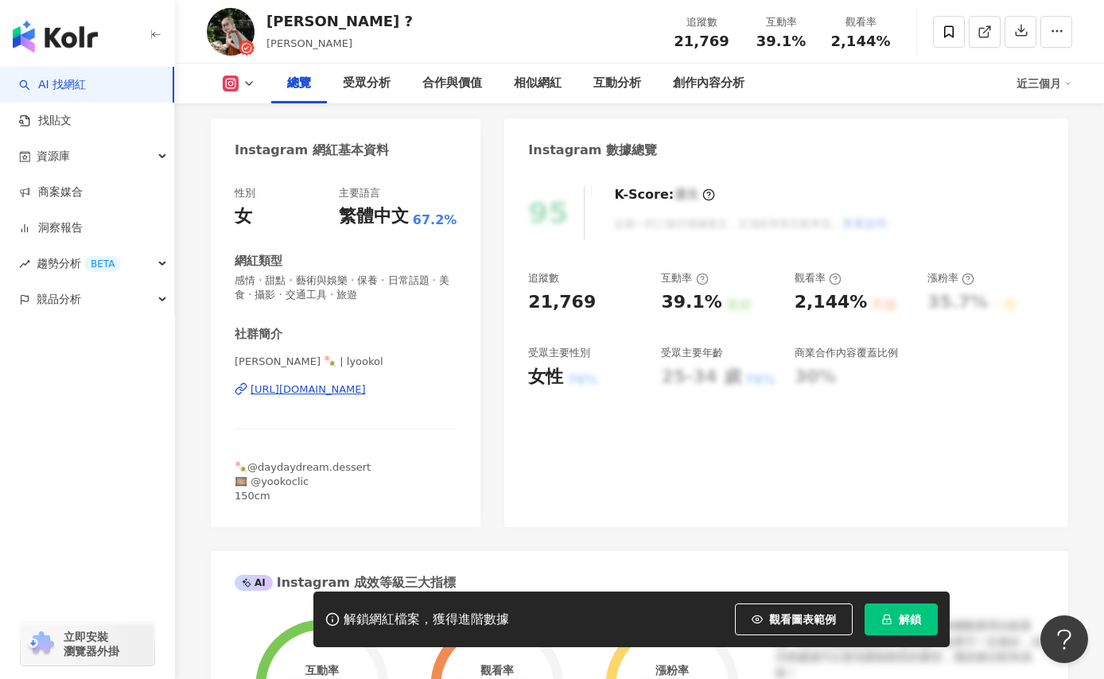
click at [366, 387] on div "https://www.instagram.com/lyookol/" at bounding box center [308, 390] width 115 height 14
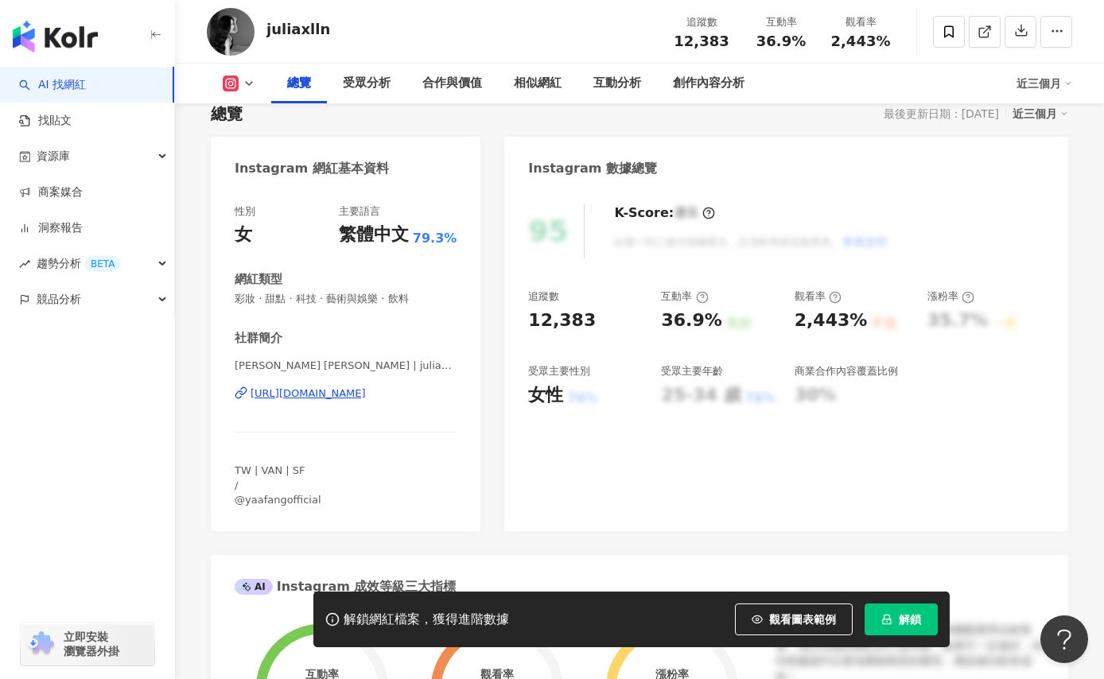
scroll to position [155, 0]
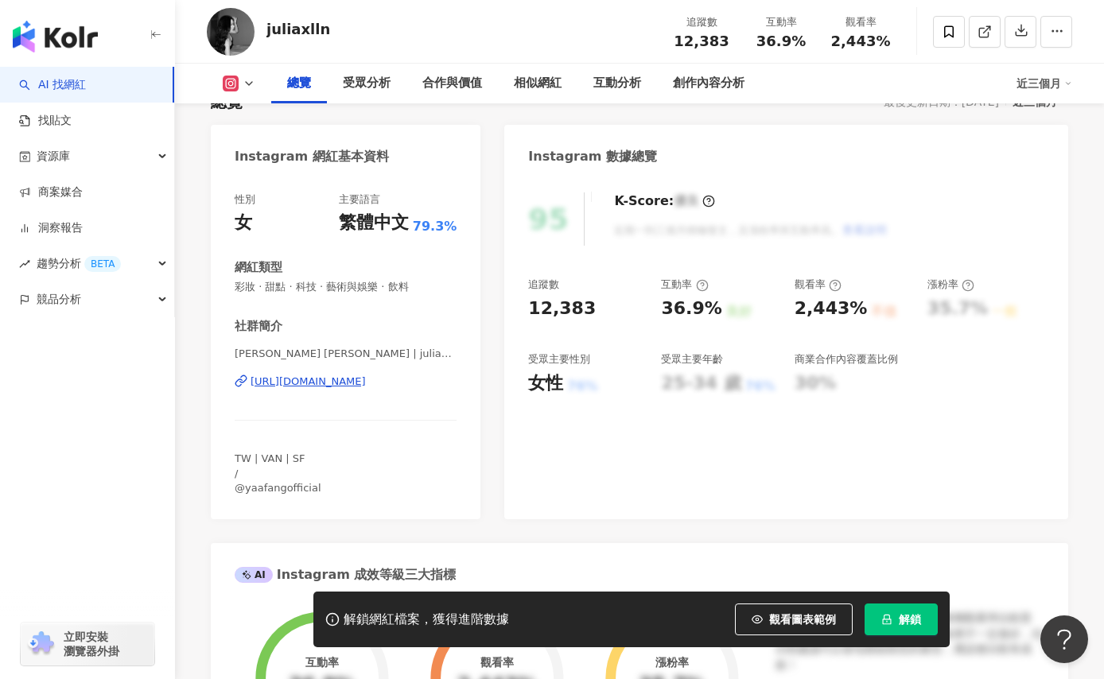
click at [366, 383] on div "https://www.instagram.com/juliaxlln/" at bounding box center [308, 382] width 115 height 14
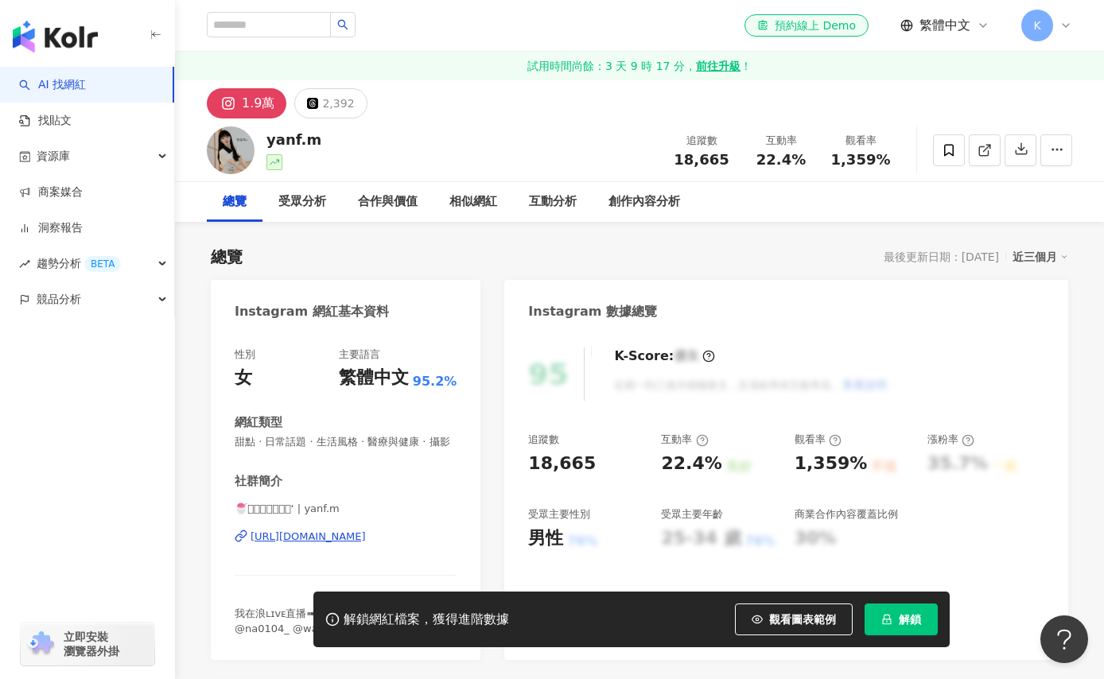
scroll to position [127, 0]
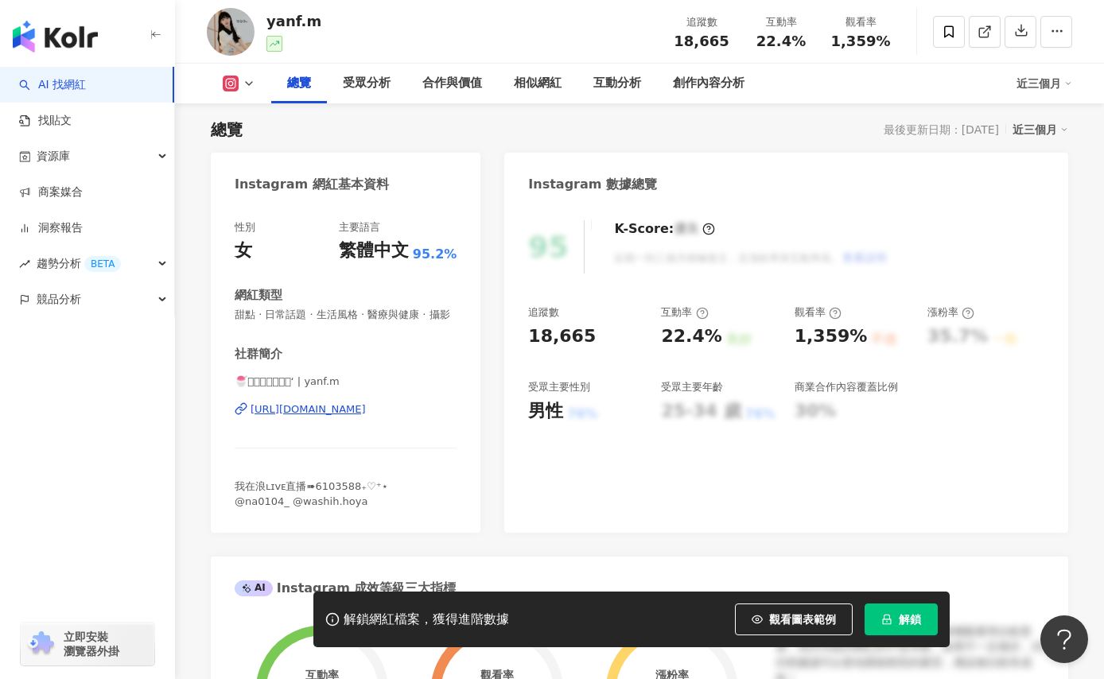
click at [366, 417] on div "[URL][DOMAIN_NAME]" at bounding box center [308, 410] width 115 height 14
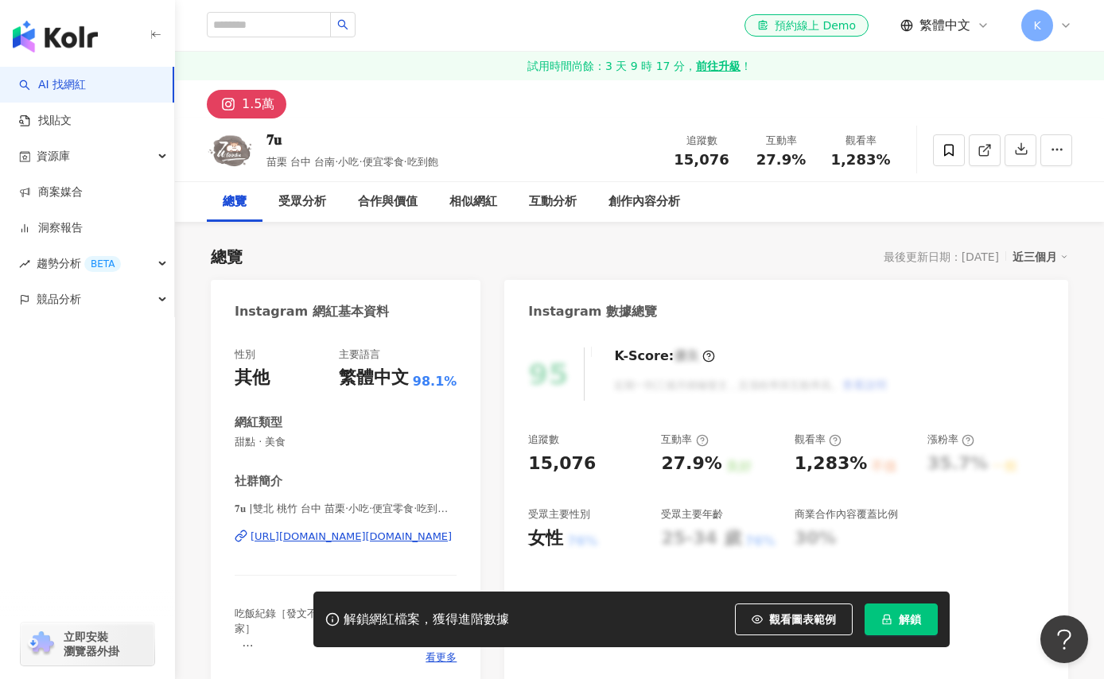
click at [403, 538] on div "[URL][DOMAIN_NAME][DOMAIN_NAME]" at bounding box center [351, 537] width 201 height 14
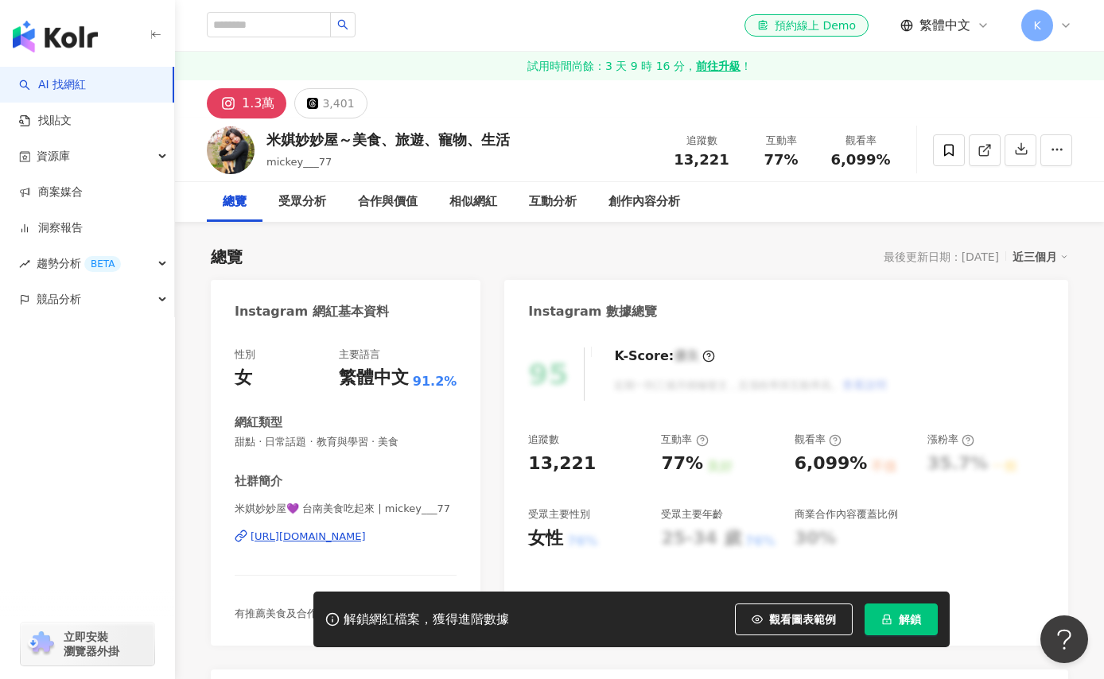
scroll to position [123, 0]
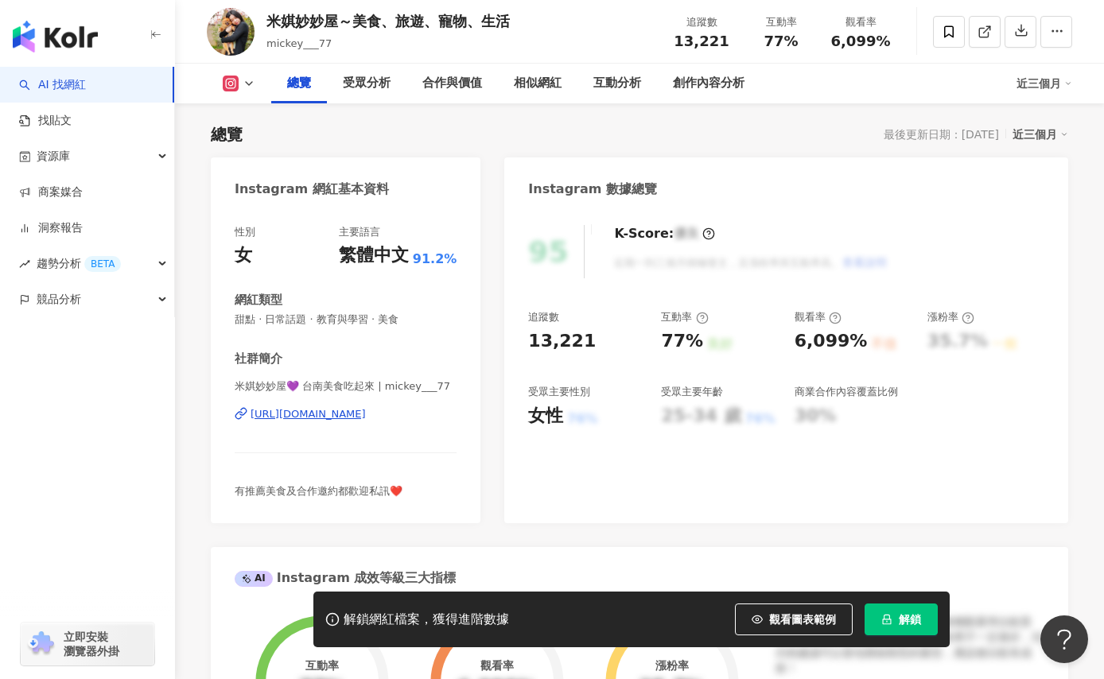
click at [359, 416] on div "https://www.instagram.com/mickey___77/" at bounding box center [308, 414] width 115 height 14
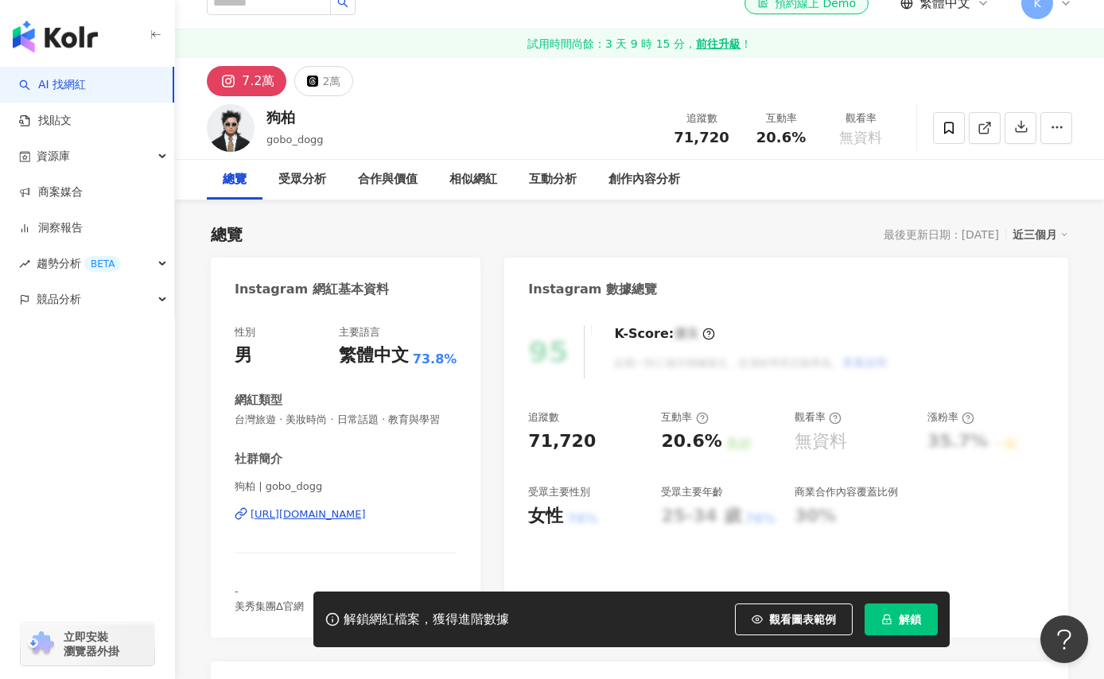
scroll to position [27, 0]
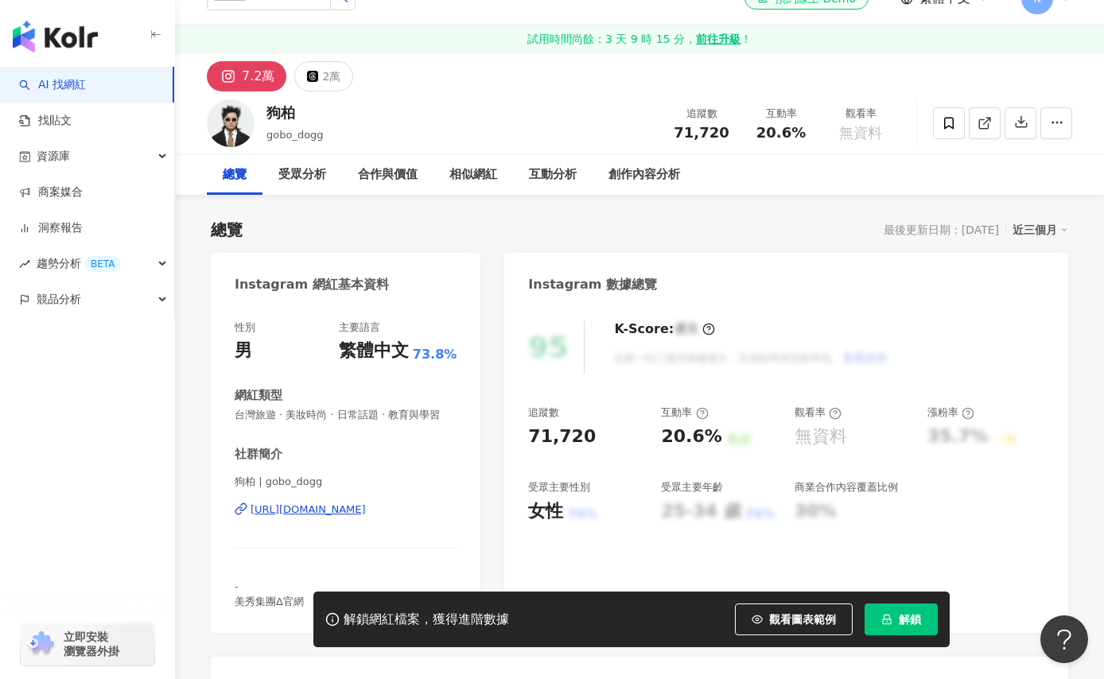
click at [366, 513] on div "[URL][DOMAIN_NAME]" at bounding box center [308, 510] width 115 height 14
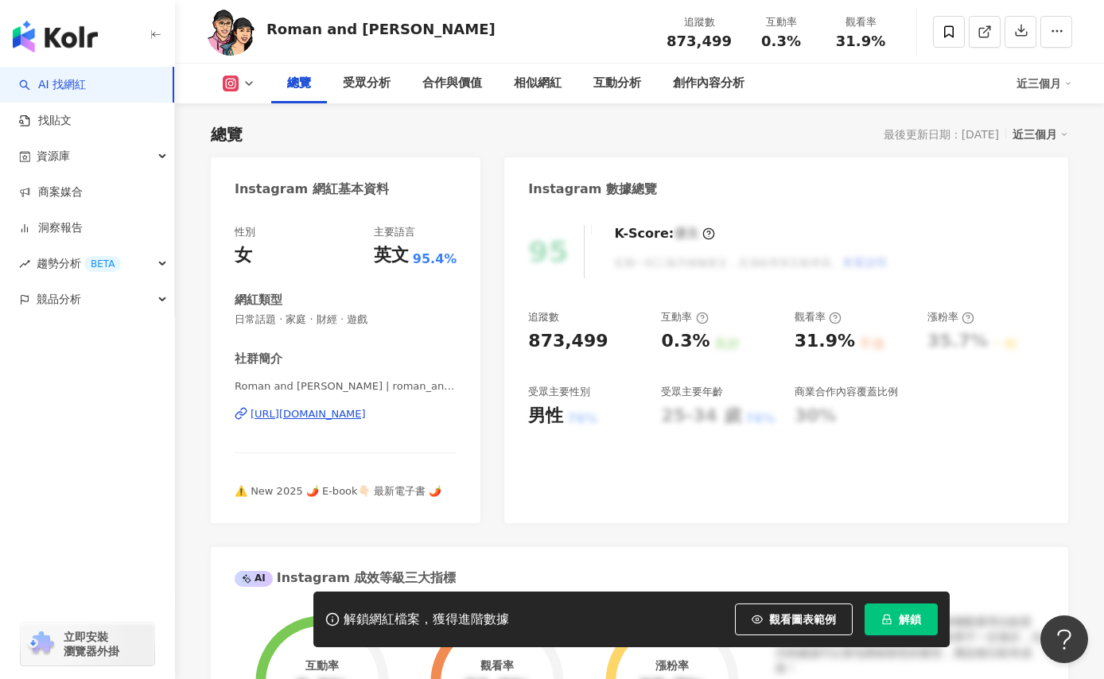
scroll to position [138, 0]
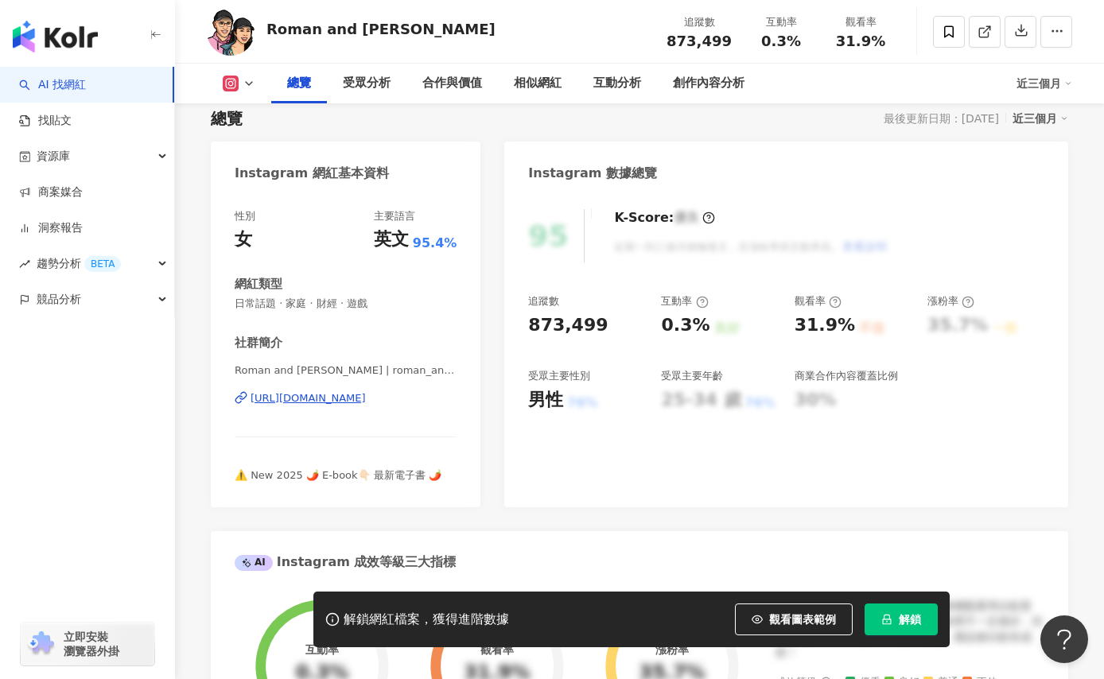
click at [366, 394] on div "https://www.instagram.com/roman_and_sharon/" at bounding box center [308, 398] width 115 height 14
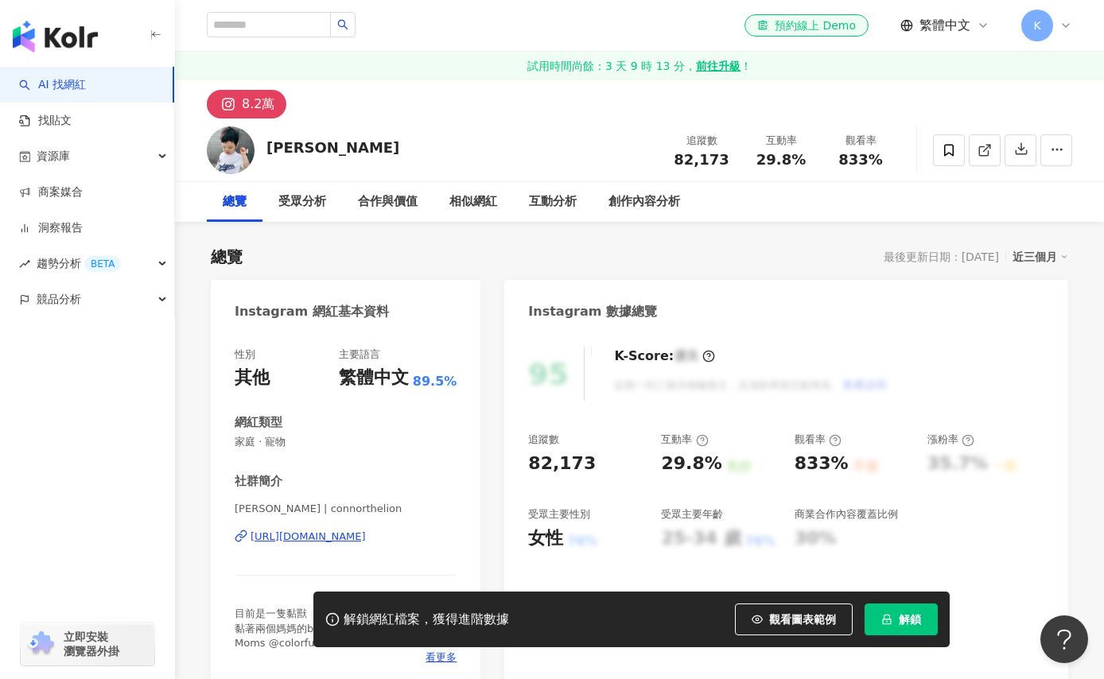
scroll to position [309, 0]
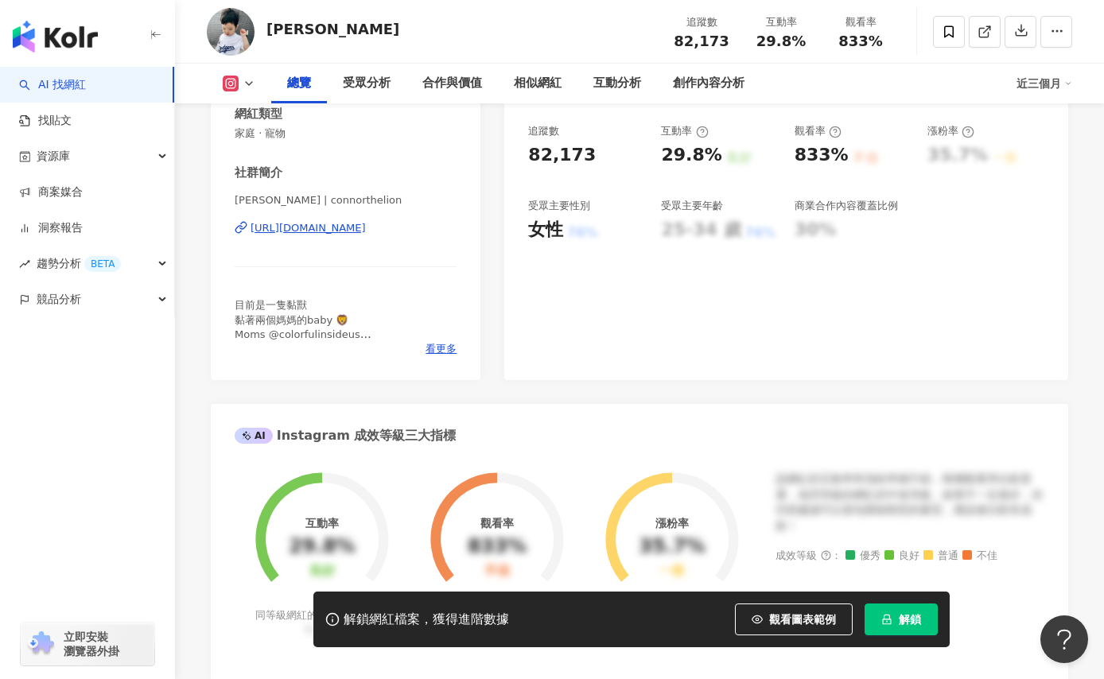
click at [366, 230] on div "[URL][DOMAIN_NAME]" at bounding box center [308, 228] width 115 height 14
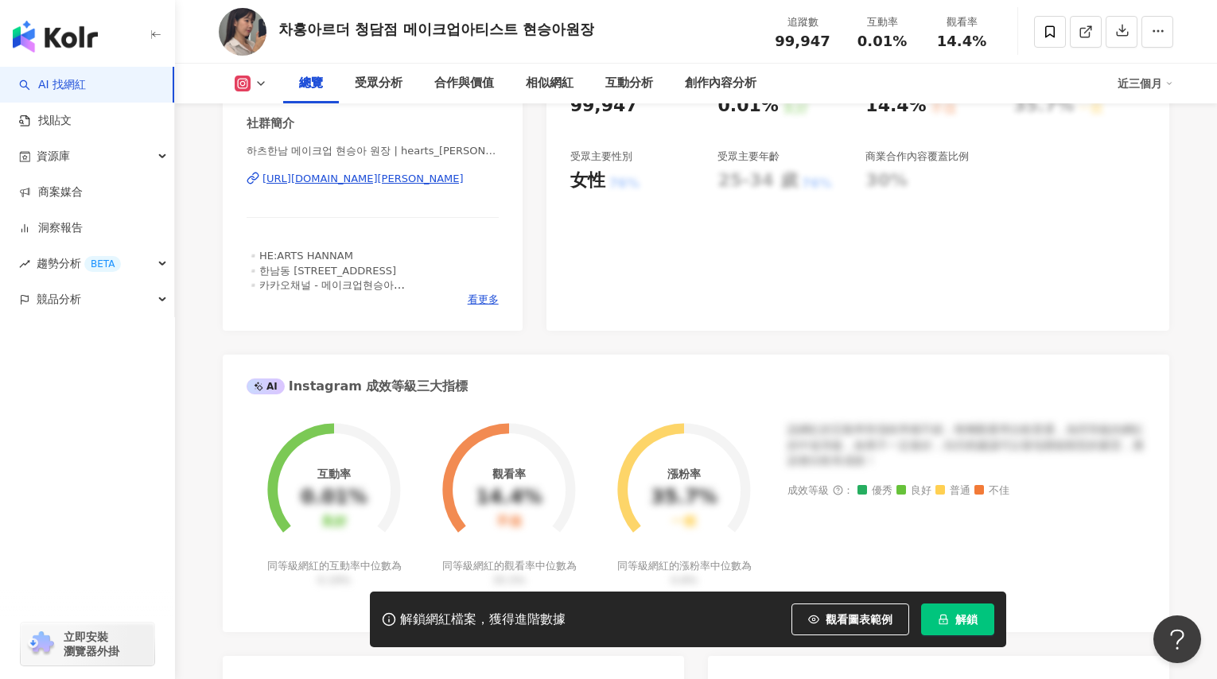
scroll to position [534, 0]
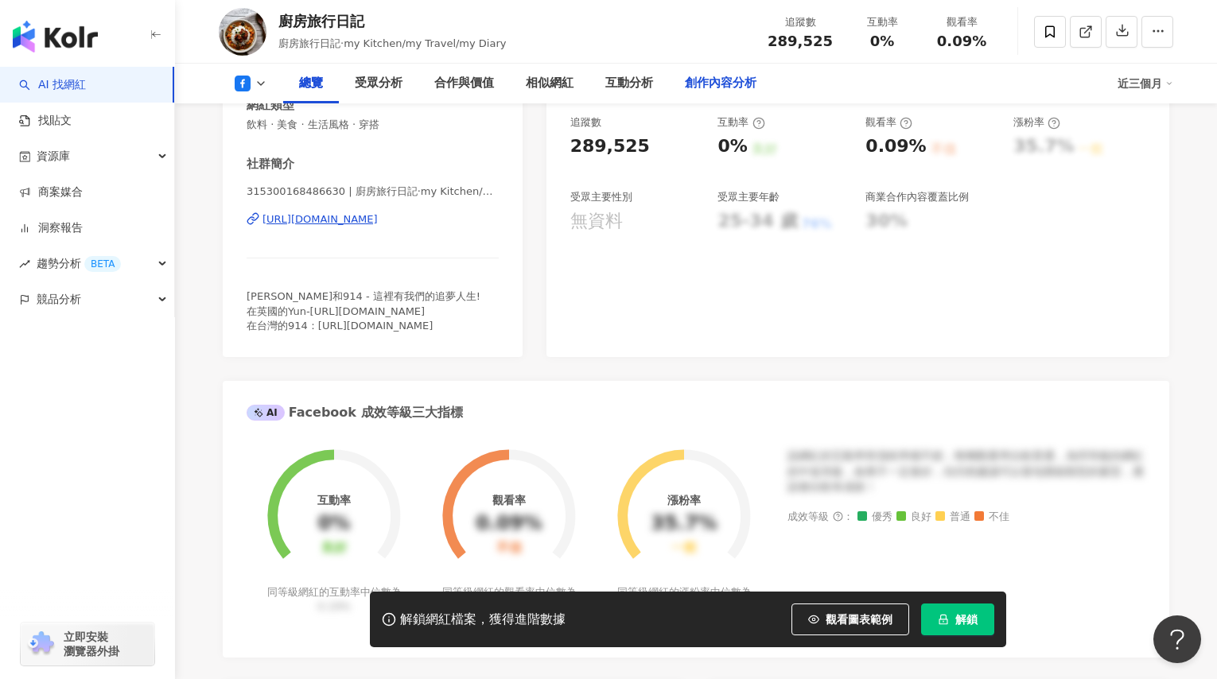
scroll to position [333, 0]
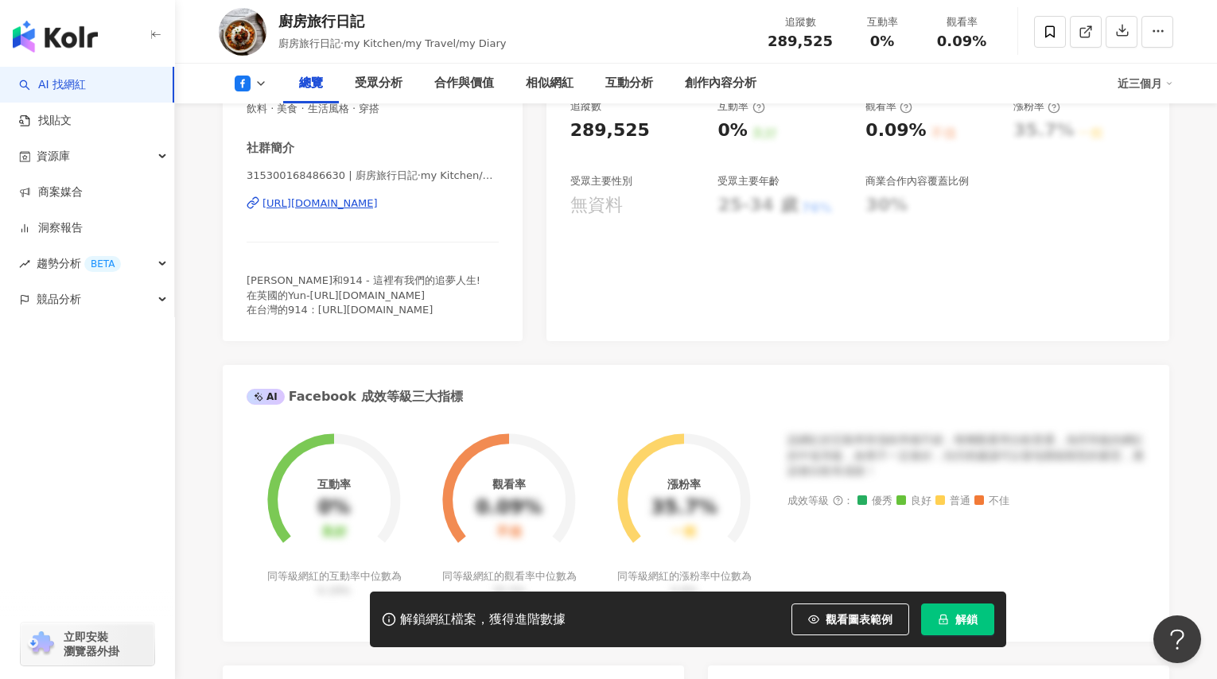
click at [378, 209] on div "https://www.facebook.com/315300168486630" at bounding box center [320, 203] width 115 height 14
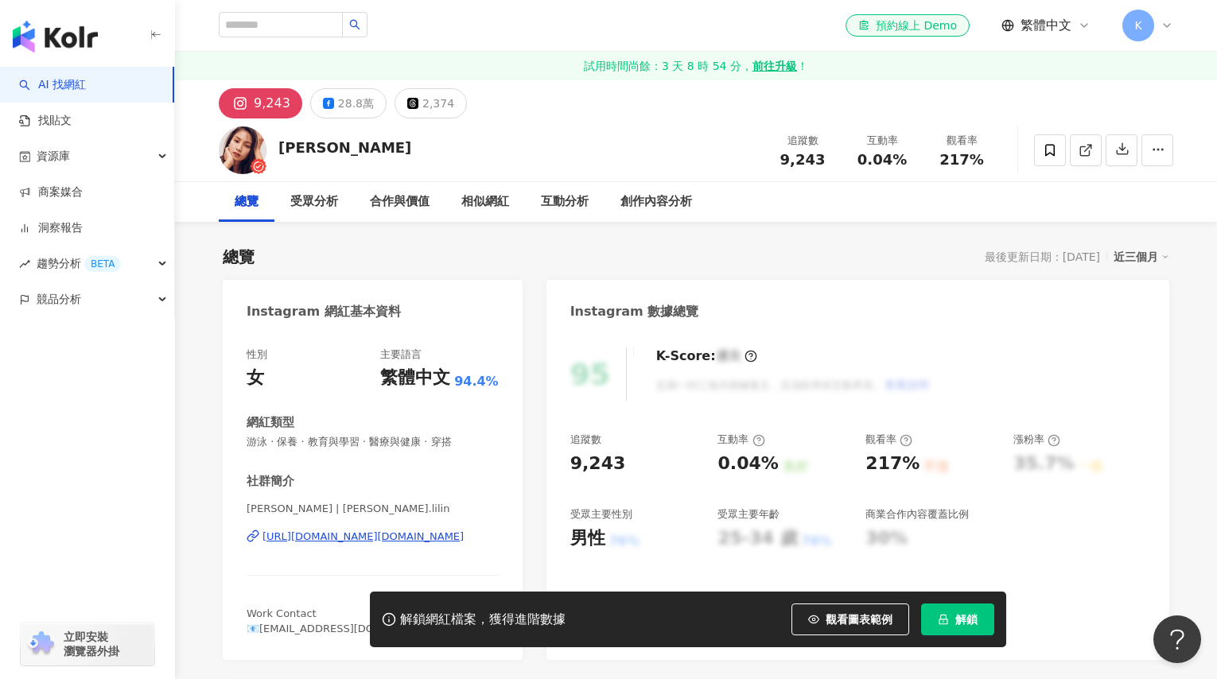
scroll to position [99, 0]
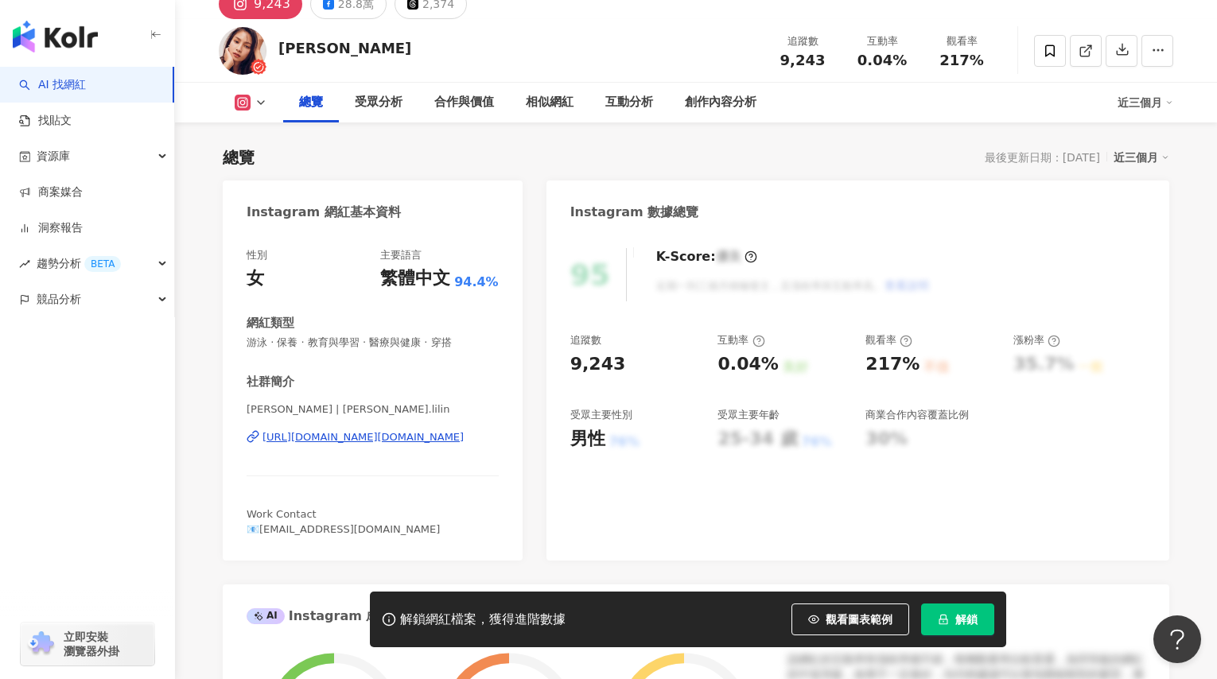
click at [411, 436] on div "https://www.instagram.com/chang.lilin/" at bounding box center [363, 437] width 201 height 14
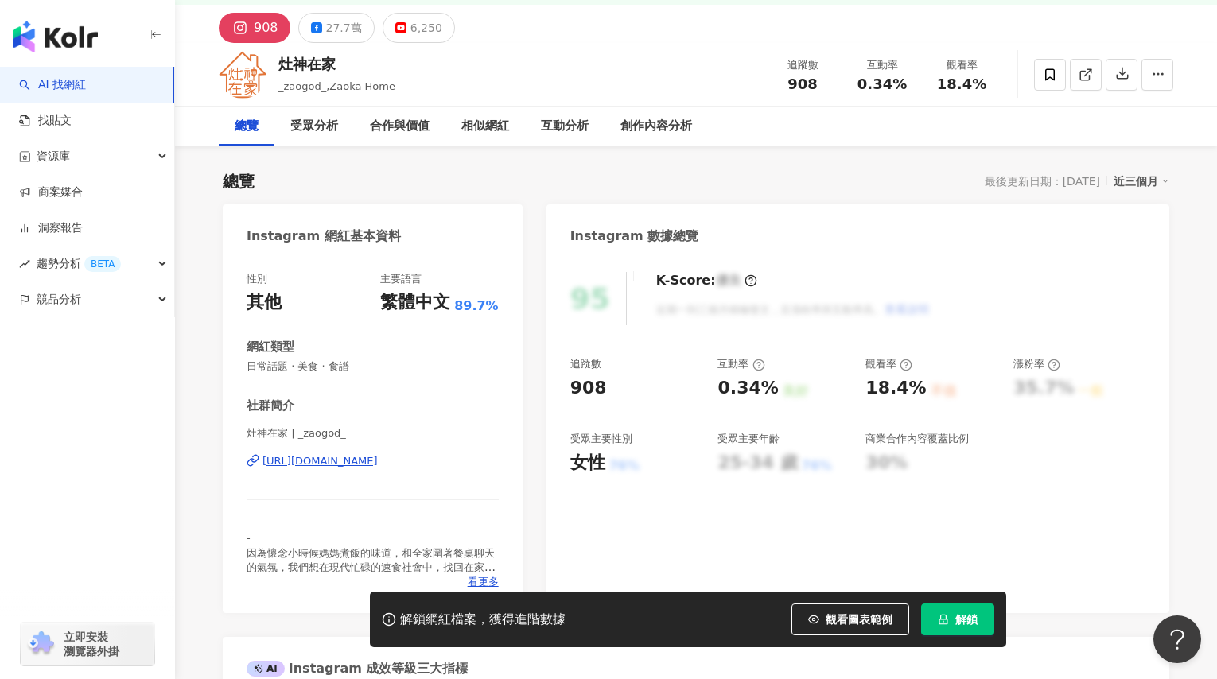
scroll to position [84, 0]
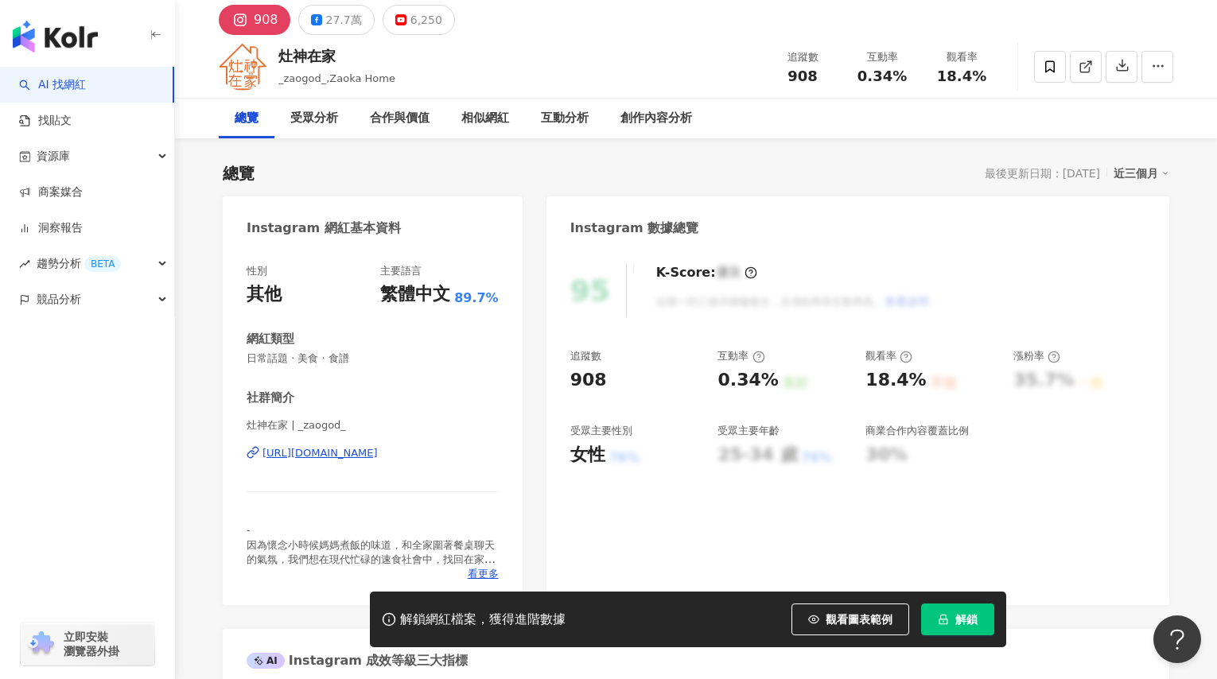
click at [368, 451] on div "https://www.instagram.com/_zaogod_/" at bounding box center [320, 453] width 115 height 14
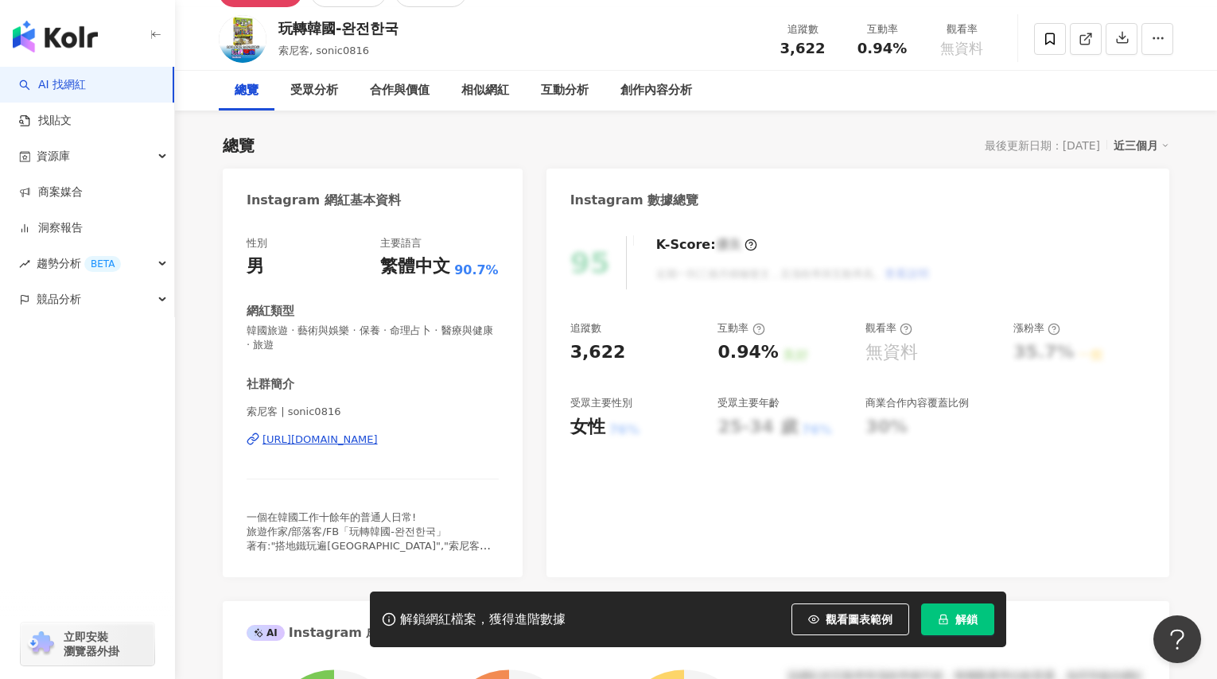
scroll to position [163, 0]
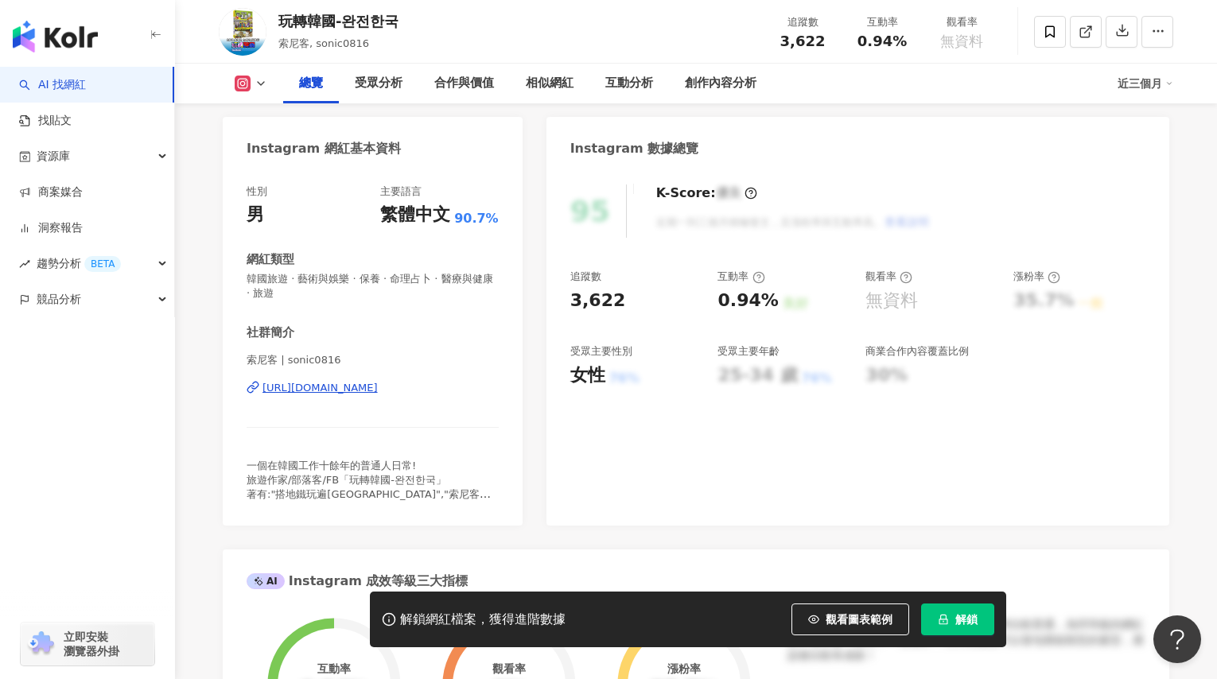
click at [378, 388] on div "https://www.instagram.com/sonic0816/" at bounding box center [320, 388] width 115 height 14
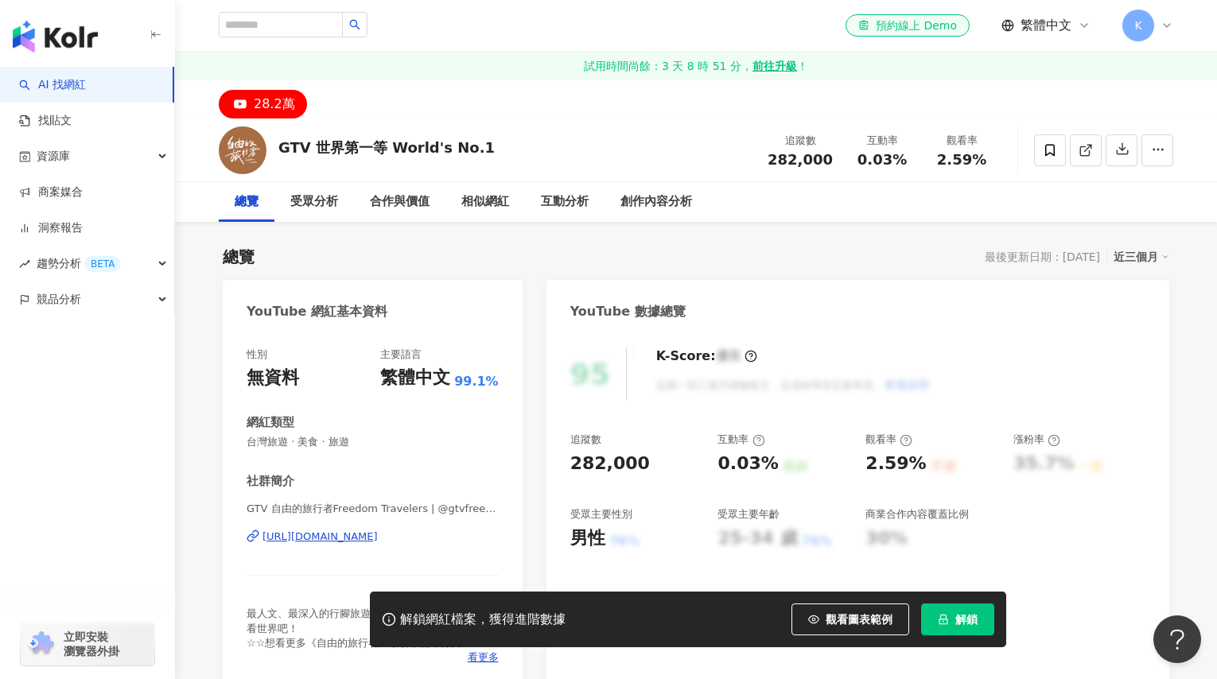
drag, startPoint x: 455, startPoint y: 243, endPoint x: 399, endPoint y: 264, distance: 60.4
click at [378, 530] on div "[URL][DOMAIN_NAME]" at bounding box center [320, 537] width 115 height 14
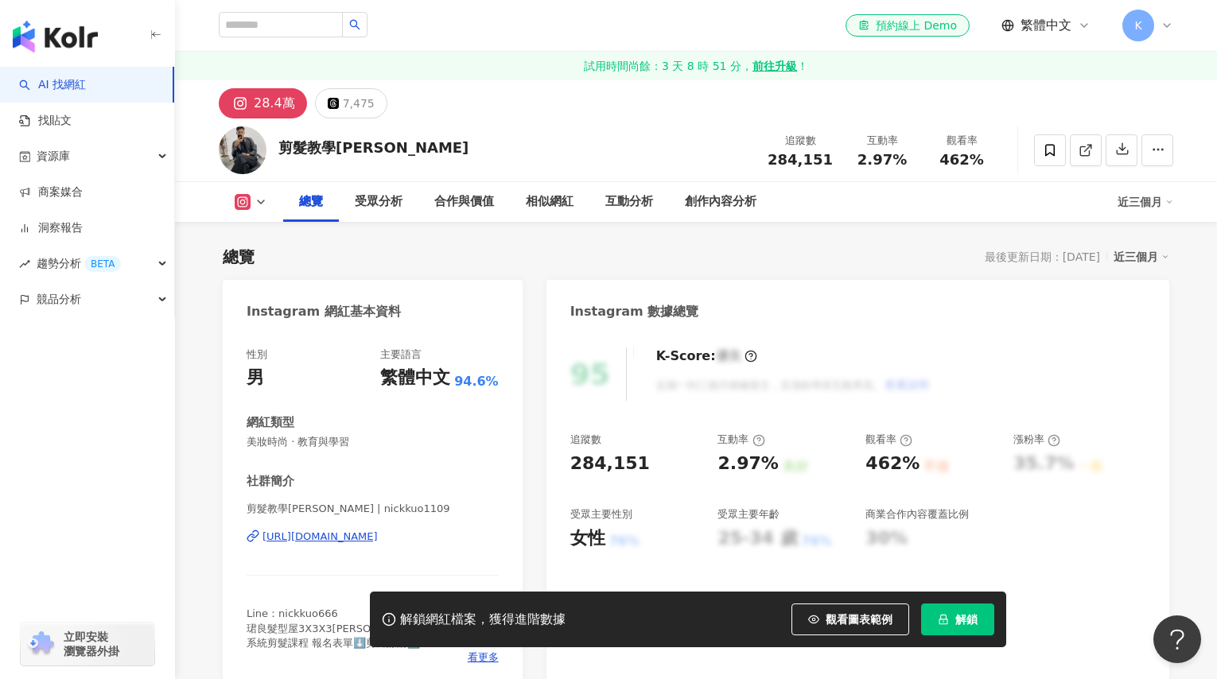
scroll to position [315, 0]
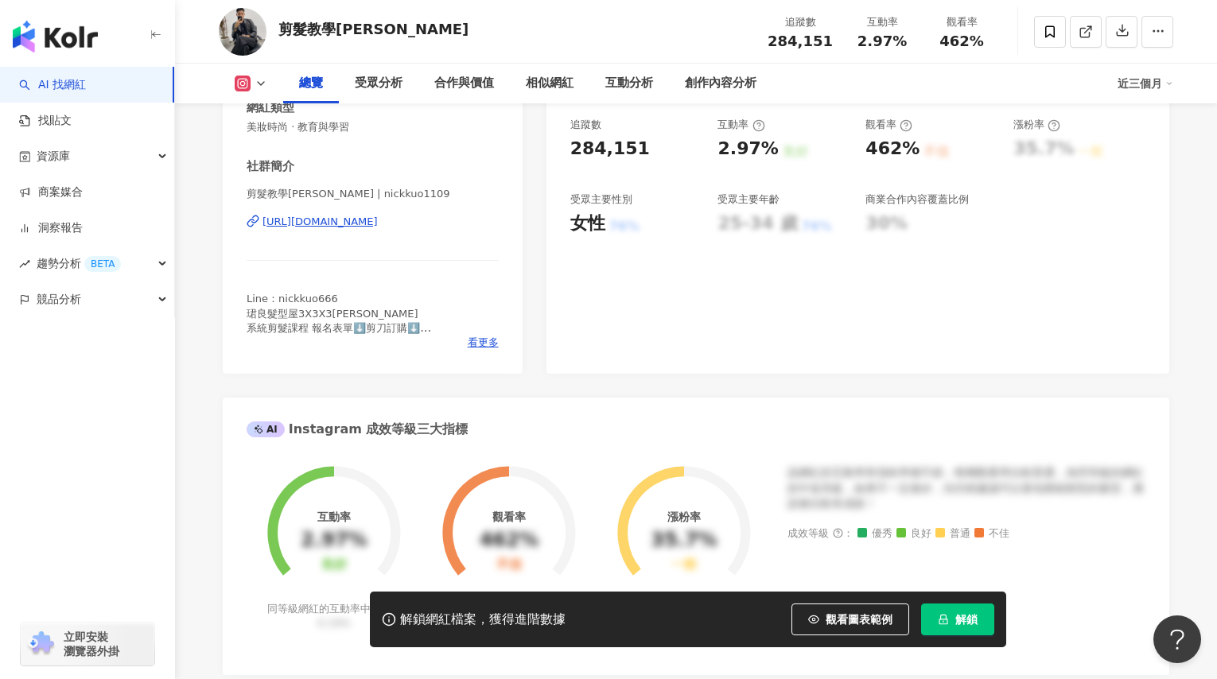
click at [378, 229] on div "https://www.instagram.com/nickkuo1109/" at bounding box center [320, 222] width 115 height 14
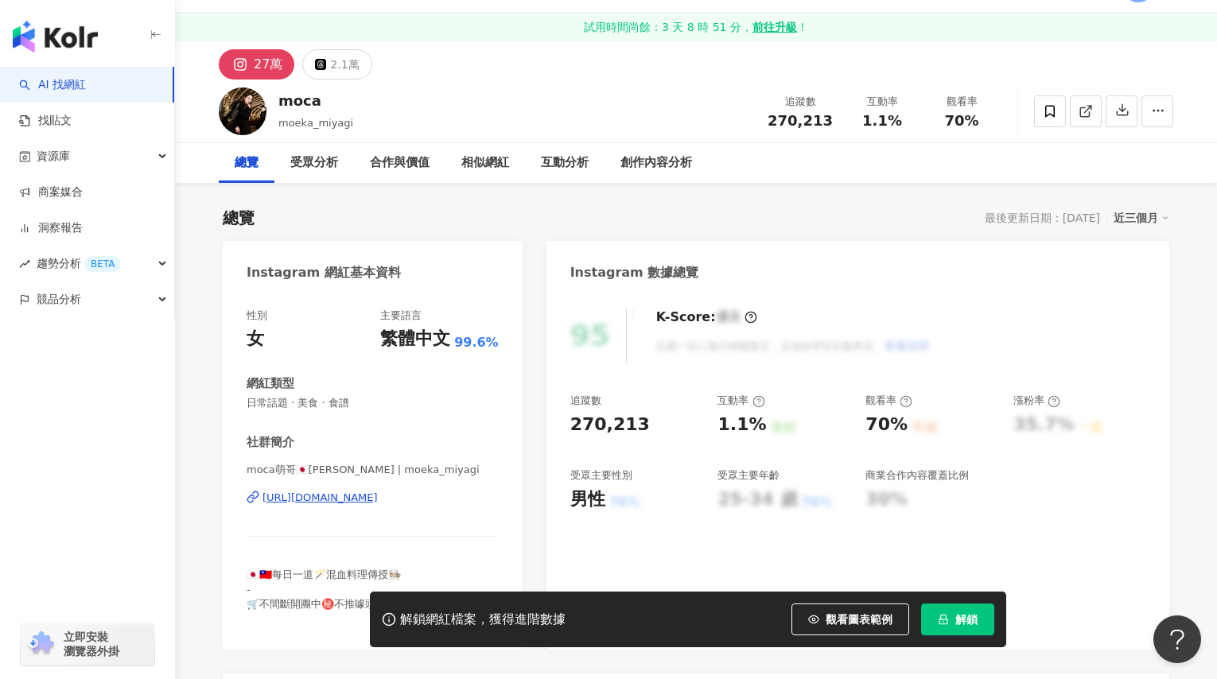
scroll to position [330, 0]
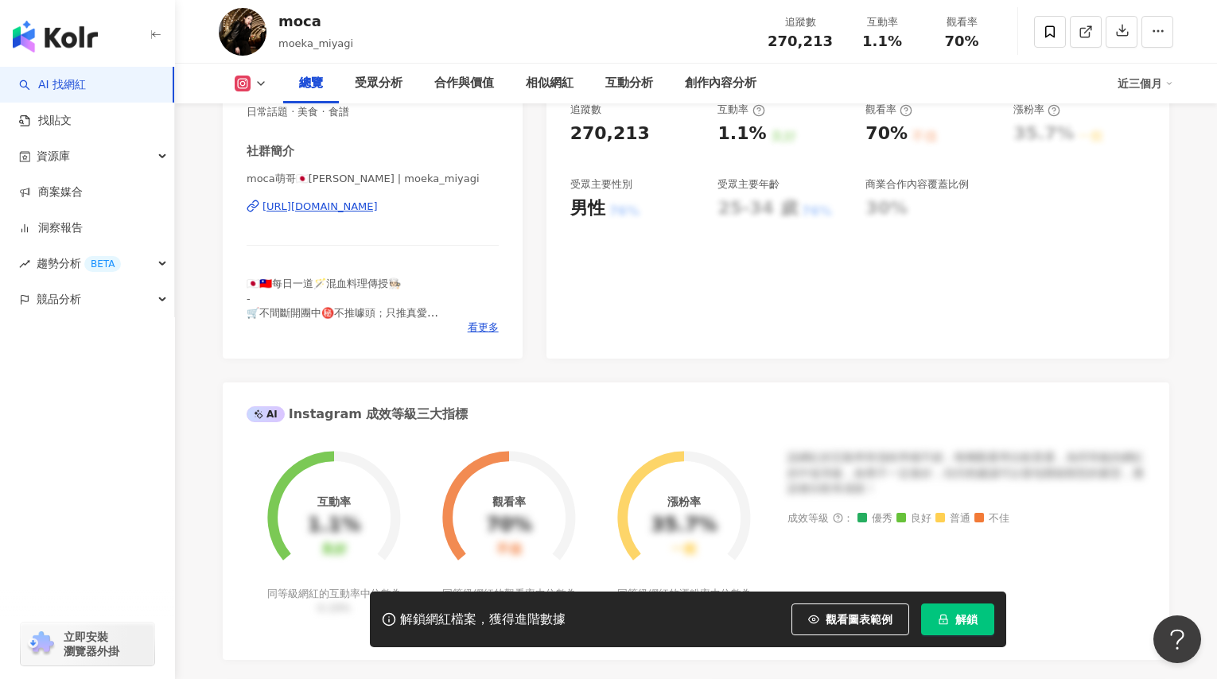
click at [370, 210] on div "https://www.instagram.com/moeka_miyagi/" at bounding box center [320, 207] width 115 height 14
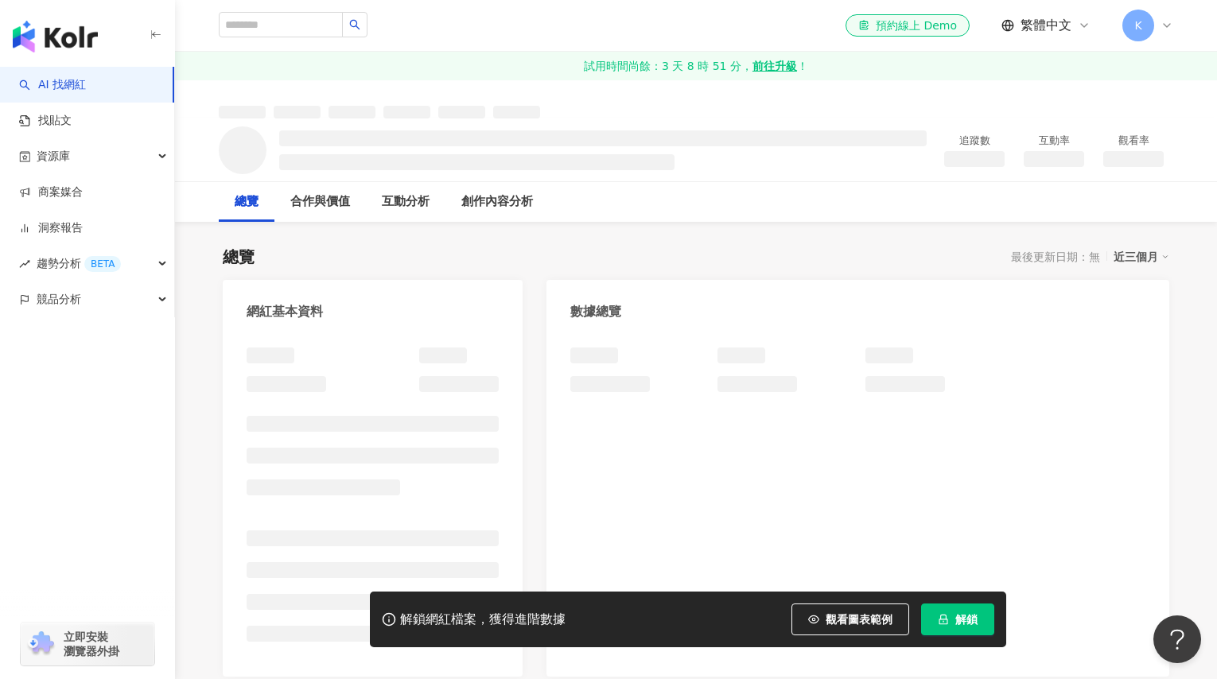
scroll to position [136, 0]
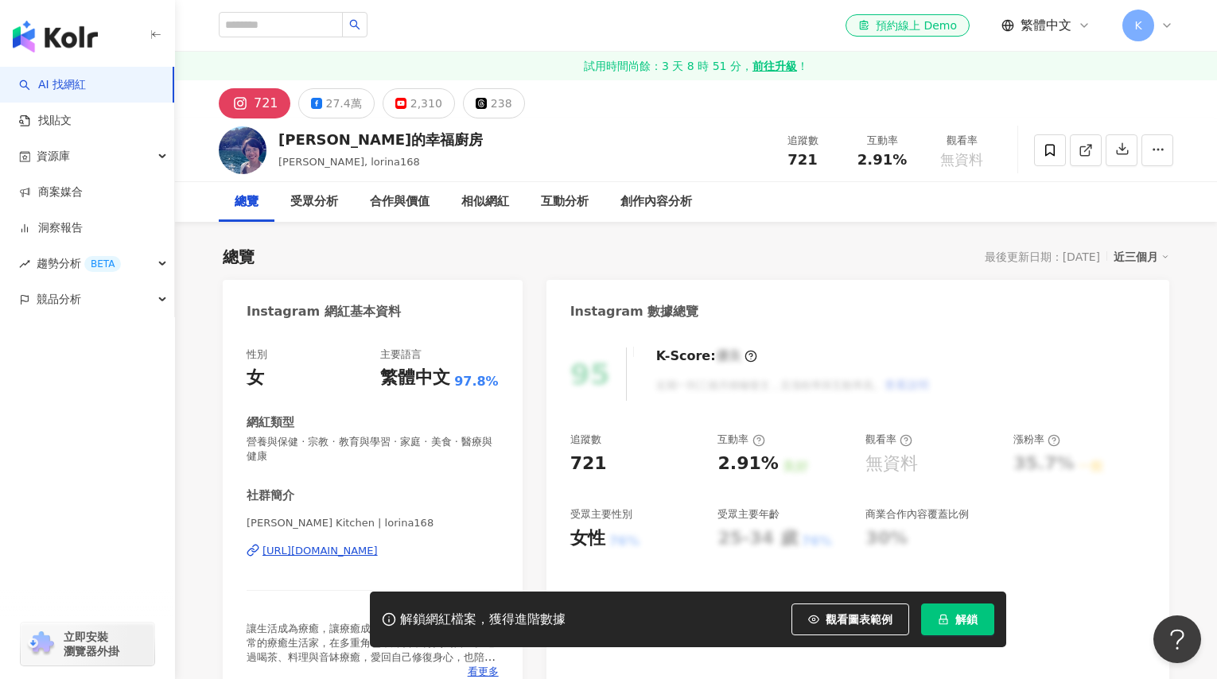
click at [366, 544] on div "https://www.instagram.com/lorina168/" at bounding box center [320, 551] width 115 height 14
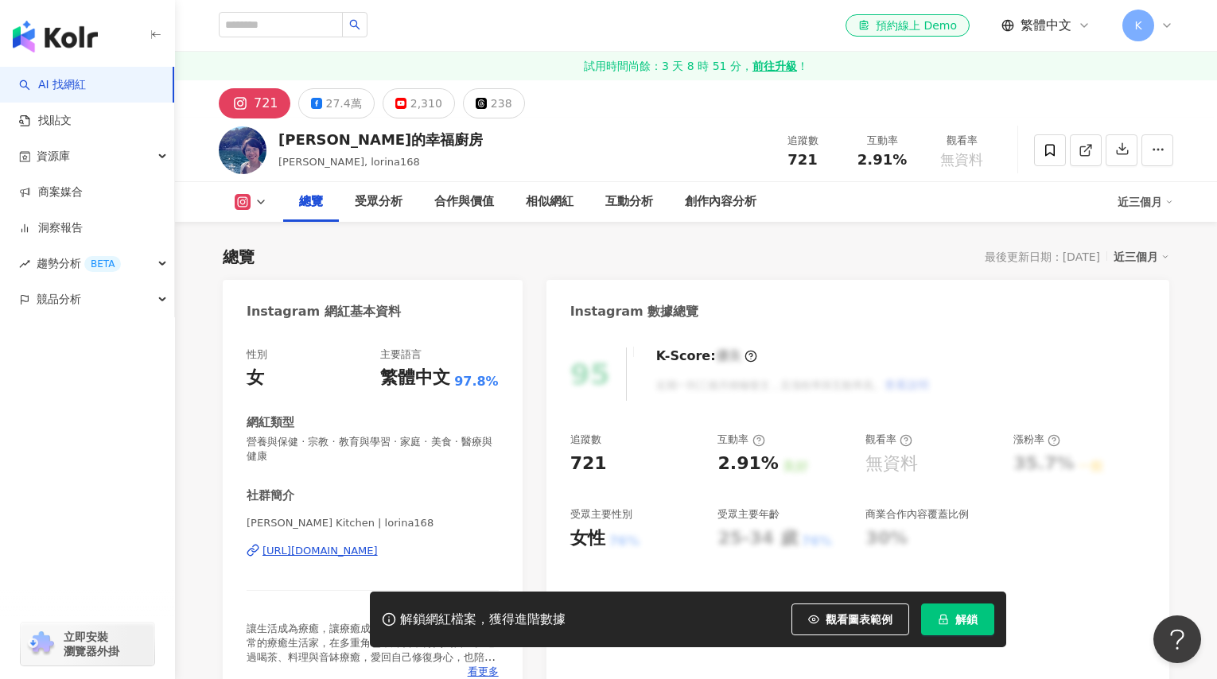
scroll to position [241, 0]
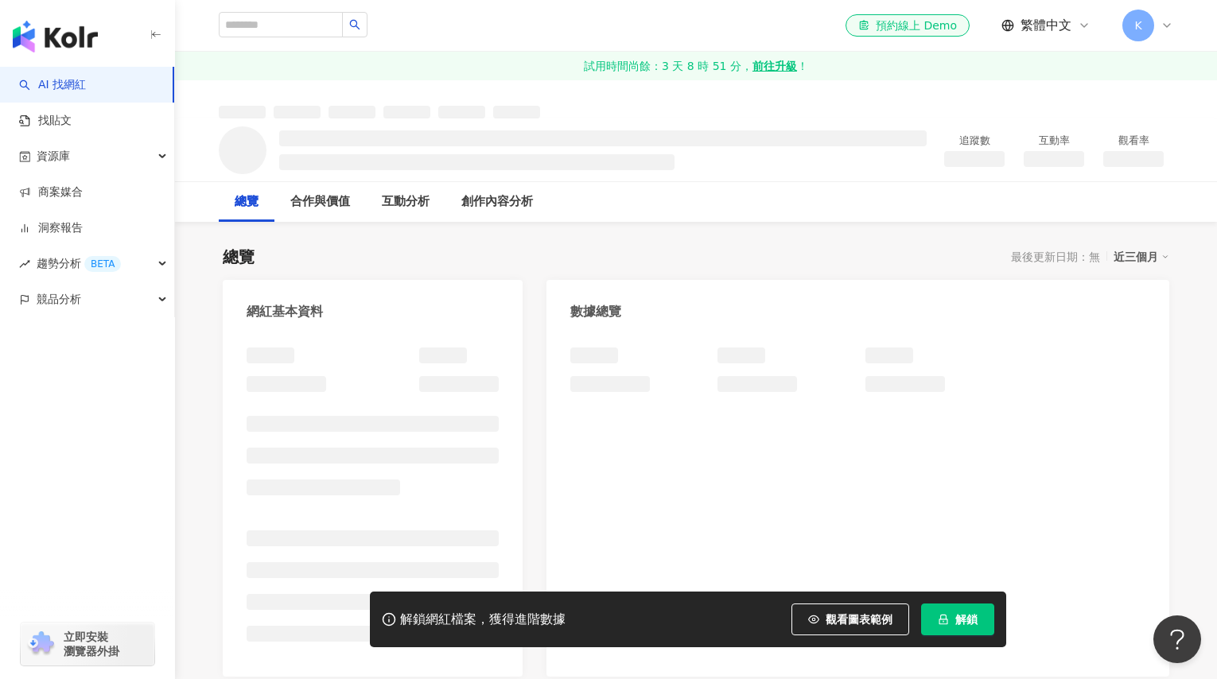
scroll to position [325, 0]
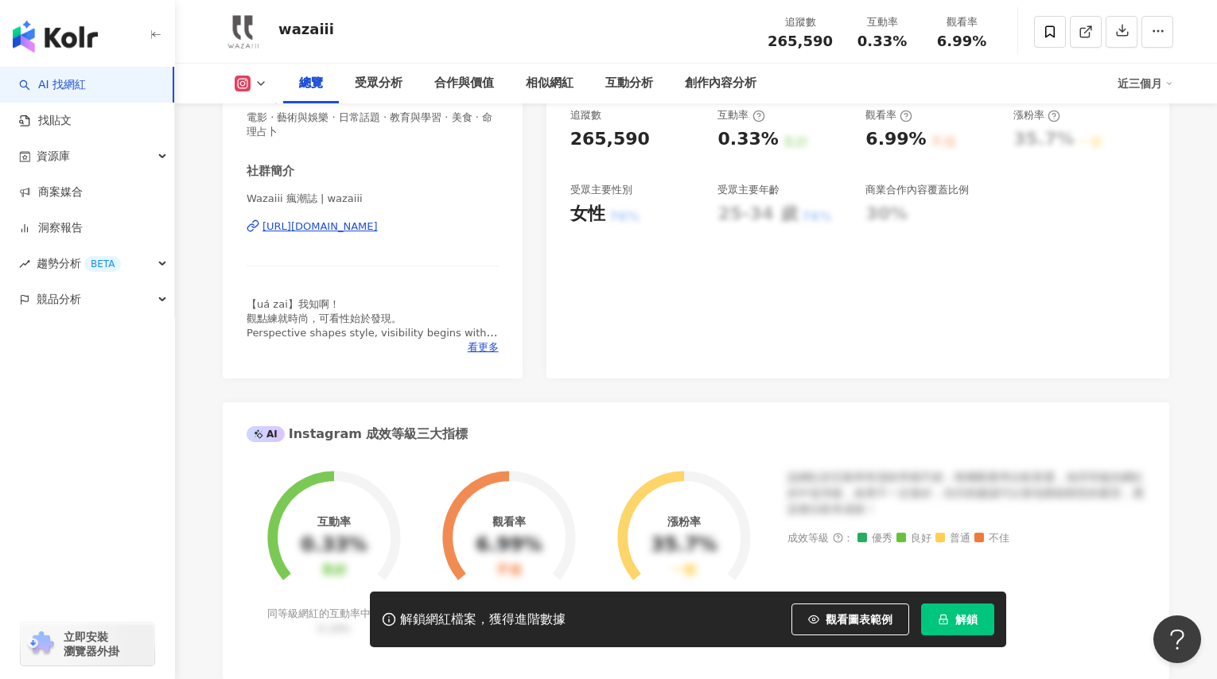
click at [340, 234] on div "[URL][DOMAIN_NAME]" at bounding box center [320, 227] width 115 height 14
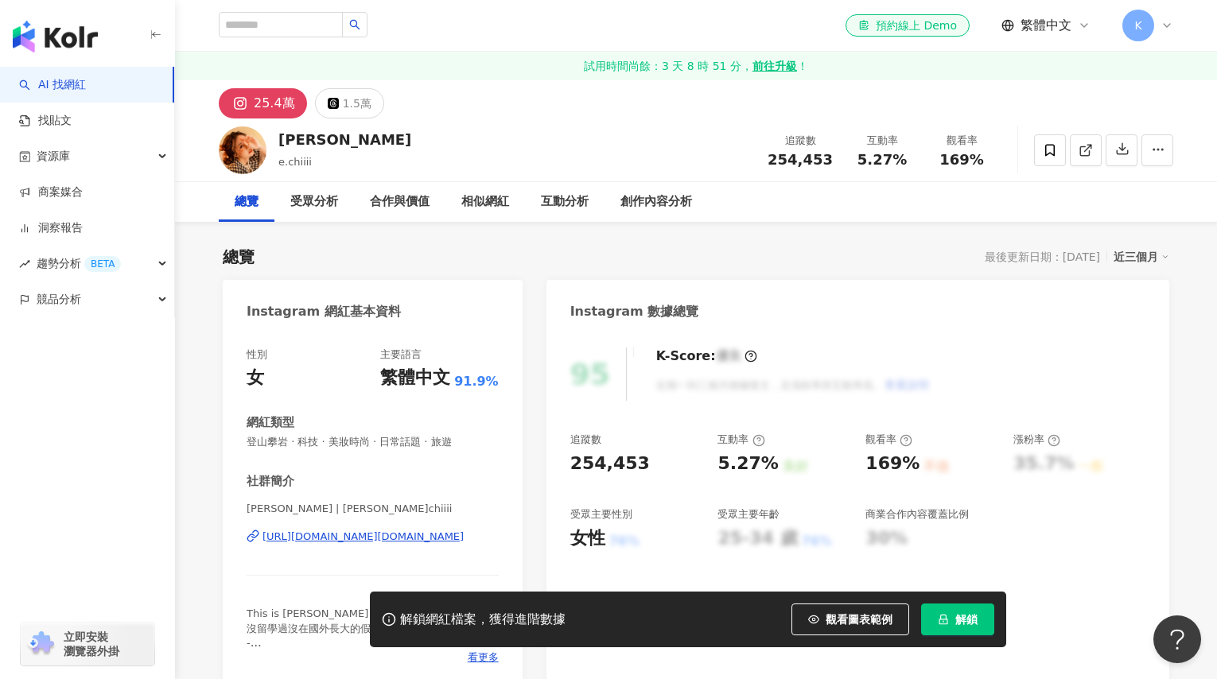
click at [332, 543] on div "[URL][DOMAIN_NAME][DOMAIN_NAME]" at bounding box center [363, 537] width 201 height 14
